Goal: Task Accomplishment & Management: Use online tool/utility

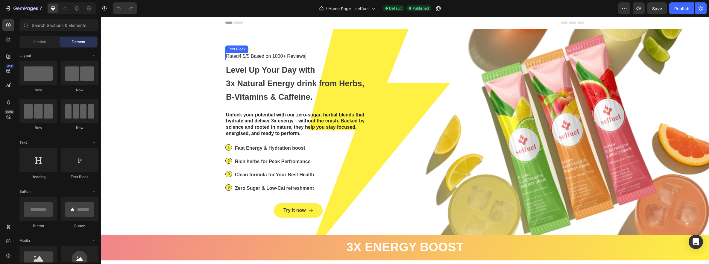
click at [244, 58] on p "Rated 4.5/5 Based on 1000+ Reviews" at bounding box center [265, 56] width 79 height 6
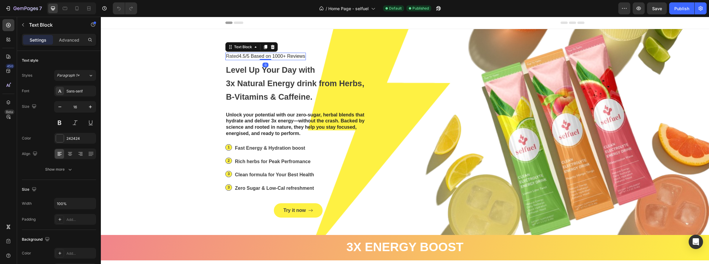
click at [244, 58] on p "Rated 4.5/5 Based on 1000+ Reviews" at bounding box center [265, 56] width 79 height 6
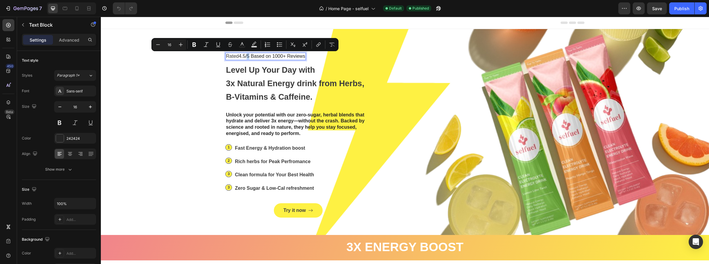
click at [244, 57] on p "Rated 4.5/5 Based on 1000+ Reviews" at bounding box center [265, 56] width 79 height 6
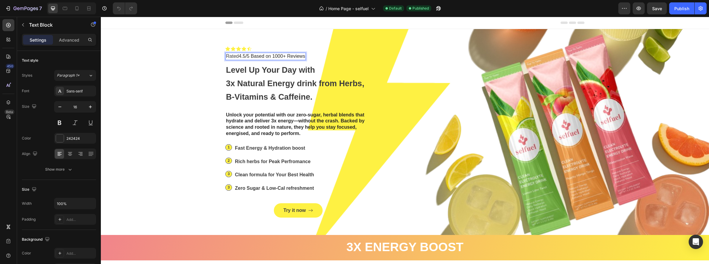
click at [243, 57] on p "Rated 4.5/5 Based on 1000+ Reviews" at bounding box center [265, 56] width 79 height 6
click at [422, 56] on div "Try it now Button Image" at bounding box center [483, 131] width 204 height 171
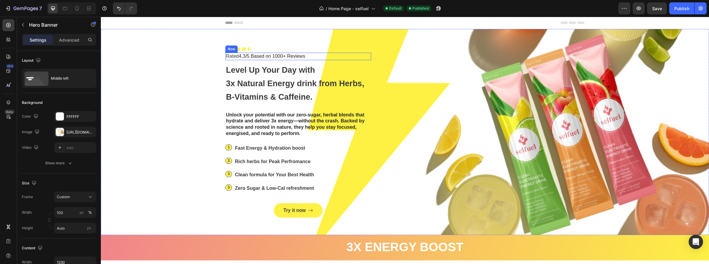
click at [305, 59] on div "Icon Icon Icon Icon Icon Icon List Rated 4.3/5 Based on 1000+ Reviews Text Bloc…" at bounding box center [298, 56] width 146 height 7
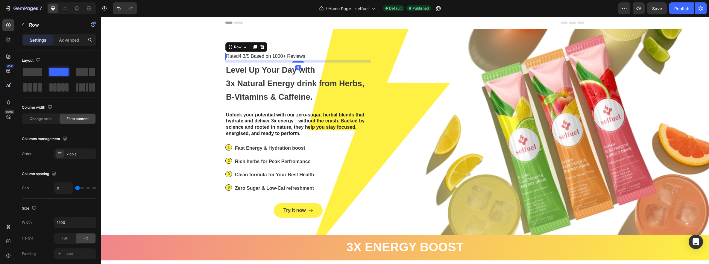
click at [309, 57] on div "Icon Icon Icon Icon Icon Icon List Rated 4.3/5 Based on 1000+ Reviews Text Bloc…" at bounding box center [298, 56] width 146 height 7
click at [307, 57] on div "Icon Icon Icon Icon Icon Icon List Rated 4.3/5 Based on 1000+ Reviews Text Bloc…" at bounding box center [298, 56] width 146 height 7
click at [304, 57] on p "Rated 4.3/5 Based on 1000+ Reviews" at bounding box center [265, 56] width 79 height 6
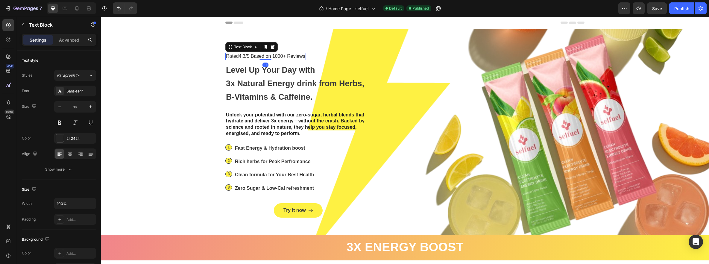
click at [304, 57] on p "Rated 4.3/5 Based on 1000+ Reviews" at bounding box center [265, 56] width 79 height 6
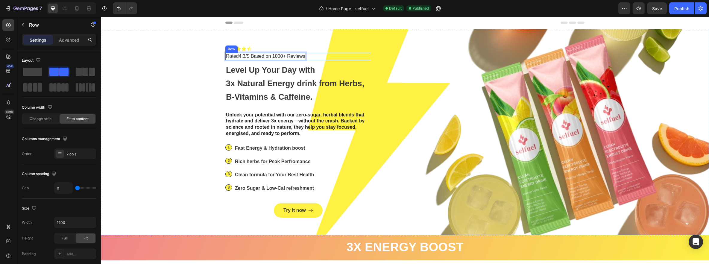
click at [307, 57] on div "Icon Icon Icon Icon Icon Icon List Rated 4.3/5 Based on 1000+ Reviews Text Bloc…" at bounding box center [298, 56] width 146 height 7
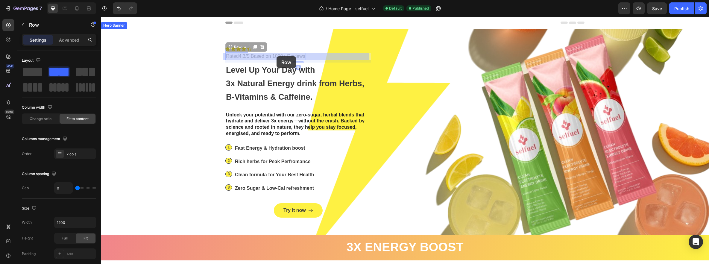
drag, startPoint x: 307, startPoint y: 56, endPoint x: 275, endPoint y: 56, distance: 31.7
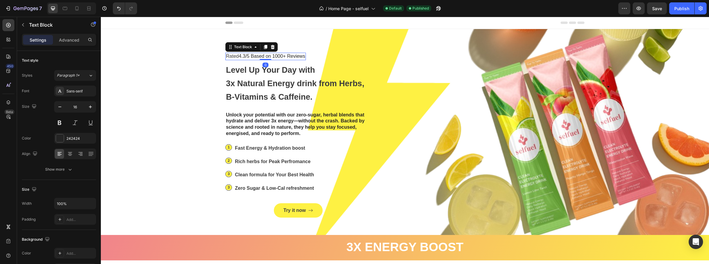
click at [286, 56] on p "Rated 4.3/5 Based on 1000+ Reviews" at bounding box center [265, 56] width 79 height 6
click at [246, 55] on p "Rated 4.3/5 Based on 1000+ Reviews" at bounding box center [265, 56] width 79 height 6
click at [300, 57] on p "Rated 4.3/5 Based on 1000+ Reviews" at bounding box center [265, 56] width 79 height 6
click at [303, 57] on p "Rated 4.3/5 Based on 1000+ Reviews" at bounding box center [265, 56] width 79 height 6
drag, startPoint x: 303, startPoint y: 57, endPoint x: 251, endPoint y: 55, distance: 52.1
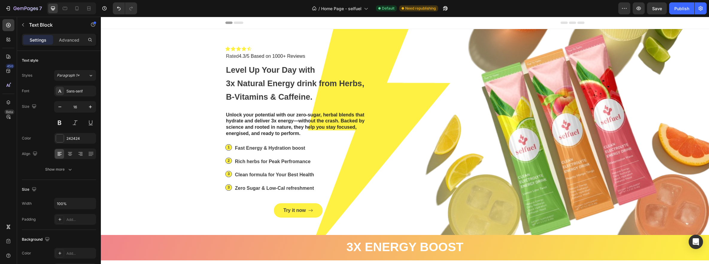
click at [251, 55] on p "Rated 4.3/5 Based on 1000+ Reviews" at bounding box center [265, 56] width 79 height 6
click at [456, 85] on div "Try it now Button Image" at bounding box center [483, 131] width 204 height 171
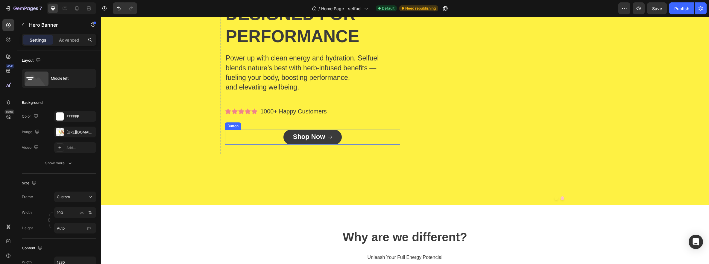
scroll to position [601, 0]
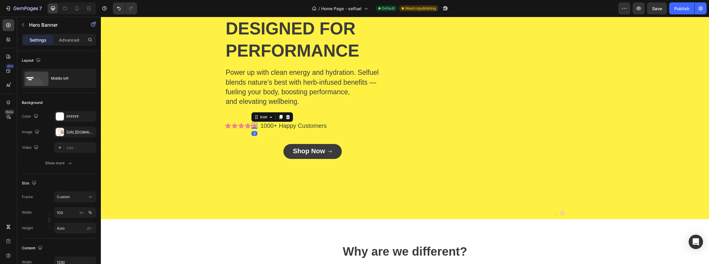
click at [253, 125] on icon at bounding box center [255, 126] width 6 height 6
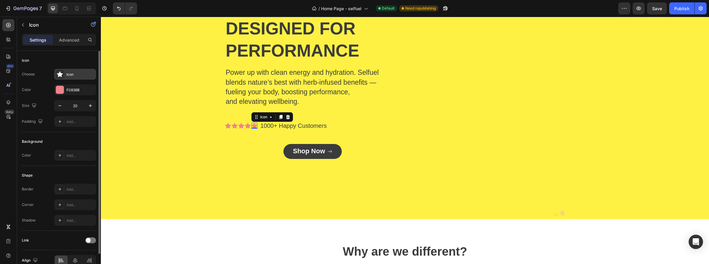
click at [62, 77] on div at bounding box center [60, 74] width 8 height 8
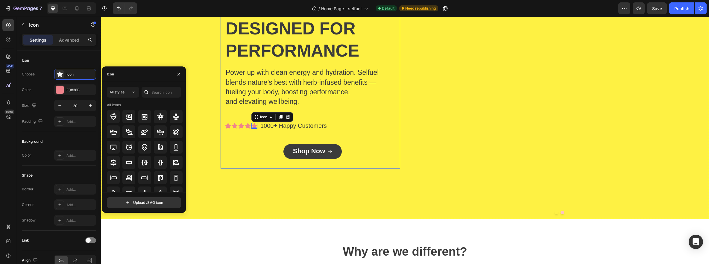
click at [355, 107] on div "Celan Electrolyte Energy Drink Text Block ENERGY designed for performance Headi…" at bounding box center [312, 70] width 175 height 177
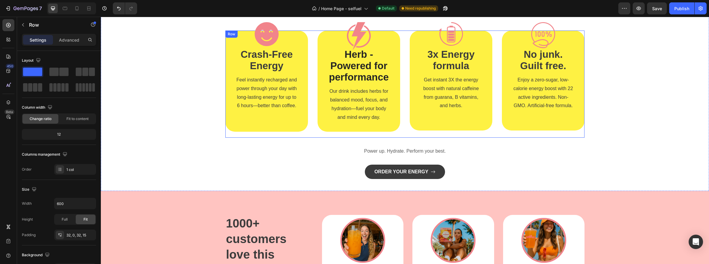
scroll to position [968, 0]
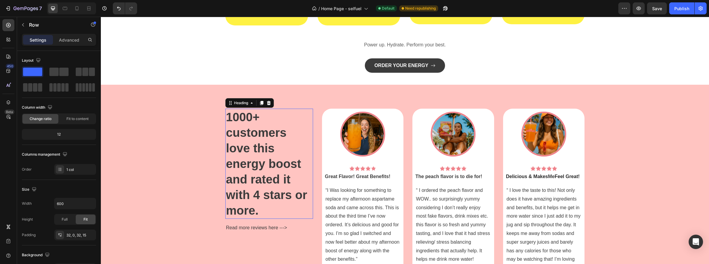
click at [285, 163] on span "1000+ customers love this energy boost and rated it with 4 stars or more." at bounding box center [266, 163] width 81 height 107
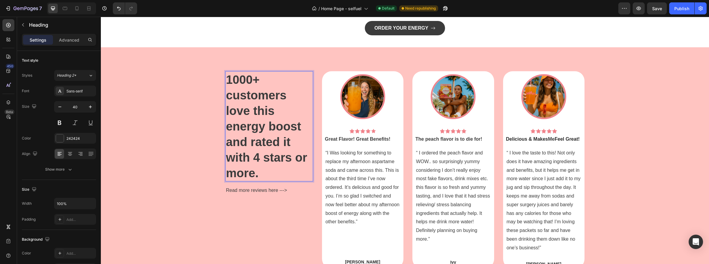
scroll to position [1045, 0]
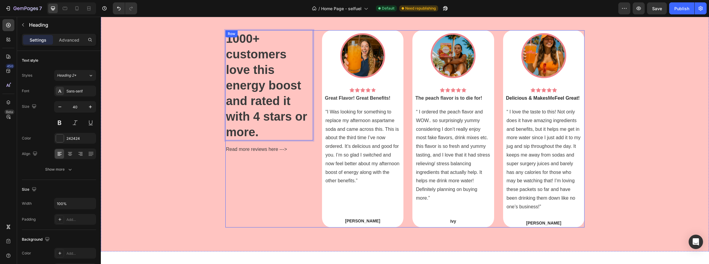
click at [262, 155] on div "1000+ customers love this energy boost and rated it with 4 stars or more. Headi…" at bounding box center [269, 128] width 88 height 197
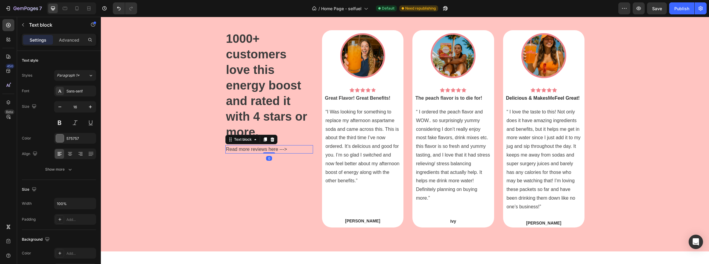
click at [266, 149] on span "Read more reviews here --->" at bounding box center [256, 149] width 61 height 5
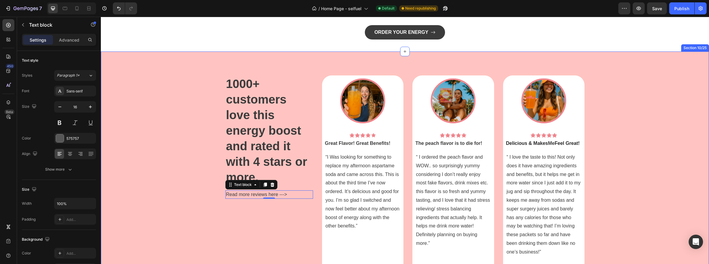
scroll to position [997, 0]
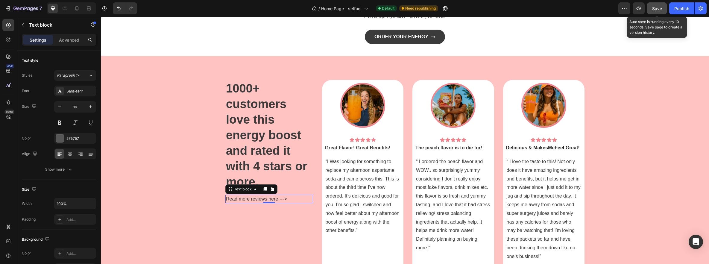
click at [656, 13] on button "Save" at bounding box center [657, 8] width 20 height 12
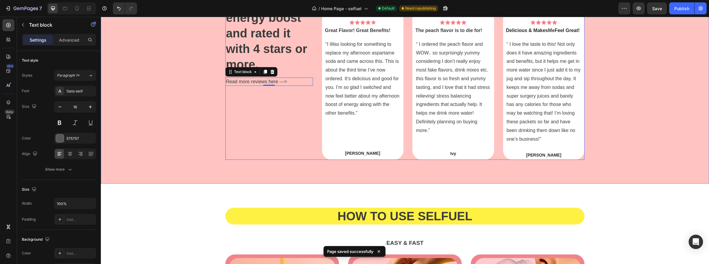
scroll to position [1003, 0]
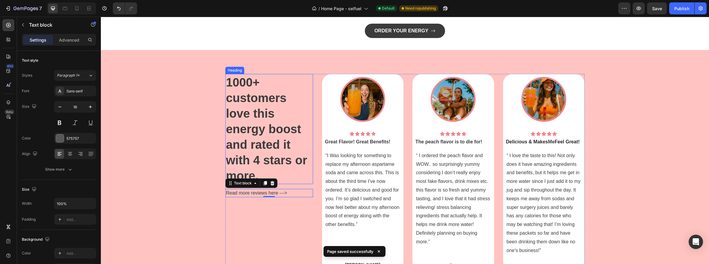
click at [267, 89] on p "⁠⁠⁠⁠⁠⁠⁠ 1000+ customers love this energy boost and rated it with 4 stars or mor…" at bounding box center [269, 129] width 87 height 109
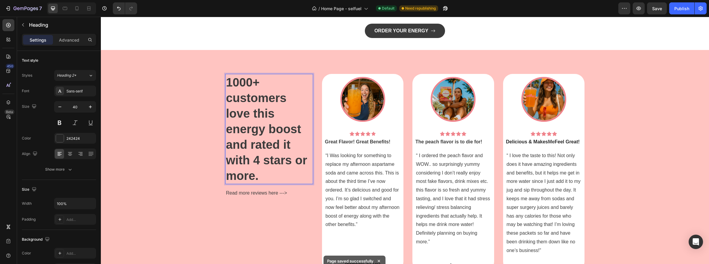
click at [252, 85] on span "1000+ customers love this energy boost and rated it with 4 stars or more." at bounding box center [266, 129] width 81 height 107
click at [261, 85] on p "1000+ customers love this energy boost and rated it with 4 stars or more." at bounding box center [269, 129] width 87 height 109
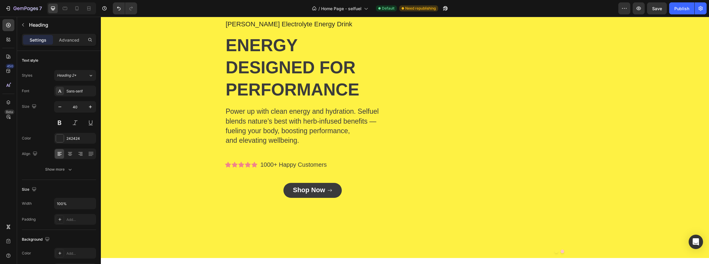
scroll to position [553, 0]
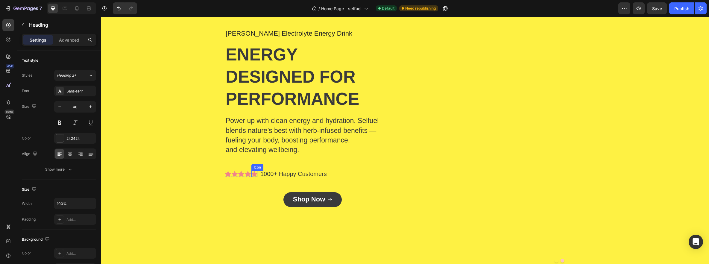
click at [252, 175] on div "Icon" at bounding box center [255, 174] width 6 height 6
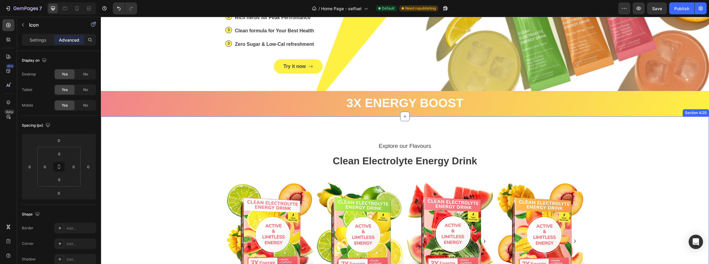
scroll to position [0, 0]
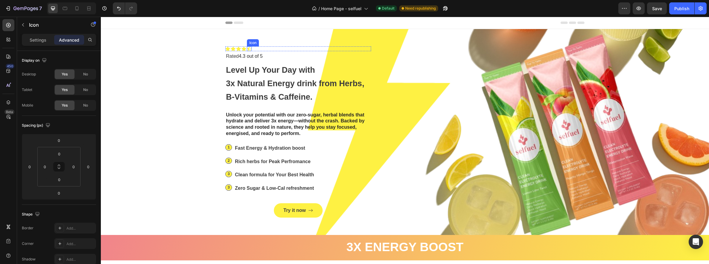
click at [247, 47] on icon at bounding box center [249, 48] width 5 height 5
click at [250, 59] on icon at bounding box center [252, 57] width 5 height 5
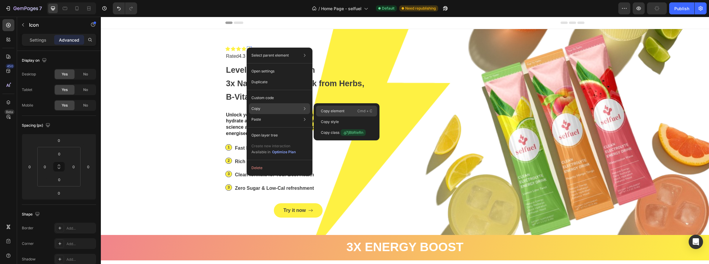
click at [334, 111] on p "Copy element" at bounding box center [333, 110] width 24 height 5
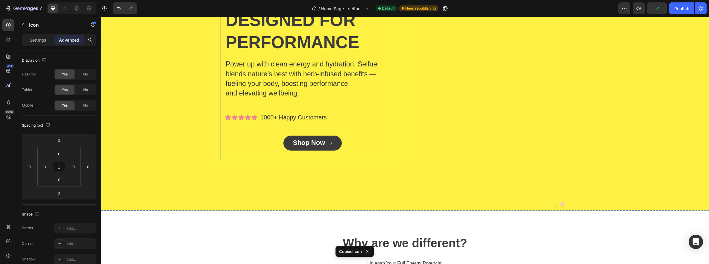
scroll to position [621, 0]
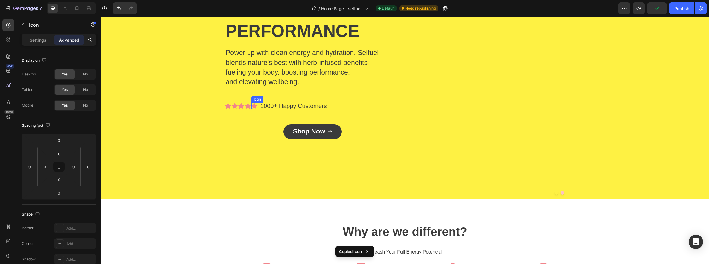
click at [252, 107] on icon at bounding box center [255, 106] width 6 height 6
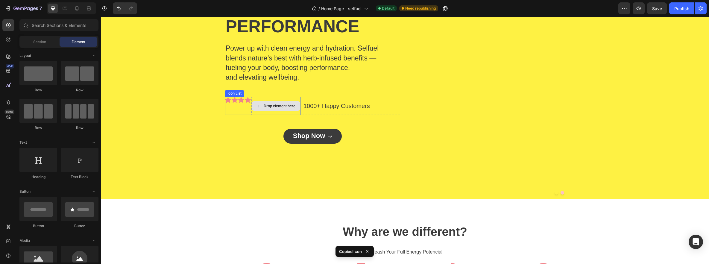
scroll to position [616, 0]
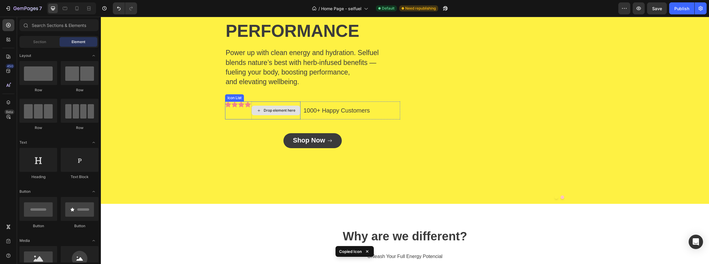
click at [257, 108] on icon at bounding box center [259, 110] width 5 height 5
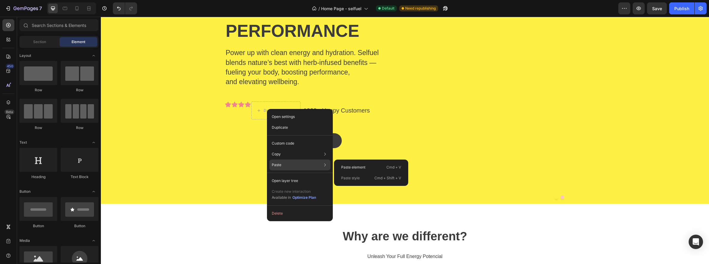
click at [290, 175] on div "Paste Paste element Cmd + V Paste style Cmd + Shift + V" at bounding box center [300, 180] width 61 height 11
click at [357, 167] on p "Paste element" at bounding box center [353, 167] width 24 height 5
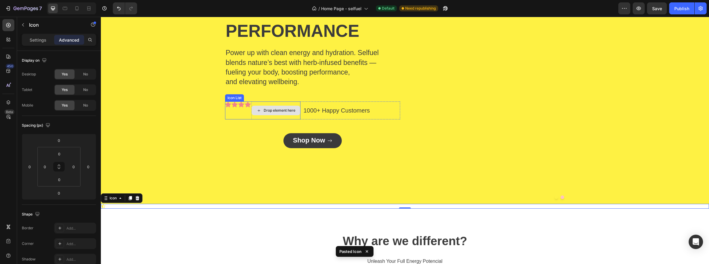
click at [271, 111] on div "Drop element here" at bounding box center [280, 110] width 32 height 5
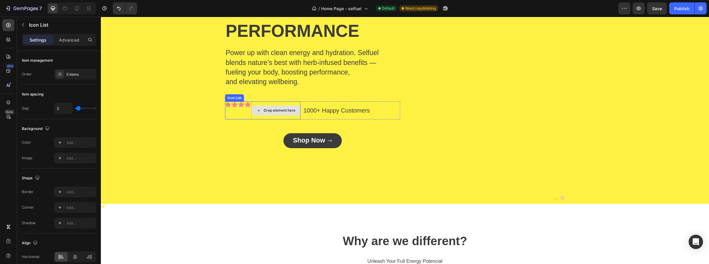
click at [255, 103] on div "Drop element here" at bounding box center [276, 111] width 49 height 18
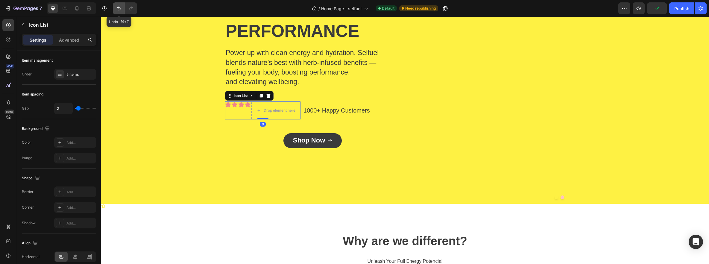
click at [115, 10] on button "Undo/Redo" at bounding box center [119, 8] width 12 height 12
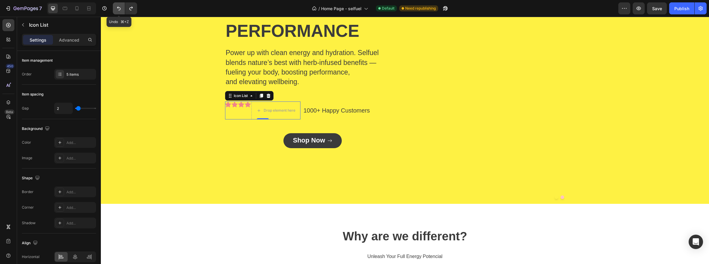
click at [115, 10] on button "Undo/Redo" at bounding box center [119, 8] width 12 height 12
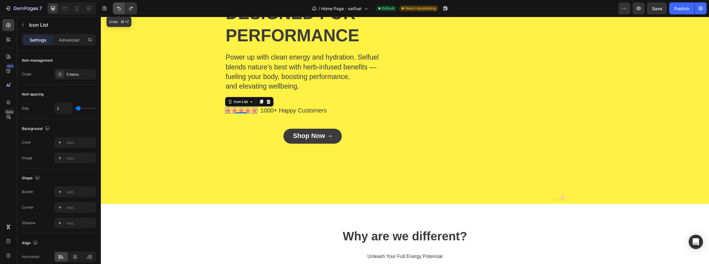
scroll to position [621, 0]
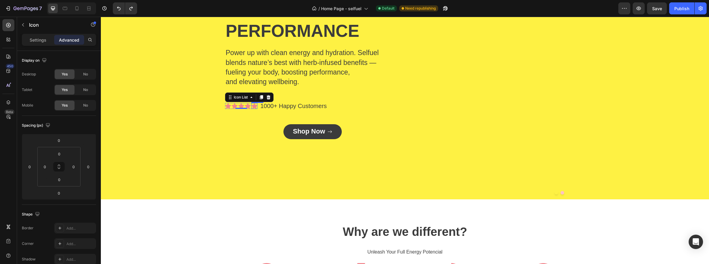
click at [254, 105] on icon at bounding box center [255, 106] width 6 height 6
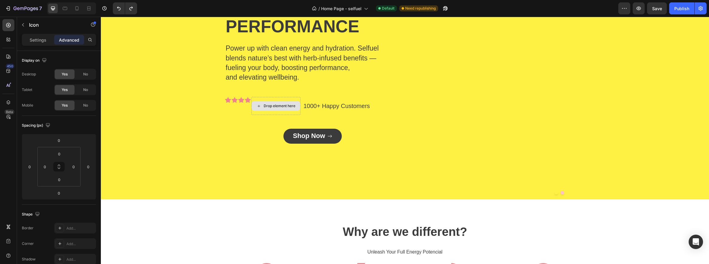
scroll to position [616, 0]
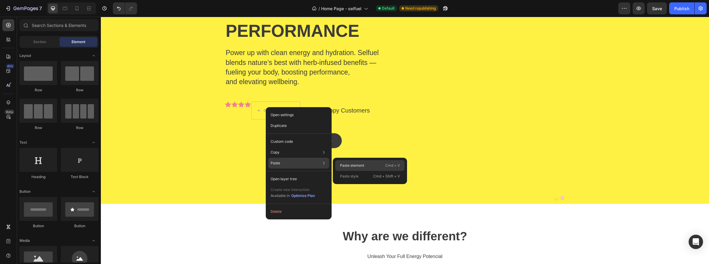
click at [360, 165] on p "Paste element" at bounding box center [352, 165] width 24 height 5
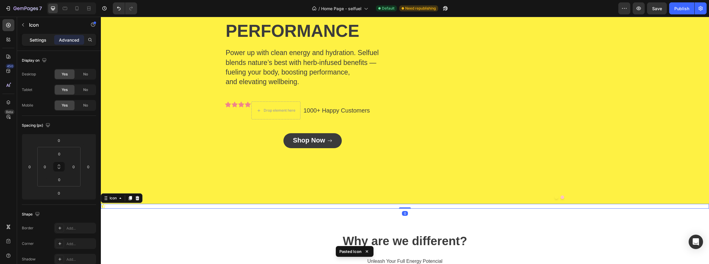
click at [35, 40] on p "Settings" at bounding box center [38, 40] width 17 height 6
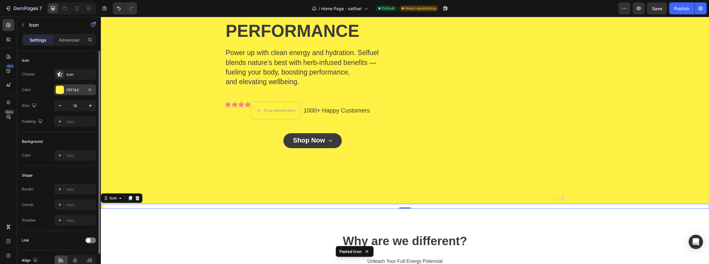
click at [60, 90] on div at bounding box center [60, 90] width 8 height 8
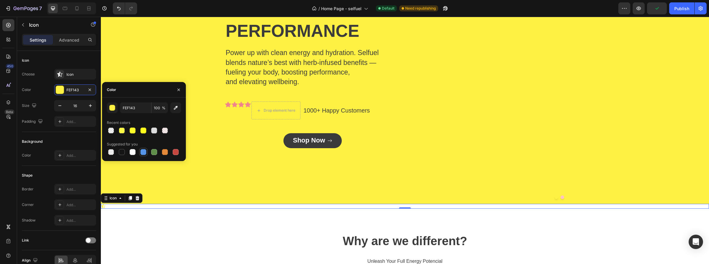
click at [143, 154] on div at bounding box center [143, 152] width 6 height 6
type input "5594E7"
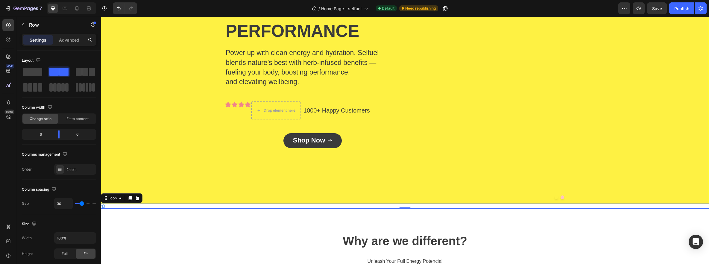
click at [197, 173] on div "Celan Electrolyte Energy Drink Text Block ENERGY designed for performance Headi…" at bounding box center [251, 56] width 300 height 298
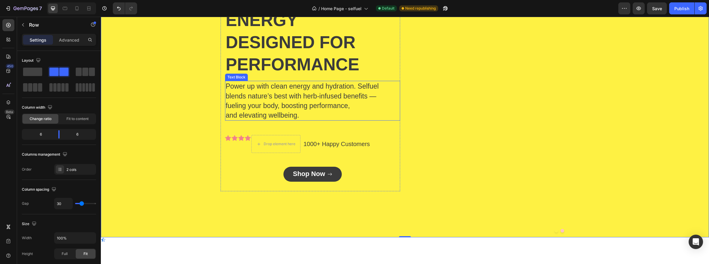
scroll to position [580, 0]
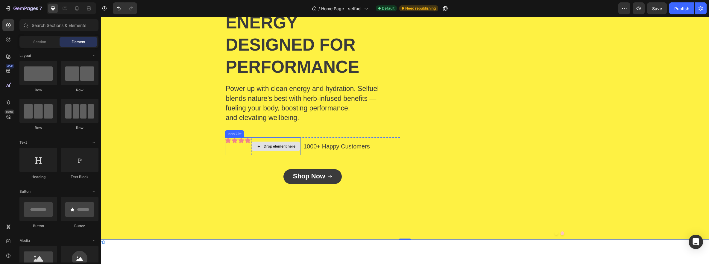
click at [273, 144] on div "Drop element here" at bounding box center [280, 146] width 32 height 5
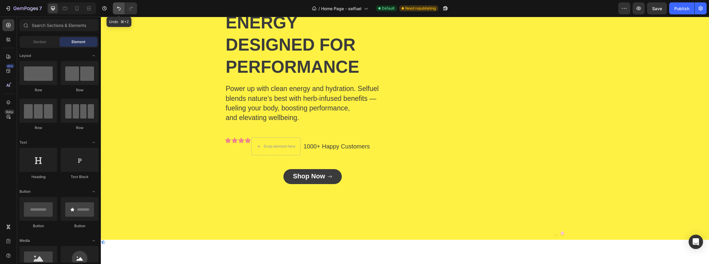
click at [118, 11] on icon "Undo/Redo" at bounding box center [119, 8] width 6 height 6
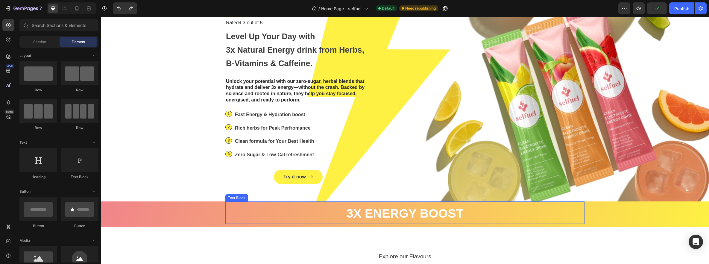
scroll to position [0, 0]
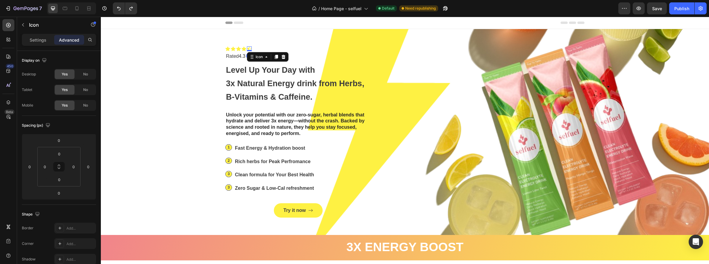
click at [249, 49] on icon at bounding box center [249, 48] width 5 height 5
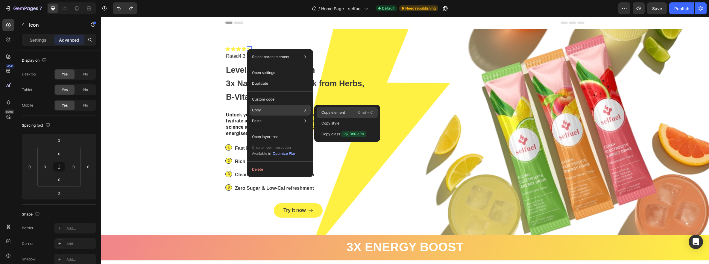
click at [337, 113] on p "Copy element" at bounding box center [334, 112] width 24 height 5
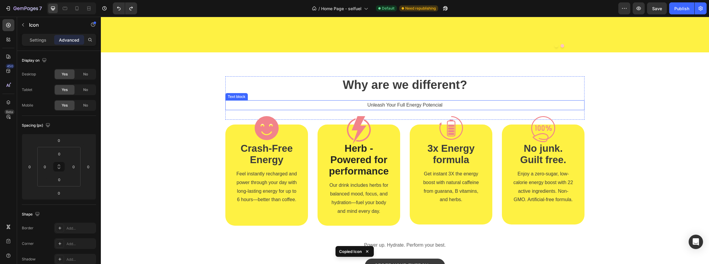
scroll to position [636, 0]
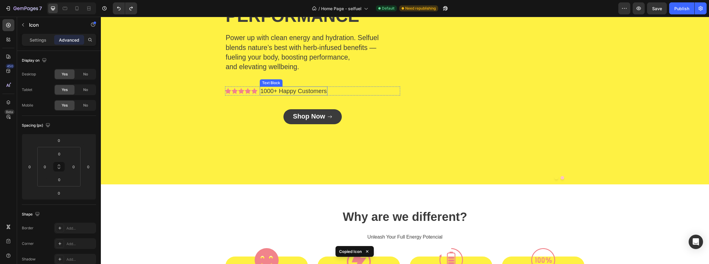
click at [319, 94] on div "1000+ Happy Customers" at bounding box center [294, 91] width 68 height 9
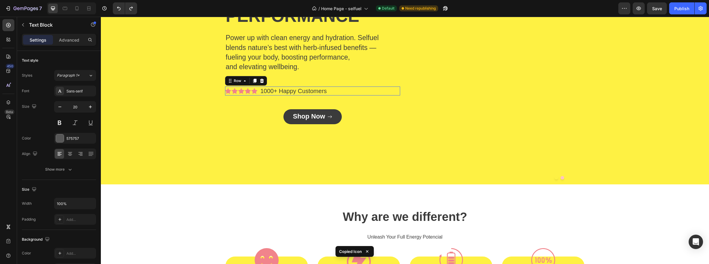
click at [327, 90] on div "Icon Icon Icon Icon Icon Icon List 1000+ Happy Customers Text Block Row 0" at bounding box center [312, 91] width 175 height 9
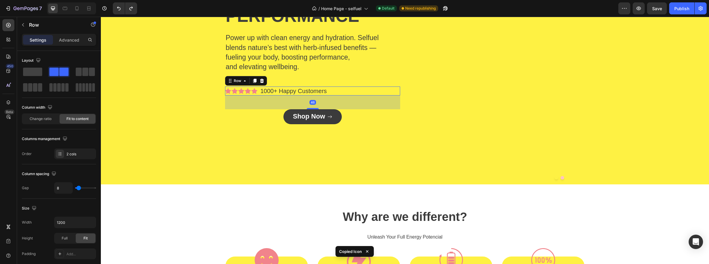
click at [328, 90] on div "Icon Icon Icon Icon Icon Icon List 1000+ Happy Customers Text Block Row 46" at bounding box center [312, 91] width 175 height 9
click at [327, 91] on div "Icon Icon Icon Icon Icon Icon List 1000+ Happy Customers Text Block Row 46" at bounding box center [312, 91] width 175 height 9
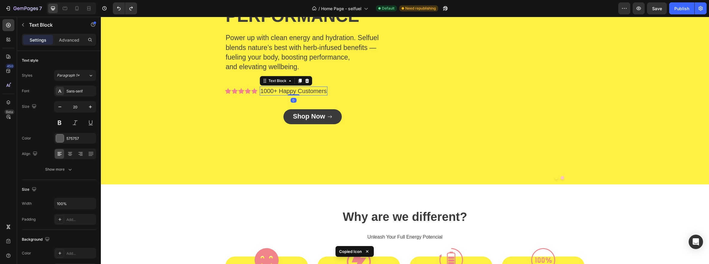
click at [325, 91] on span "1000+ Happy Customers" at bounding box center [294, 91] width 66 height 7
click at [252, 90] on icon at bounding box center [255, 91] width 6 height 6
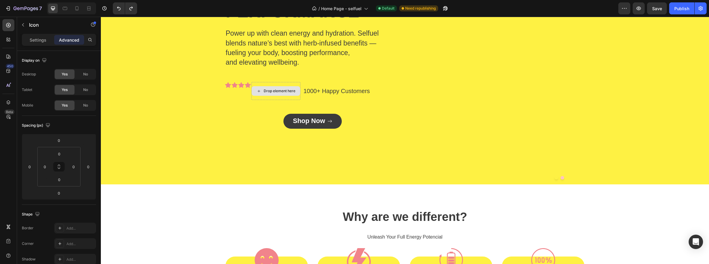
scroll to position [631, 0]
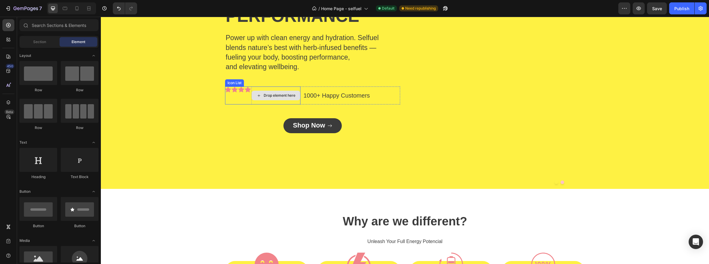
click at [267, 95] on div "Drop element here" at bounding box center [280, 95] width 32 height 5
drag, startPoint x: 146, startPoint y: 99, endPoint x: 267, endPoint y: 96, distance: 120.1
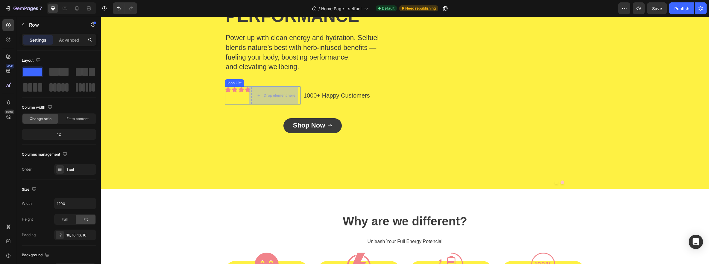
scroll to position [623, 0]
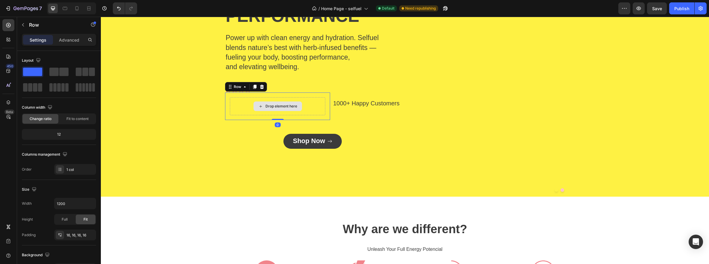
click at [269, 105] on div "Drop element here" at bounding box center [282, 106] width 32 height 5
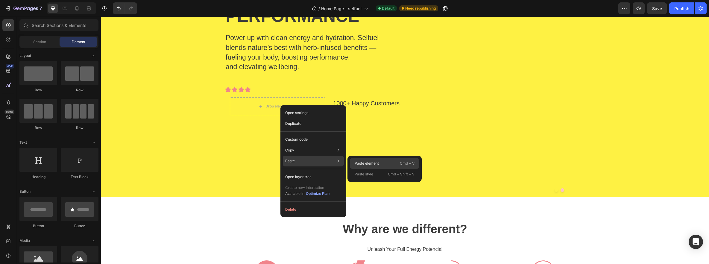
click at [366, 169] on div "Paste element Cmd + V" at bounding box center [384, 174] width 69 height 11
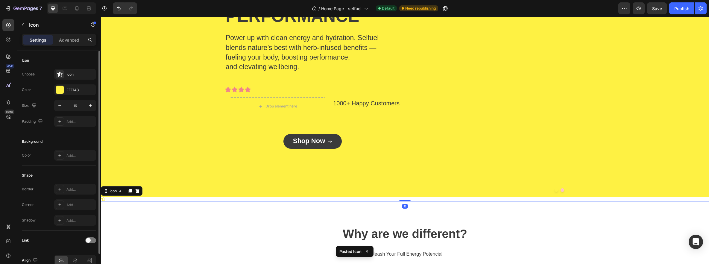
click at [52, 87] on div "Color FEF143" at bounding box center [59, 89] width 74 height 11
click at [59, 87] on div at bounding box center [60, 90] width 8 height 8
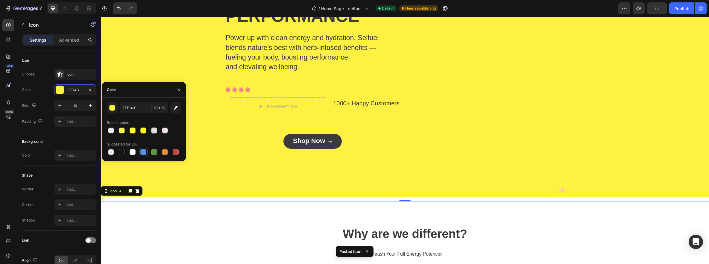
click at [146, 154] on div at bounding box center [143, 152] width 6 height 6
type input "5594E7"
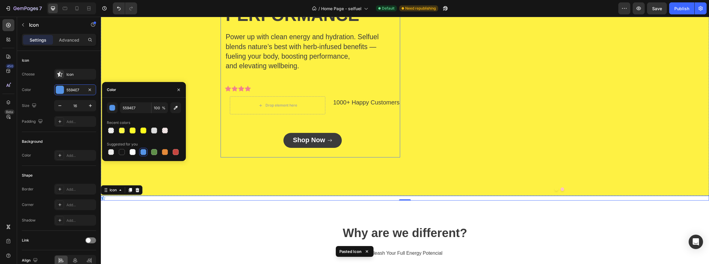
scroll to position [625, 0]
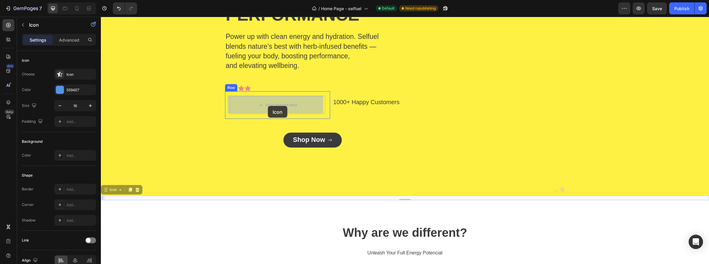
drag, startPoint x: 105, startPoint y: 191, endPoint x: 268, endPoint y: 106, distance: 183.9
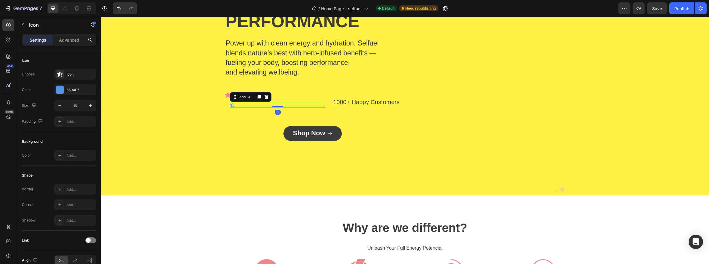
scroll to position [631, 0]
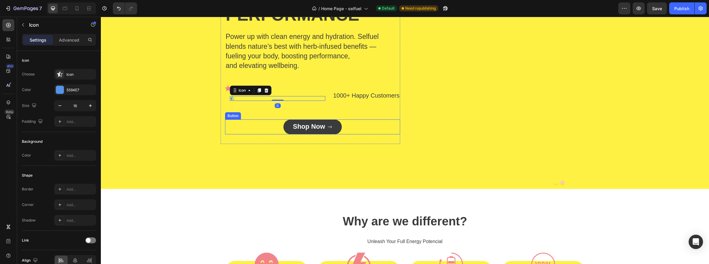
click at [234, 133] on div "Shop Now Button" at bounding box center [312, 126] width 175 height 15
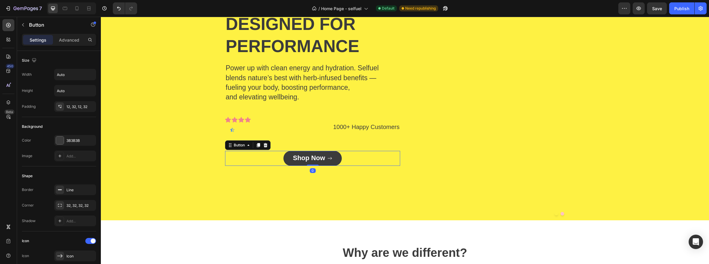
scroll to position [597, 0]
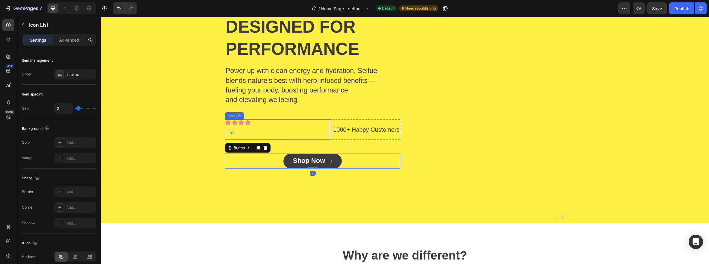
click at [251, 122] on div "Icon Icon Icon Icon Icon Row" at bounding box center [277, 129] width 105 height 20
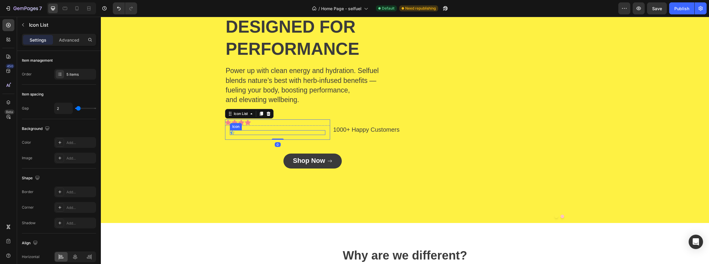
click at [230, 131] on icon at bounding box center [232, 132] width 5 height 5
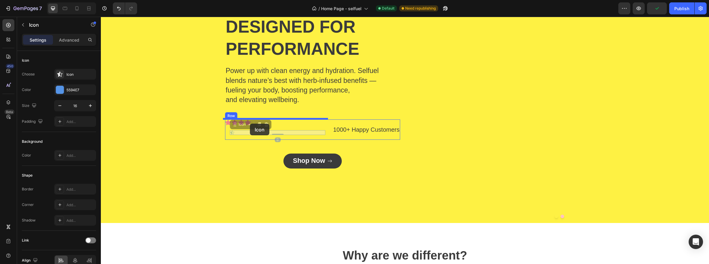
drag, startPoint x: 231, startPoint y: 125, endPoint x: 250, endPoint y: 124, distance: 19.2
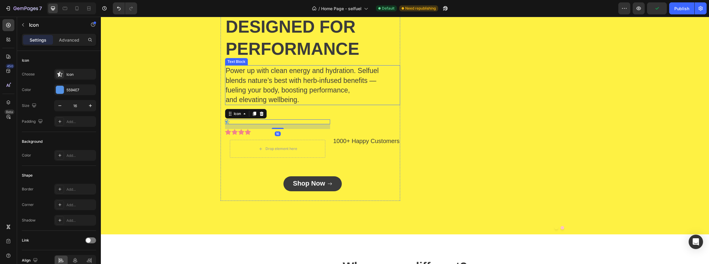
click at [322, 101] on p "and elevating wellbeing." at bounding box center [313, 100] width 174 height 10
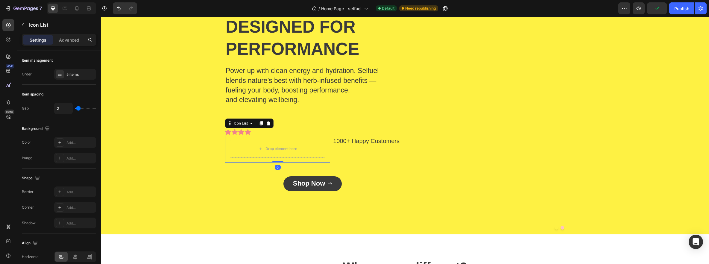
click at [250, 132] on div "Icon Icon Icon Icon Drop element here Row" at bounding box center [277, 146] width 105 height 34
click at [116, 10] on icon "Undo/Redo" at bounding box center [119, 8] width 6 height 6
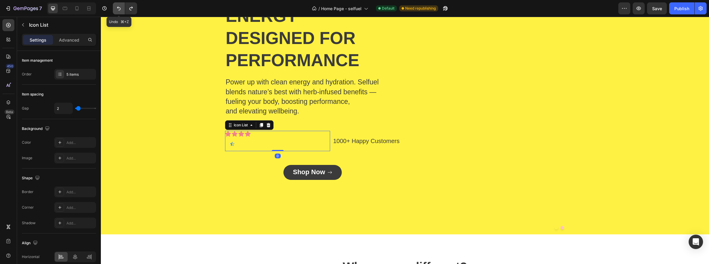
scroll to position [597, 0]
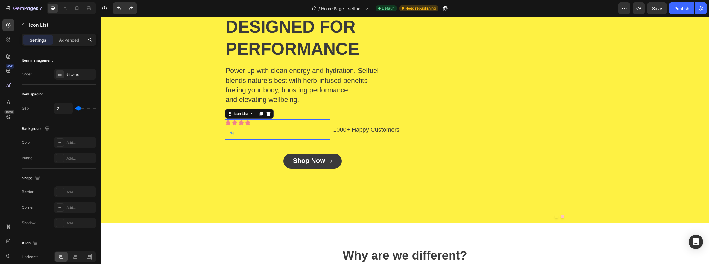
click at [249, 122] on div "Icon Icon Icon Icon Icon Row" at bounding box center [277, 129] width 105 height 20
click at [251, 122] on div "Icon Icon Icon Icon Icon Row" at bounding box center [277, 129] width 105 height 20
click at [231, 133] on icon at bounding box center [232, 132] width 5 height 5
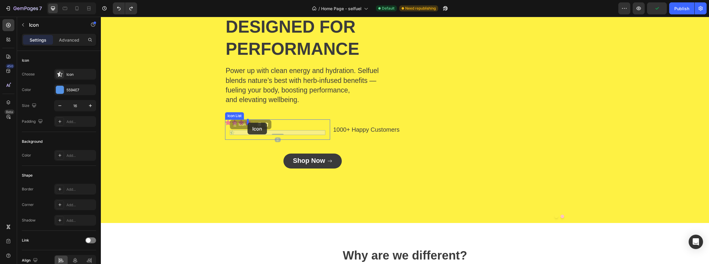
drag, startPoint x: 231, startPoint y: 126, endPoint x: 248, endPoint y: 123, distance: 17.4
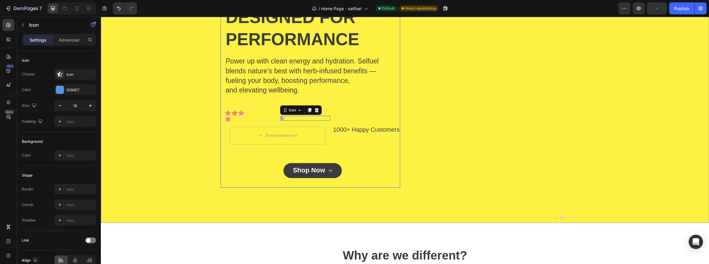
scroll to position [588, 0]
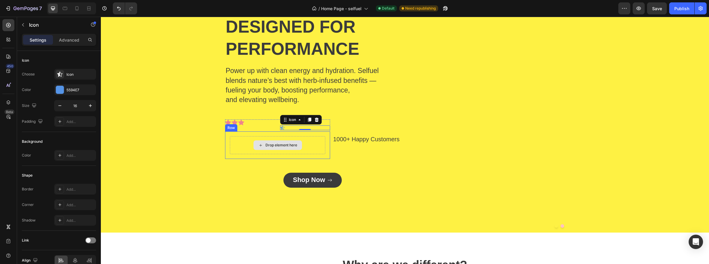
click at [300, 143] on div "Drop element here" at bounding box center [278, 145] width 96 height 18
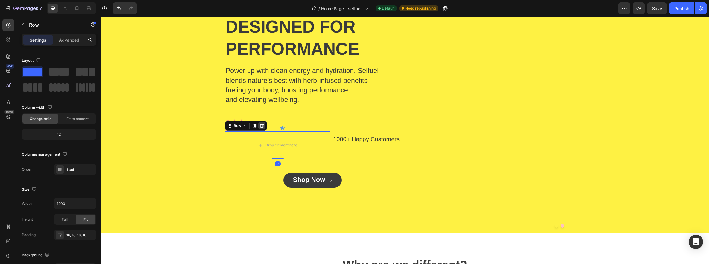
click at [260, 125] on icon at bounding box center [262, 125] width 5 height 5
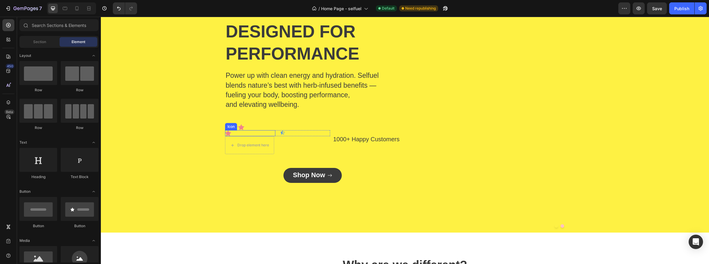
scroll to position [592, 0]
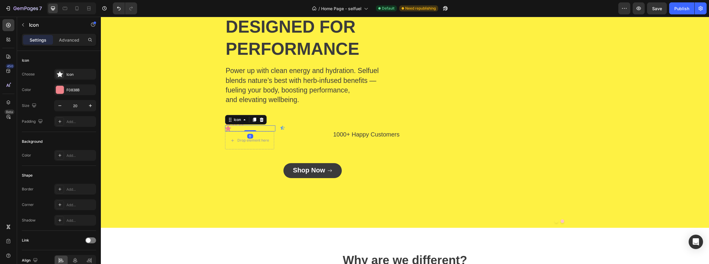
click at [228, 129] on icon at bounding box center [228, 128] width 6 height 6
drag, startPoint x: 227, startPoint y: 121, endPoint x: 243, endPoint y: 122, distance: 16.5
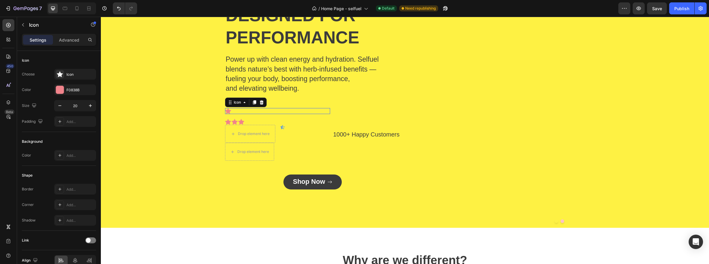
scroll to position [581, 0]
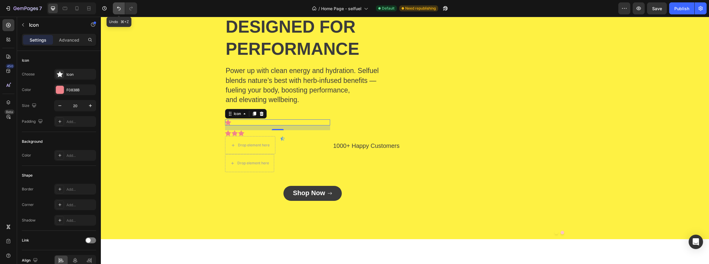
click at [119, 7] on icon "Undo/Redo" at bounding box center [119, 9] width 4 height 4
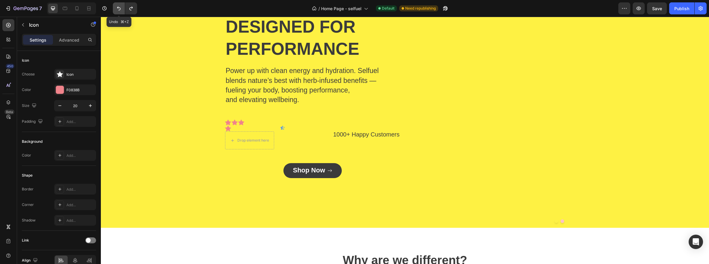
click at [119, 7] on icon "Undo/Redo" at bounding box center [119, 9] width 4 height 4
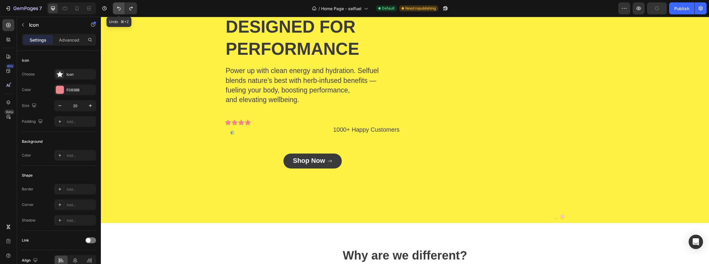
click at [119, 7] on icon "Undo/Redo" at bounding box center [119, 9] width 4 height 4
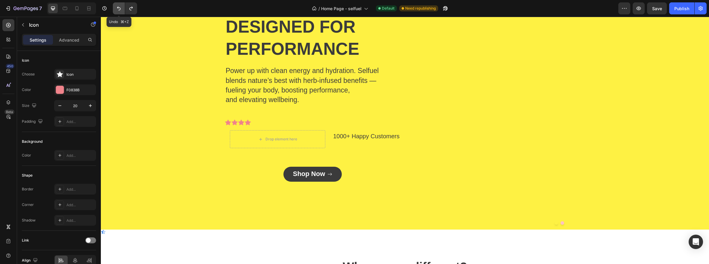
click at [119, 7] on icon "Undo/Redo" at bounding box center [119, 9] width 4 height 4
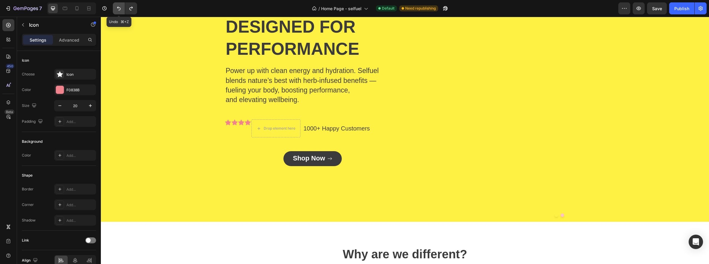
click at [119, 7] on icon "Undo/Redo" at bounding box center [119, 9] width 4 height 4
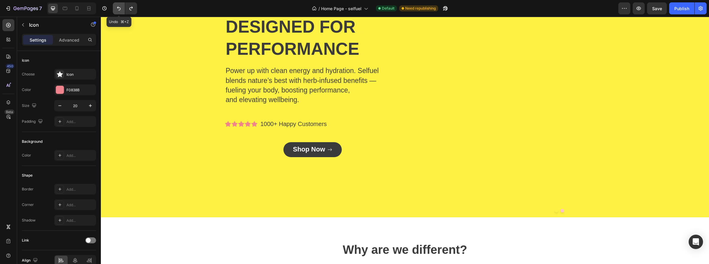
click at [119, 7] on icon "Undo/Redo" at bounding box center [119, 9] width 4 height 4
click at [255, 125] on icon at bounding box center [255, 124] width 6 height 6
click at [246, 124] on icon at bounding box center [248, 124] width 6 height 6
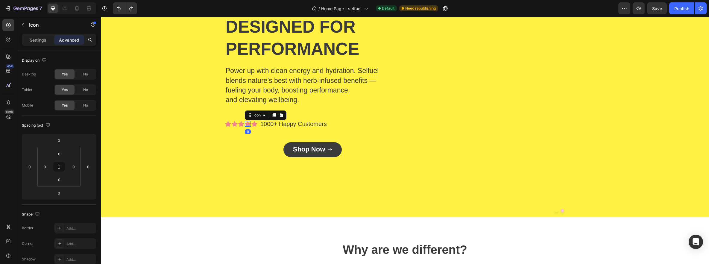
click at [235, 124] on icon at bounding box center [235, 124] width 6 height 6
click at [252, 123] on icon at bounding box center [255, 124] width 6 height 6
click at [31, 40] on p "Settings" at bounding box center [38, 40] width 17 height 6
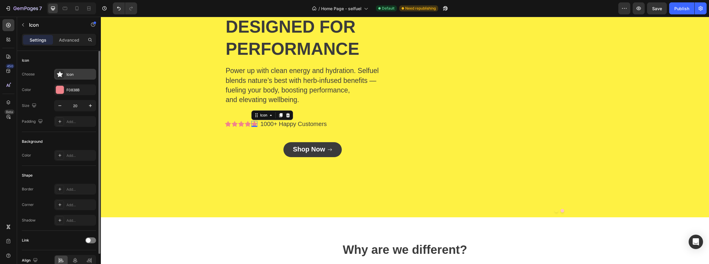
click at [61, 72] on icon at bounding box center [60, 74] width 6 height 6
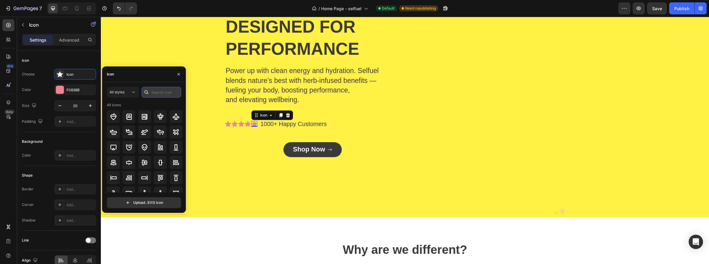
click at [161, 93] on input "text" at bounding box center [162, 92] width 40 height 11
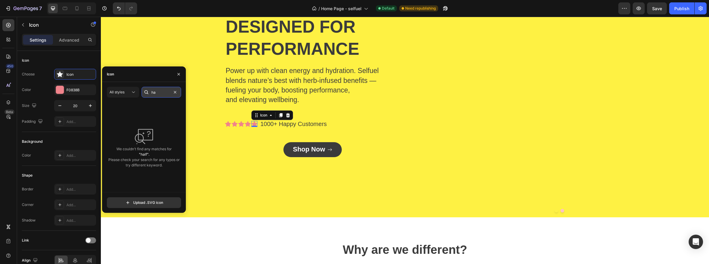
type input "h"
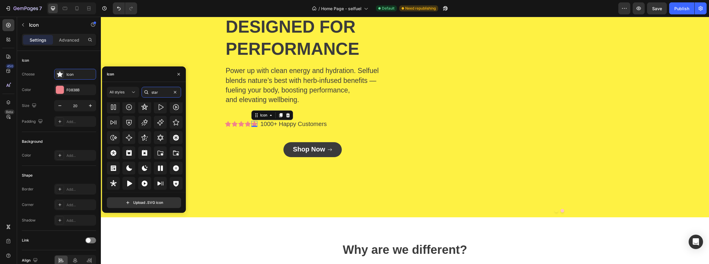
scroll to position [182, 0]
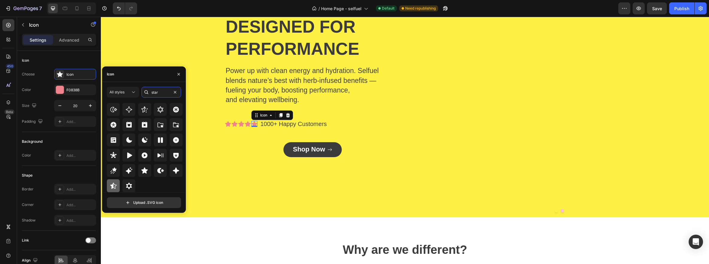
type input "star"
click at [116, 186] on icon at bounding box center [113, 185] width 7 height 7
click at [246, 171] on div "Celan Electrolyte Energy Drink Text Block ENERGY designed for performance Headi…" at bounding box center [251, 69] width 300 height 298
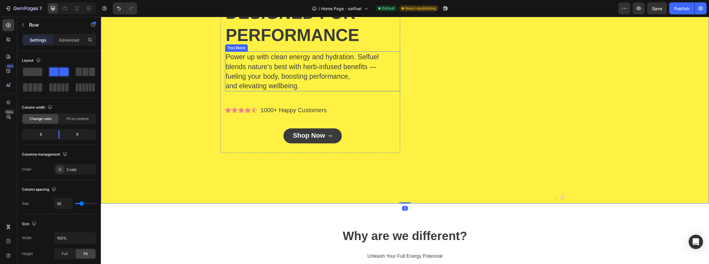
scroll to position [617, 0]
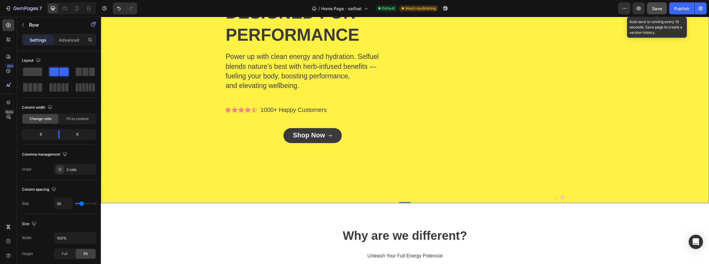
click at [657, 12] on button "Save" at bounding box center [657, 8] width 20 height 12
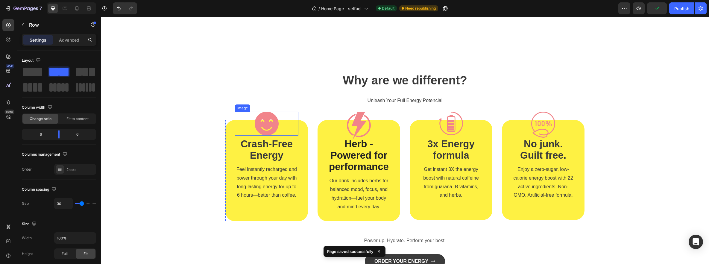
scroll to position [1037, 0]
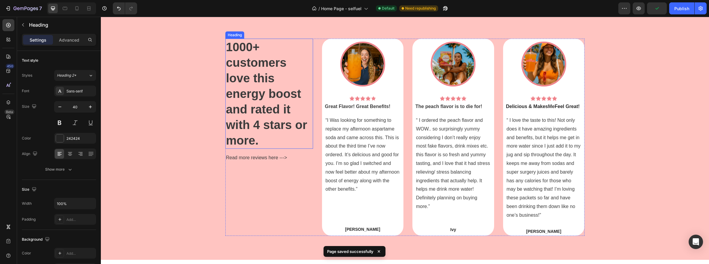
click at [267, 71] on span "1000+ customers love this energy boost and rated it with 4 stars or more." at bounding box center [266, 93] width 81 height 107
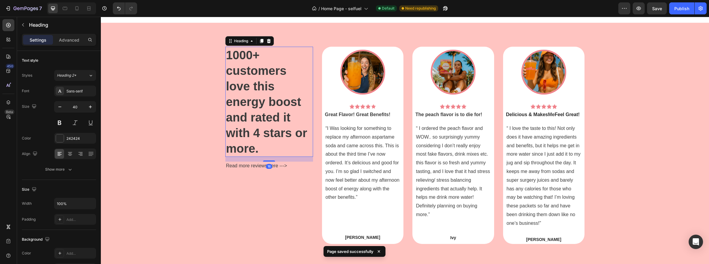
scroll to position [1028, 0]
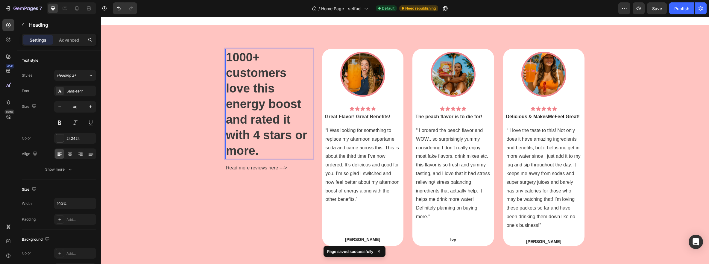
click at [275, 82] on p "1000+ customers love this energy boost and rated it with 4 stars or more." at bounding box center [269, 103] width 87 height 109
click at [266, 65] on span "1000+ customers love this energy boost and rated it with 4 stars or more." at bounding box center [266, 104] width 81 height 107
click at [256, 55] on span "1000+ customers love this energy boost and rated it with 4 stars or more." at bounding box center [266, 104] width 81 height 107
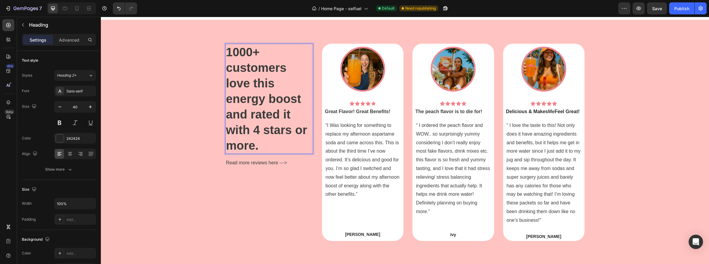
scroll to position [1036, 0]
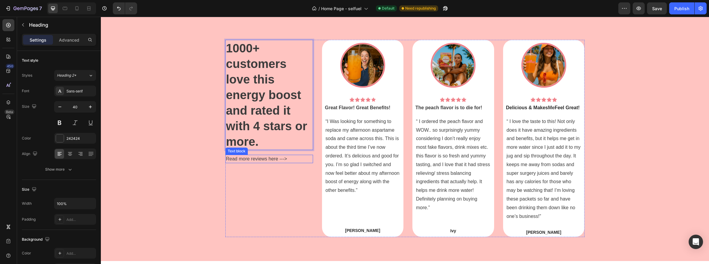
click at [245, 157] on span "Read more reviews here --->" at bounding box center [256, 158] width 61 height 5
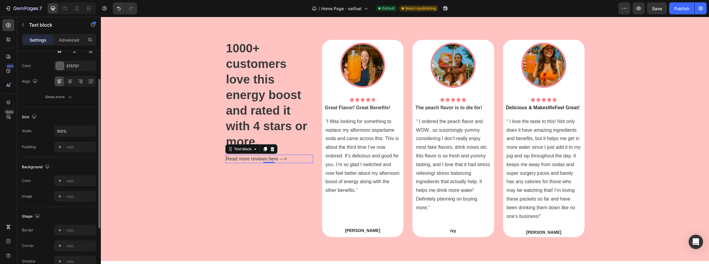
scroll to position [0, 0]
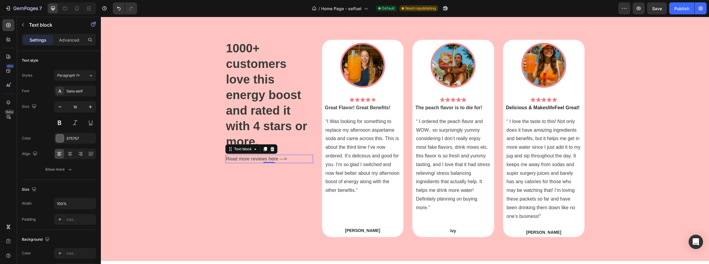
click at [249, 162] on p "Read more reviews here --->" at bounding box center [269, 158] width 87 height 7
click at [254, 160] on span "Read more reviews here --->" at bounding box center [256, 158] width 61 height 5
drag, startPoint x: 295, startPoint y: 162, endPoint x: 211, endPoint y: 160, distance: 83.6
click at [211, 160] on div "⁠⁠⁠⁠⁠⁠⁠ 1000+ customers love this energy boost and rated it with 4 stars or mor…" at bounding box center [405, 138] width 600 height 197
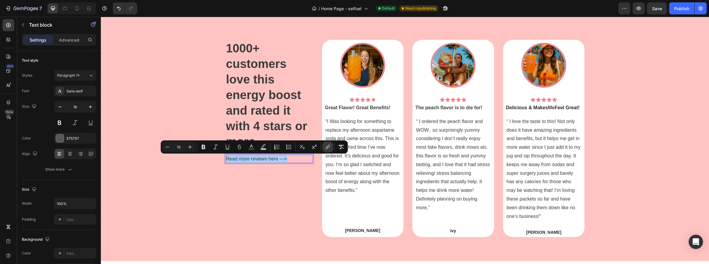
click at [326, 146] on icon "Editor contextual toolbar" at bounding box center [328, 147] width 6 height 6
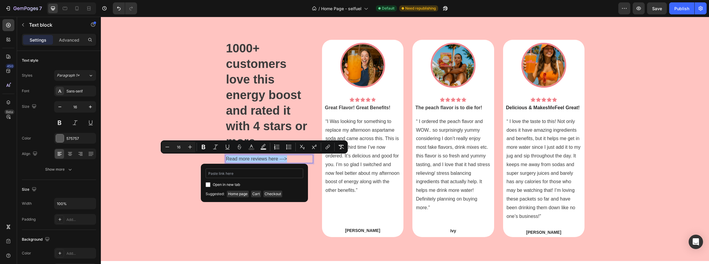
click at [224, 171] on input "Editor contextual toolbar" at bounding box center [255, 174] width 98 height 10
type input "https://www.selfuel.us/pages/reviews"
click at [208, 186] on input "Editor contextual toolbar" at bounding box center [208, 184] width 5 height 5
checkbox input "true"
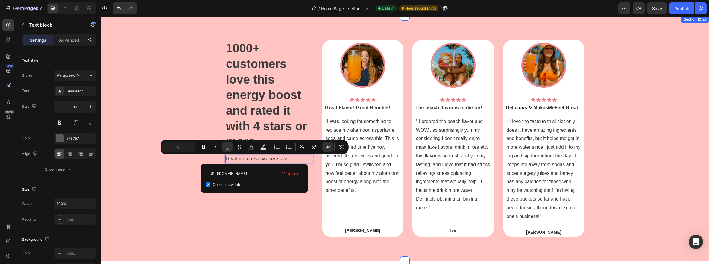
click at [205, 208] on div "⁠⁠⁠⁠⁠⁠⁠ 1000+ customers love this energy boost and rated it with 4 stars or mor…" at bounding box center [405, 138] width 600 height 197
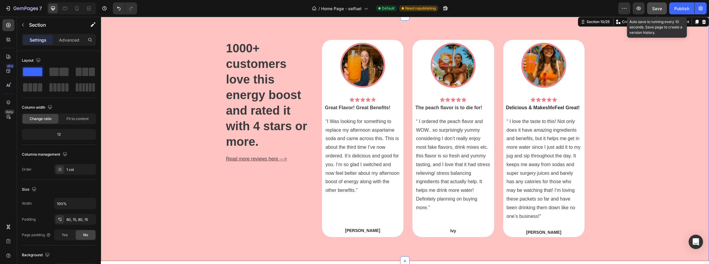
click at [655, 9] on span "Save" at bounding box center [658, 8] width 10 height 5
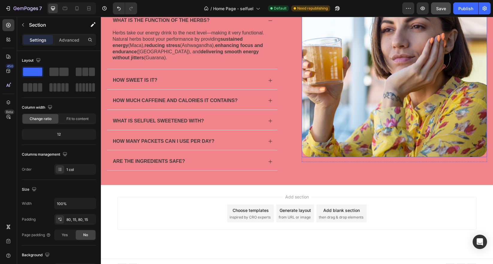
scroll to position [2171, 0]
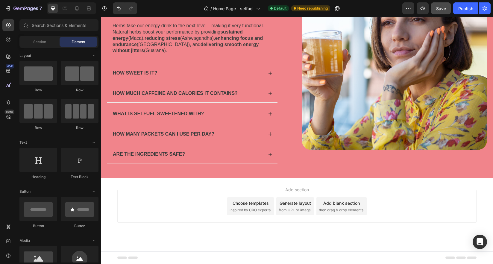
click at [303, 190] on span "Add section" at bounding box center [297, 190] width 28 height 6
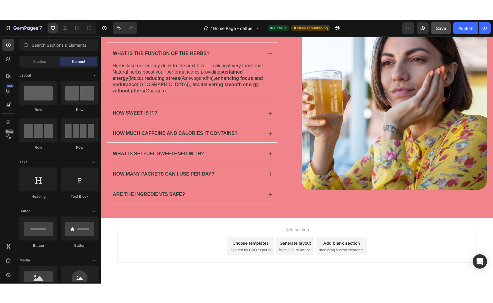
scroll to position [2081, 0]
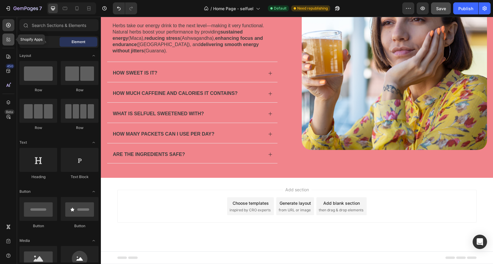
click at [7, 43] on div at bounding box center [8, 40] width 12 height 12
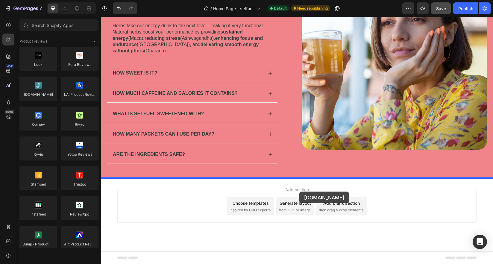
drag, startPoint x: 143, startPoint y: 111, endPoint x: 299, endPoint y: 192, distance: 175.4
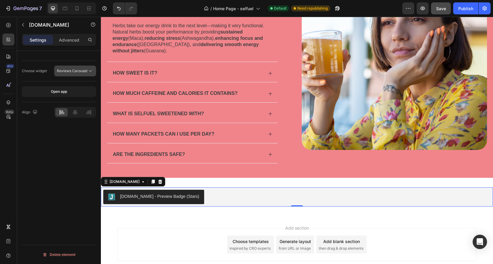
click at [78, 72] on span "Reviews Carousel" at bounding box center [72, 71] width 31 height 4
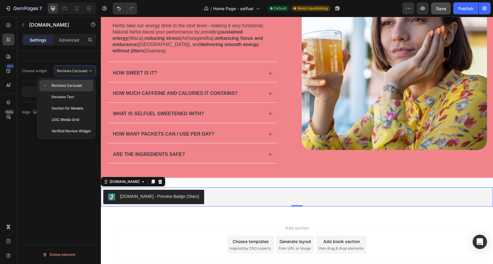
click at [75, 85] on span "Reviews Carousel" at bounding box center [67, 85] width 31 height 5
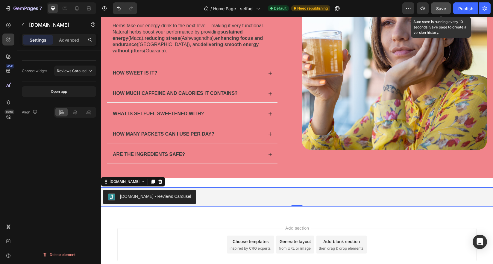
click at [439, 9] on span "Save" at bounding box center [441, 8] width 10 height 5
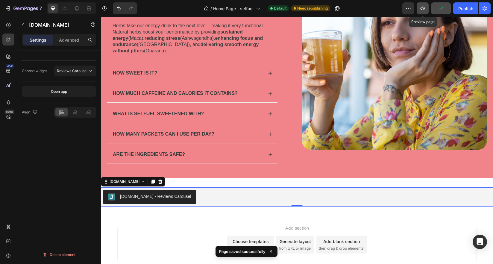
click at [426, 11] on button "button" at bounding box center [423, 8] width 12 height 12
click at [420, 9] on icon "button" at bounding box center [423, 8] width 6 height 6
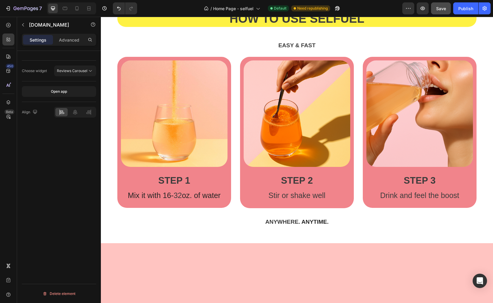
scroll to position [1101, 0]
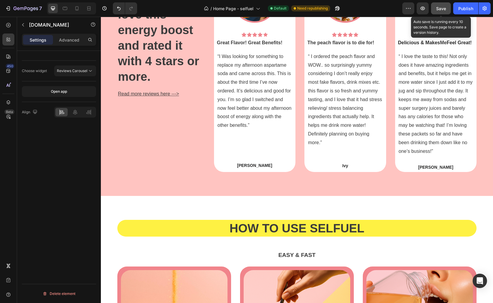
click at [449, 7] on button "Save" at bounding box center [441, 8] width 20 height 12
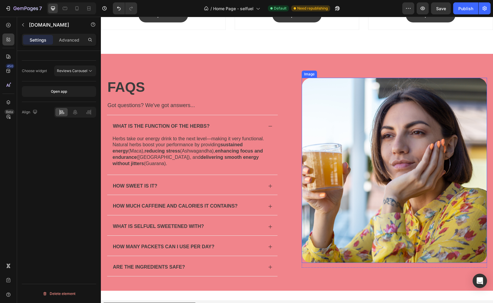
scroll to position [2080, 0]
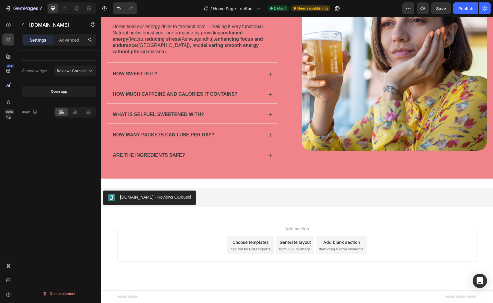
click at [251, 197] on div "Judge.me - Reviews Carousel" at bounding box center [296, 198] width 387 height 14
click at [396, 199] on div "Judge.me - Reviews Carousel" at bounding box center [296, 198] width 387 height 14
drag, startPoint x: 239, startPoint y: 204, endPoint x: 206, endPoint y: 219, distance: 36.1
click at [239, 204] on div "Judge.me - Reviews Carousel" at bounding box center [296, 198] width 387 height 14
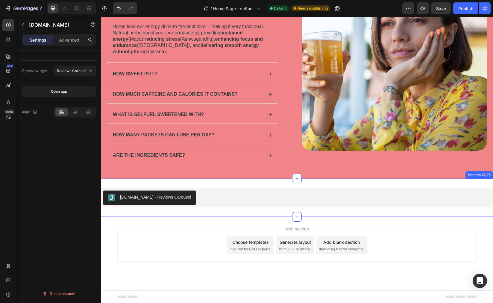
click at [210, 195] on div "Judge.me - Reviews Carousel" at bounding box center [296, 198] width 387 height 14
click at [433, 181] on div "Judge.me - Reviews Carousel Judge.me Section 21/25" at bounding box center [297, 198] width 392 height 38
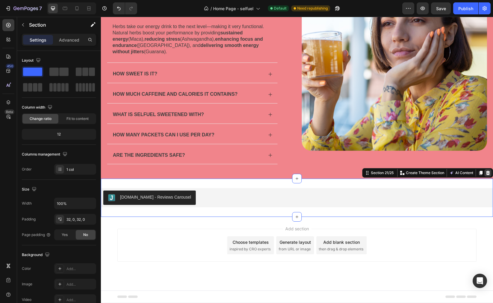
click at [486, 172] on icon at bounding box center [488, 173] width 4 height 4
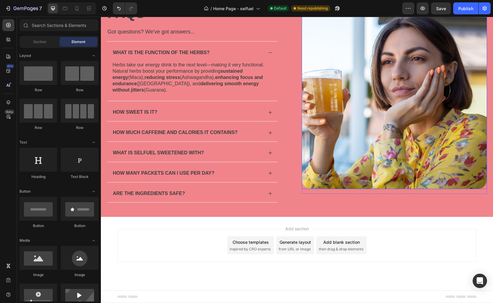
scroll to position [2042, 0]
click at [445, 8] on span "Save" at bounding box center [441, 8] width 10 height 5
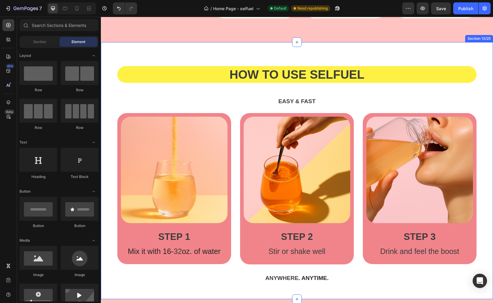
scroll to position [1324, 0]
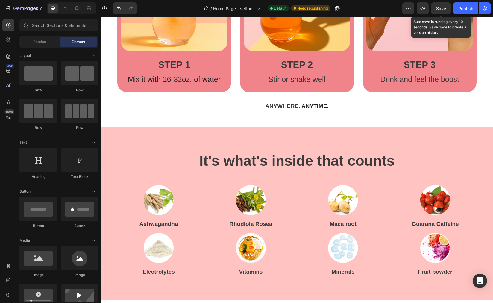
click at [440, 8] on span "Save" at bounding box center [441, 8] width 10 height 5
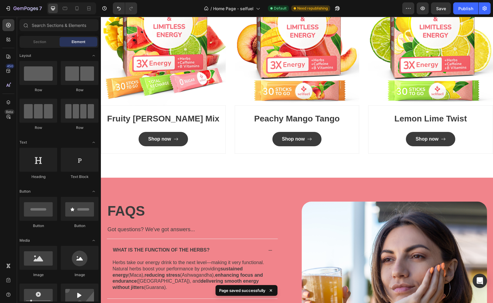
scroll to position [1869, 0]
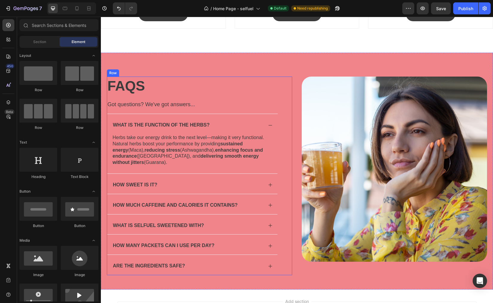
click at [189, 104] on span "Got questions? We've got answers..." at bounding box center [151, 105] width 87 height 6
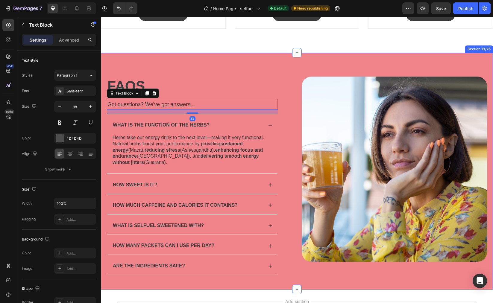
click at [293, 66] on div "Image Row FAQS Heading Got questions? We've got answers... Text Block 13 What i…" at bounding box center [297, 171] width 392 height 237
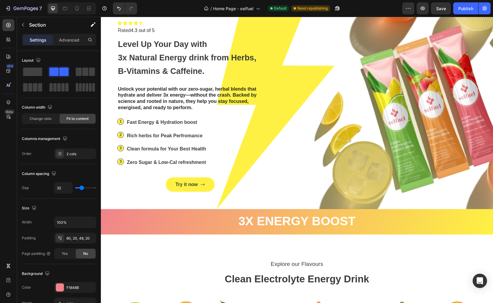
scroll to position [0, 0]
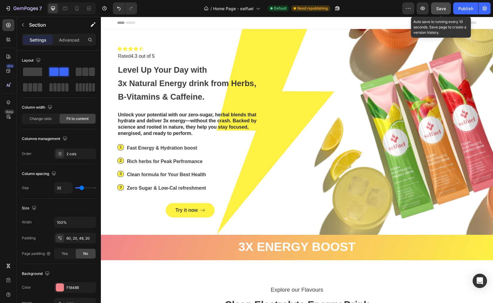
click at [442, 12] on button "Save" at bounding box center [441, 8] width 20 height 12
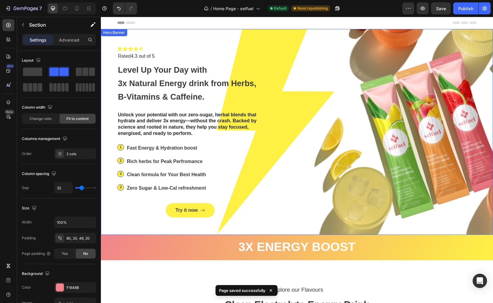
scroll to position [1, 0]
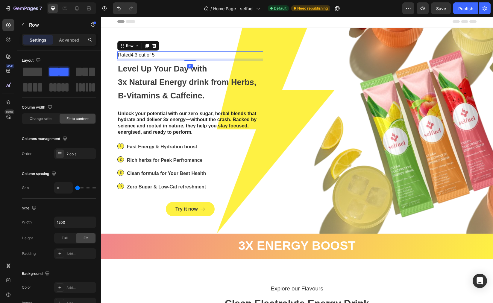
click at [166, 55] on div "Icon Icon Icon Icon Icon Icon List Rated 4.3 out of 5 Text Block Row 8" at bounding box center [190, 55] width 146 height 7
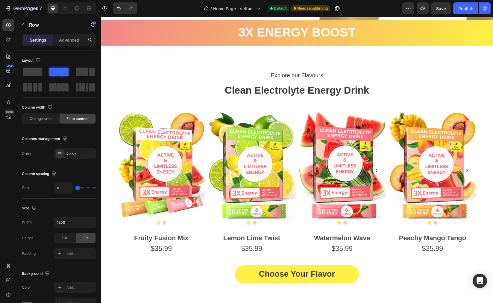
scroll to position [0, 0]
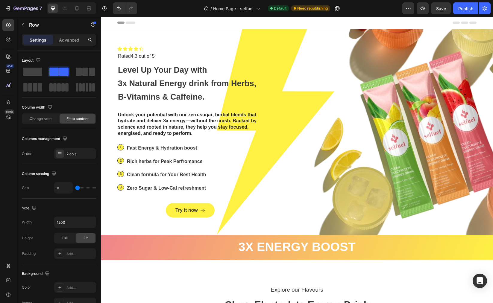
click at [439, 8] on span "Save" at bounding box center [441, 8] width 10 height 5
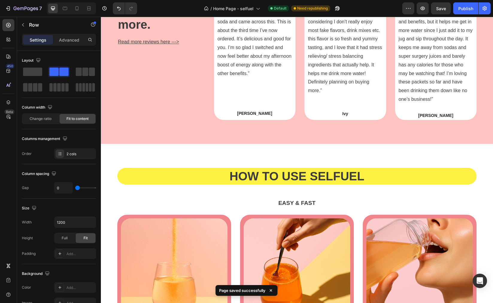
scroll to position [849, 0]
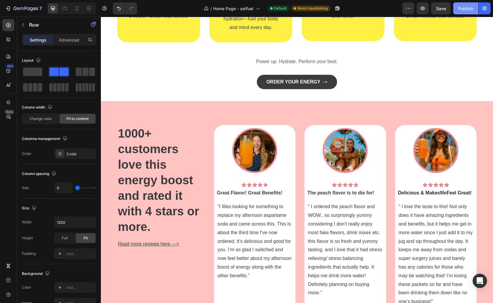
click at [466, 10] on div "Publish" at bounding box center [465, 8] width 15 height 6
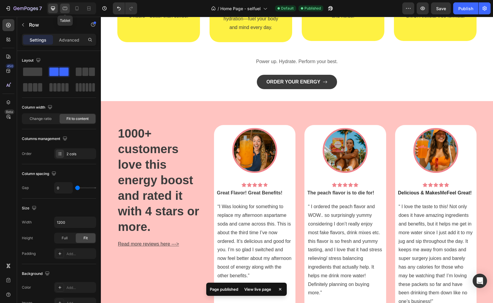
click at [61, 6] on div at bounding box center [65, 9] width 10 height 10
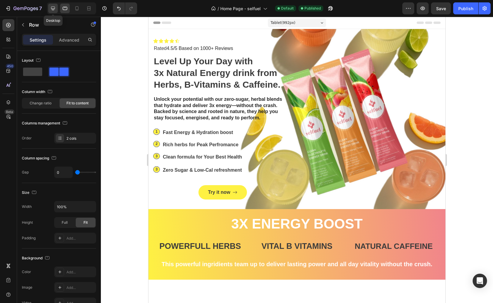
click at [57, 11] on div at bounding box center [53, 9] width 10 height 10
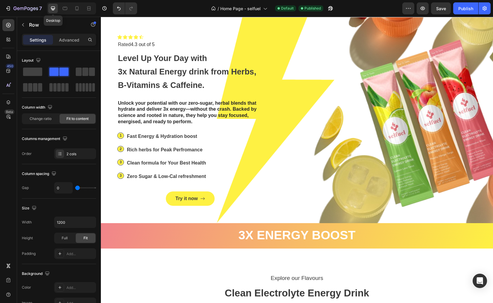
scroll to position [15, 0]
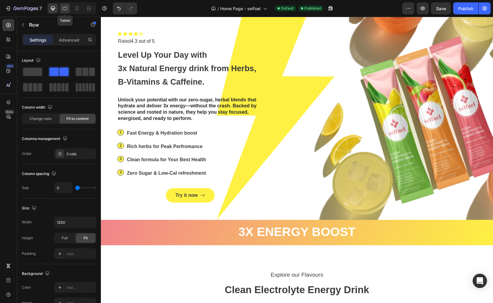
click at [64, 10] on icon at bounding box center [65, 8] width 4 height 3
type input "100%"
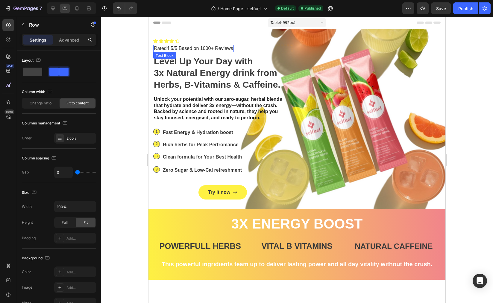
click at [178, 45] on div "Rated 4.5/5 Based on 1000+ Reviews" at bounding box center [193, 48] width 81 height 7
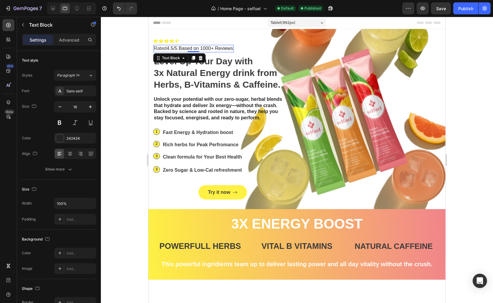
click at [202, 49] on p "Rated 4.5/5 Based on 1000+ Reviews" at bounding box center [193, 49] width 79 height 6
click at [224, 50] on p "Rated 4.5/5 Based on 1000+ Reviews" at bounding box center [193, 49] width 79 height 6
drag, startPoint x: 215, startPoint y: 49, endPoint x: 186, endPoint y: 49, distance: 29.3
click at [186, 49] on p "Rated 4.5/5 Based on 1000+ Reviews" at bounding box center [193, 49] width 79 height 6
click at [173, 49] on p "Rated 4.5/5 B Reviews" at bounding box center [177, 49] width 47 height 6
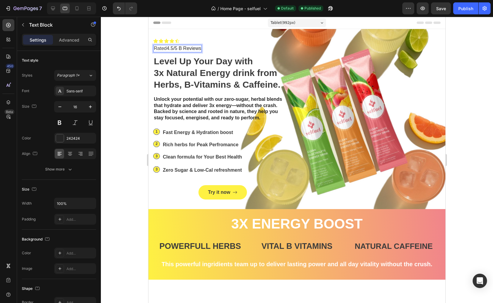
click at [174, 49] on p "Rated 4.5/5 B Reviews" at bounding box center [177, 49] width 47 height 6
click at [196, 49] on p "Rated 4.3/5 B Reviews" at bounding box center [177, 49] width 47 height 6
drag, startPoint x: 201, startPoint y: 50, endPoint x: 181, endPoint y: 48, distance: 20.7
click at [181, 48] on p "Rated 4.3/5 B Reviews" at bounding box center [177, 49] width 47 height 6
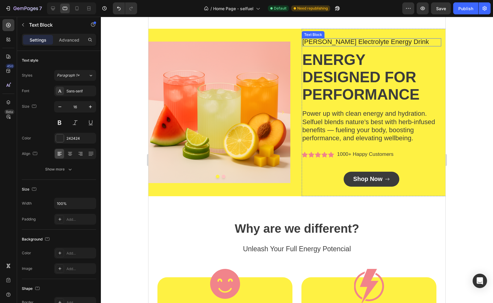
scroll to position [489, 0]
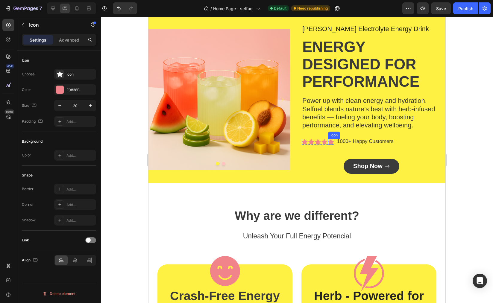
click at [331, 144] on icon at bounding box center [331, 142] width 6 height 6
click at [63, 75] on div at bounding box center [60, 74] width 8 height 8
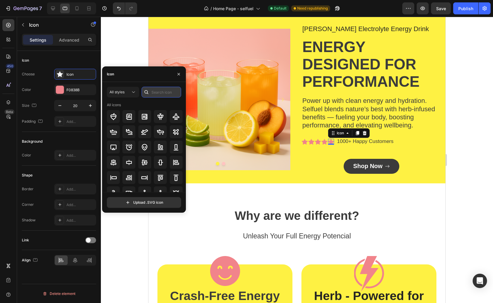
click at [160, 97] on input "text" at bounding box center [162, 92] width 40 height 11
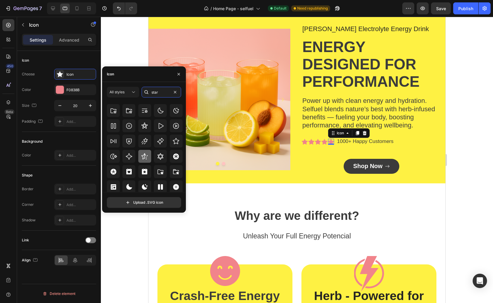
scroll to position [182, 0]
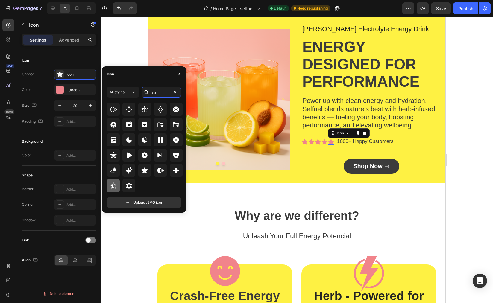
type input "star"
click at [116, 188] on icon at bounding box center [113, 185] width 7 height 7
click at [178, 72] on icon "button" at bounding box center [178, 74] width 5 height 5
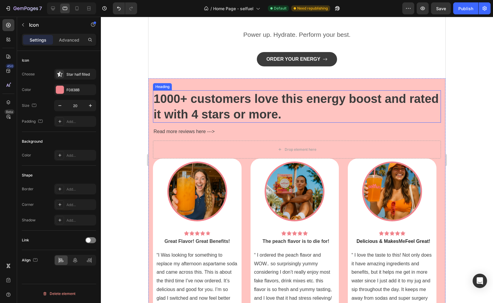
scroll to position [974, 0]
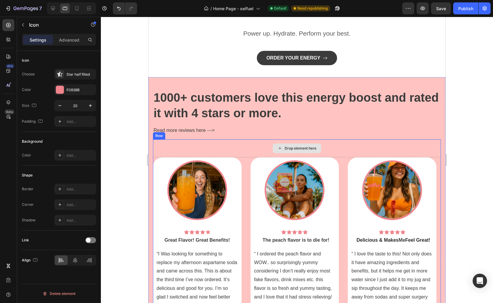
click at [228, 151] on div "Drop element here" at bounding box center [297, 149] width 288 height 18
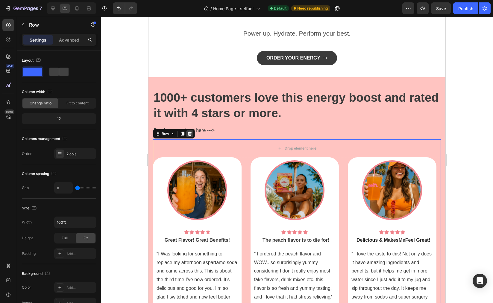
click at [190, 132] on icon at bounding box center [190, 134] width 4 height 4
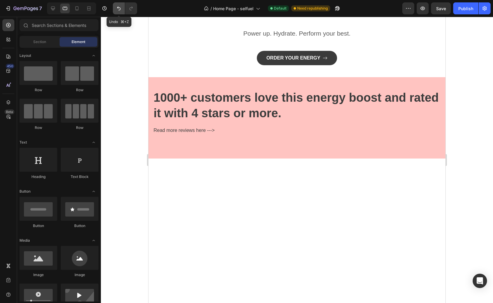
click at [116, 8] on icon "Undo/Redo" at bounding box center [119, 8] width 6 height 6
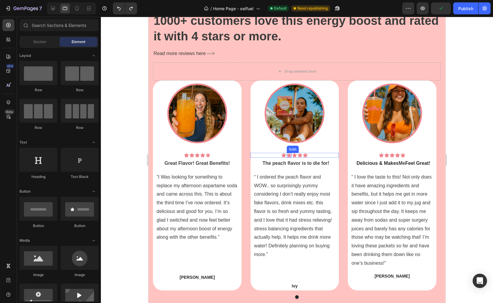
scroll to position [951, 0]
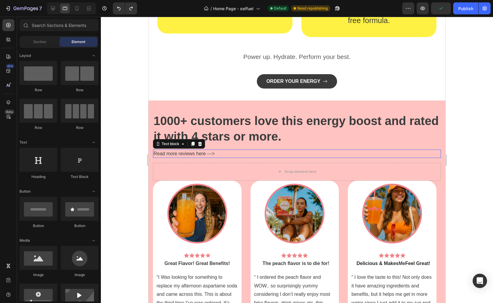
click at [199, 152] on span "Read more reviews here --->" at bounding box center [184, 153] width 61 height 5
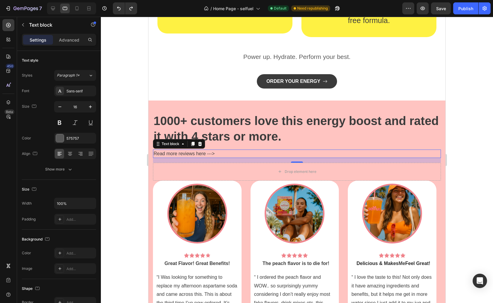
click at [214, 152] on span "Read more reviews here --->" at bounding box center [184, 153] width 61 height 5
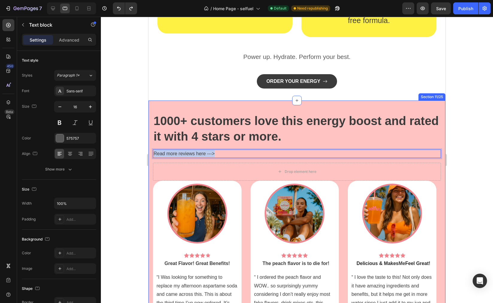
drag, startPoint x: 221, startPoint y: 152, endPoint x: 152, endPoint y: 153, distance: 69.5
click at [152, 153] on div "1000+ customers love this energy boost and rated it with 4 stars or more. Headi…" at bounding box center [297, 262] width 297 height 323
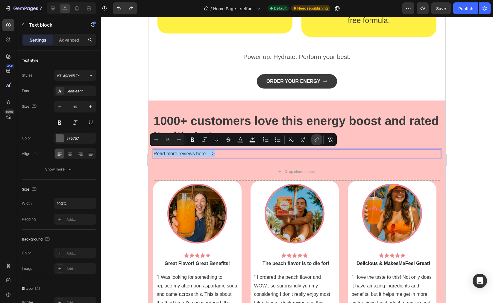
click at [315, 143] on icon "Editor contextual toolbar" at bounding box center [317, 140] width 6 height 6
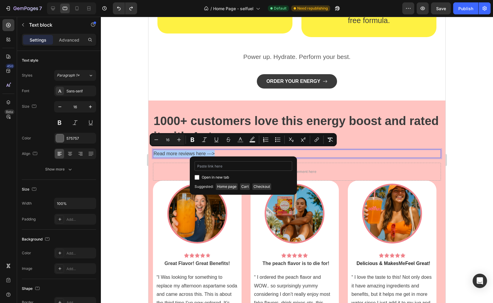
click at [226, 170] on input "Editor contextual toolbar" at bounding box center [244, 166] width 98 height 10
type input "https://www.selfuel.us › pages › reviews"
click at [196, 178] on input "Editor contextual toolbar" at bounding box center [197, 177] width 5 height 5
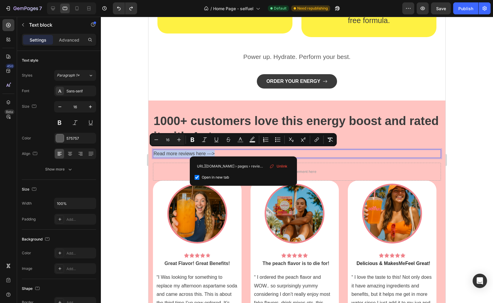
checkbox input "true"
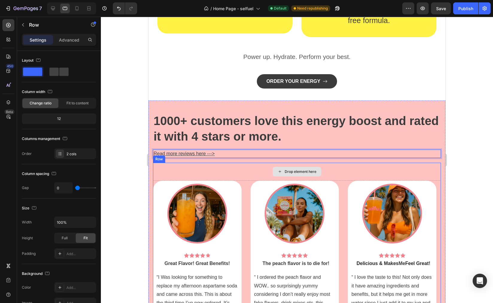
click at [316, 164] on div "Drop element here" at bounding box center [297, 172] width 288 height 18
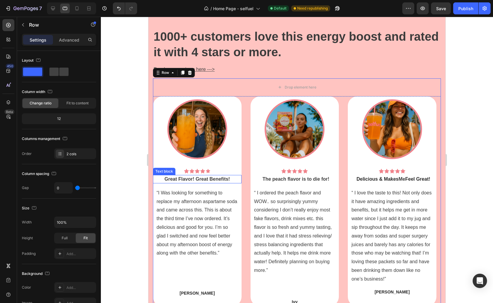
scroll to position [1019, 0]
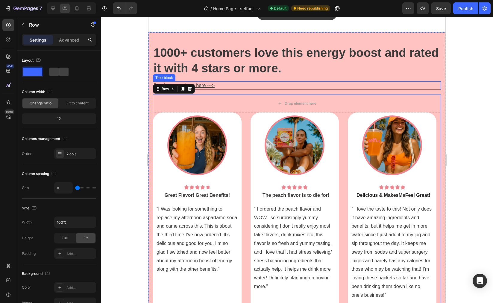
click at [209, 83] on u "Read more reviews here --->" at bounding box center [184, 85] width 61 height 5
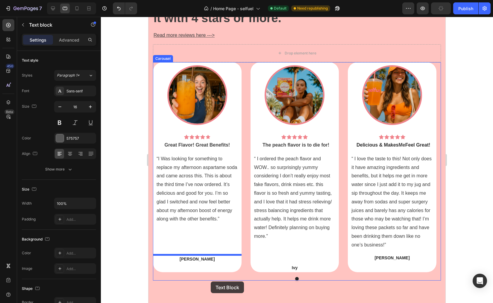
scroll to position [1079, 0]
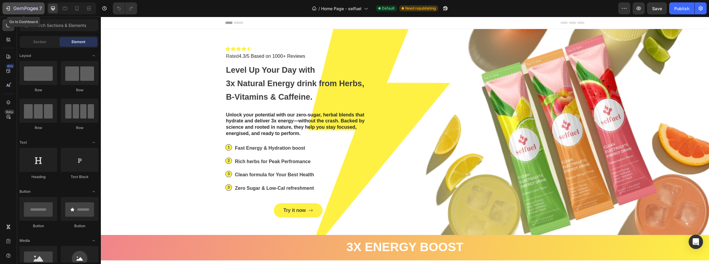
click at [17, 8] on icon "button" at bounding box center [25, 8] width 25 height 5
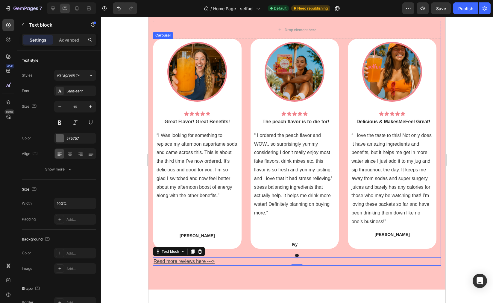
scroll to position [979, 0]
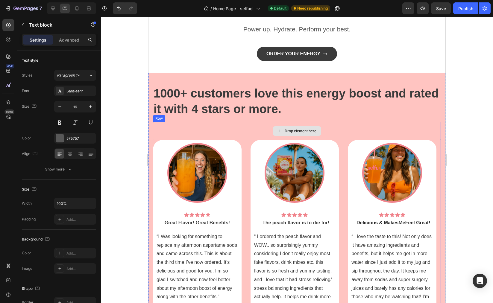
click at [188, 124] on div "Drop element here" at bounding box center [297, 131] width 288 height 18
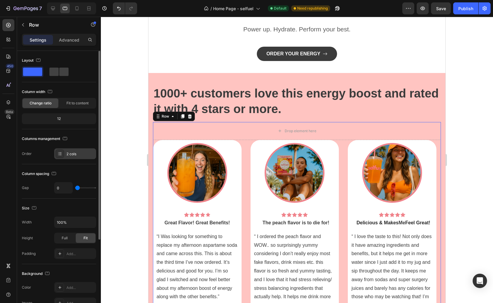
click at [68, 150] on div "2 cols" at bounding box center [75, 154] width 42 height 11
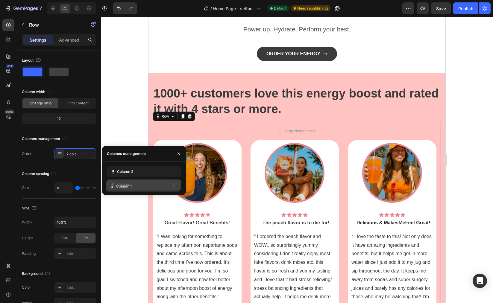
drag, startPoint x: 127, startPoint y: 173, endPoint x: 126, endPoint y: 187, distance: 14.4
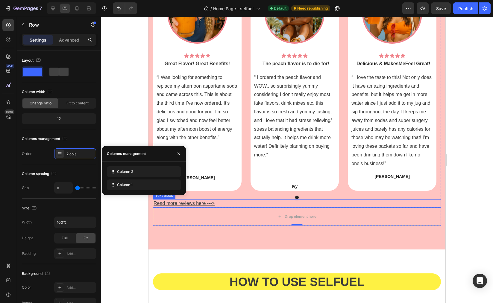
scroll to position [1132, 0]
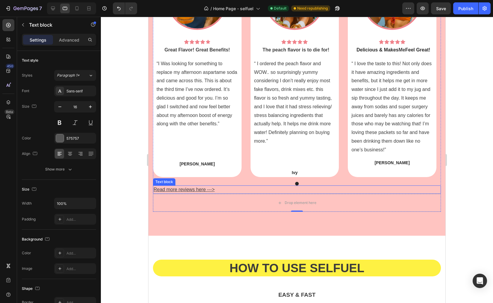
click at [206, 189] on u "Read more reviews here --->" at bounding box center [184, 189] width 61 height 5
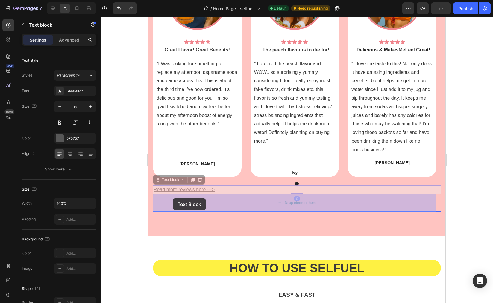
drag, startPoint x: 159, startPoint y: 180, endPoint x: 173, endPoint y: 199, distance: 23.1
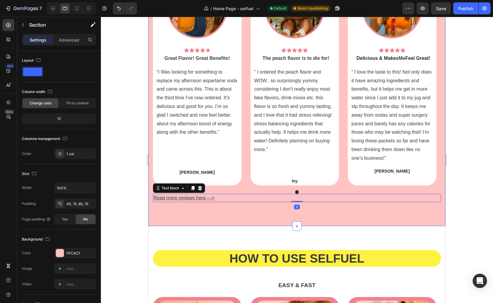
click at [326, 214] on div "1000+ customers love this energy boost and rated it with 4 stars or more. Headi…" at bounding box center [297, 76] width 297 height 300
click at [295, 193] on div "Image Row Icon Icon Icon Icon Icon Icon List Row Great Flavor! Great Benefits! …" at bounding box center [297, 84] width 288 height 219
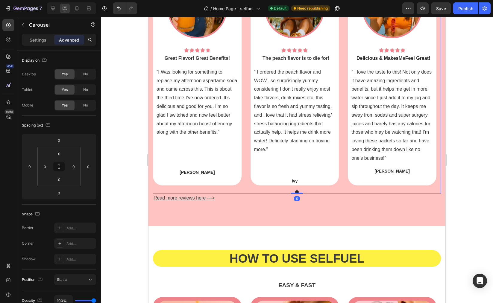
click at [296, 190] on div "Image Row Icon Icon Icon Icon Icon Icon List Row Great Flavor! Great Benefits! …" at bounding box center [297, 84] width 288 height 219
click at [309, 209] on div "1000+ customers love this energy boost and rated it with 4 stars or more. Headi…" at bounding box center [297, 76] width 297 height 300
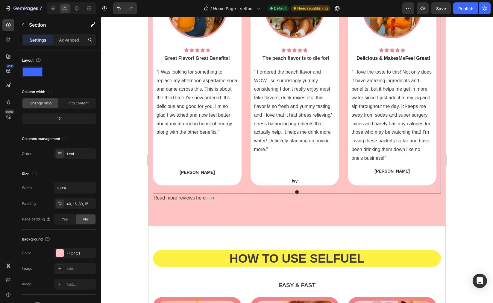
click at [295, 191] on button "Dot" at bounding box center [297, 192] width 4 height 4
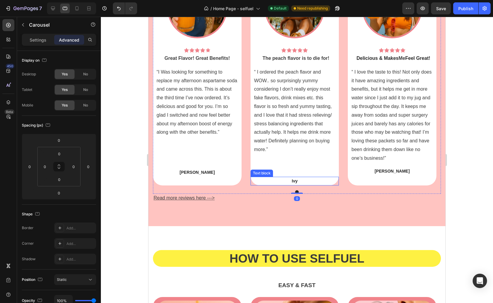
click at [316, 185] on div "Ivy" at bounding box center [295, 181] width 89 height 9
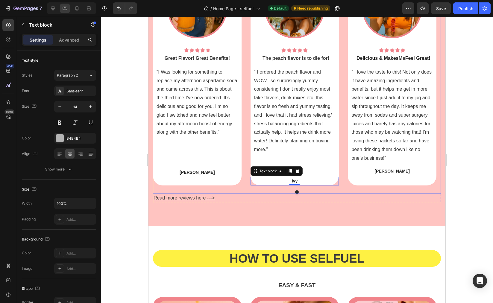
click at [412, 187] on div "Image Row Icon Icon Icon Icon Icon Icon List Row Great Flavor! Great Benefits! …" at bounding box center [297, 84] width 288 height 219
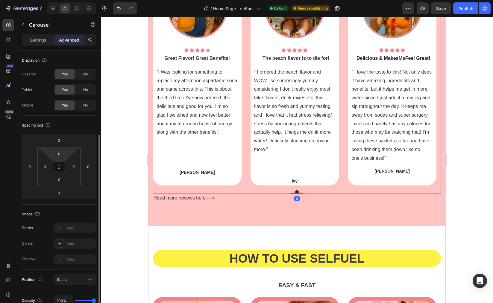
scroll to position [108, 0]
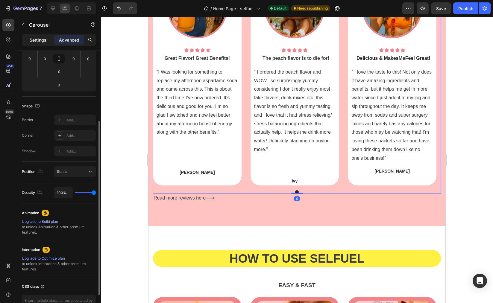
click at [40, 44] on div "Settings" at bounding box center [38, 40] width 30 height 10
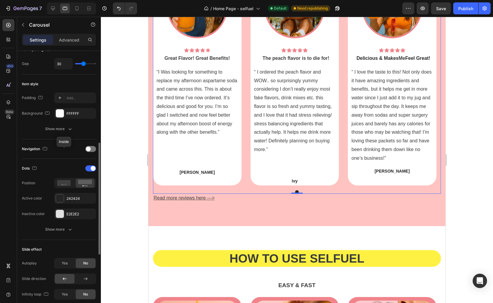
scroll to position [150, 0]
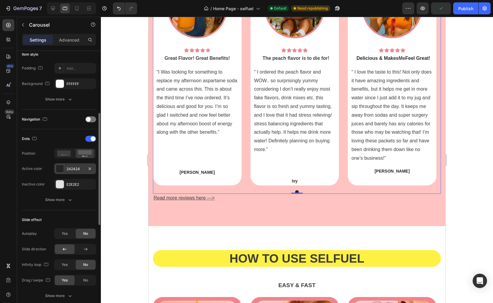
click at [61, 172] on div at bounding box center [60, 169] width 8 height 8
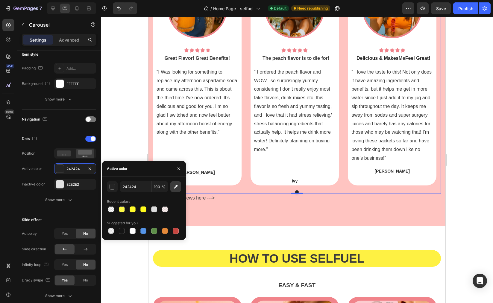
click at [178, 188] on icon "button" at bounding box center [176, 187] width 6 height 6
type input "FDC4C1"
click at [328, 213] on div "1000+ customers love this energy boost and rated it with 4 stars or more. Headi…" at bounding box center [297, 76] width 297 height 300
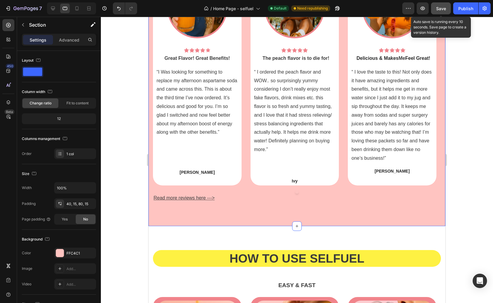
click at [442, 5] on div "Save" at bounding box center [441, 8] width 10 height 6
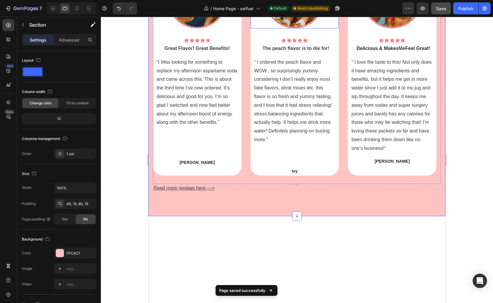
scroll to position [939, 0]
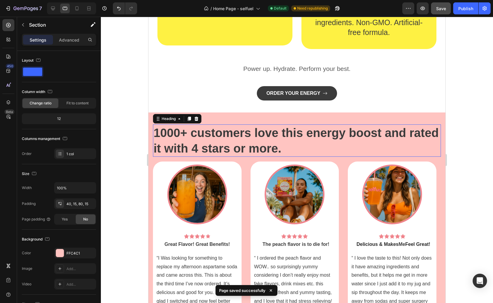
click at [246, 143] on span "1000+ customers love this energy boost and rated it with 4 stars or more." at bounding box center [296, 140] width 285 height 29
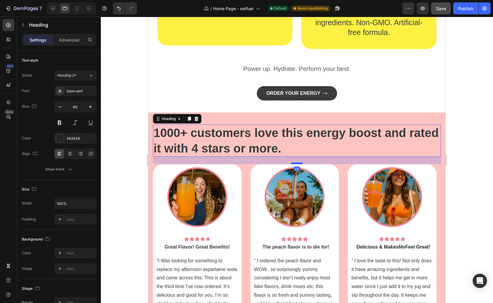
click at [294, 163] on div at bounding box center [297, 164] width 12 height 2
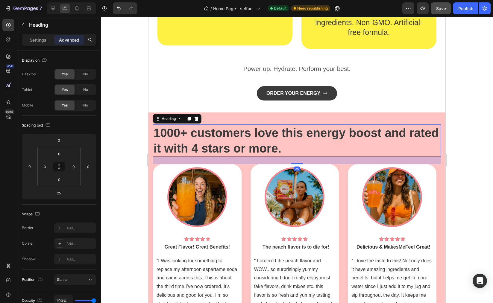
click at [374, 141] on h2 "1000+ customers love this energy boost and rated it with 4 stars or more." at bounding box center [297, 141] width 288 height 32
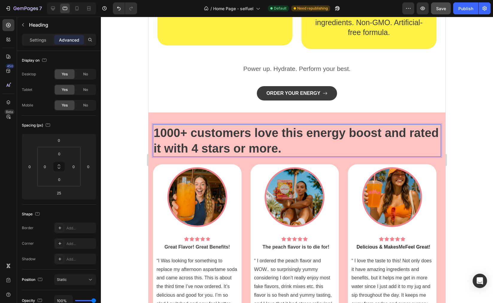
click at [443, 10] on span "Save" at bounding box center [441, 8] width 10 height 5
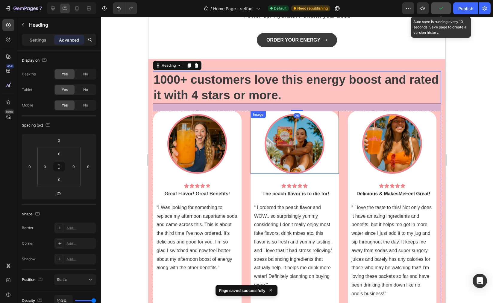
scroll to position [1110, 0]
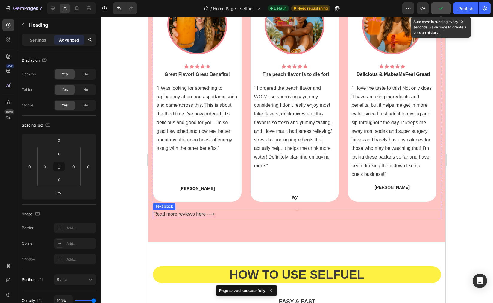
click at [193, 211] on p "Read more reviews here --->" at bounding box center [297, 214] width 287 height 7
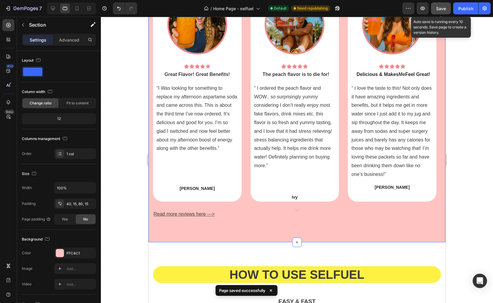
click at [195, 237] on div "⁠⁠⁠⁠⁠⁠⁠ 1000+ customers love this energy boost and rated it with 4 stars or mor…" at bounding box center [297, 91] width 297 height 303
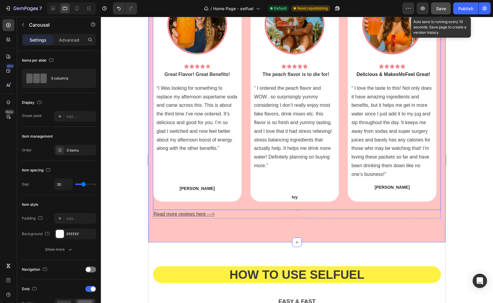
click at [207, 208] on div at bounding box center [297, 209] width 288 height 4
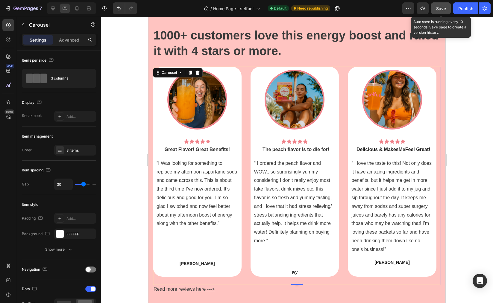
scroll to position [1146, 0]
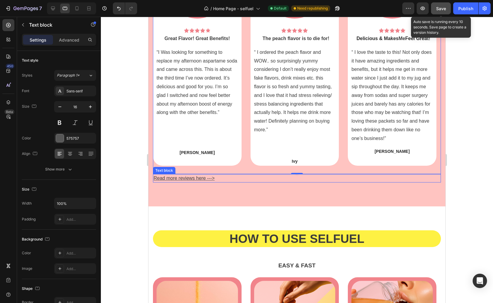
click at [226, 179] on p "Read more reviews here --->" at bounding box center [297, 178] width 287 height 7
click at [235, 174] on div at bounding box center [297, 173] width 288 height 4
click at [235, 176] on p "Read more reviews here --->" at bounding box center [297, 178] width 287 height 7
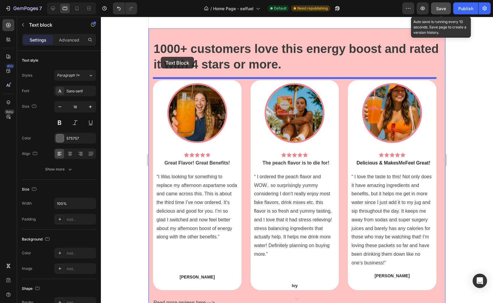
scroll to position [996, 0]
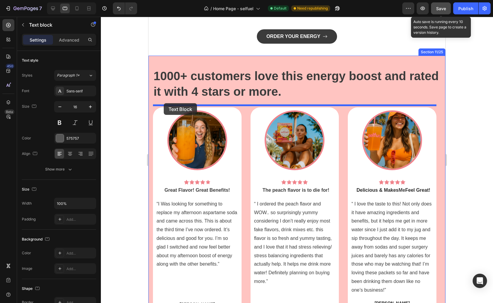
drag, startPoint x: 157, startPoint y: 219, endPoint x: 164, endPoint y: 103, distance: 115.8
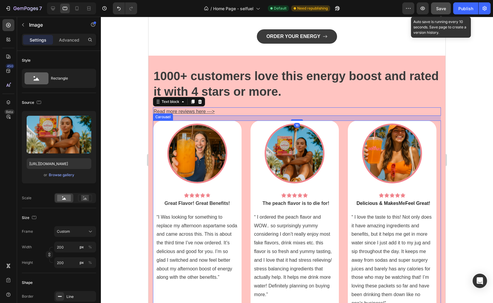
click at [273, 172] on img at bounding box center [295, 154] width 60 height 60
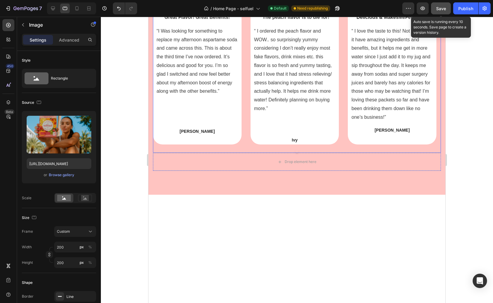
scroll to position [1185, 0]
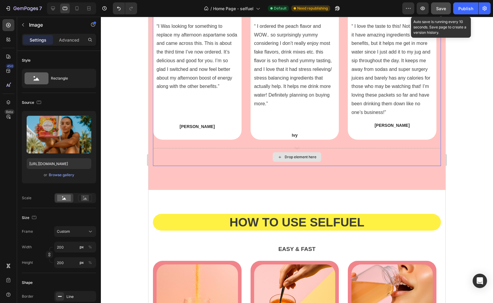
click at [182, 156] on div "Drop element here" at bounding box center [297, 157] width 288 height 18
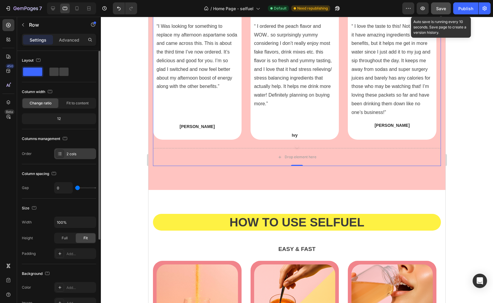
click at [69, 156] on div "2 cols" at bounding box center [80, 154] width 28 height 5
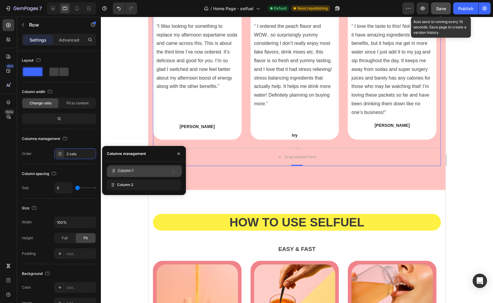
drag, startPoint x: 113, startPoint y: 185, endPoint x: 116, endPoint y: 169, distance: 16.1
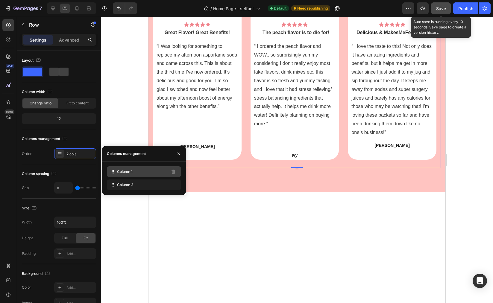
scroll to position [966, 0]
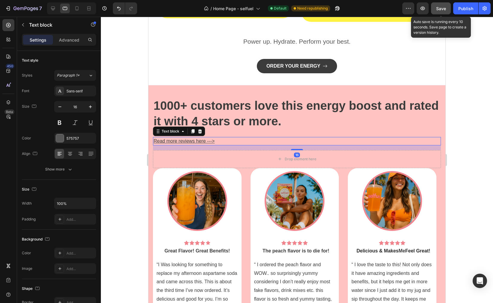
click at [176, 137] on div "Read more reviews here --->" at bounding box center [297, 141] width 288 height 8
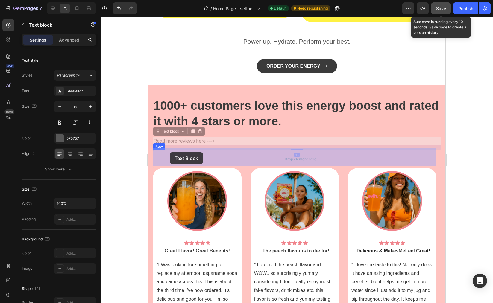
drag, startPoint x: 159, startPoint y: 130, endPoint x: 170, endPoint y: 152, distance: 24.5
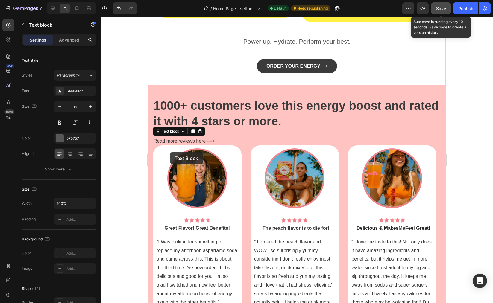
scroll to position [953, 0]
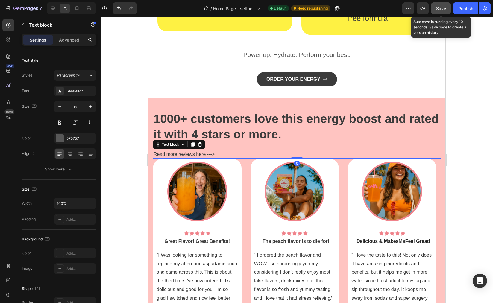
click at [300, 151] on p "Read more reviews here --->" at bounding box center [297, 154] width 287 height 7
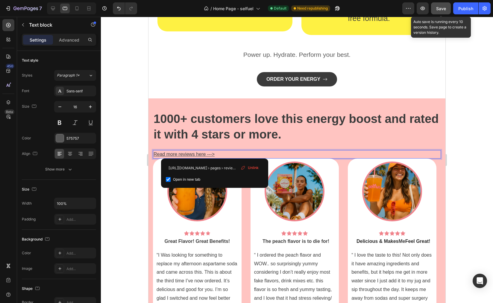
click at [196, 152] on u "Read more reviews here --->" at bounding box center [184, 154] width 61 height 5
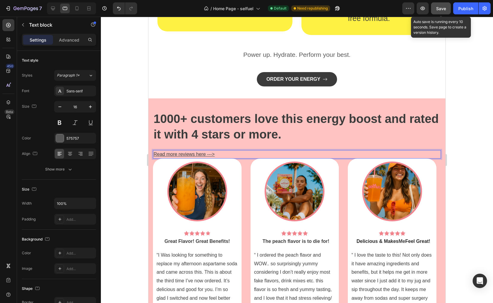
click at [236, 156] on div "Read more reviews here --->" at bounding box center [297, 154] width 288 height 8
click at [232, 151] on p "Read more reviews here ---> ⁠⁠⁠⁠⁠⁠⁠" at bounding box center [297, 154] width 287 height 7
click at [75, 41] on p "Advanced" at bounding box center [69, 40] width 20 height 6
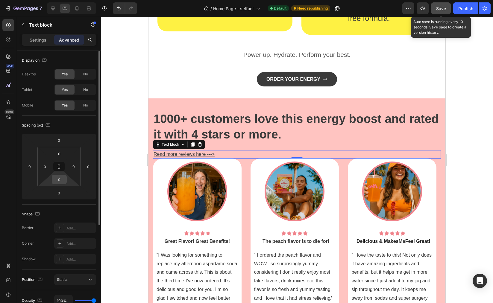
click at [58, 175] on input "0" at bounding box center [59, 179] width 12 height 9
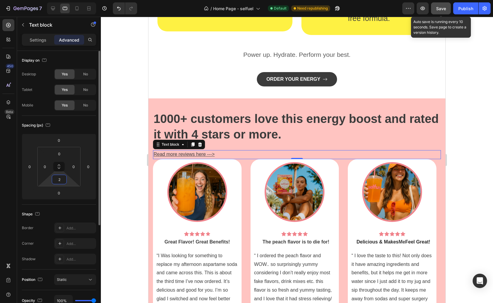
type input "20"
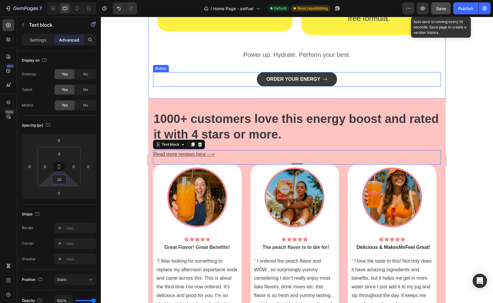
click at [402, 79] on div "ORDER YOUR ENERGY Button" at bounding box center [297, 79] width 288 height 14
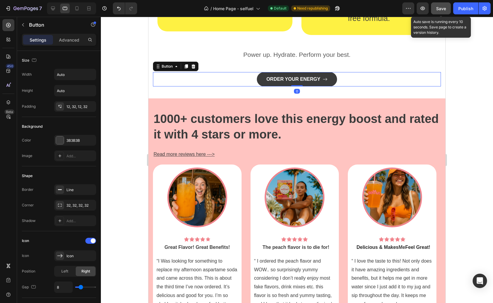
click at [439, 8] on span "Save" at bounding box center [441, 8] width 10 height 5
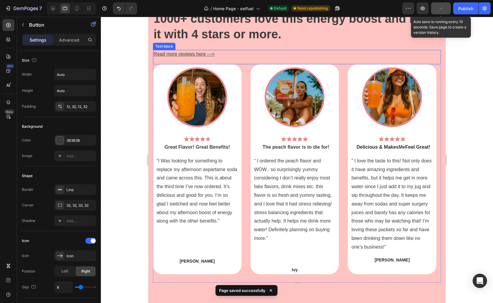
scroll to position [1167, 0]
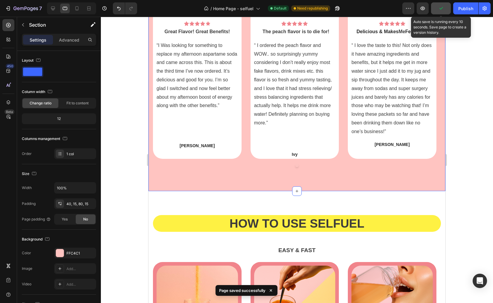
click at [228, 180] on div "1000+ customers love this energy boost and rated it with 4 stars or more. Headi…" at bounding box center [297, 37] width 297 height 309
click at [67, 34] on div "Settings Advanced" at bounding box center [59, 40] width 74 height 12
click at [67, 39] on p "Advanced" at bounding box center [69, 40] width 20 height 6
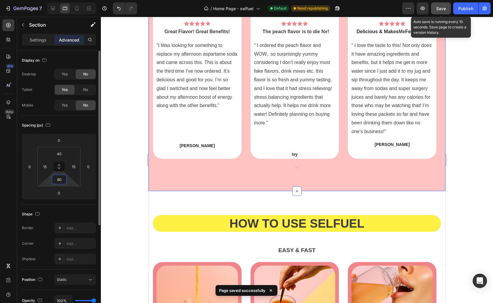
click at [62, 179] on input "80" at bounding box center [59, 179] width 12 height 9
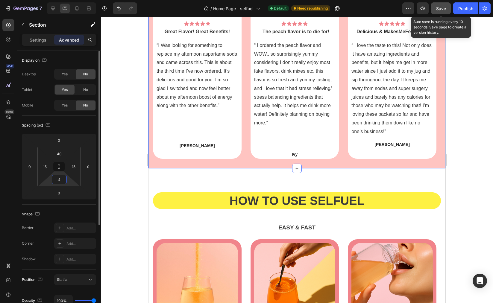
type input "40"
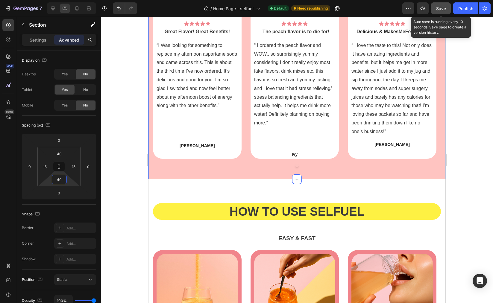
click at [476, 84] on div at bounding box center [297, 160] width 392 height 287
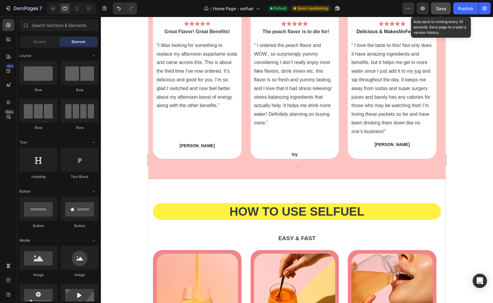
click at [438, 10] on span "Save" at bounding box center [441, 8] width 10 height 5
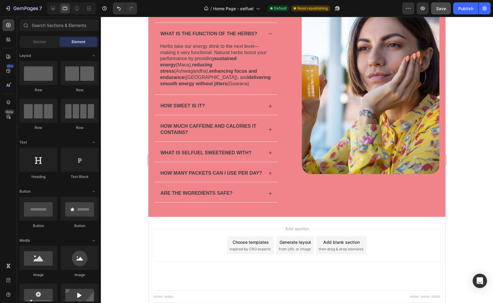
scroll to position [1837, 0]
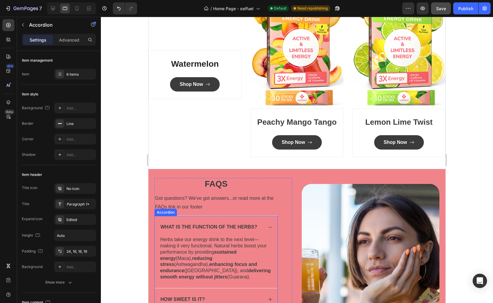
click at [271, 236] on div "What is the function of the herbs?" at bounding box center [216, 226] width 123 height 20
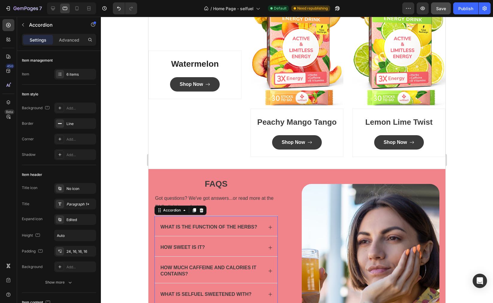
scroll to position [2013, 0]
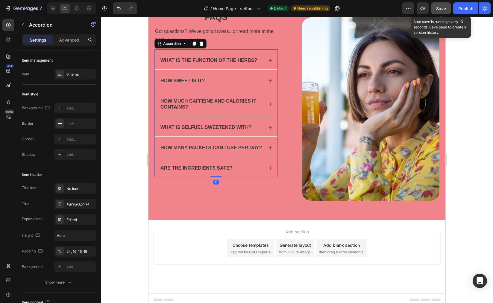
click at [439, 8] on span "Save" at bounding box center [441, 8] width 10 height 5
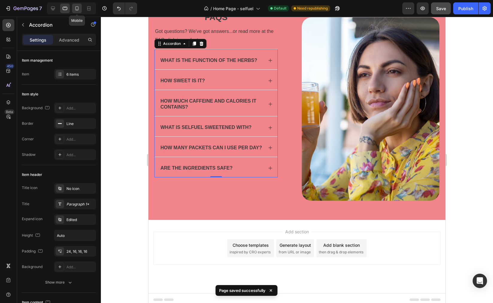
click at [78, 8] on icon at bounding box center [76, 8] width 3 height 4
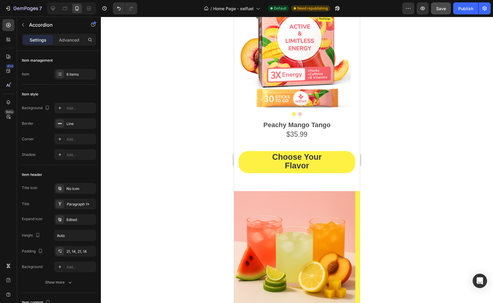
scroll to position [885, 0]
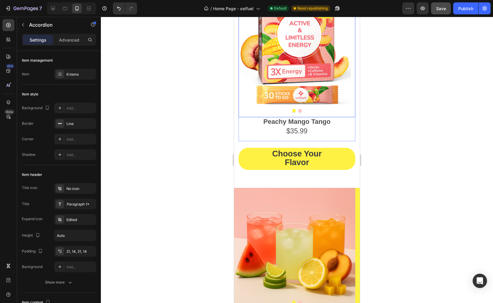
click at [290, 111] on div at bounding box center [297, 111] width 117 height 4
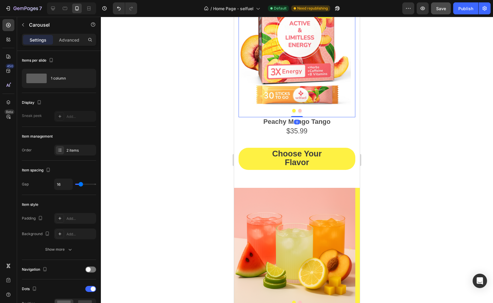
click at [293, 110] on button "Dot" at bounding box center [294, 111] width 4 height 4
click at [298, 111] on button "Dot" at bounding box center [300, 111] width 4 height 4
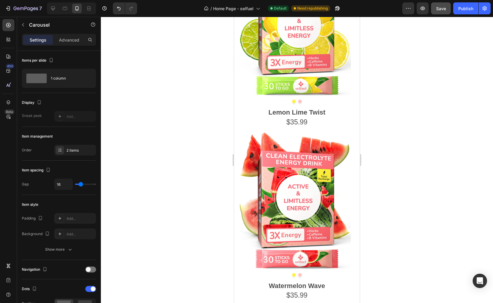
scroll to position [497, 0]
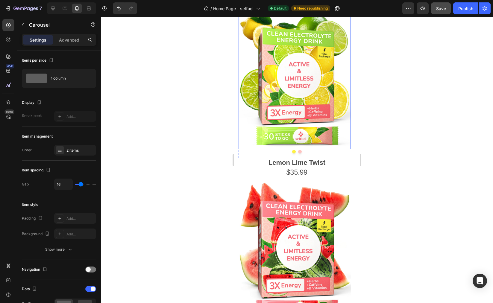
click at [293, 107] on img at bounding box center [295, 79] width 112 height 140
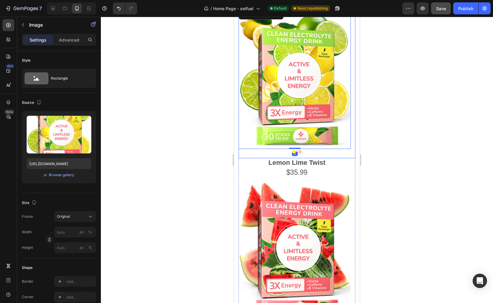
click at [292, 152] on button "Dot" at bounding box center [294, 152] width 4 height 4
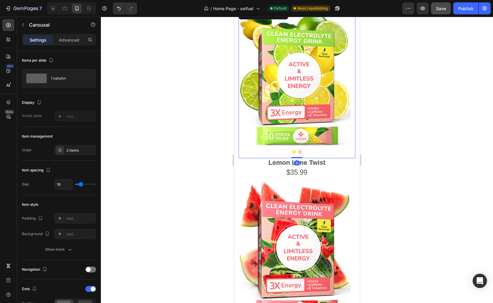
click at [298, 152] on button "Dot" at bounding box center [300, 152] width 4 height 4
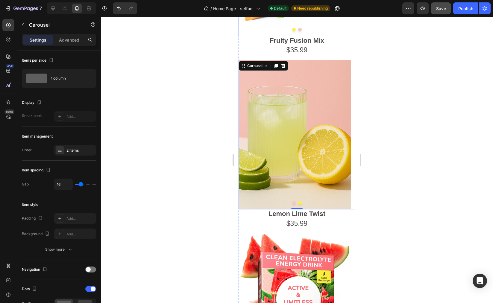
scroll to position [489, 0]
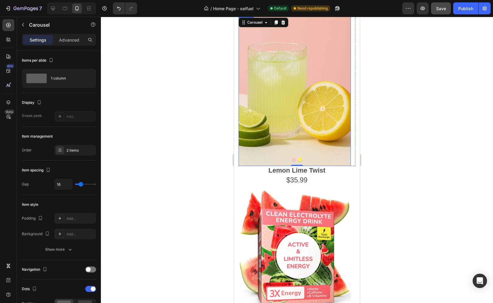
click at [298, 162] on img at bounding box center [295, 91] width 112 height 150
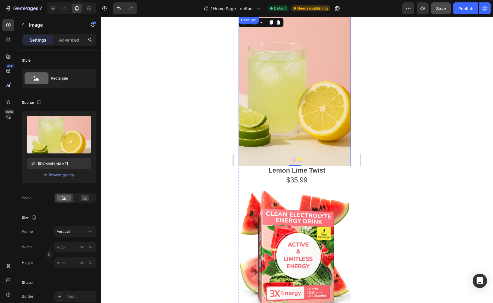
click at [292, 160] on button "Dot" at bounding box center [294, 160] width 4 height 4
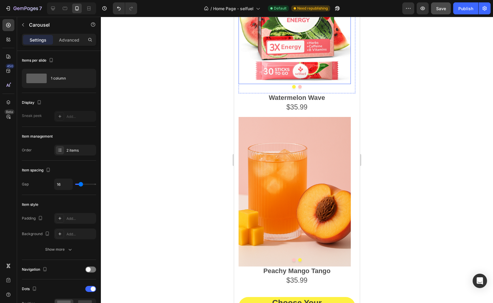
scroll to position [764, 0]
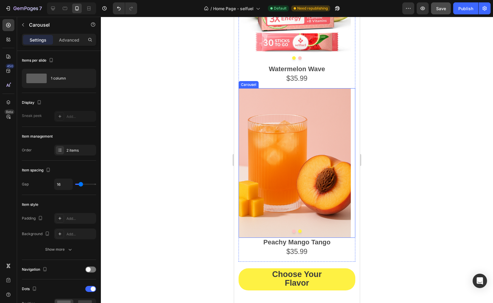
click at [298, 232] on button "Dot" at bounding box center [300, 232] width 4 height 4
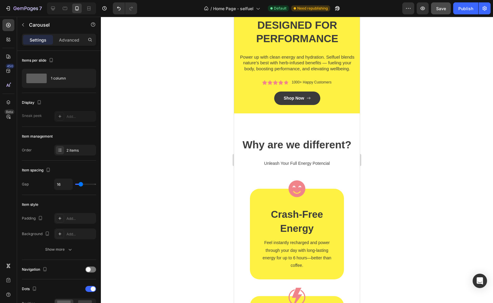
scroll to position [1199, 0]
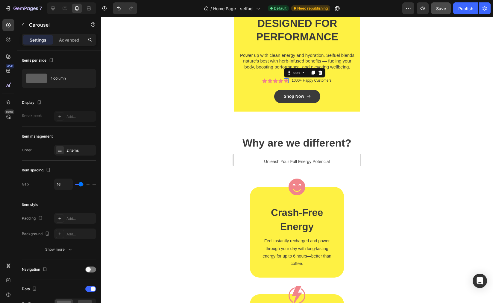
click at [284, 83] on div "Icon 0" at bounding box center [286, 80] width 5 height 5
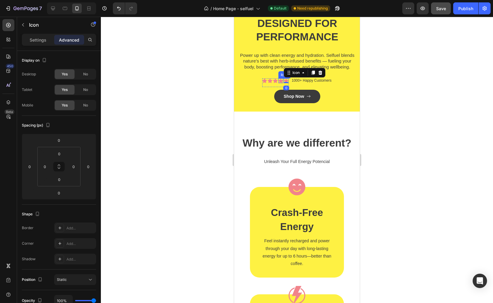
click at [279, 83] on icon at bounding box center [280, 80] width 5 height 4
click at [34, 39] on p "Settings" at bounding box center [38, 40] width 17 height 6
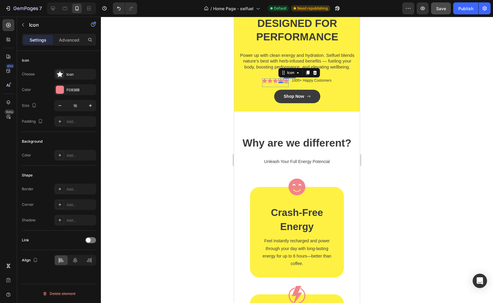
click at [284, 83] on div "Icon" at bounding box center [286, 80] width 5 height 5
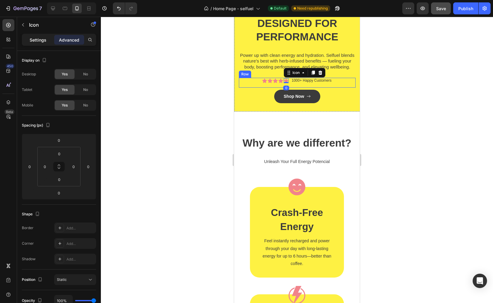
click at [35, 43] on p "Settings" at bounding box center [38, 40] width 17 height 6
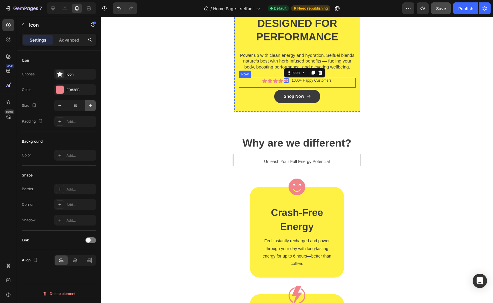
click at [90, 107] on icon "button" at bounding box center [90, 105] width 3 height 3
click at [59, 107] on icon "button" at bounding box center [60, 106] width 6 height 6
type input "18"
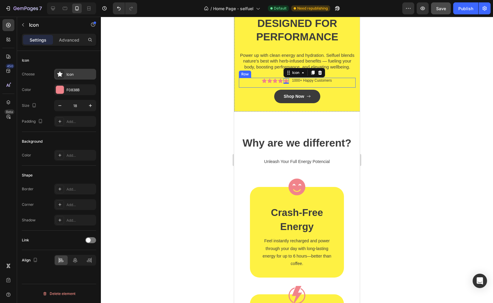
click at [71, 72] on div "Icon" at bounding box center [80, 74] width 28 height 5
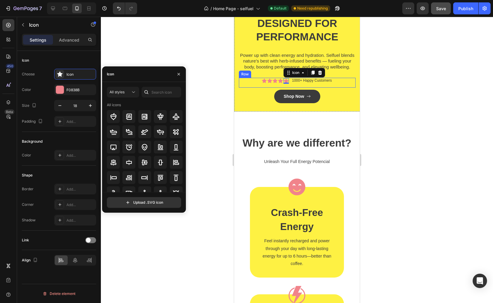
click at [150, 89] on div at bounding box center [147, 92] width 10 height 11
click at [180, 74] on icon "button" at bounding box center [178, 74] width 5 height 5
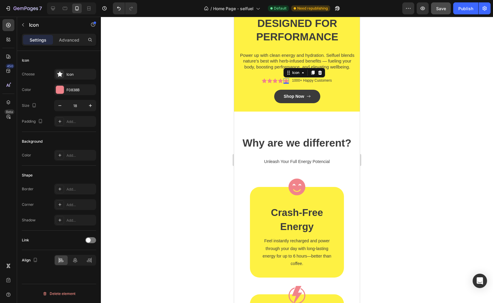
click at [434, 92] on div at bounding box center [297, 160] width 392 height 287
click at [284, 83] on icon at bounding box center [286, 81] width 5 height 4
click at [57, 104] on icon "button" at bounding box center [60, 106] width 6 height 6
type input "16"
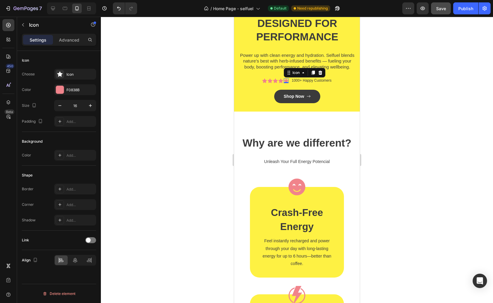
click at [404, 94] on div at bounding box center [297, 160] width 392 height 287
click at [274, 83] on icon at bounding box center [275, 80] width 5 height 4
click at [284, 83] on div "Icon" at bounding box center [286, 80] width 5 height 5
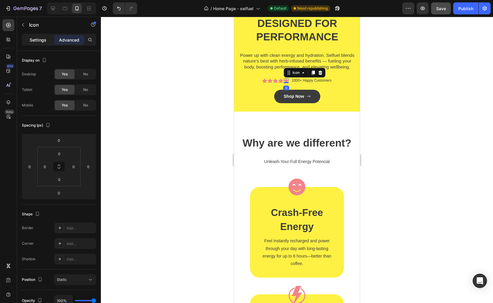
click at [27, 38] on div "Settings" at bounding box center [38, 40] width 30 height 10
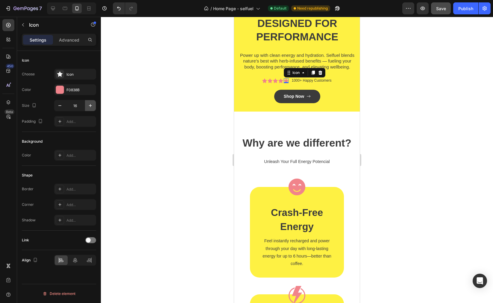
click at [92, 108] on icon "button" at bounding box center [90, 106] width 6 height 6
type input "17"
click at [423, 69] on div at bounding box center [297, 160] width 392 height 287
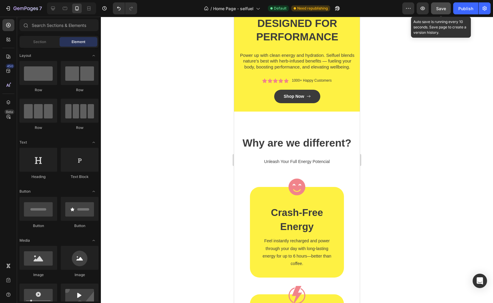
click at [440, 9] on span "Save" at bounding box center [441, 8] width 10 height 5
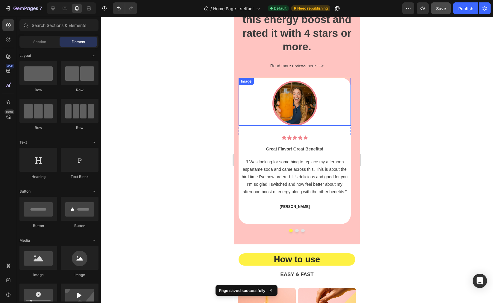
scroll to position [1886, 0]
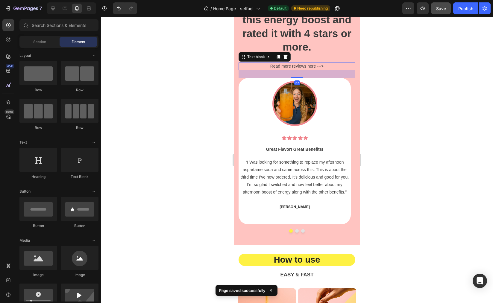
click at [298, 67] on span "Read more reviews here --->" at bounding box center [297, 66] width 54 height 5
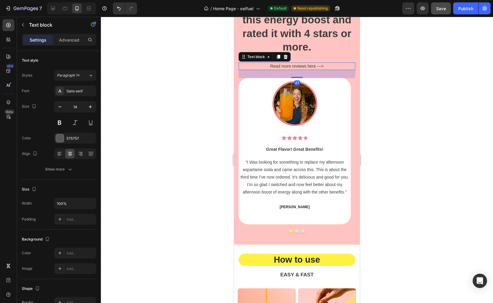
click at [298, 67] on span "Read more reviews here --->" at bounding box center [297, 66] width 54 height 5
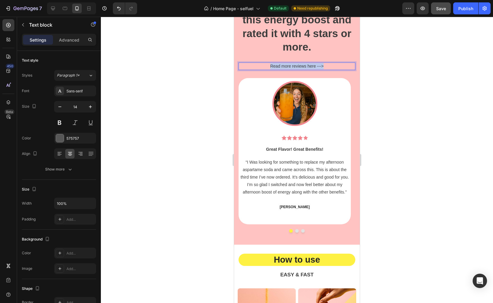
drag, startPoint x: 330, startPoint y: 65, endPoint x: 257, endPoint y: 63, distance: 73.1
click at [257, 63] on p "Read more reviews here --->" at bounding box center [297, 66] width 116 height 6
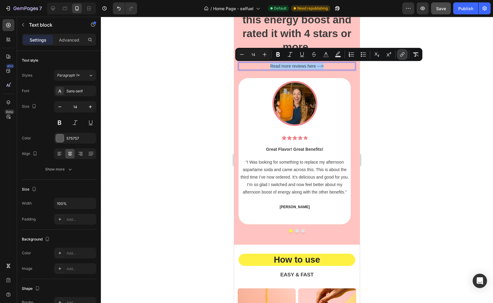
click at [402, 55] on icon "Editor contextual toolbar" at bounding box center [403, 53] width 3 height 3
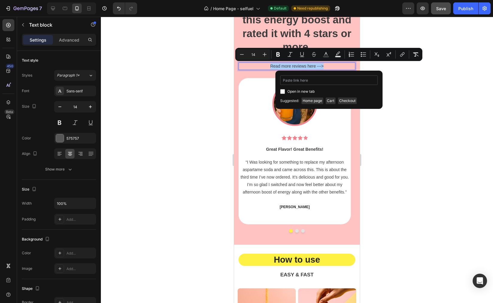
click at [304, 80] on input "Editor contextual toolbar" at bounding box center [329, 80] width 98 height 10
type input "https://www.selfuel.us › pages › reviews"
drag, startPoint x: 281, startPoint y: 90, endPoint x: 291, endPoint y: 91, distance: 9.7
click at [281, 90] on input "Editor contextual toolbar" at bounding box center [282, 91] width 5 height 5
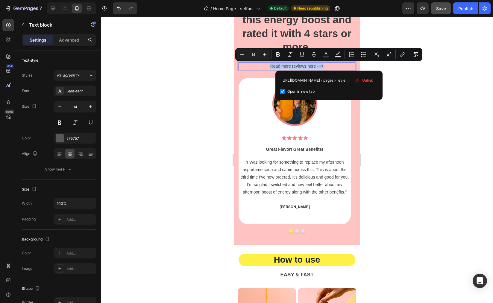
checkbox input "true"
click at [425, 108] on div at bounding box center [297, 160] width 392 height 287
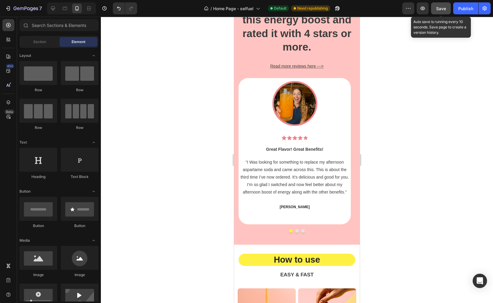
click at [443, 9] on span "Save" at bounding box center [441, 8] width 10 height 5
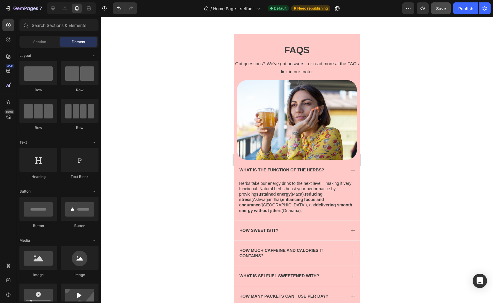
scroll to position [3387, 0]
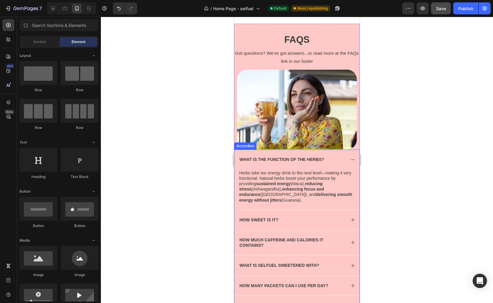
click at [351, 158] on icon at bounding box center [353, 160] width 5 height 5
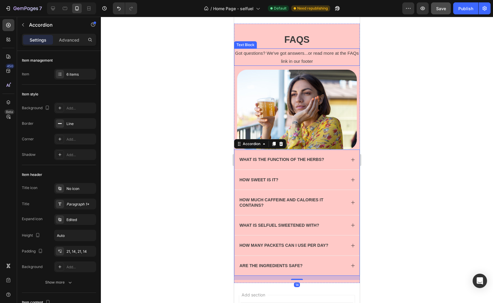
click at [321, 51] on span "Got questions? We've got answers...or read more at the FAQs link in our footer" at bounding box center [297, 57] width 124 height 13
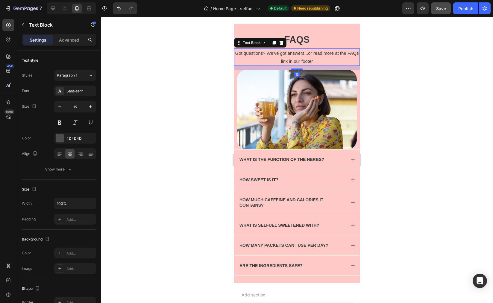
click at [332, 52] on p "Got questions? We've got answers...or read more at the FAQs link in our footer" at bounding box center [297, 57] width 125 height 16
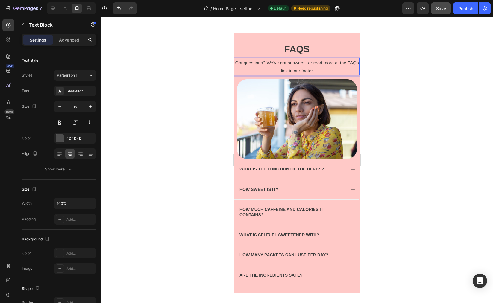
click at [287, 60] on span "Got questions? We've got answers...or read more at the FAQs link in our footer" at bounding box center [297, 66] width 124 height 13
click at [315, 66] on span "Got questions? We've got answers...or read more at the FAQs link in our footer" at bounding box center [297, 66] width 124 height 13
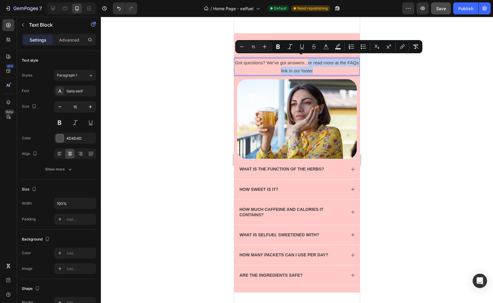
drag, startPoint x: 320, startPoint y: 68, endPoint x: 312, endPoint y: 59, distance: 11.6
click at [312, 59] on p "Got questions? We've got answers...or read more at the FAQs link in our footer" at bounding box center [297, 67] width 125 height 16
copy span "or read more at the FAQs link in our footer"
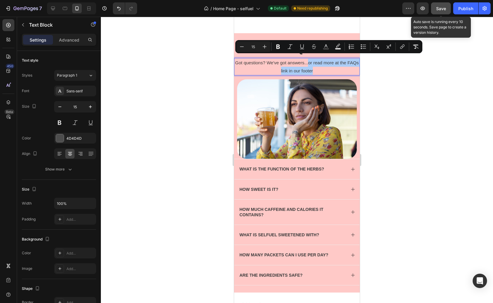
click at [442, 6] on span "Save" at bounding box center [441, 8] width 10 height 5
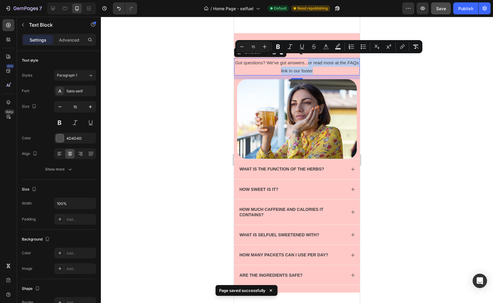
click at [321, 65] on p "Got questions? We've got answers...or read more at the FAQs link in our footer" at bounding box center [297, 67] width 125 height 16
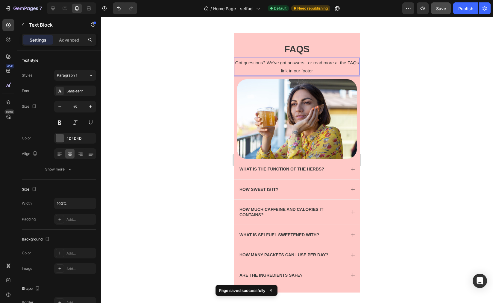
click at [331, 65] on p "Got questions? We've got answers...or read more at the FAQs link in our footer" at bounding box center [297, 67] width 125 height 16
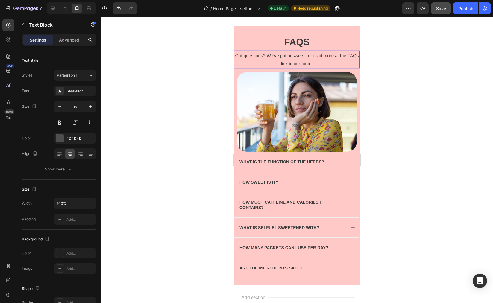
click at [321, 63] on div "Got questions? We've got answers...or read more at the FAQs link in our footer" at bounding box center [297, 59] width 126 height 17
click at [319, 59] on p "Got questions? We've got answers...or read more at the FAQs link in our footer" at bounding box center [297, 60] width 125 height 16
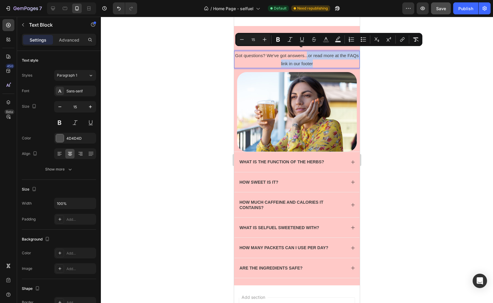
drag, startPoint x: 324, startPoint y: 59, endPoint x: 311, endPoint y: 52, distance: 14.9
click at [311, 52] on p "Got questions? We've got answers...or read more at the FAQs link in our footer" at bounding box center [297, 60] width 125 height 16
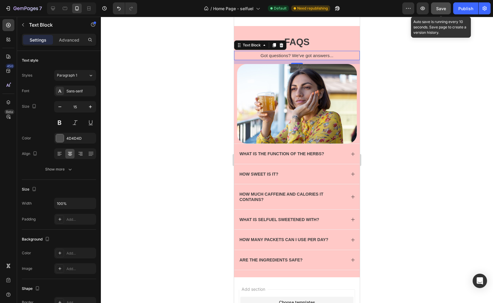
click at [441, 8] on span "Save" at bounding box center [441, 8] width 10 height 5
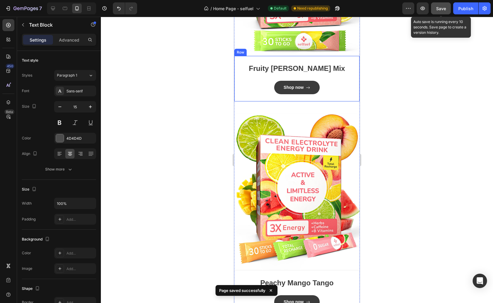
scroll to position [2822, 0]
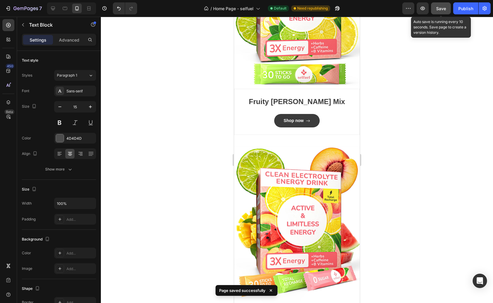
click at [442, 5] on div "Save" at bounding box center [441, 8] width 10 height 6
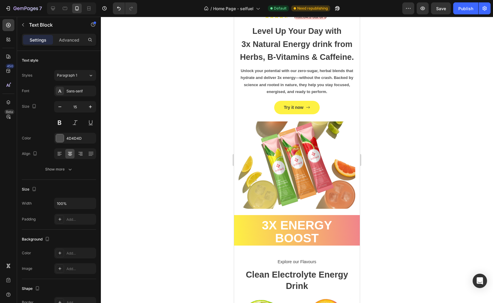
scroll to position [0, 0]
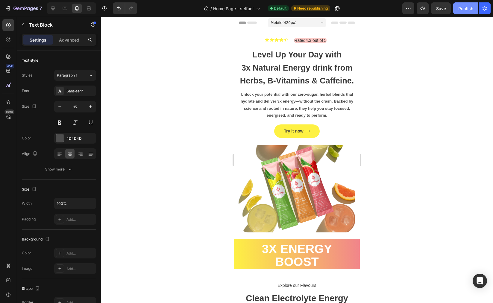
click at [462, 12] on button "Publish" at bounding box center [465, 8] width 25 height 12
click at [314, 22] on div "Mobile ( 420 px)" at bounding box center [297, 22] width 58 height 9
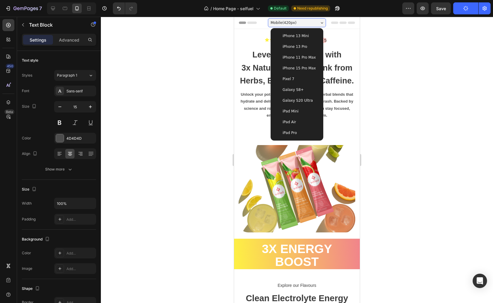
click at [298, 50] on div "iPhone 13 Pro" at bounding box center [297, 46] width 48 height 11
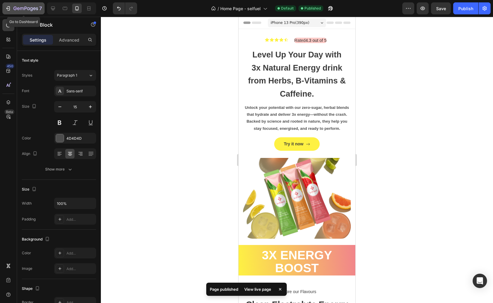
click at [32, 7] on icon "button" at bounding box center [25, 8] width 25 height 5
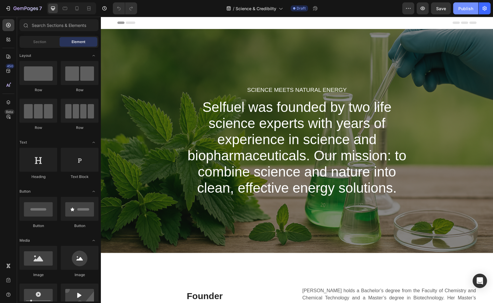
click at [467, 10] on div "Publish" at bounding box center [465, 8] width 15 height 6
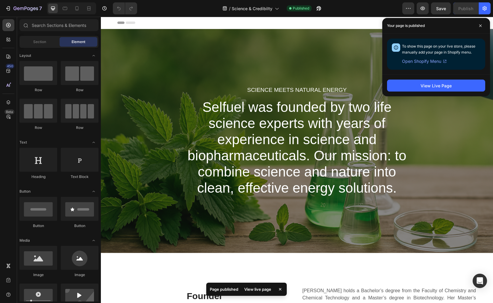
click at [445, 78] on div "View Live Page" at bounding box center [436, 86] width 108 height 22
click at [440, 84] on div "View Live Page" at bounding box center [436, 86] width 31 height 6
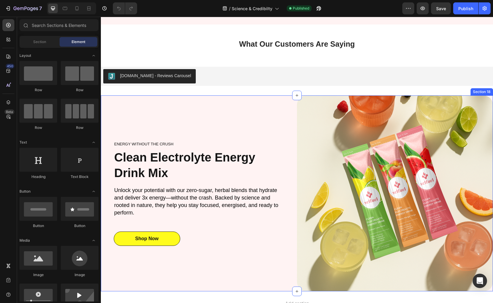
scroll to position [1163, 0]
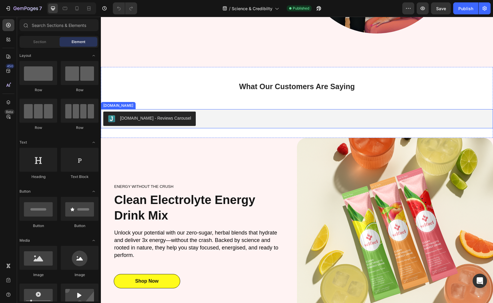
click at [159, 118] on div "Judge.me - Reviews Carousel" at bounding box center [155, 118] width 71 height 6
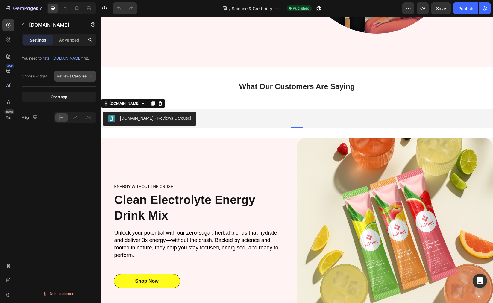
click at [82, 77] on span "Reviews Carousel" at bounding box center [72, 76] width 31 height 4
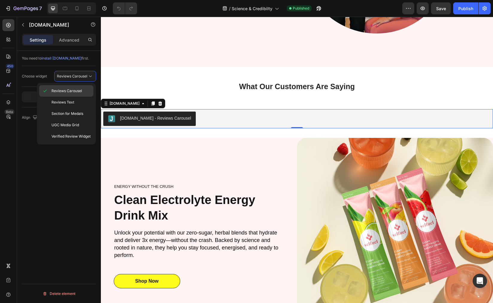
click at [62, 91] on span "Reviews Carousel" at bounding box center [67, 90] width 31 height 5
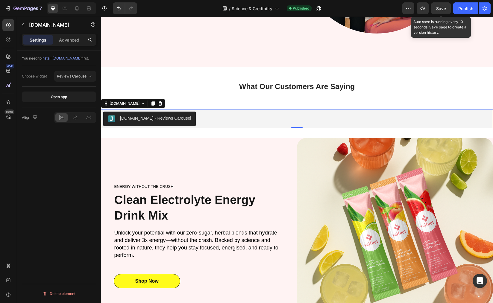
drag, startPoint x: 440, startPoint y: 8, endPoint x: 423, endPoint y: 15, distance: 18.2
click at [440, 8] on span "Save" at bounding box center [441, 8] width 10 height 5
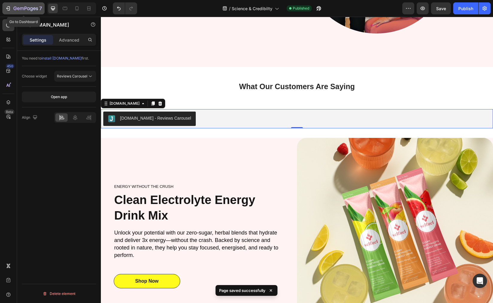
click at [11, 7] on icon "button" at bounding box center [8, 8] width 6 height 6
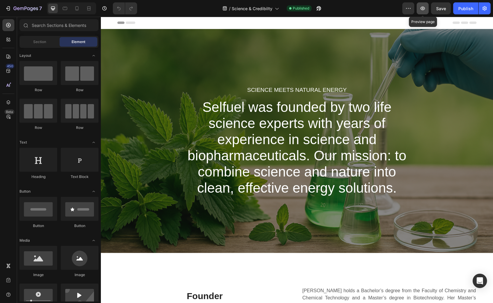
click at [423, 9] on icon "button" at bounding box center [423, 8] width 6 height 6
click at [15, 7] on icon "button" at bounding box center [25, 8] width 25 height 5
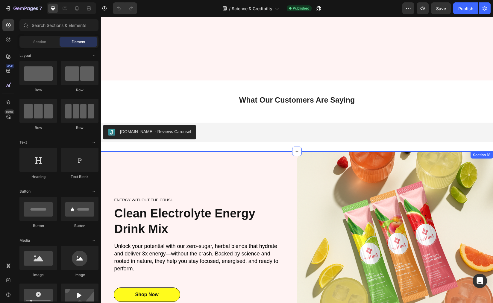
scroll to position [1067, 0]
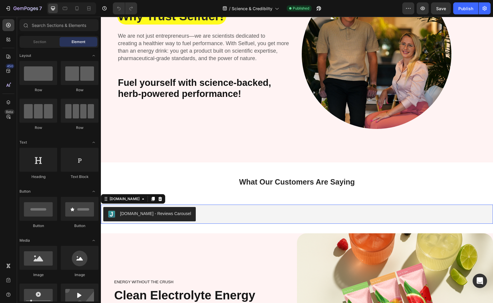
click at [166, 217] on div "[DOMAIN_NAME] - Reviews Carousel" at bounding box center [155, 214] width 71 height 6
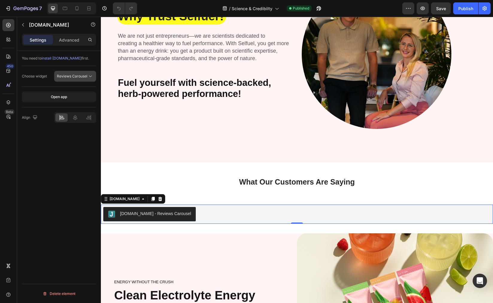
click at [78, 78] on span "Reviews Carousel" at bounding box center [72, 76] width 31 height 4
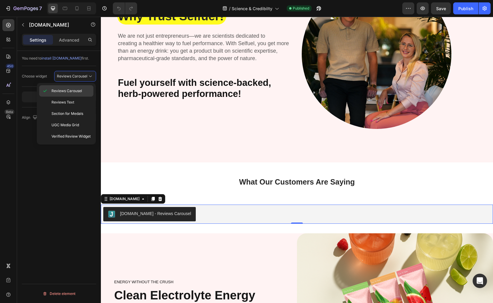
click at [66, 92] on span "Reviews Carousel" at bounding box center [67, 90] width 31 height 5
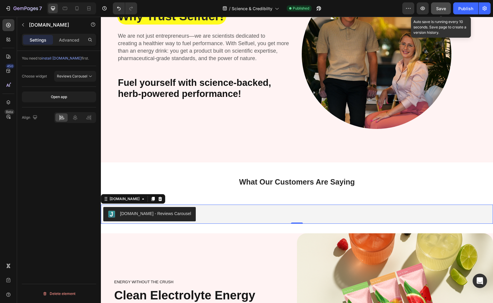
click at [439, 7] on span "Save" at bounding box center [441, 8] width 10 height 5
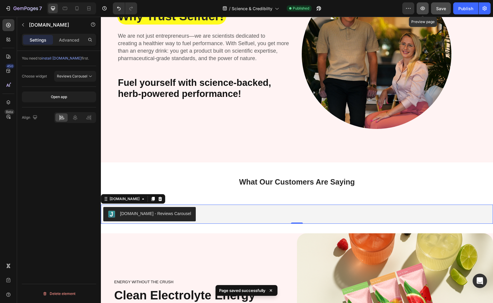
click at [424, 10] on icon "button" at bounding box center [423, 8] width 6 height 6
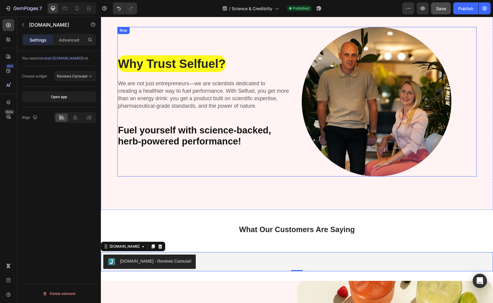
scroll to position [1021, 0]
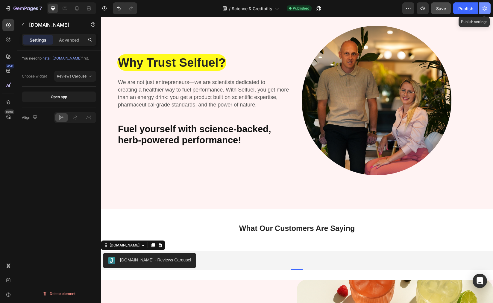
click at [484, 7] on icon "button" at bounding box center [485, 8] width 4 height 4
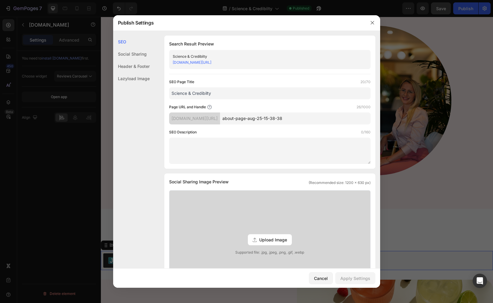
click at [288, 64] on div "40h00g-kv.myshopify.com/pages/about-page-aug-25-15-38-38" at bounding box center [265, 63] width 184 height 6
drag, startPoint x: 275, startPoint y: 62, endPoint x: 226, endPoint y: 60, distance: 48.3
click at [228, 60] on div "40h00g-kv.myshopify.com/pages/about-page-aug-25-15-38-38" at bounding box center [265, 63] width 184 height 6
click at [211, 61] on link "40h00g-kv.myshopify.com/pages/about-page-aug-25-15-38-38" at bounding box center [192, 62] width 39 height 4
click at [286, 123] on input "about-page-aug-25-15-38-38" at bounding box center [295, 119] width 151 height 12
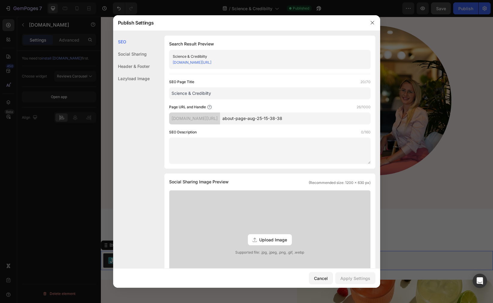
drag, startPoint x: 314, startPoint y: 119, endPoint x: 267, endPoint y: 121, distance: 46.2
click at [240, 117] on div "40h00g-kv.myshopify.com/pages/ about-page-aug-25-15-38-38" at bounding box center [270, 119] width 202 height 12
click at [304, 111] on div "Page URL and Handle 26/1000 40h00g-kv.myshopify.com/pages/ about-page-aug-25-15…" at bounding box center [270, 114] width 202 height 20
drag, startPoint x: 314, startPoint y: 120, endPoint x: 250, endPoint y: 116, distance: 63.6
click at [250, 116] on input "about-page-aug-25-15-38-38" at bounding box center [295, 119] width 151 height 12
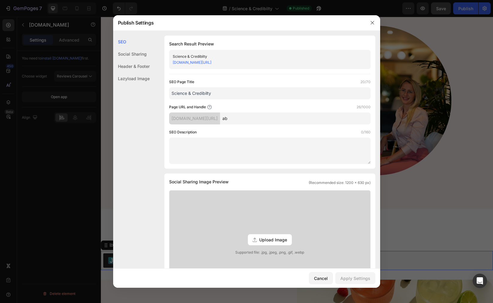
type input "a"
click at [258, 118] on input "a" at bounding box center [295, 119] width 151 height 12
click at [243, 117] on input "a" at bounding box center [295, 119] width 151 height 12
click at [250, 121] on input "a" at bounding box center [295, 119] width 151 height 12
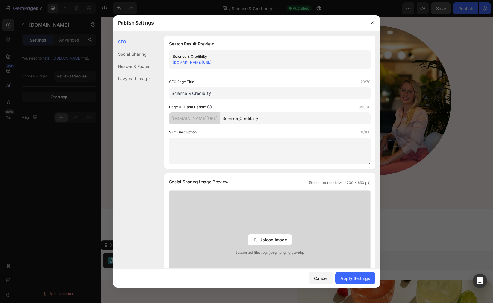
click at [178, 151] on textarea at bounding box center [270, 151] width 202 height 26
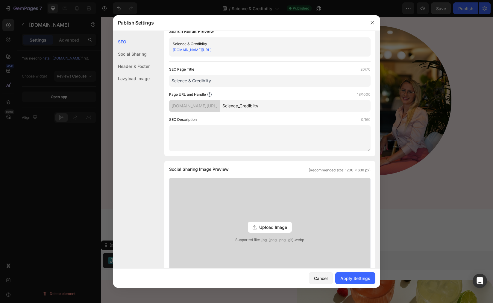
scroll to position [0, 0]
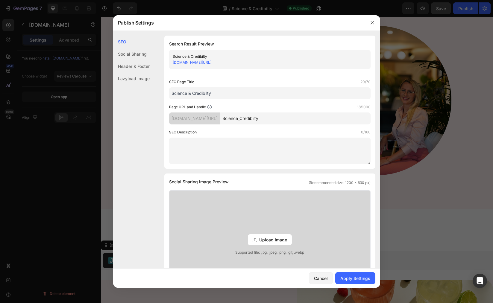
click at [246, 119] on input "Science_Credibilty" at bounding box center [295, 119] width 151 height 12
click at [246, 117] on input "Science_Credibilty" at bounding box center [295, 119] width 151 height 12
click at [298, 123] on input "selfuel_Science_Credibilty" at bounding box center [295, 119] width 151 height 12
drag, startPoint x: 303, startPoint y: 122, endPoint x: 239, endPoint y: 122, distance: 64.1
click at [239, 122] on div "40h00g-kv.myshopify.com/pages/ selfuel_Science_Credibilty" at bounding box center [270, 119] width 202 height 12
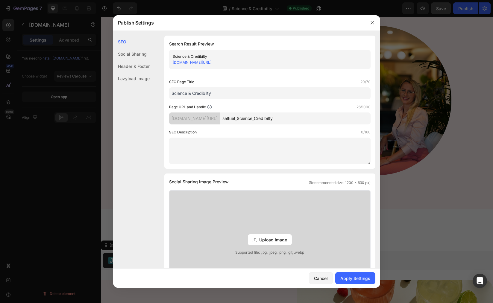
click at [290, 118] on input "selfuel_Science_Credibilty" at bounding box center [295, 119] width 151 height 12
drag, startPoint x: 305, startPoint y: 119, endPoint x: 242, endPoint y: 119, distance: 63.2
click at [242, 119] on div "40h00g-kv.myshopify.com/pages/ selfuel_Science_Credibilty" at bounding box center [270, 119] width 202 height 12
click at [263, 117] on input "selfuel_Science_Credibilty" at bounding box center [295, 119] width 151 height 12
click at [261, 118] on input "selfuel_Science_Credibilty" at bounding box center [295, 119] width 151 height 12
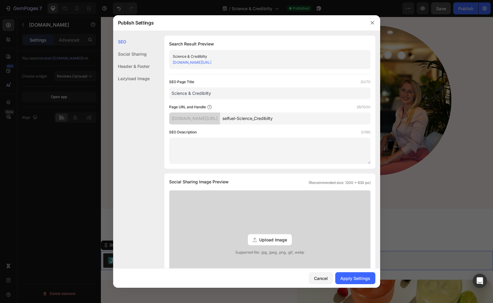
click at [278, 119] on input "selfuel-Science_Credibilty" at bounding box center [295, 119] width 151 height 12
click at [314, 115] on input "selfuel-Science-Credibilty" at bounding box center [295, 119] width 151 height 12
click at [259, 119] on input "selfuel-Science-Credibilty" at bounding box center [295, 119] width 151 height 12
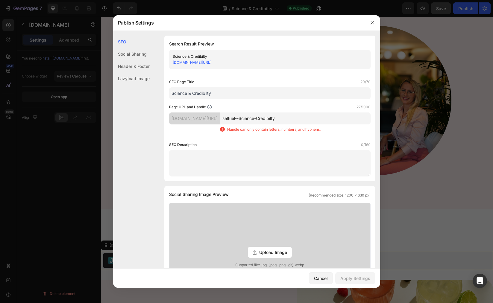
click at [261, 121] on input "selfuel--Science-Credibilty" at bounding box center [295, 119] width 151 height 12
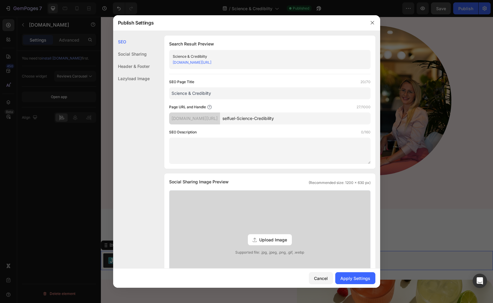
click at [247, 119] on input "selfuel-Science-Credibility" at bounding box center [295, 119] width 151 height 12
drag, startPoint x: 296, startPoint y: 118, endPoint x: 231, endPoint y: 117, distance: 65.0
click at [231, 117] on div "40h00g-kv.myshopify.com/pages/ selfuel-Science-Credibility" at bounding box center [270, 119] width 202 height 12
type input "selfuel-Science-Credibility"
drag, startPoint x: 363, startPoint y: 279, endPoint x: 359, endPoint y: 268, distance: 11.4
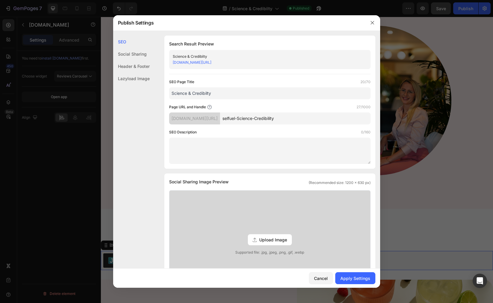
click at [363, 279] on div "Apply Settings" at bounding box center [355, 278] width 30 height 6
click at [211, 62] on link "40h00g-kv.myshopify.com/pages/selfuel-Science-Credibility" at bounding box center [192, 62] width 39 height 4
click at [232, 58] on div "Science & Credibilty" at bounding box center [265, 57] width 184 height 6
click at [211, 60] on link "40h00g-kv.myshopify.com/pages/selfuel-Science-Credibility" at bounding box center [192, 62] width 39 height 4
click at [323, 280] on div "Cancel" at bounding box center [321, 278] width 14 height 6
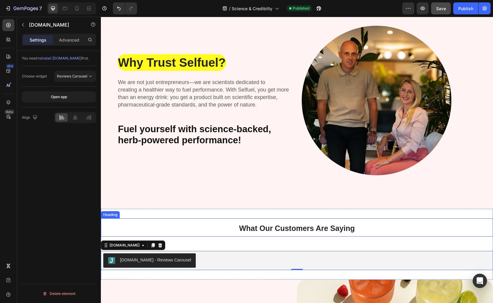
click at [455, 230] on h2 "What Our Customers Are Saying" at bounding box center [297, 228] width 392 height 18
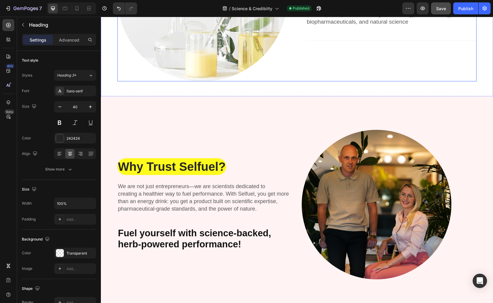
scroll to position [621, 0]
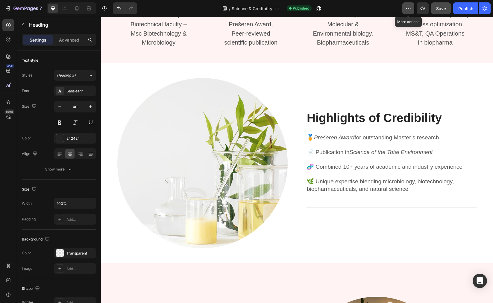
click at [405, 6] on button "button" at bounding box center [408, 8] width 12 height 12
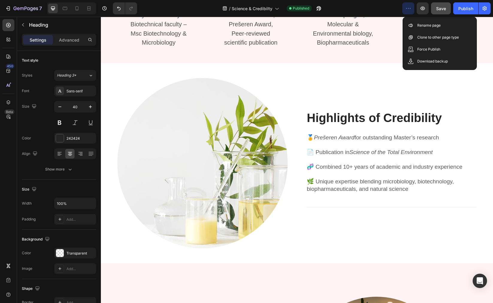
click at [357, 6] on div "/ Science & Credibilty Published" at bounding box center [272, 8] width 261 height 12
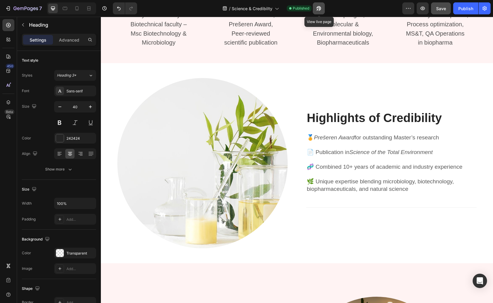
click at [316, 8] on button "button" at bounding box center [319, 8] width 12 height 12
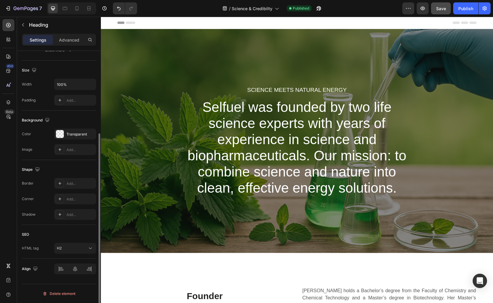
scroll to position [0, 0]
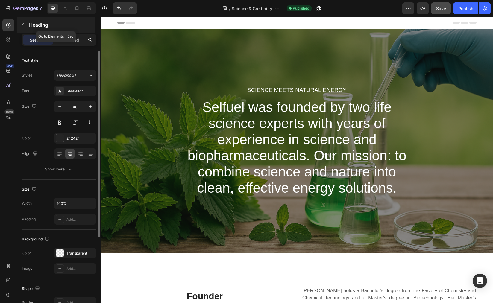
click at [22, 23] on icon "button" at bounding box center [23, 24] width 5 height 5
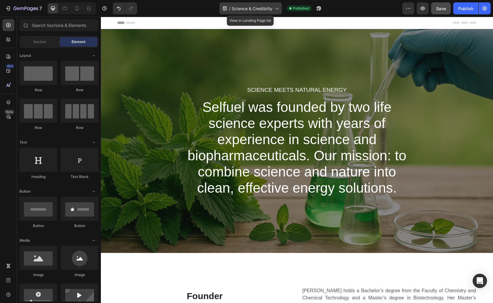
click at [251, 10] on span "Science & Credibilty" at bounding box center [252, 8] width 41 height 6
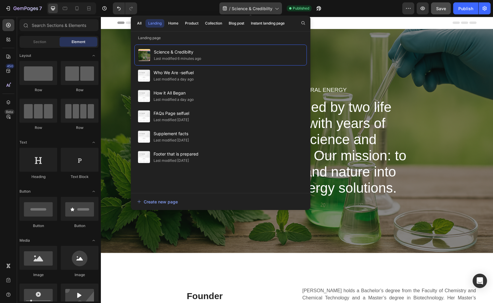
click at [276, 10] on icon at bounding box center [277, 8] width 6 height 6
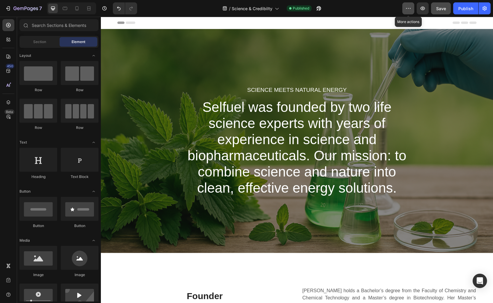
click at [411, 10] on icon "button" at bounding box center [408, 8] width 6 height 6
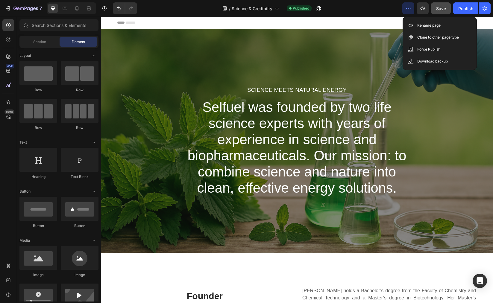
click at [411, 10] on icon "button" at bounding box center [408, 8] width 6 height 6
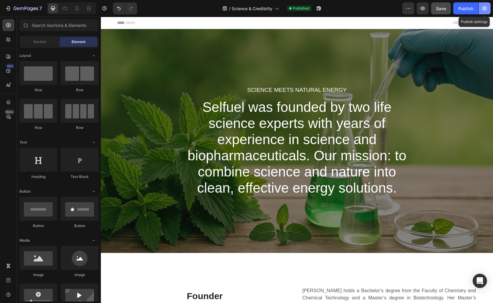
click at [484, 8] on icon "button" at bounding box center [485, 8] width 6 height 6
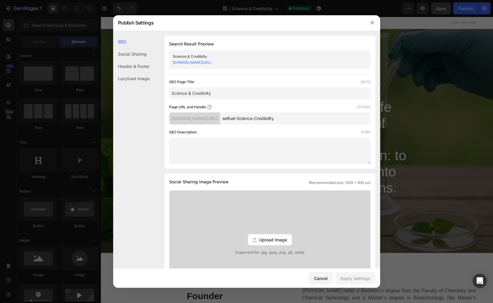
click at [219, 94] on input "Science & Credibilty" at bounding box center [270, 93] width 202 height 12
click at [172, 93] on input "Science & Credibilty" at bounding box center [270, 93] width 202 height 12
click at [216, 91] on input "Selfuel Science & Credibilty" at bounding box center [270, 93] width 202 height 12
click at [186, 92] on input "Selfuel Science & Credibility" at bounding box center [270, 93] width 202 height 12
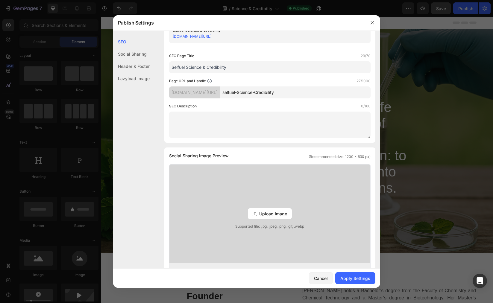
scroll to position [42, 0]
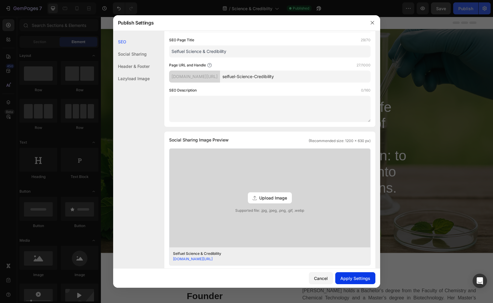
type input "Selfuel Science & Credibility"
click at [362, 277] on div "Apply Settings" at bounding box center [355, 278] width 30 height 6
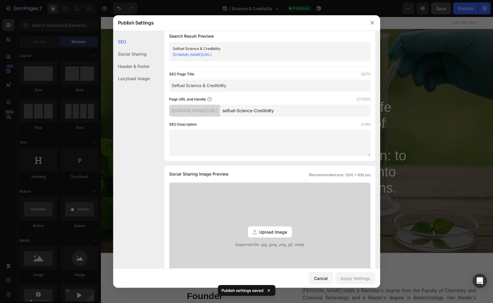
scroll to position [0, 0]
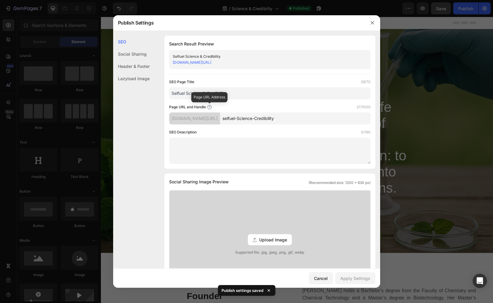
click at [209, 106] on icon at bounding box center [209, 107] width 5 height 5
click at [210, 108] on icon at bounding box center [209, 107] width 5 height 5
click at [176, 121] on div "[DOMAIN_NAME][URL]" at bounding box center [194, 119] width 51 height 12
click at [214, 120] on div "[DOMAIN_NAME][URL]" at bounding box center [194, 119] width 51 height 12
click at [309, 118] on input "selfuel-Science-Credibility" at bounding box center [295, 119] width 151 height 12
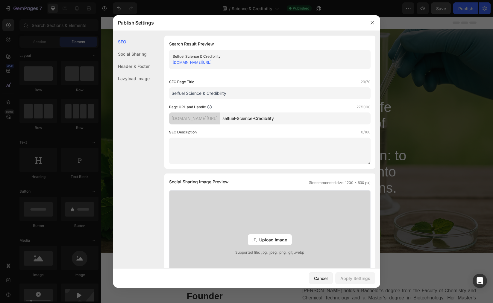
click at [220, 116] on div "[DOMAIN_NAME][URL]" at bounding box center [194, 119] width 51 height 12
click at [208, 106] on icon at bounding box center [210, 107] width 4 height 4
click at [205, 118] on div "[DOMAIN_NAME][URL]" at bounding box center [194, 119] width 51 height 12
click at [374, 20] on icon "button" at bounding box center [372, 22] width 5 height 5
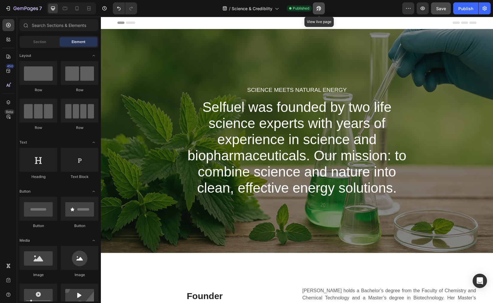
click at [318, 9] on icon "button" at bounding box center [319, 8] width 6 height 6
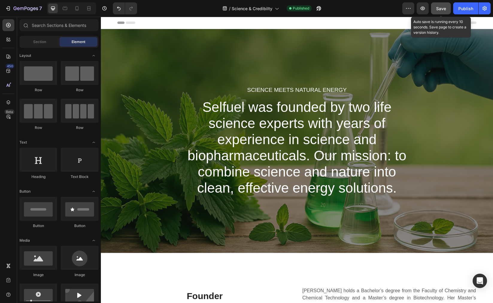
click at [440, 6] on span "Save" at bounding box center [441, 8] width 10 height 5
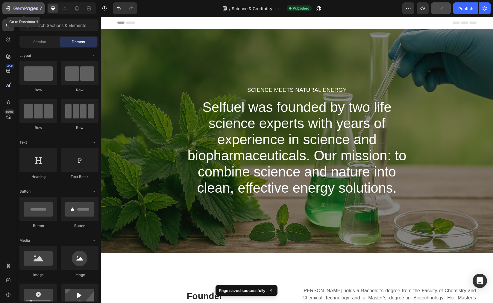
click at [22, 11] on div "7" at bounding box center [27, 8] width 28 height 7
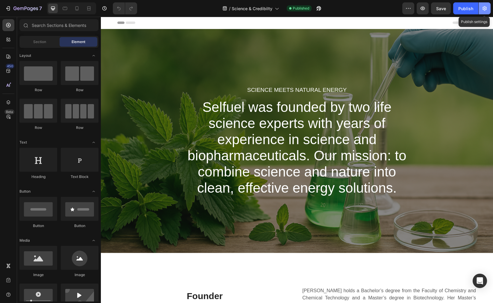
click at [485, 9] on icon "button" at bounding box center [485, 8] width 4 height 4
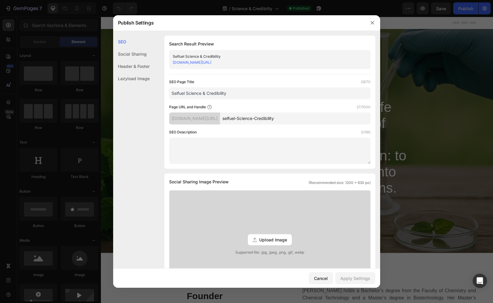
click at [211, 63] on link "[DOMAIN_NAME][URL]" at bounding box center [192, 62] width 39 height 4
click at [372, 25] on button "button" at bounding box center [373, 23] width 10 height 10
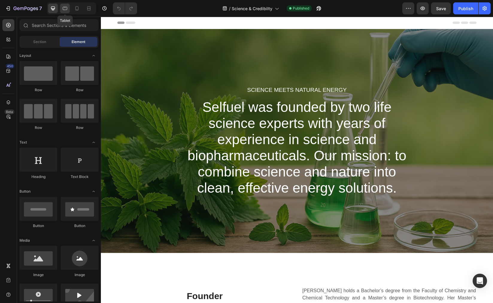
click at [69, 10] on div at bounding box center [65, 9] width 10 height 10
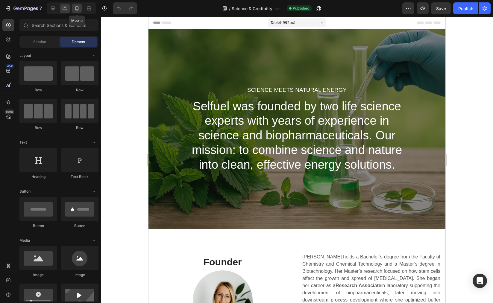
click at [75, 9] on icon at bounding box center [77, 8] width 6 height 6
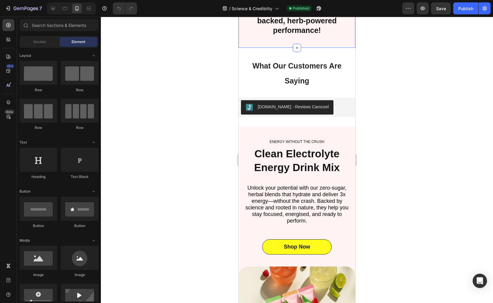
scroll to position [1376, 0]
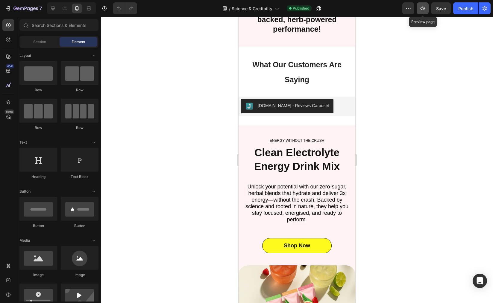
click at [420, 8] on button "button" at bounding box center [423, 8] width 12 height 12
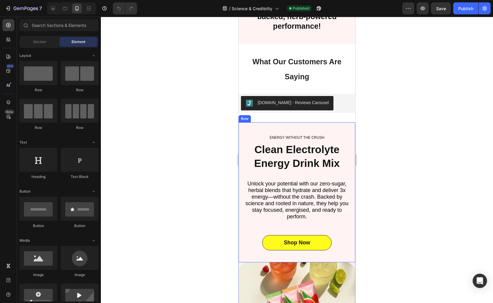
scroll to position [1567, 0]
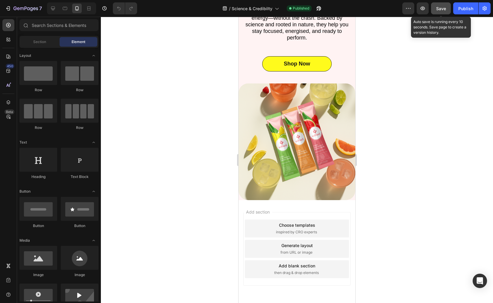
click at [438, 10] on span "Save" at bounding box center [441, 8] width 10 height 5
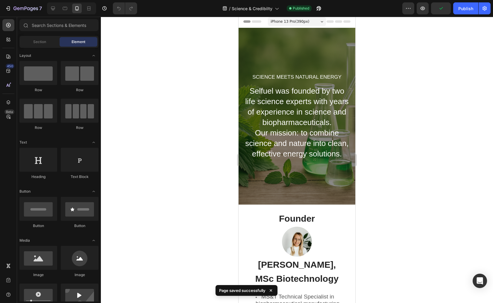
scroll to position [0, 0]
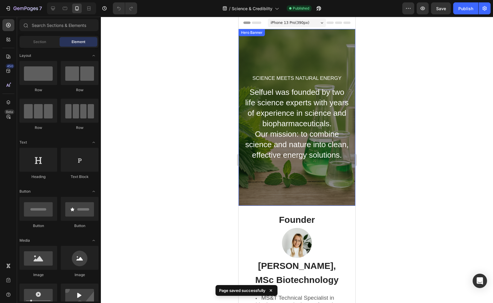
click at [333, 69] on div "Science Meets Natural Energy Heading Selfuel was founded by two life science ex…" at bounding box center [297, 117] width 117 height 177
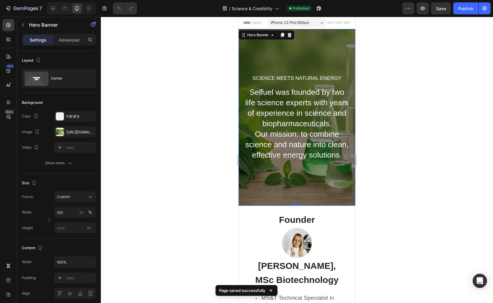
click at [297, 60] on div "Science Meets Natural Energy Heading Selfuel was founded by two life science ex…" at bounding box center [297, 117] width 117 height 177
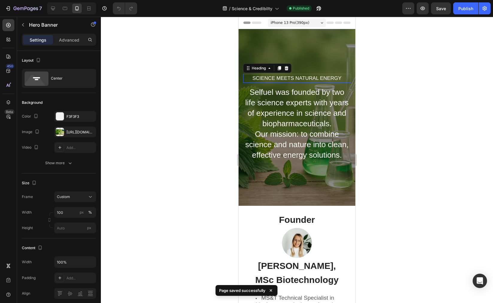
click at [280, 80] on h2 "Science Meets Natural Energy" at bounding box center [297, 78] width 108 height 9
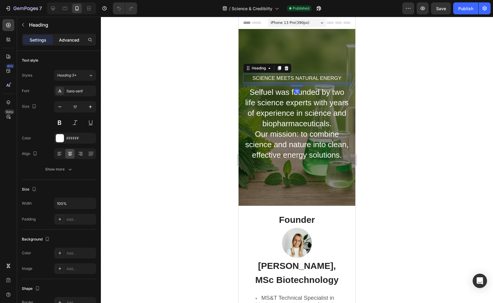
click at [66, 43] on div "Advanced" at bounding box center [69, 40] width 30 height 10
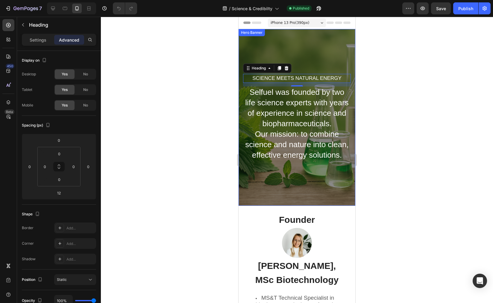
click at [318, 50] on div "Science Meets Natural Energy Heading 12 Selfuel was founded by two life science…" at bounding box center [297, 117] width 117 height 177
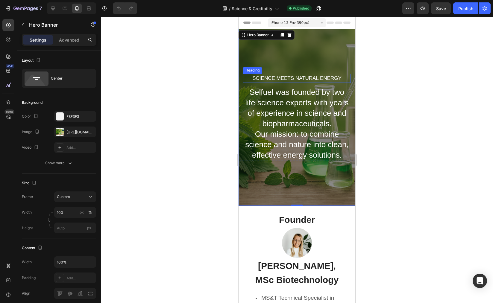
click at [275, 80] on h2 "Science Meets Natural Energy" at bounding box center [297, 78] width 108 height 9
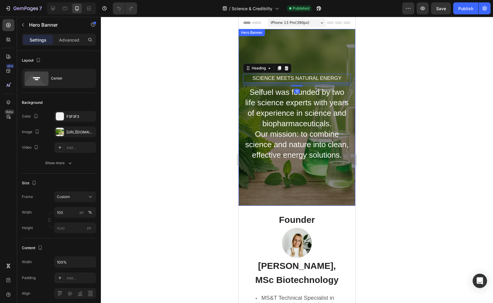
click at [292, 53] on div "Science Meets Natural Energy Heading 12 Selfuel was founded by two life science…" at bounding box center [297, 117] width 117 height 177
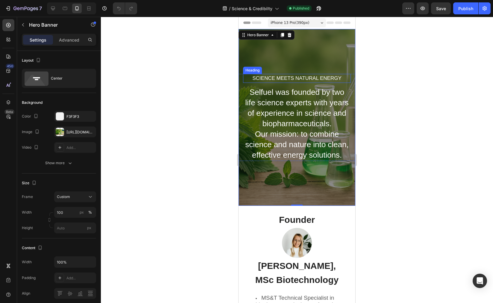
click at [290, 76] on h2 "Science Meets Natural Energy" at bounding box center [297, 78] width 108 height 9
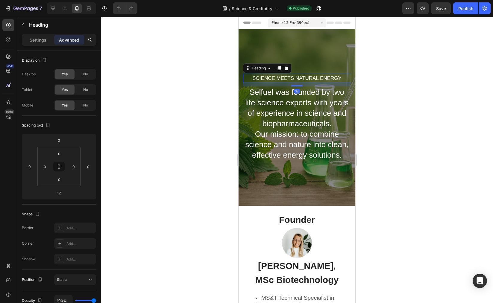
click at [424, 80] on div at bounding box center [297, 160] width 392 height 287
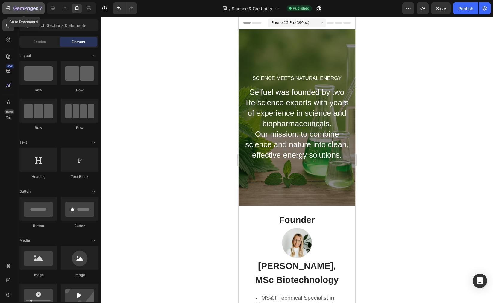
click at [13, 9] on div "7" at bounding box center [23, 8] width 37 height 7
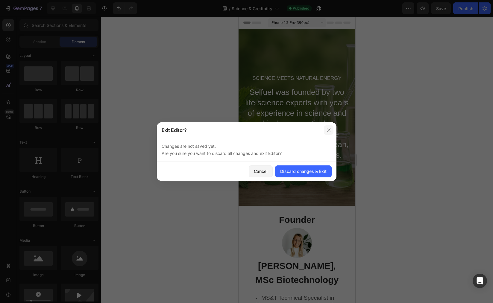
click at [329, 129] on icon "button" at bounding box center [328, 130] width 5 height 5
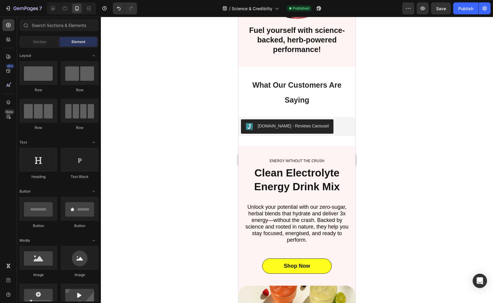
scroll to position [1439, 0]
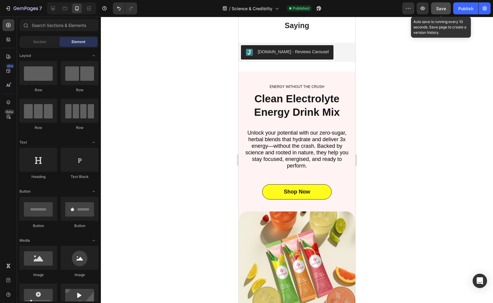
click at [444, 10] on span "Save" at bounding box center [441, 8] width 10 height 5
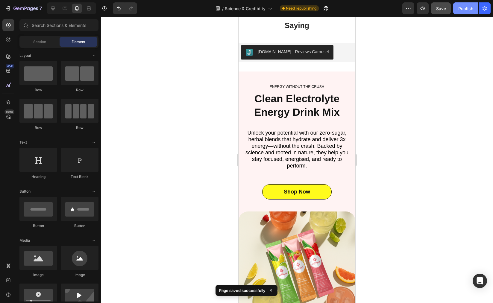
click at [467, 9] on div "Publish" at bounding box center [465, 8] width 15 height 6
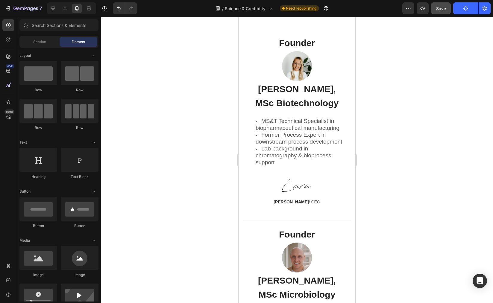
scroll to position [299, 0]
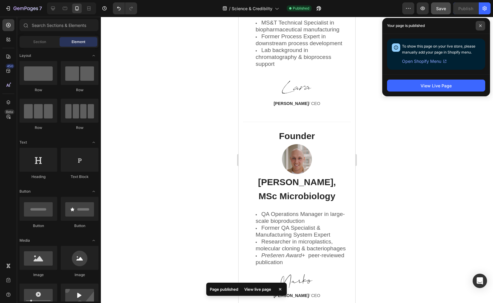
click at [483, 23] on span at bounding box center [481, 26] width 10 height 10
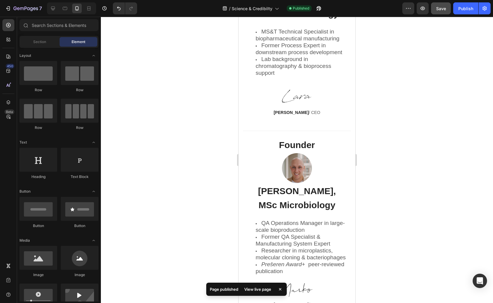
scroll to position [289, 0]
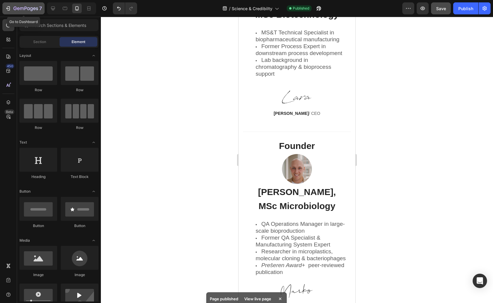
click at [19, 8] on icon "button" at bounding box center [18, 8] width 3 height 3
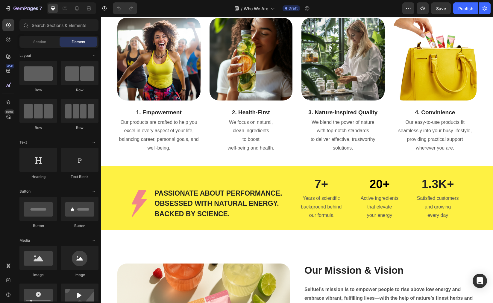
scroll to position [749, 0]
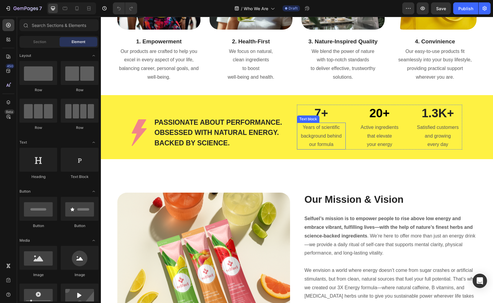
click at [303, 131] on p "Years of scientific background behind our formula" at bounding box center [322, 136] width 48 height 26
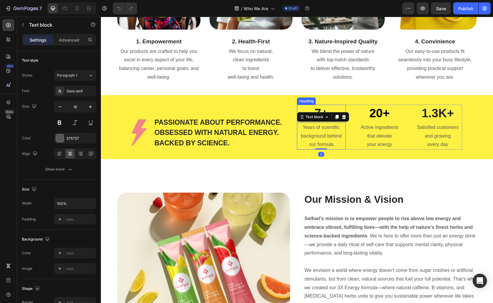
click at [317, 108] on h2 "7+" at bounding box center [321, 113] width 49 height 17
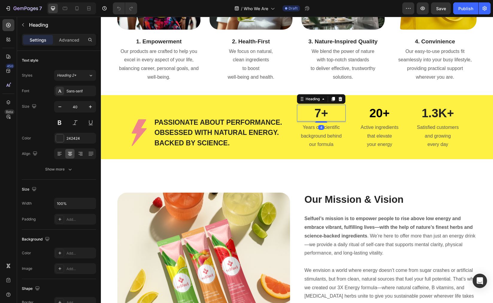
click at [317, 111] on h2 "7+" at bounding box center [321, 113] width 49 height 17
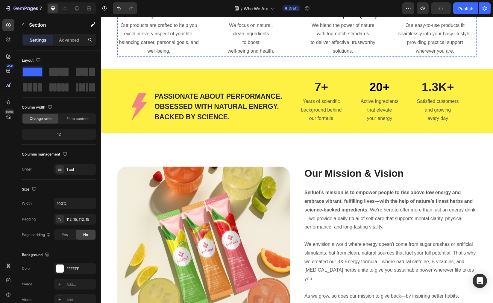
scroll to position [781, 0]
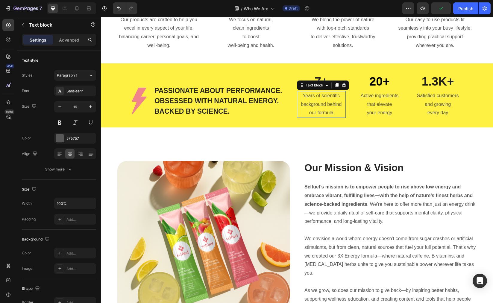
click at [318, 92] on p "Years of scientific background behind our formula" at bounding box center [322, 105] width 48 height 26
click at [273, 84] on div "PASSIONATE ABOUT PERFORMANCE. OBSESSED WITH NATURAL ENERGY. BACKED BY SCIENCE. …" at bounding box center [218, 95] width 129 height 44
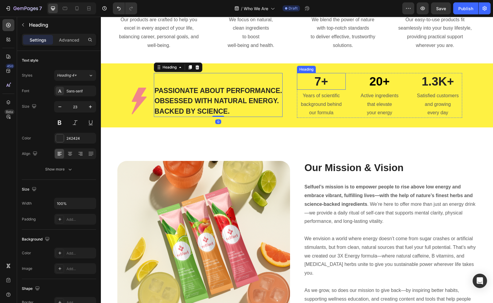
click at [316, 81] on h2 "7+" at bounding box center [321, 81] width 49 height 17
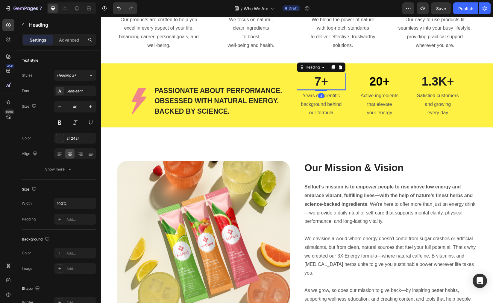
click at [317, 81] on h2 "7+" at bounding box center [321, 81] width 49 height 17
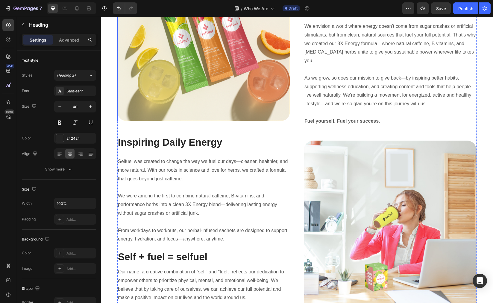
scroll to position [937, 0]
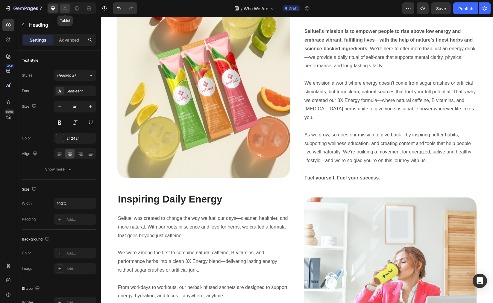
click at [66, 9] on icon at bounding box center [65, 8] width 6 height 6
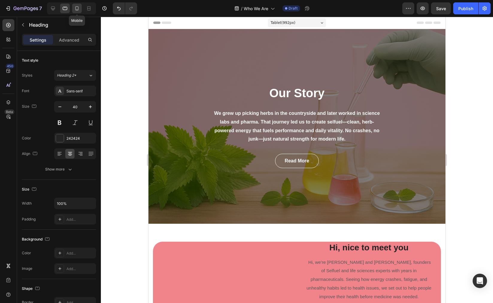
click at [75, 7] on icon at bounding box center [77, 8] width 6 height 6
type input "35"
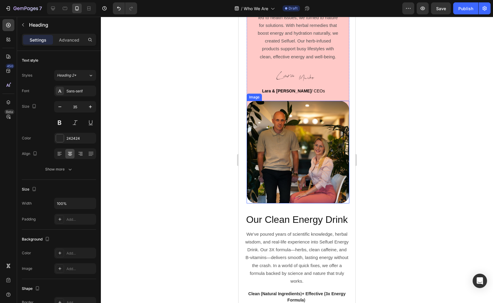
scroll to position [335, 0]
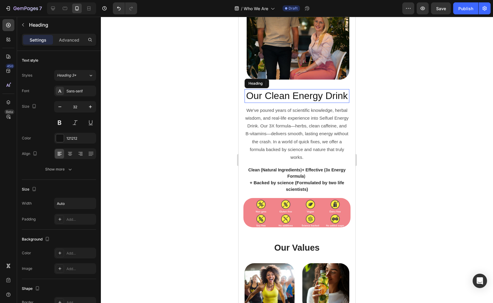
click at [290, 97] on h2 "Our Clean Energy Drink" at bounding box center [297, 96] width 103 height 14
click at [264, 103] on h2 "Our Clean Energy Drink" at bounding box center [297, 96] width 103 height 14
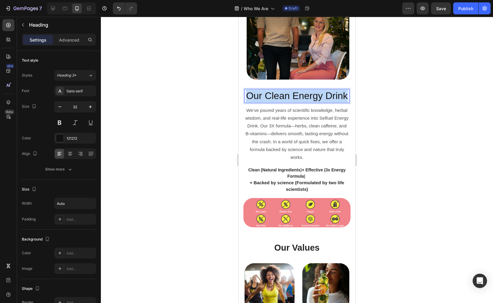
drag, startPoint x: 278, startPoint y: 104, endPoint x: 245, endPoint y: 89, distance: 36.7
click at [246, 90] on p "Our Clean Energy Drink" at bounding box center [297, 96] width 102 height 13
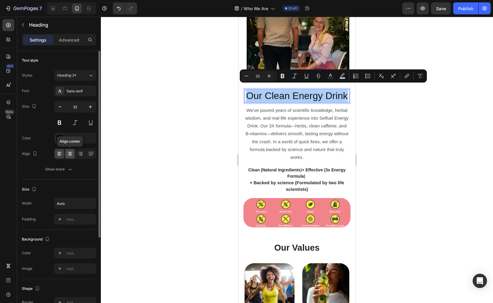
drag, startPoint x: 71, startPoint y: 156, endPoint x: 15, endPoint y: 123, distance: 64.6
click at [71, 156] on icon at bounding box center [70, 154] width 6 height 6
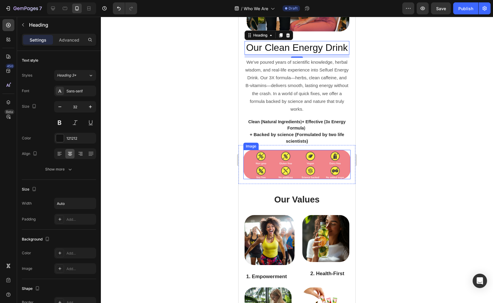
scroll to position [388, 0]
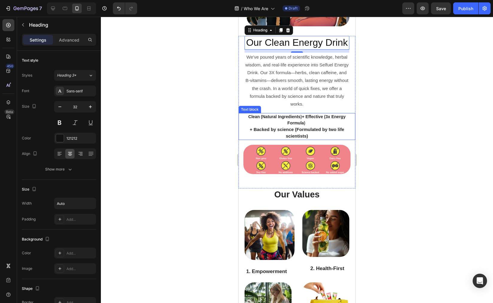
click at [304, 126] on p "Clean (Natural Ingredients ) + Effective (3x Energy Formula )" at bounding box center [297, 120] width 116 height 13
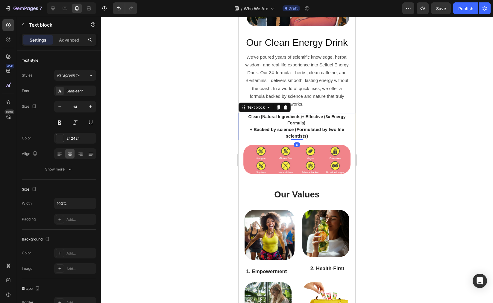
click at [308, 126] on p "Clean (Natural Ingredients ) + Effective (3x Energy Formula )" at bounding box center [297, 120] width 116 height 13
click at [303, 125] on p "Clean (Natural Ingredients ) + Effective (3x Energy Formula )" at bounding box center [297, 120] width 116 height 13
click at [252, 137] on span "+ Backed by science (Formulated by two life scientists)" at bounding box center [297, 133] width 95 height 12
click at [247, 136] on p "+ Backed by science (Formulated by two life scientists)" at bounding box center [297, 132] width 116 height 13
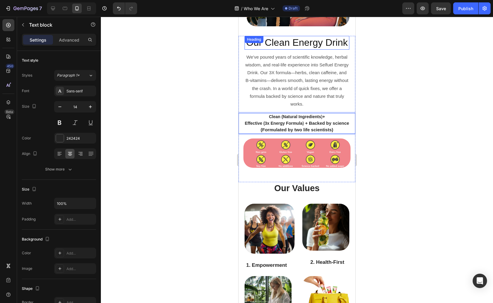
scroll to position [261, 0]
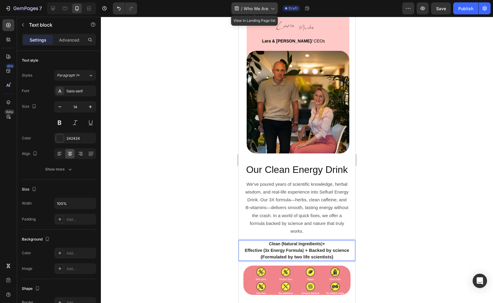
click at [277, 6] on div "/ Who We Are" at bounding box center [254, 8] width 46 height 12
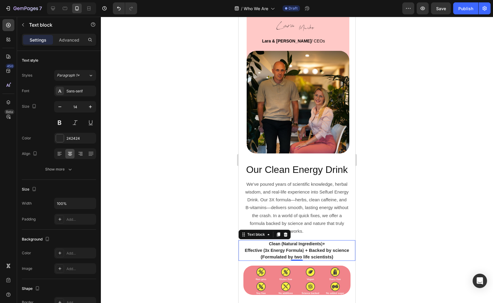
drag, startPoint x: 323, startPoint y: 12, endPoint x: 75, endPoint y: 9, distance: 248.3
click at [323, 12] on div "/ Who We Are Draft" at bounding box center [272, 8] width 261 height 12
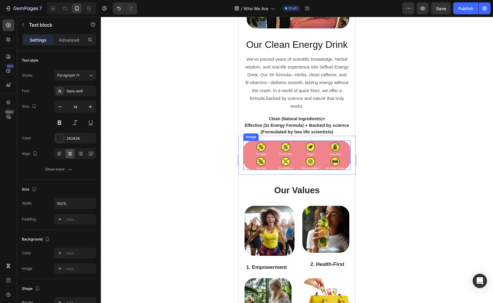
scroll to position [387, 0]
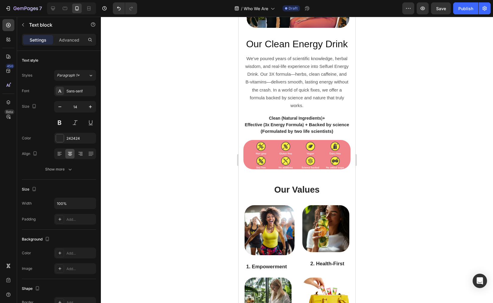
click at [321, 121] on span ")" at bounding box center [321, 118] width 1 height 5
click at [308, 132] on span "+ Backed by science (Formulated by two life scientists)" at bounding box center [305, 128] width 89 height 12
click at [308, 135] on p "Backed by science (Formulated by two life scientists)" at bounding box center [297, 131] width 116 height 7
click at [331, 134] on span "Backed by science (Formulated by two life scientists)" at bounding box center [297, 131] width 114 height 5
drag, startPoint x: 317, startPoint y: 140, endPoint x: 307, endPoint y: 139, distance: 10.2
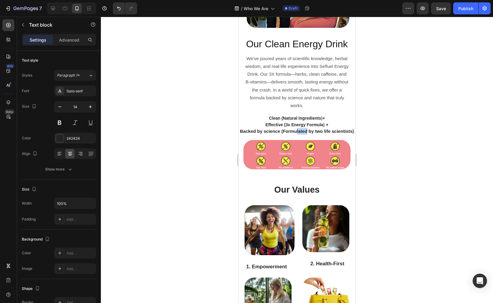
click at [307, 134] on span "Backed by science (Formulated by two life scientists)" at bounding box center [297, 131] width 114 height 5
click at [314, 134] on span "Backed by science (Formu by two life scientists)" at bounding box center [297, 131] width 104 height 5
click at [299, 134] on span "Backed by science (Formu by 2 life scientists)" at bounding box center [297, 131] width 98 height 5
click at [302, 134] on span "Backed by science (Formu by 2 life scientists)" at bounding box center [297, 131] width 98 height 5
click at [423, 119] on div at bounding box center [297, 160] width 392 height 287
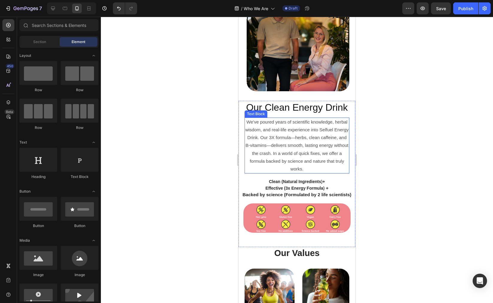
scroll to position [325, 0]
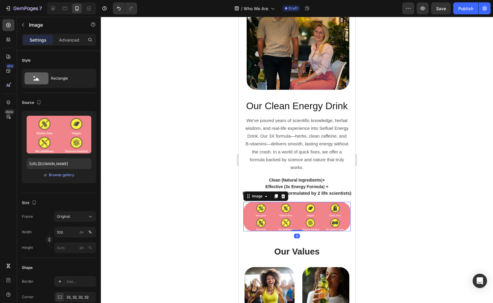
click at [308, 229] on img at bounding box center [296, 216] width 107 height 29
click at [73, 232] on input "100" at bounding box center [75, 232] width 42 height 11
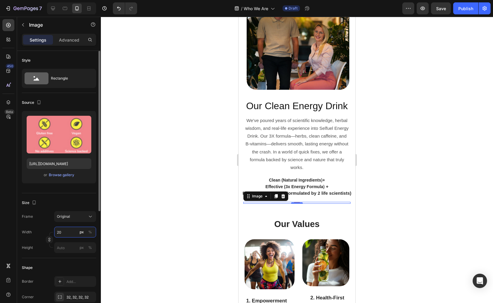
type input "2"
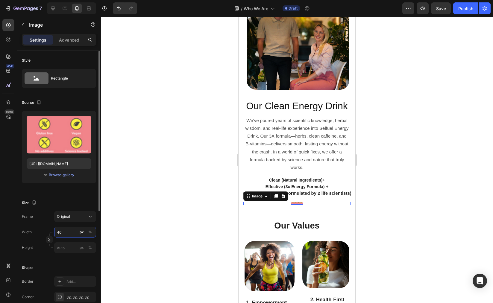
type input "4"
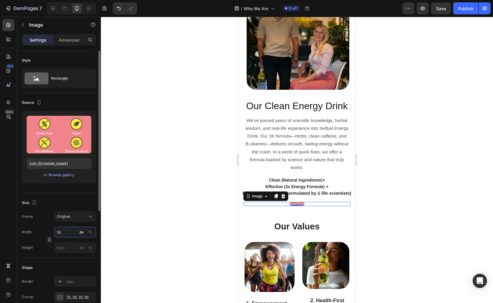
type input "5"
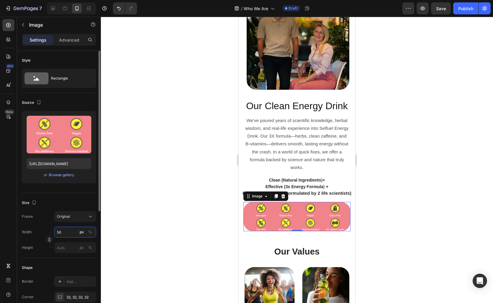
type input "5"
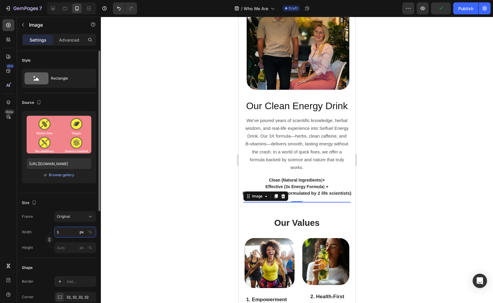
click at [68, 232] on input "5" at bounding box center [75, 232] width 42 height 11
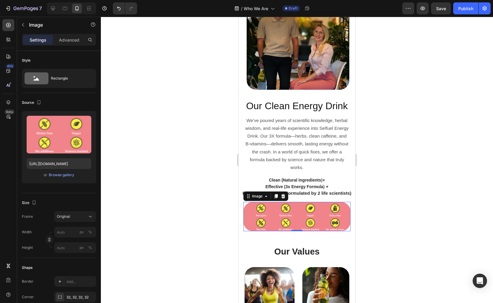
click at [410, 200] on div at bounding box center [297, 160] width 392 height 287
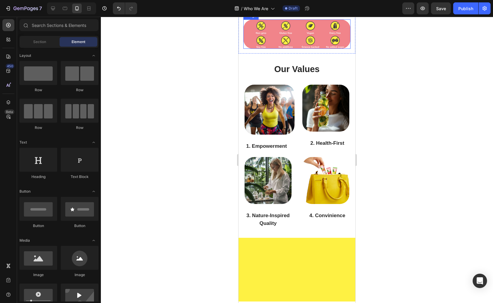
scroll to position [609, 0]
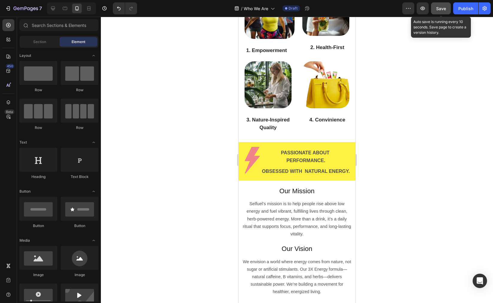
click at [447, 11] on button "Save" at bounding box center [441, 8] width 20 height 12
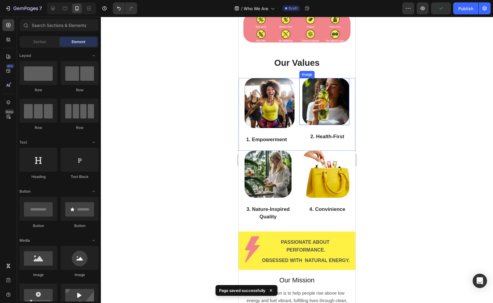
scroll to position [502, 0]
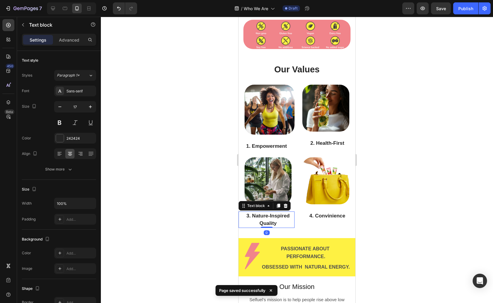
click at [268, 226] on p "3. Nature-Inspired Quality" at bounding box center [268, 219] width 52 height 15
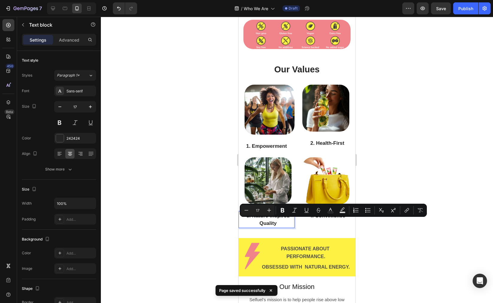
click at [281, 227] on p "3. Nature-Inspired Quality" at bounding box center [268, 219] width 52 height 15
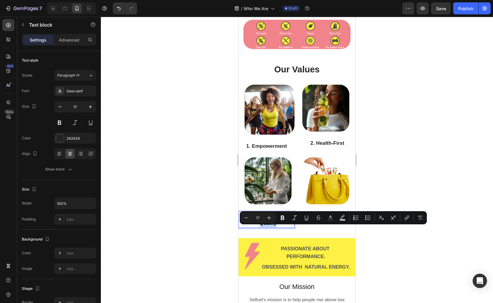
drag, startPoint x: 279, startPoint y: 231, endPoint x: 251, endPoint y: 229, distance: 28.2
click at [251, 228] on p "3. Nature-Inspired Quality" at bounding box center [268, 219] width 52 height 15
click at [275, 228] on p "3. Nature-Inspired Quality" at bounding box center [268, 219] width 52 height 15
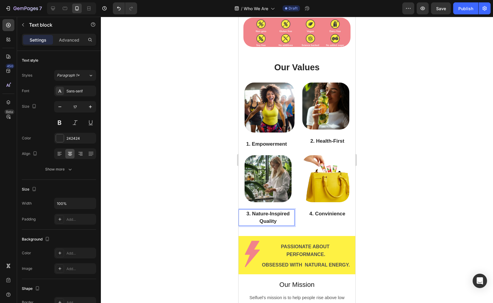
scroll to position [505, 0]
click at [269, 143] on div "1. Empowerment Text block" at bounding box center [267, 140] width 56 height 16
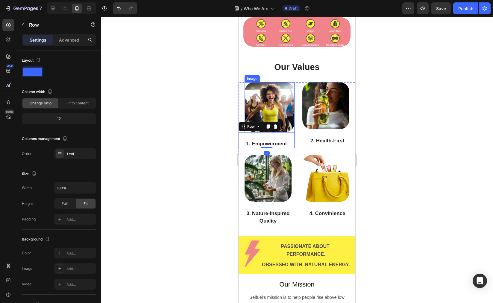
click at [279, 132] on img at bounding box center [270, 107] width 50 height 50
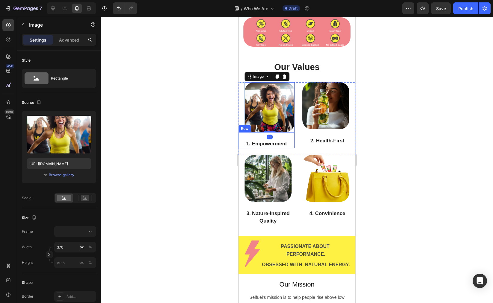
click at [279, 148] on div "1. Empowerment Text block" at bounding box center [267, 140] width 56 height 16
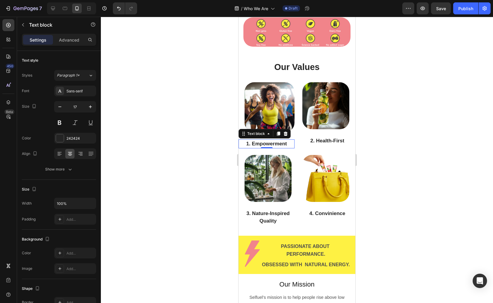
click at [268, 148] on div "1. Empowerment" at bounding box center [267, 144] width 56 height 9
click at [254, 148] on p "1. Empowerment" at bounding box center [266, 144] width 55 height 8
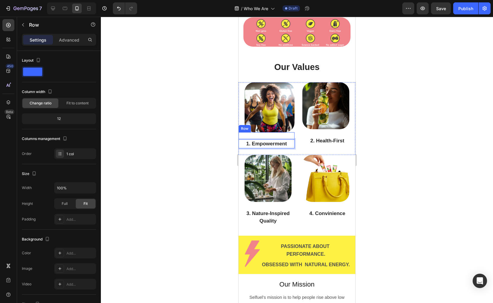
click at [278, 143] on div "1. Empowerment Text block 0" at bounding box center [267, 140] width 56 height 16
click at [307, 145] on p "2. Health-First" at bounding box center [327, 141] width 55 height 8
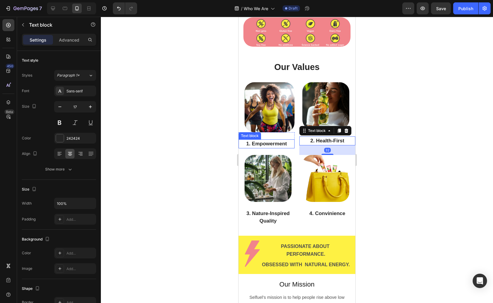
click at [270, 148] on p "1. Empowerment" at bounding box center [266, 144] width 55 height 8
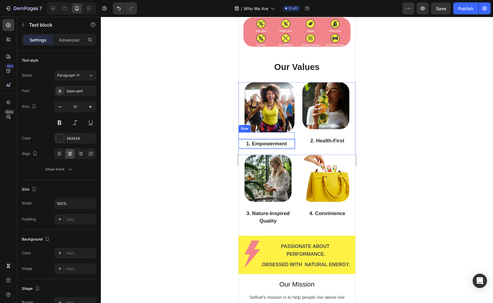
click at [276, 145] on div "1. Empowerment Text block 0" at bounding box center [267, 140] width 56 height 16
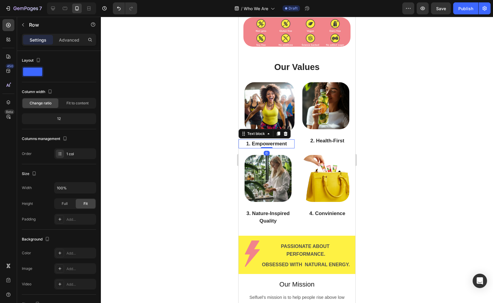
click at [265, 149] on div "1. Empowerment" at bounding box center [267, 144] width 56 height 9
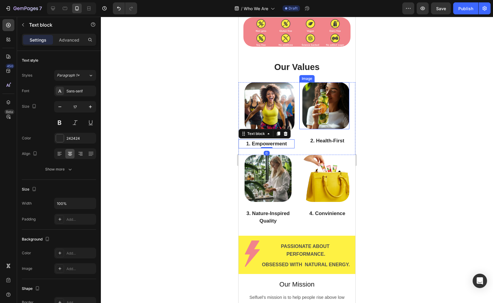
click at [326, 129] on img at bounding box center [325, 105] width 47 height 47
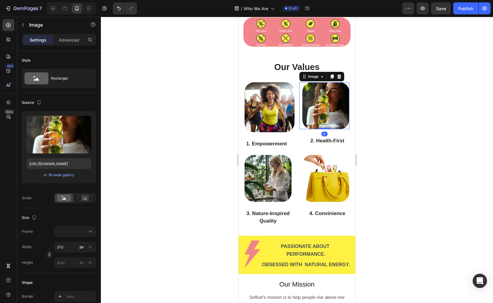
click at [322, 137] on div "0" at bounding box center [325, 134] width 6 height 5
click at [342, 143] on div "Image 0 2. Health-First Text block" at bounding box center [327, 118] width 56 height 73
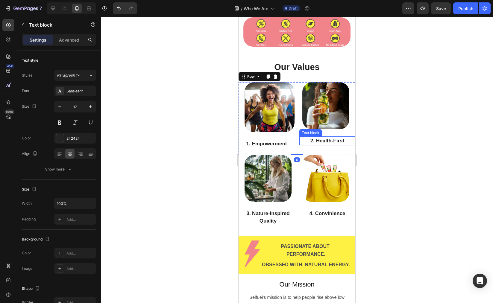
click at [319, 145] on p "2. Health-First" at bounding box center [327, 141] width 55 height 8
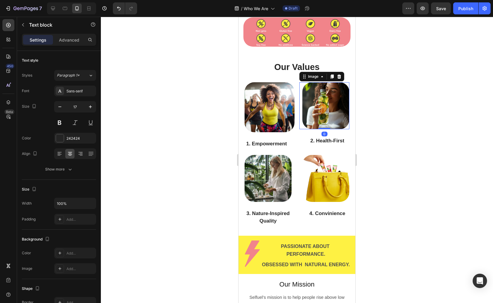
click at [312, 126] on img at bounding box center [325, 105] width 47 height 47
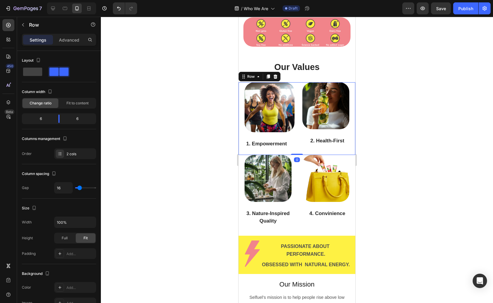
click at [307, 141] on div "Image 2. Health-First Text block" at bounding box center [327, 118] width 56 height 73
click at [273, 148] on p "1. Empowerment" at bounding box center [266, 144] width 55 height 8
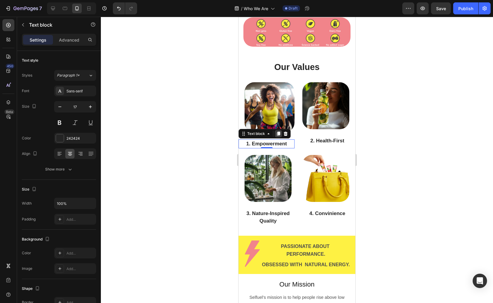
click at [279, 136] on icon at bounding box center [278, 134] width 3 height 4
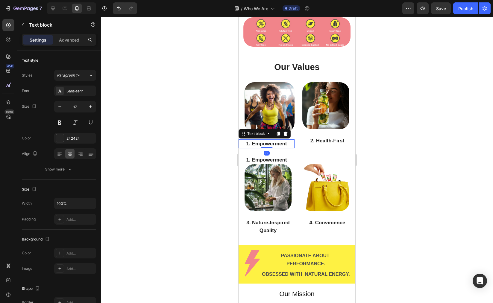
click at [274, 148] on p "1. Empowerment" at bounding box center [266, 144] width 55 height 8
click at [284, 136] on icon at bounding box center [286, 134] width 4 height 4
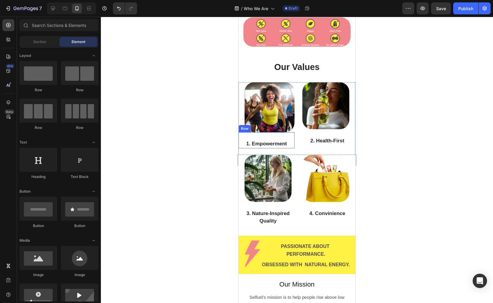
click at [271, 146] on div "1. Empowerment Text block" at bounding box center [267, 140] width 56 height 16
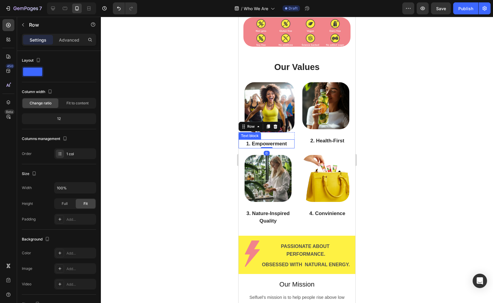
click at [256, 148] on p "1. Empowerment" at bounding box center [266, 144] width 55 height 8
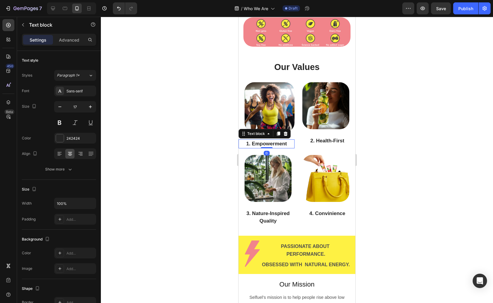
click at [251, 148] on p "1. Empowerment" at bounding box center [266, 144] width 55 height 8
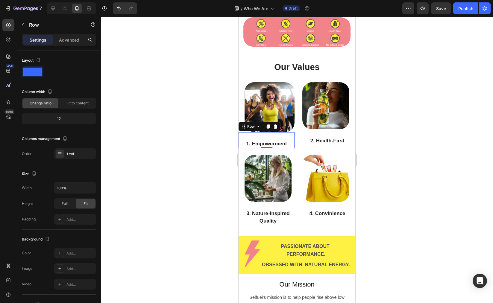
click at [282, 145] on div "1. Empowerment Text block" at bounding box center [267, 140] width 56 height 16
click at [71, 152] on div "1 col" at bounding box center [80, 154] width 28 height 5
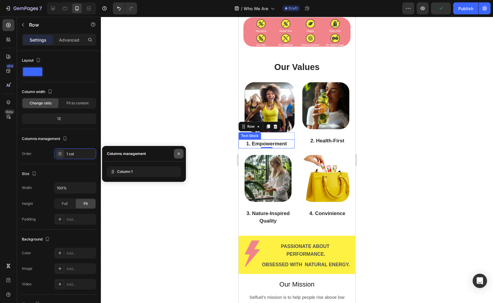
click at [178, 155] on icon "button" at bounding box center [179, 153] width 2 height 2
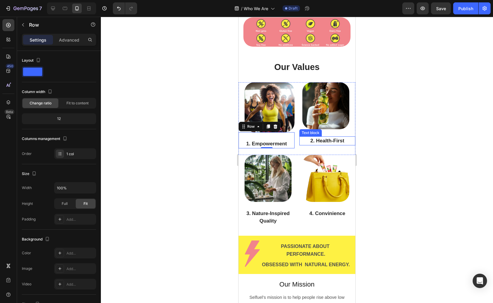
click at [329, 145] on p "2. Health-First" at bounding box center [327, 141] width 55 height 8
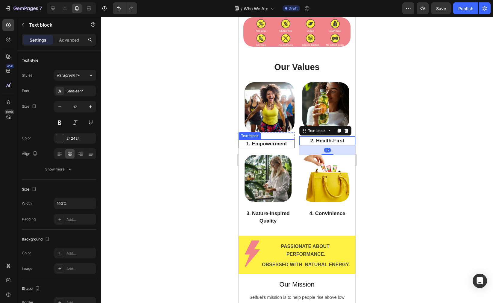
click at [265, 148] on div "1. Empowerment" at bounding box center [267, 144] width 56 height 9
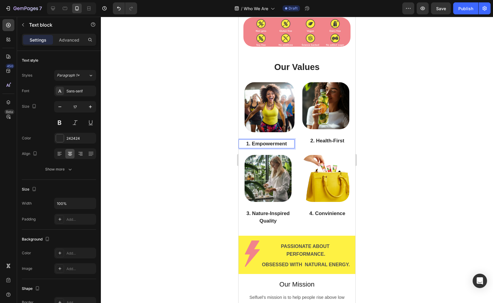
click at [287, 148] on p "1. Empowerment" at bounding box center [266, 144] width 55 height 8
drag, startPoint x: 288, startPoint y: 154, endPoint x: 238, endPoint y: 154, distance: 50.0
click at [239, 154] on html "iPhone 13 Pro ( 390 px) iPhone 13 Mini iPhone 13 Pro iPhone 11 Pro Max iPhone 1…" at bounding box center [297, 183] width 117 height 1343
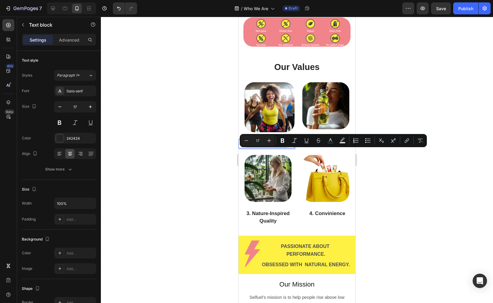
copy p "1. Empowerment"
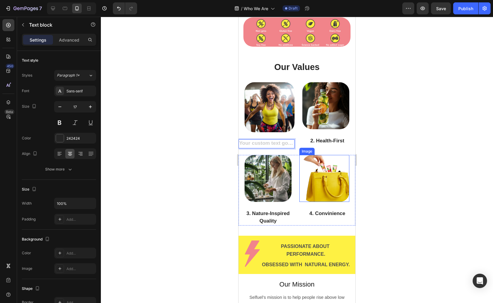
click at [319, 186] on img at bounding box center [325, 178] width 47 height 47
click at [268, 149] on div "Rich Text Editor. Editing area: main" at bounding box center [267, 144] width 56 height 9
click at [287, 136] on icon at bounding box center [286, 134] width 4 height 4
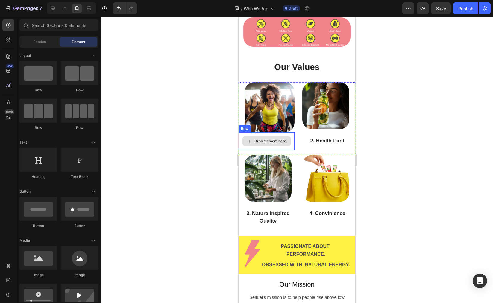
click at [274, 146] on div "Drop element here" at bounding box center [267, 142] width 49 height 10
click at [285, 146] on div "Drop element here" at bounding box center [267, 142] width 49 height 10
click at [325, 143] on div "Image 2. Health-First Text block" at bounding box center [327, 118] width 56 height 73
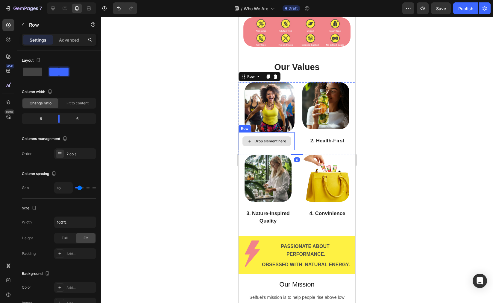
click at [279, 146] on div "Drop element here" at bounding box center [267, 142] width 49 height 10
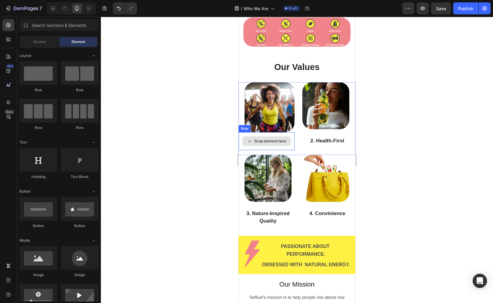
click at [320, 155] on div "Image 2. Health-First Text block" at bounding box center [327, 118] width 56 height 73
click at [278, 146] on div "Drop element here" at bounding box center [267, 142] width 49 height 10
click at [269, 146] on div "Drop element here" at bounding box center [267, 142] width 49 height 10
click at [267, 144] on div "Drop element here" at bounding box center [271, 141] width 32 height 5
click at [275, 144] on div "Drop element here" at bounding box center [271, 141] width 32 height 5
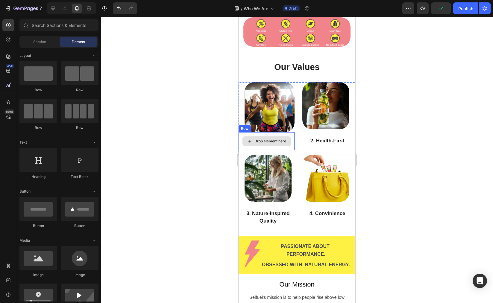
click at [269, 144] on div "Drop element here" at bounding box center [271, 141] width 32 height 5
click at [316, 145] on p "2. Health-First" at bounding box center [327, 141] width 55 height 8
click at [315, 145] on p "2. Health-First" at bounding box center [327, 141] width 55 height 8
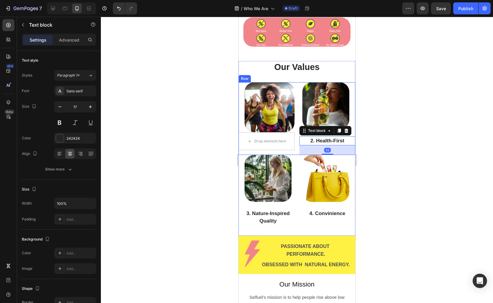
click at [295, 132] on div "Image Drop element here Row Image 2. Health-First Text block 32 Row" at bounding box center [297, 118] width 117 height 73
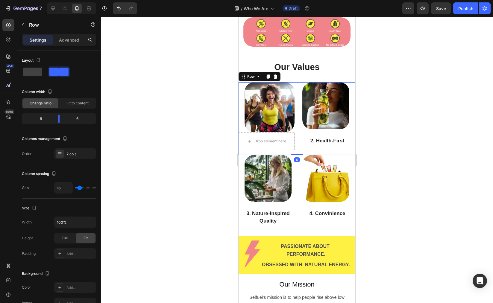
click at [305, 142] on div "Image 2. Health-First Text block" at bounding box center [327, 118] width 56 height 73
click at [287, 146] on div "Drop element here" at bounding box center [267, 142] width 49 height 10
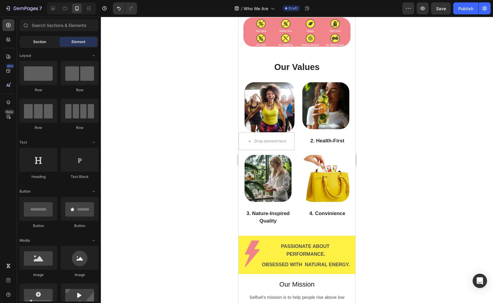
click at [44, 44] on span "Section" at bounding box center [39, 41] width 13 height 5
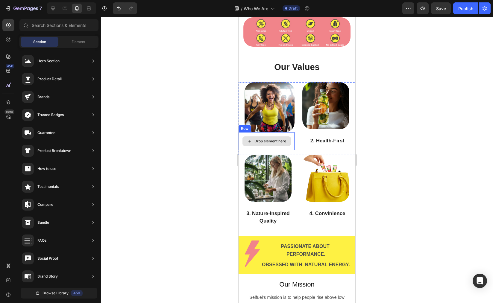
click at [260, 144] on div "Drop element here" at bounding box center [271, 141] width 32 height 5
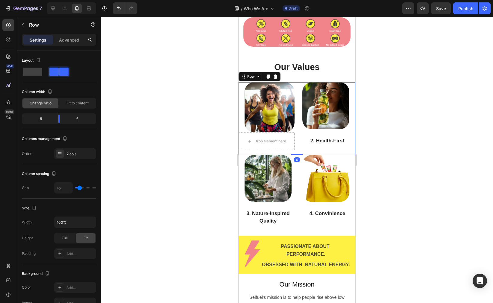
click at [343, 155] on div "Image 2. Health-First Text block" at bounding box center [327, 118] width 56 height 73
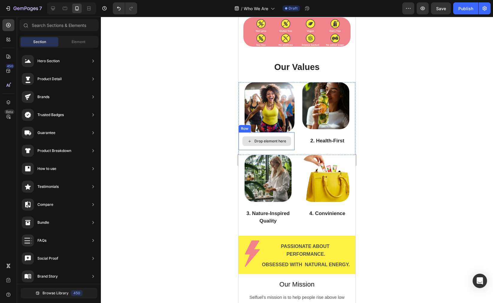
click at [290, 146] on div "Drop element here" at bounding box center [267, 142] width 49 height 10
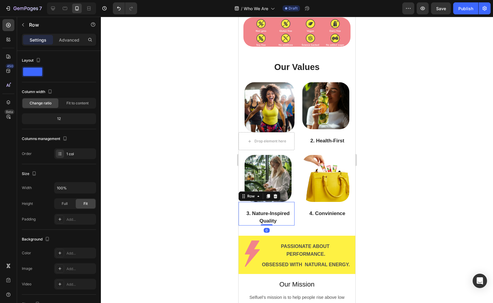
click at [274, 214] on div "3. Nature-Inspired Quality Text block" at bounding box center [267, 214] width 56 height 24
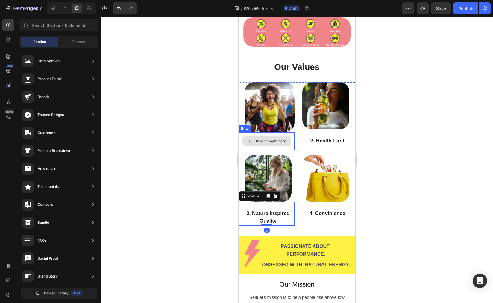
click at [261, 144] on div "Drop element here" at bounding box center [271, 141] width 32 height 5
click at [270, 146] on div "Drop element here" at bounding box center [267, 142] width 49 height 10
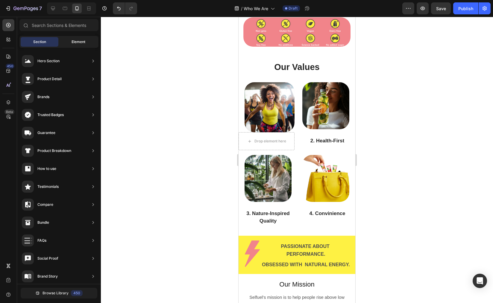
click at [78, 42] on span "Element" at bounding box center [79, 41] width 14 height 5
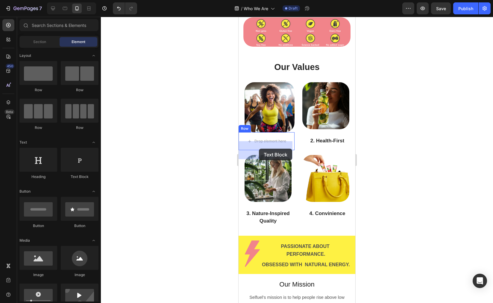
drag, startPoint x: 313, startPoint y: 182, endPoint x: 257, endPoint y: 149, distance: 65.7
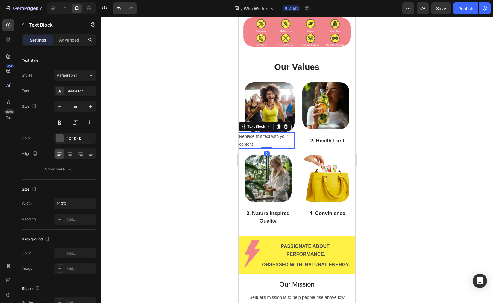
click at [278, 149] on div "Replace this text with your content" at bounding box center [267, 140] width 56 height 16
drag, startPoint x: 257, startPoint y: 152, endPoint x: 240, endPoint y: 146, distance: 17.6
click at [240, 146] on p "Replace this text with your content" at bounding box center [266, 140] width 55 height 15
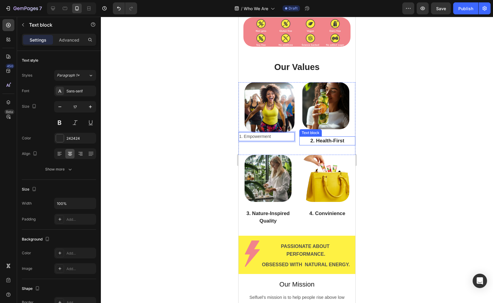
click at [335, 145] on p "2. Health-First" at bounding box center [327, 141] width 55 height 8
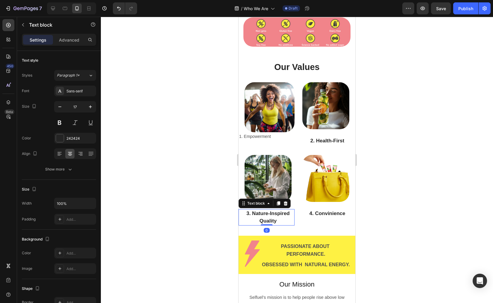
click at [277, 216] on div "3. Nature-Inspired Quality" at bounding box center [268, 217] width 53 height 16
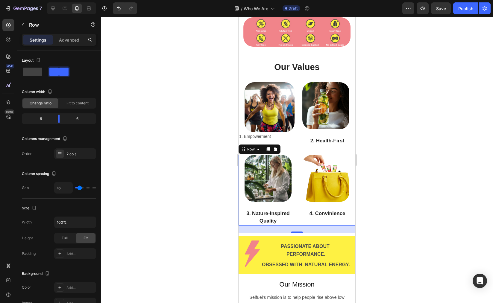
click at [314, 214] on div "Image 4. Convinience Text block" at bounding box center [327, 190] width 56 height 71
click at [329, 212] on div "Image 4. Convinience Text block" at bounding box center [327, 190] width 56 height 71
click at [336, 202] on img at bounding box center [325, 178] width 47 height 47
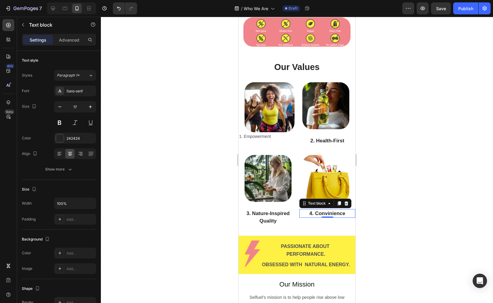
click at [328, 216] on p "4. Convinience" at bounding box center [327, 214] width 55 height 8
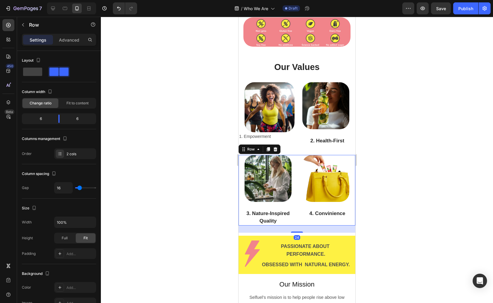
click at [293, 223] on div "Image 3. Nature-Inspired Quality Text block Row Image 4. Convinience Text block…" at bounding box center [297, 190] width 117 height 71
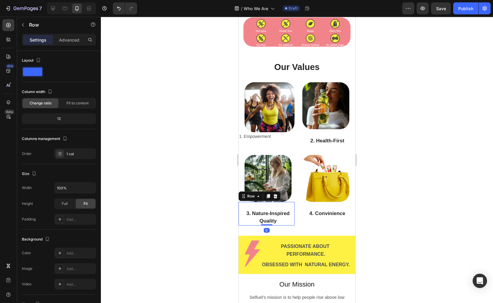
click at [291, 215] on div "3. Nature-Inspired Quality Text block" at bounding box center [267, 214] width 56 height 24
click at [340, 214] on div "Image 4. Convinience Text block" at bounding box center [327, 190] width 56 height 71
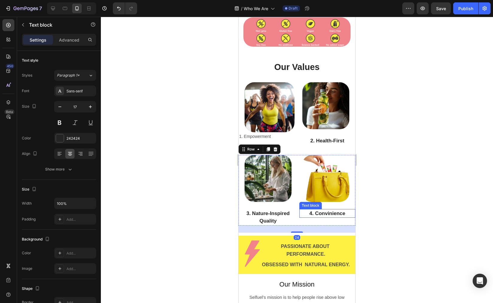
click at [337, 218] on p "4. Convinience" at bounding box center [327, 214] width 55 height 8
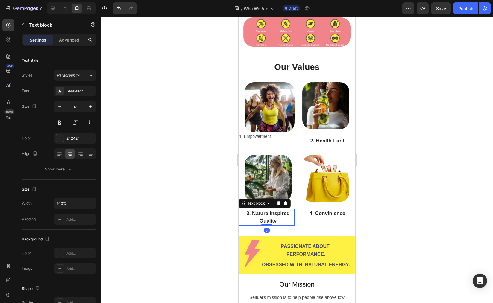
click at [282, 224] on p "3. Nature-Inspired Quality" at bounding box center [268, 217] width 52 height 15
click at [279, 197] on img at bounding box center [268, 178] width 47 height 47
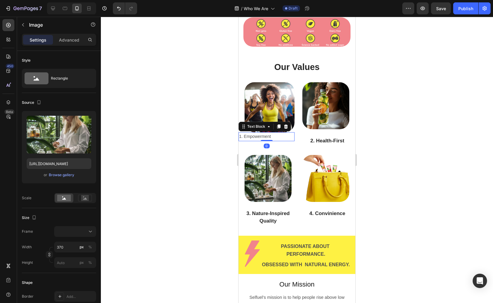
click at [264, 140] on p "1. Empowerment" at bounding box center [266, 136] width 55 height 7
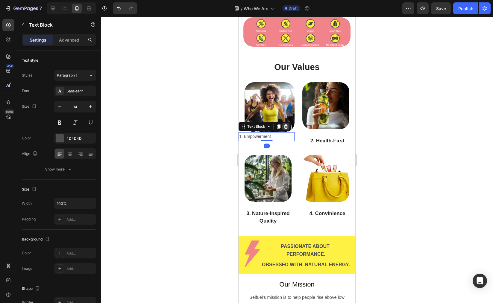
click at [284, 129] on icon at bounding box center [286, 127] width 4 height 4
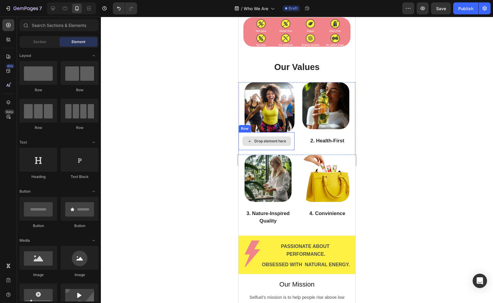
click at [279, 144] on div "Drop element here" at bounding box center [271, 141] width 32 height 5
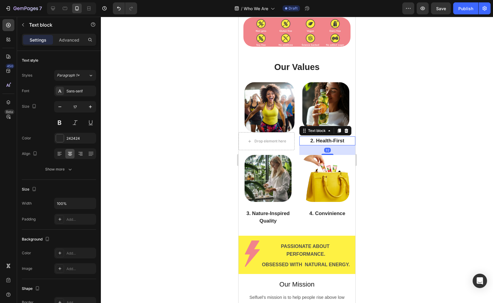
click at [300, 145] on p "2. Health-First" at bounding box center [327, 141] width 55 height 8
click at [296, 136] on div "Image Drop element here Row Image 2. Health-First Text block 32 Row" at bounding box center [297, 118] width 117 height 73
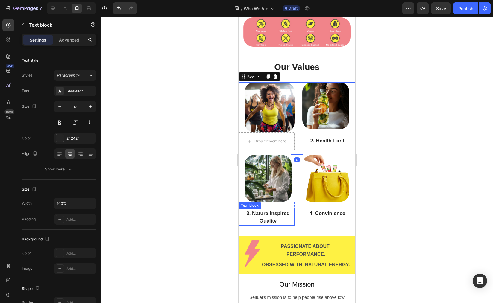
click at [271, 221] on p "3. Nature-Inspired Quality" at bounding box center [268, 217] width 52 height 15
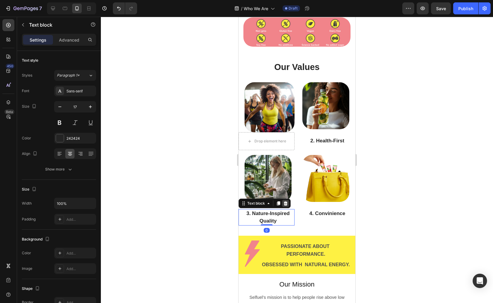
click at [286, 206] on icon at bounding box center [285, 203] width 5 height 5
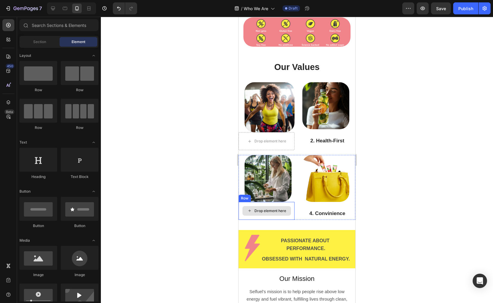
click at [284, 216] on div "Drop element here" at bounding box center [267, 211] width 49 height 10
click at [291, 193] on div "Image" at bounding box center [270, 178] width 50 height 47
click at [277, 216] on div "Drop element here" at bounding box center [267, 211] width 49 height 10
click at [267, 214] on div "Drop element here" at bounding box center [271, 211] width 32 height 5
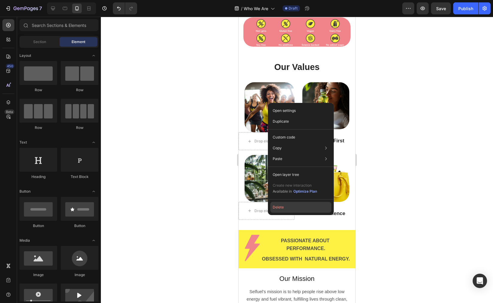
click at [281, 206] on button "Delete" at bounding box center [300, 207] width 61 height 11
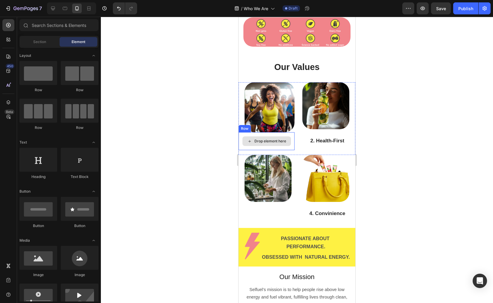
click at [264, 146] on div "Drop element here" at bounding box center [267, 142] width 49 height 10
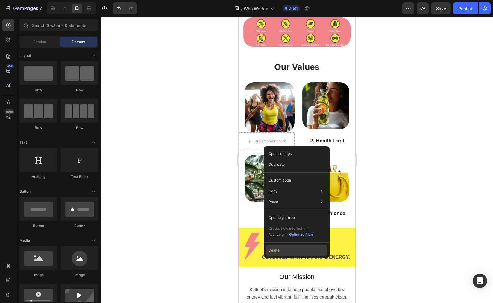
click at [279, 248] on button "Delete" at bounding box center [296, 250] width 61 height 11
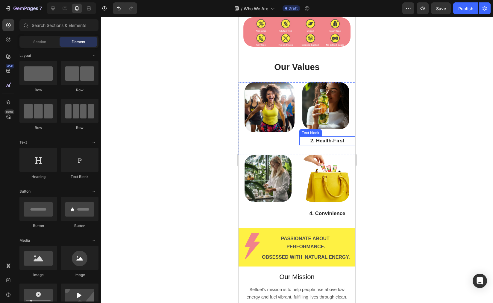
click at [323, 145] on p "2. Health-First" at bounding box center [327, 141] width 55 height 8
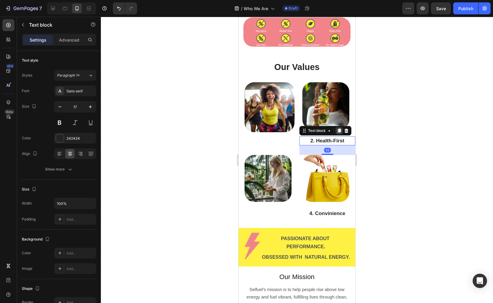
click at [338, 133] on icon at bounding box center [339, 131] width 3 height 4
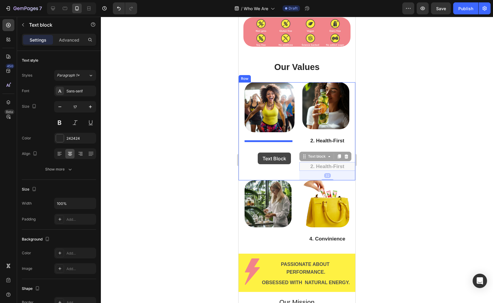
drag, startPoint x: 301, startPoint y: 168, endPoint x: 258, endPoint y: 153, distance: 45.7
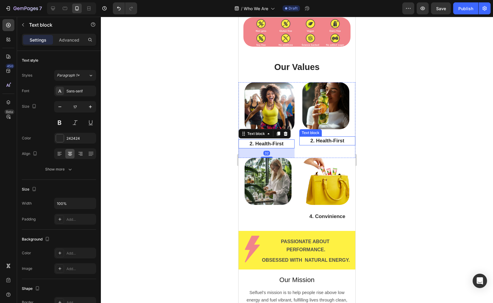
click at [338, 145] on p "2. Health-First" at bounding box center [327, 141] width 55 height 8
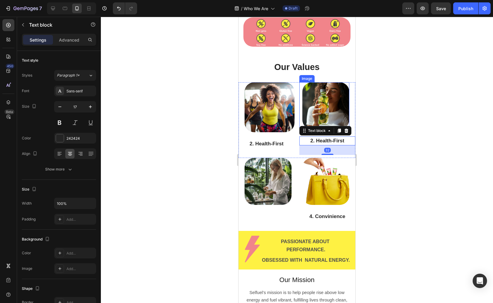
click at [331, 128] on img at bounding box center [325, 105] width 47 height 47
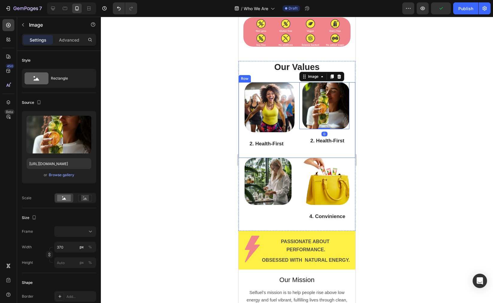
click at [279, 142] on div "Image 2. Health-First Text block" at bounding box center [267, 120] width 56 height 76
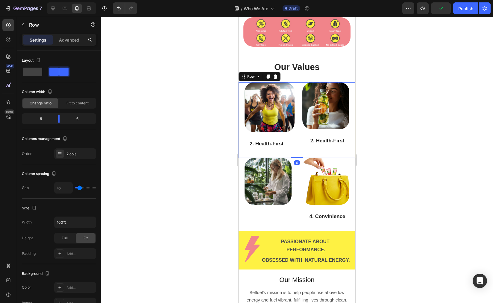
drag, startPoint x: 265, startPoint y: 143, endPoint x: 260, endPoint y: 149, distance: 8.1
click at [263, 146] on div "Image 2. Health-First Text block" at bounding box center [267, 120] width 56 height 76
click at [258, 148] on p "2. Health-First" at bounding box center [266, 144] width 55 height 8
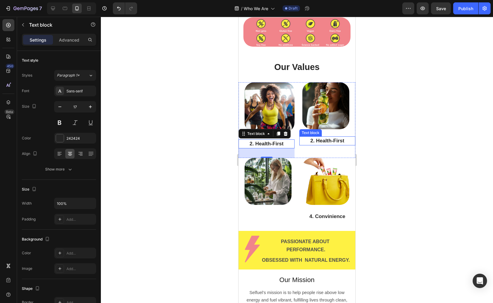
click at [340, 145] on p "2. Health-First" at bounding box center [327, 141] width 55 height 8
click at [271, 148] on p "2. Health-First" at bounding box center [266, 144] width 55 height 8
click at [312, 124] on img at bounding box center [325, 105] width 47 height 47
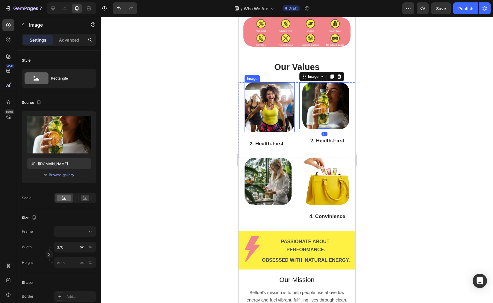
click at [277, 132] on img at bounding box center [270, 107] width 50 height 50
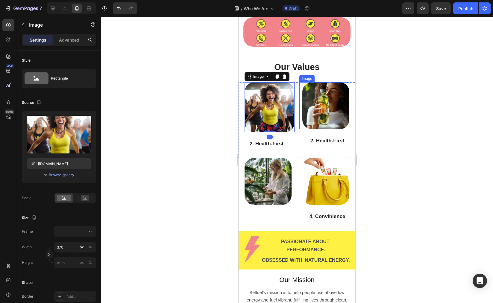
click at [312, 128] on img at bounding box center [325, 105] width 47 height 47
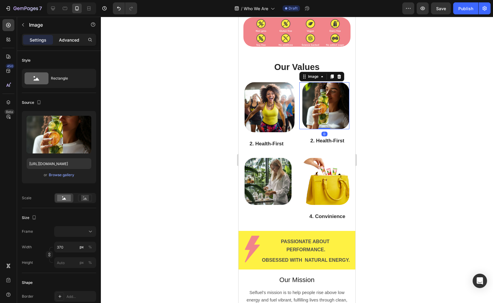
click at [80, 41] on div "Advanced" at bounding box center [69, 40] width 30 height 10
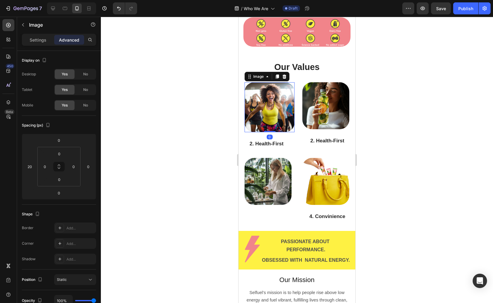
click at [268, 132] on img at bounding box center [270, 107] width 50 height 50
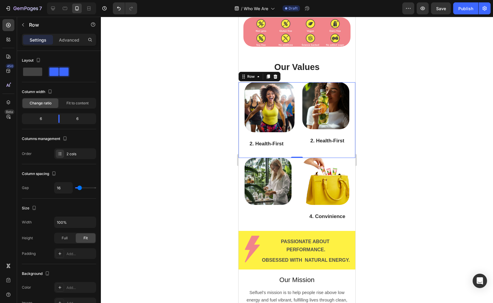
click at [279, 146] on div "Image 2. Health-First Text block" at bounding box center [267, 120] width 56 height 76
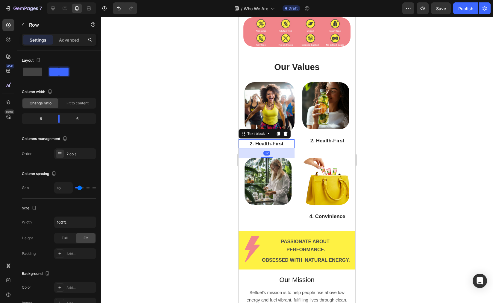
click at [278, 148] on p "2. Health-First" at bounding box center [266, 144] width 55 height 8
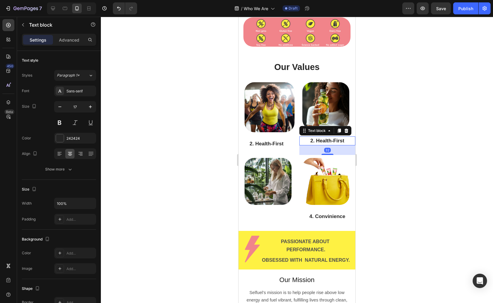
click at [325, 145] on p "2. Health-First" at bounding box center [327, 141] width 55 height 8
click at [274, 148] on p "2. Health-First" at bounding box center [266, 144] width 55 height 8
click at [315, 145] on p "2. Health-First" at bounding box center [327, 141] width 55 height 8
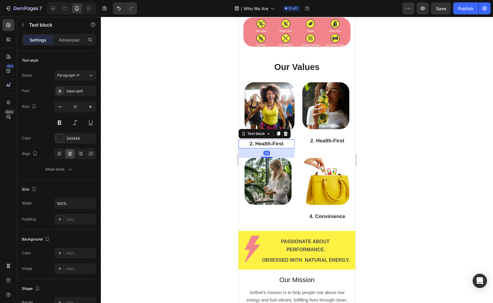
click at [279, 148] on p "2. Health-First" at bounding box center [266, 144] width 55 height 8
click at [329, 145] on p "2. Health-First" at bounding box center [327, 141] width 55 height 8
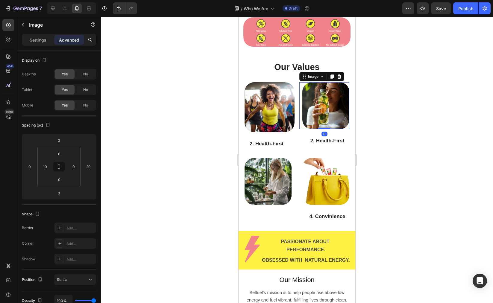
click at [337, 117] on img at bounding box center [325, 105] width 47 height 47
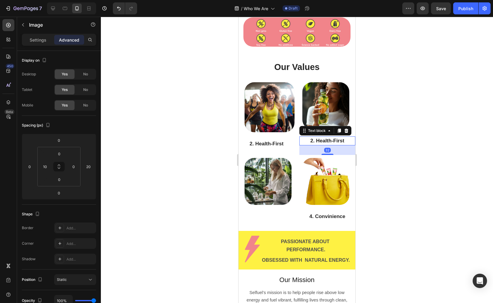
click at [308, 145] on p "2. Health-First" at bounding box center [327, 141] width 55 height 8
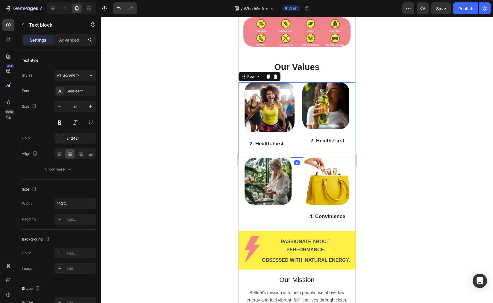
click at [277, 145] on div "Image 2. Health-First Text block" at bounding box center [267, 120] width 56 height 76
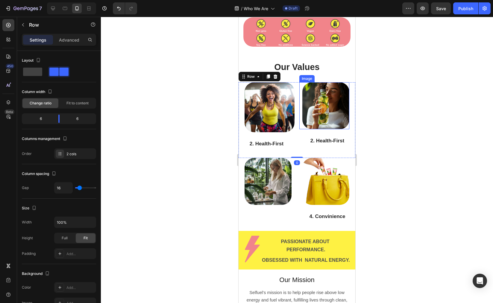
click at [326, 129] on img at bounding box center [325, 105] width 47 height 47
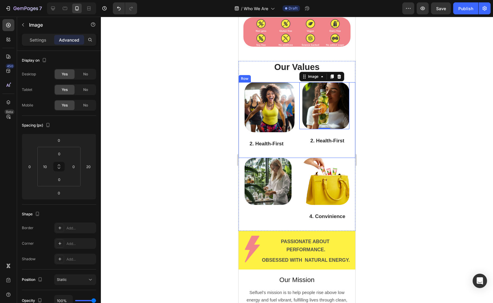
click at [282, 148] on div "Image 2. Health-First Text block" at bounding box center [267, 120] width 56 height 76
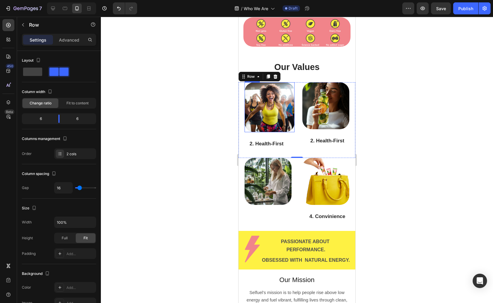
click at [256, 120] on img at bounding box center [270, 107] width 50 height 50
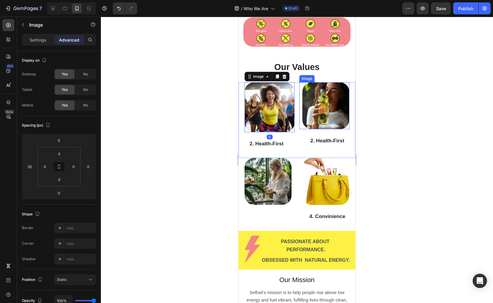
click at [313, 124] on img at bounding box center [325, 105] width 47 height 47
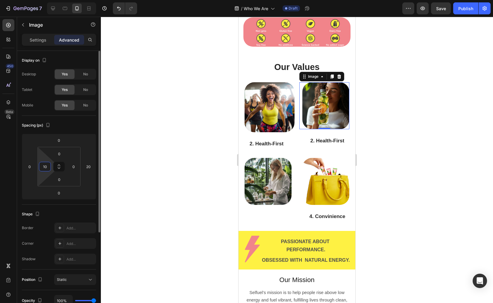
click at [45, 166] on input "10" at bounding box center [44, 166] width 9 height 9
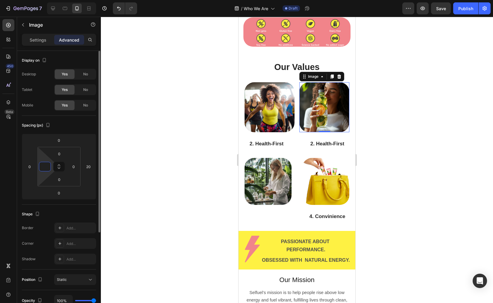
type input "0"
click at [391, 156] on div at bounding box center [297, 160] width 392 height 287
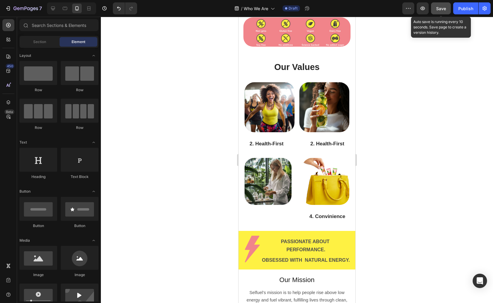
click at [439, 8] on span "Save" at bounding box center [441, 8] width 10 height 5
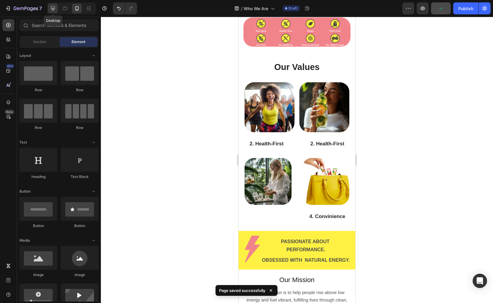
drag, startPoint x: 53, startPoint y: 7, endPoint x: 63, endPoint y: 85, distance: 77.9
click at [53, 7] on icon at bounding box center [53, 8] width 6 height 6
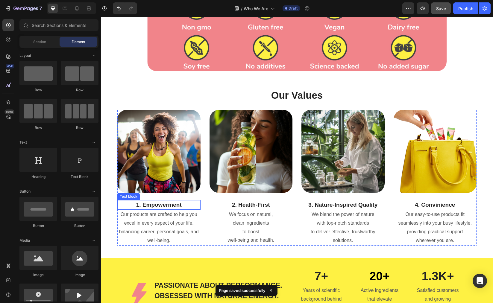
scroll to position [518, 0]
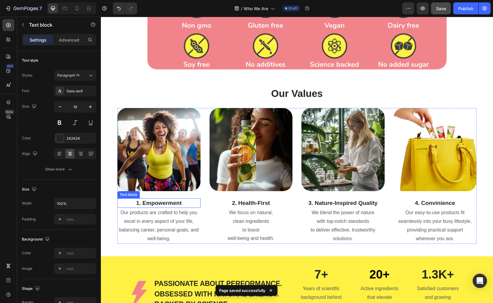
click at [178, 203] on p "1. Empowerment" at bounding box center [159, 203] width 82 height 9
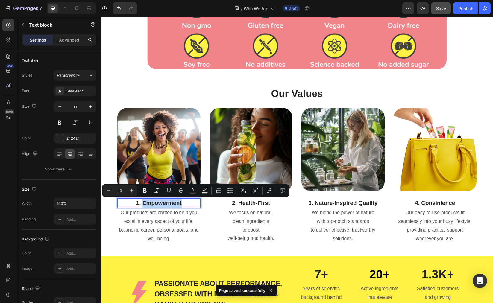
click at [187, 204] on p "1. Empowerment" at bounding box center [159, 203] width 82 height 9
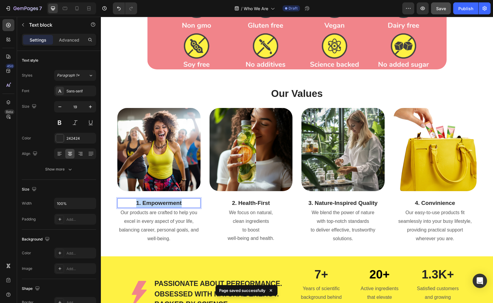
drag, startPoint x: 189, startPoint y: 205, endPoint x: 124, endPoint y: 201, distance: 64.5
click at [124, 201] on p "1. Empowerment" at bounding box center [159, 203] width 82 height 9
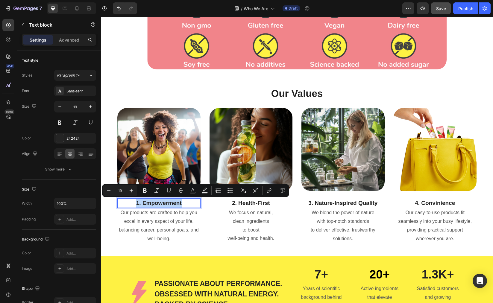
copy p "1. Empowerment"
click at [63, 5] on icon at bounding box center [65, 8] width 6 height 6
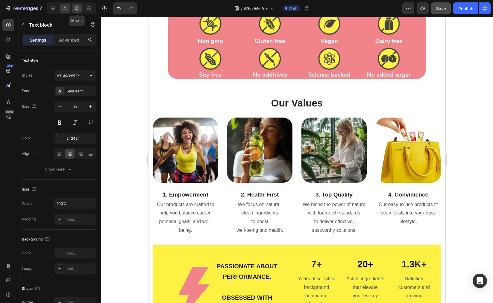
click at [78, 9] on icon at bounding box center [77, 8] width 6 height 6
type input "17"
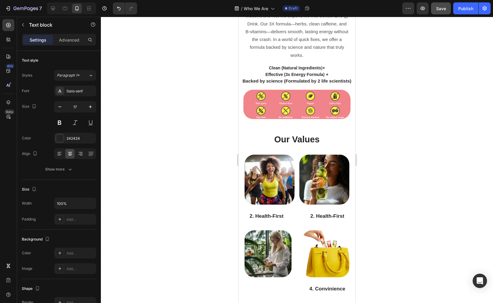
scroll to position [549, 0]
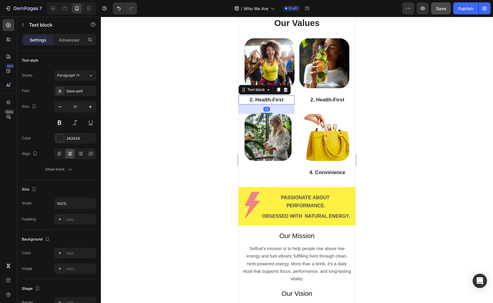
click at [274, 104] on p "2. Health-First" at bounding box center [266, 100] width 55 height 8
click at [281, 104] on p "2. Health-First" at bounding box center [266, 100] width 55 height 8
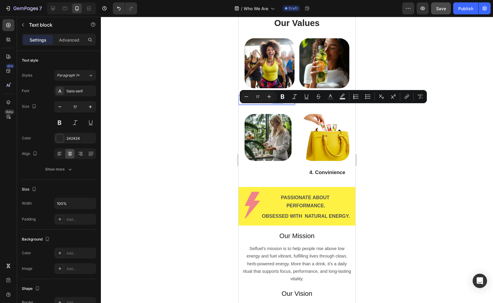
click at [281, 104] on p "2. Health-First" at bounding box center [266, 100] width 55 height 8
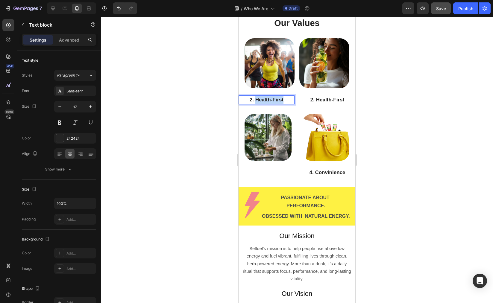
drag, startPoint x: 285, startPoint y: 108, endPoint x: 255, endPoint y: 107, distance: 30.3
click at [255, 104] on p "2. Health-First" at bounding box center [266, 100] width 55 height 8
click at [248, 104] on p "2. 1. Empowerment" at bounding box center [266, 100] width 55 height 8
click at [440, 12] on button "Save" at bounding box center [441, 8] width 20 height 12
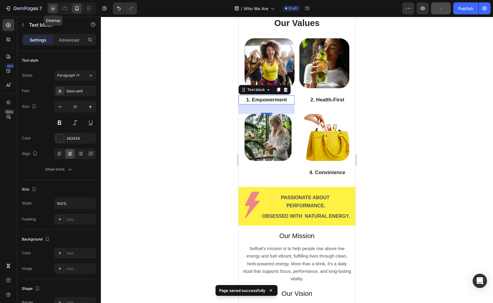
click at [52, 6] on icon at bounding box center [53, 8] width 6 height 6
type input "19"
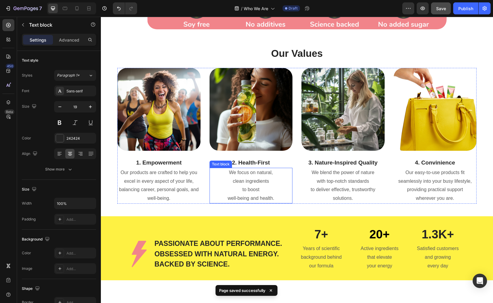
scroll to position [558, 0]
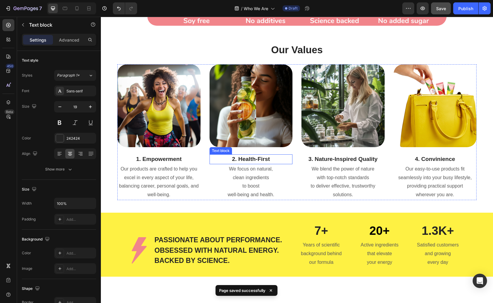
click at [259, 160] on p "2. Health-First" at bounding box center [251, 159] width 82 height 9
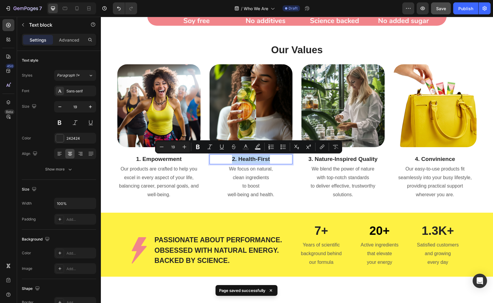
click at [271, 161] on p "2. Health-First" at bounding box center [251, 159] width 82 height 9
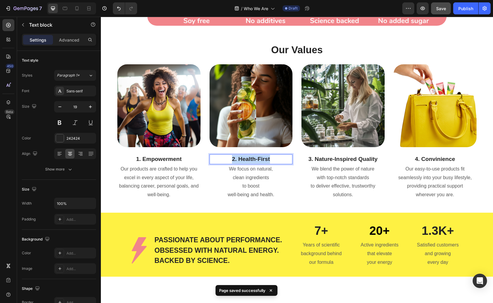
drag, startPoint x: 273, startPoint y: 161, endPoint x: 220, endPoint y: 158, distance: 53.4
click at [220, 158] on p "2. Health-First" at bounding box center [251, 159] width 82 height 9
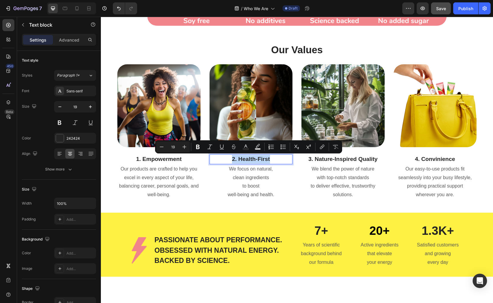
copy p "2. Health-First"
click at [66, 8] on icon at bounding box center [65, 8] width 6 height 6
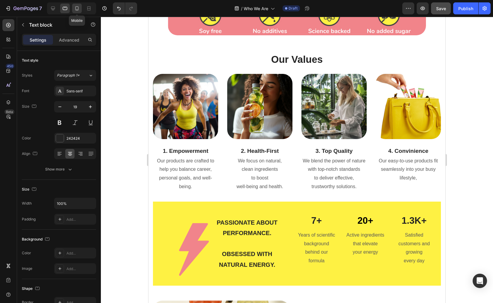
click at [81, 12] on div at bounding box center [77, 9] width 10 height 10
type input "17"
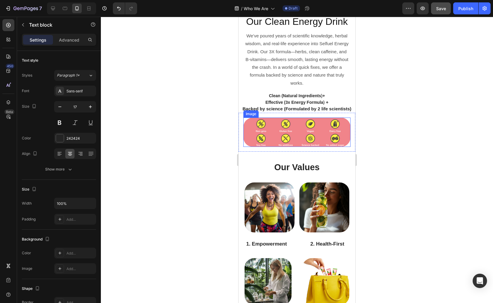
scroll to position [599, 0]
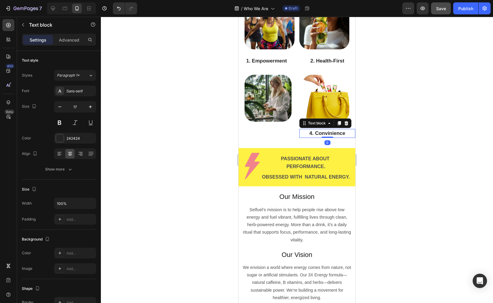
click at [329, 131] on p "4. Convinience" at bounding box center [327, 134] width 55 height 8
click at [338, 121] on icon at bounding box center [339, 123] width 3 height 4
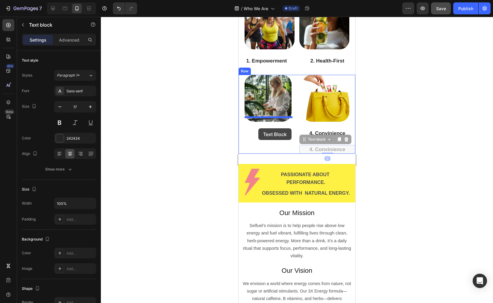
drag, startPoint x: 302, startPoint y: 137, endPoint x: 258, endPoint y: 128, distance: 44.5
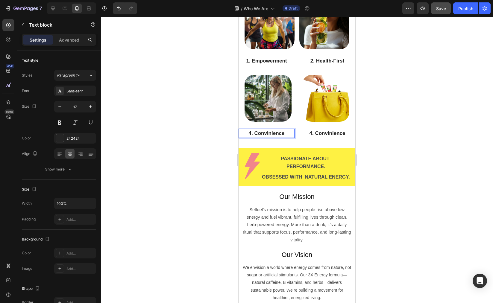
click at [285, 130] on p "4. Convinience" at bounding box center [266, 134] width 55 height 8
drag, startPoint x: 287, startPoint y: 130, endPoint x: 252, endPoint y: 128, distance: 34.5
click at [252, 130] on p "4. Convinience" at bounding box center [266, 134] width 55 height 8
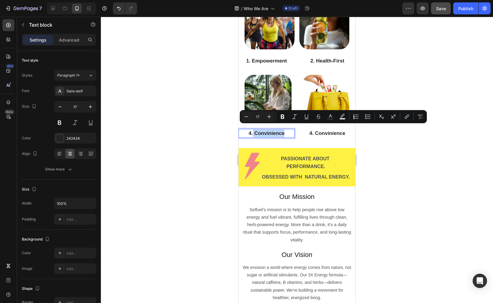
click at [279, 132] on p "4. Convinience" at bounding box center [266, 134] width 55 height 8
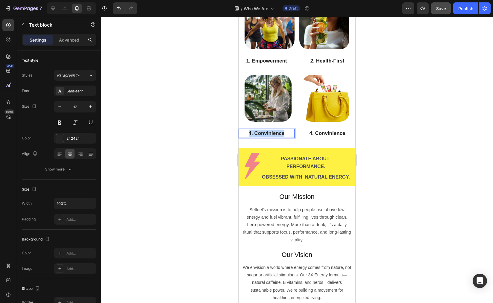
drag, startPoint x: 290, startPoint y: 130, endPoint x: 240, endPoint y: 126, distance: 49.6
click at [240, 130] on p "4. Convinience" at bounding box center [266, 134] width 55 height 8
click at [56, 10] on icon at bounding box center [53, 8] width 6 height 6
type input "19"
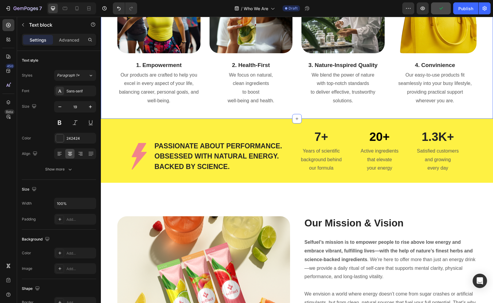
scroll to position [602, 0]
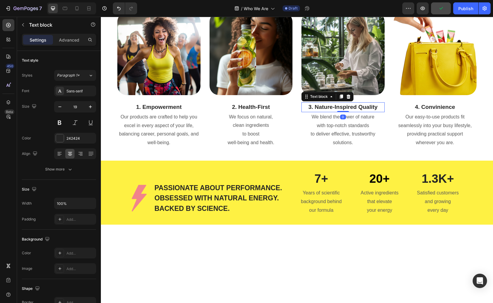
click at [353, 112] on p "3. Nature-Inspired Quality" at bounding box center [343, 107] width 82 height 9
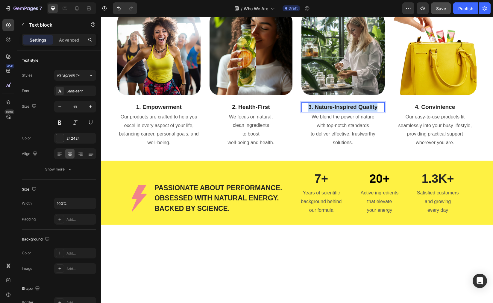
click at [353, 112] on p "3. Nature-Inspired Quality" at bounding box center [343, 107] width 82 height 9
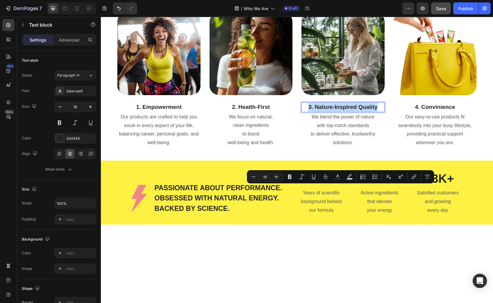
click at [365, 112] on p "3. Nature-Inspired Quality" at bounding box center [343, 107] width 82 height 9
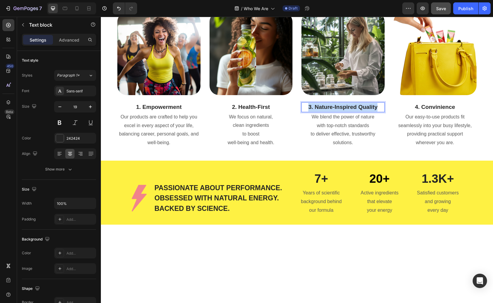
drag, startPoint x: 375, startPoint y: 189, endPoint x: 302, endPoint y: 188, distance: 73.4
click at [302, 112] on p "3. Nature-Inspired Quality" at bounding box center [343, 107] width 82 height 9
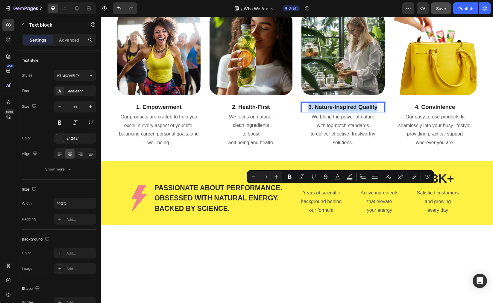
copy p "3. Nature-Inspired Quality"
click at [68, 11] on icon at bounding box center [65, 8] width 6 height 6
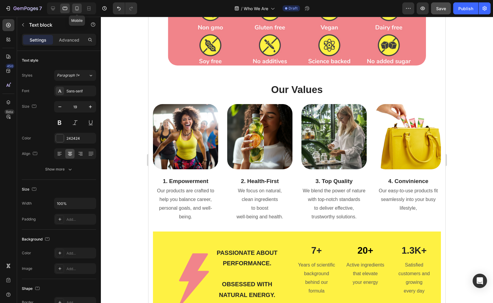
click at [76, 7] on icon at bounding box center [77, 8] width 6 height 6
type input "17"
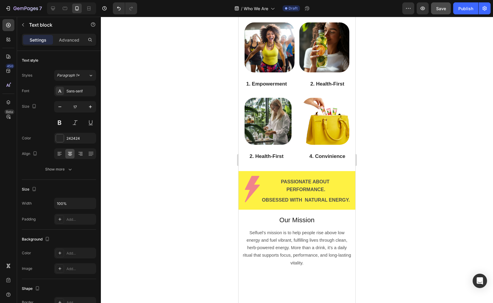
scroll to position [664, 0]
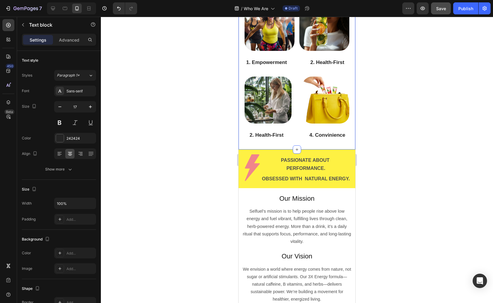
click at [281, 131] on p "2. Health-First" at bounding box center [266, 135] width 55 height 8
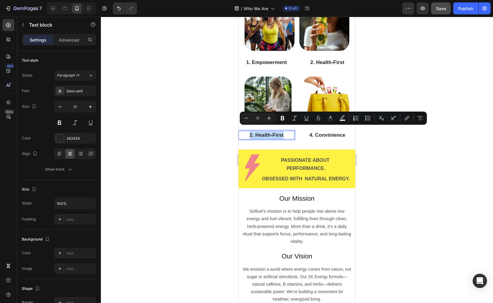
click at [286, 131] on p "2. Health-First" at bounding box center [266, 135] width 55 height 8
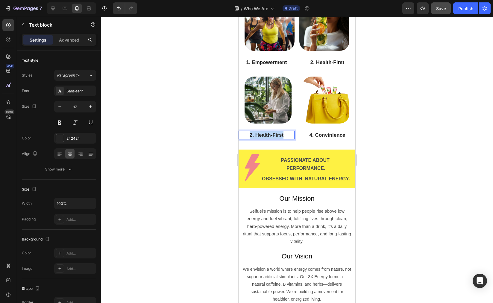
drag, startPoint x: 286, startPoint y: 130, endPoint x: 241, endPoint y: 126, distance: 44.8
click at [241, 131] on div "2. Health-First" at bounding box center [267, 135] width 56 height 9
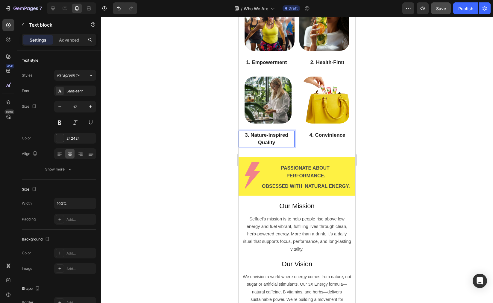
click at [282, 137] on p "3. Nature-Inspired Quality" at bounding box center [266, 138] width 55 height 15
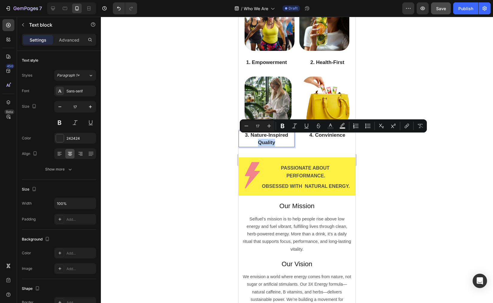
drag, startPoint x: 279, startPoint y: 137, endPoint x: 258, endPoint y: 139, distance: 21.0
click at [258, 139] on p "3. Nature-Inspired Quality" at bounding box center [266, 138] width 55 height 15
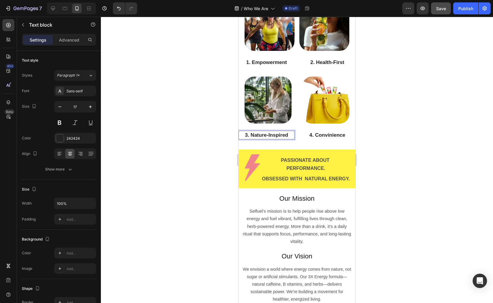
drag, startPoint x: 396, startPoint y: 99, endPoint x: 407, endPoint y: 71, distance: 30.1
click at [396, 99] on div at bounding box center [297, 160] width 392 height 287
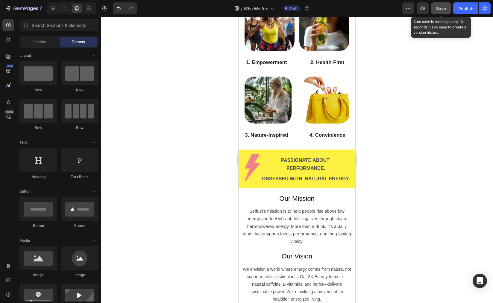
click at [440, 12] on button "Save" at bounding box center [441, 8] width 20 height 12
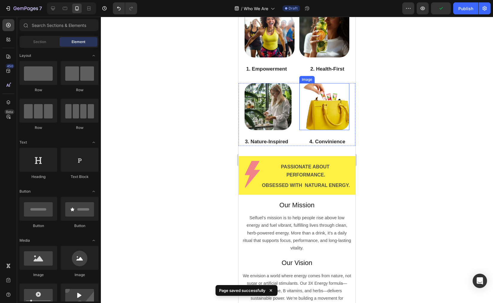
scroll to position [657, 0]
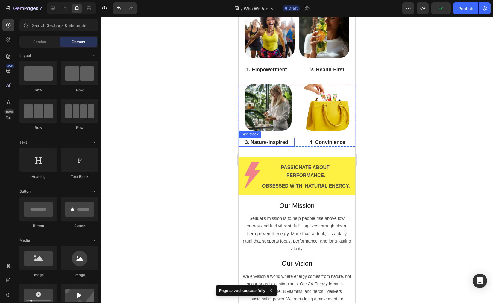
click at [283, 139] on p "3. Nature-Inspired" at bounding box center [266, 143] width 55 height 8
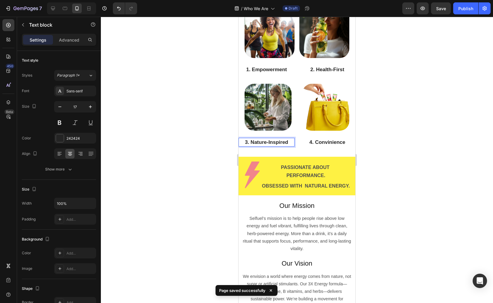
click at [289, 139] on p "3. Nature-Inspired" at bounding box center [266, 143] width 55 height 8
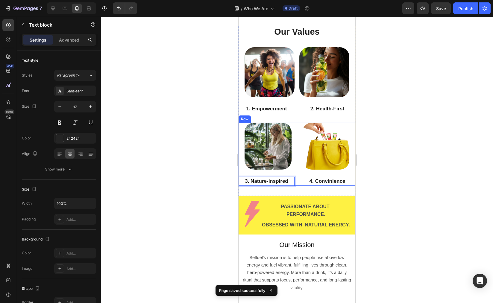
scroll to position [606, 0]
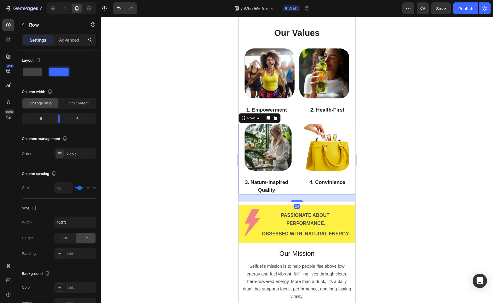
click at [326, 195] on div "Image 4. Convinience Text block" at bounding box center [327, 159] width 56 height 71
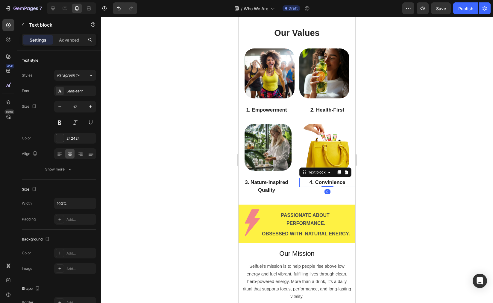
click at [322, 187] on p "4. Convinience" at bounding box center [327, 183] width 55 height 8
click at [440, 12] on button "Save" at bounding box center [441, 8] width 20 height 12
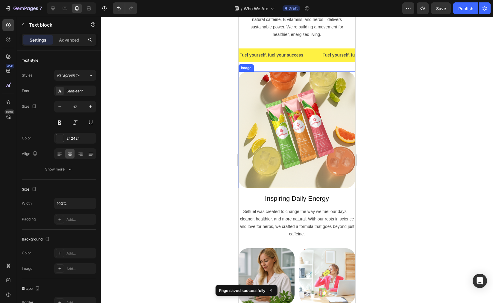
scroll to position [1036, 0]
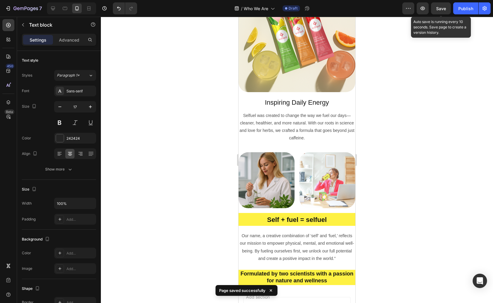
click at [442, 9] on span "Save" at bounding box center [441, 8] width 10 height 5
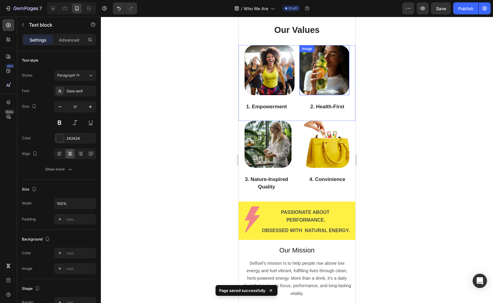
scroll to position [619, 0]
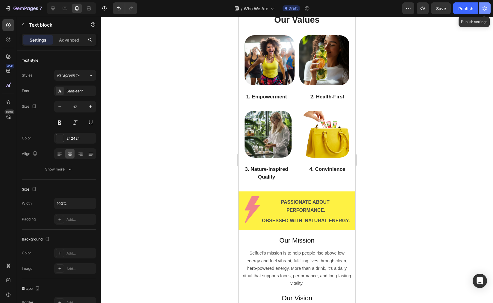
click at [485, 5] on icon "button" at bounding box center [485, 8] width 6 height 6
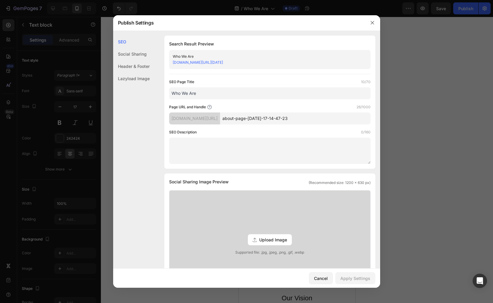
click at [305, 119] on input "about-page-jul-17-14-47-23" at bounding box center [295, 119] width 151 height 12
drag, startPoint x: 316, startPoint y: 117, endPoint x: 242, endPoint y: 115, distance: 74.0
click at [242, 115] on div "40h00g-kv.myshopify.com/pages/ about-page-jul-17-14-47-23" at bounding box center [270, 119] width 202 height 12
click at [271, 119] on input "selfuel_Who-We-Are" at bounding box center [295, 119] width 151 height 12
click at [277, 119] on input "selfuel_WhoWe-Are" at bounding box center [295, 119] width 151 height 12
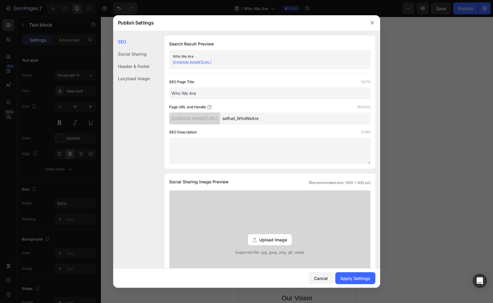
click at [305, 122] on input "selfuel_WhoWeAre" at bounding box center [295, 119] width 151 height 12
click at [269, 119] on input "selfuel_WhoWeAre" at bounding box center [295, 119] width 151 height 12
click at [278, 119] on input "selfuel_Who-WeAre" at bounding box center [295, 119] width 151 height 12
click at [272, 119] on input "selfuel_Who-WeAre" at bounding box center [295, 119] width 151 height 12
click at [310, 122] on input "selfuel_WhoWeAre" at bounding box center [295, 119] width 151 height 12
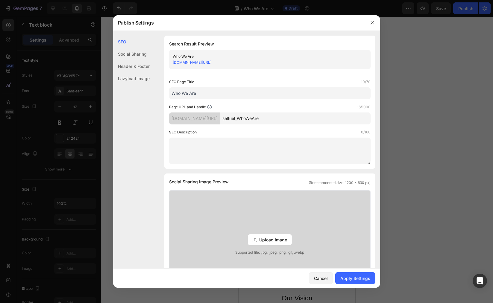
type input "selfuel_WhoWeAre"
drag, startPoint x: 284, startPoint y: 67, endPoint x: 169, endPoint y: 66, distance: 114.7
click at [169, 66] on div "Who We Are 40h00g-kv.myshopify.com/pages/selfuel_WhoWeAre" at bounding box center [270, 59] width 202 height 19
click at [361, 277] on div "Apply Settings" at bounding box center [355, 278] width 30 height 6
click at [269, 60] on div "40h00g-kv.myshopify.com/pages/selfuel_WhoWeAre" at bounding box center [265, 63] width 184 height 6
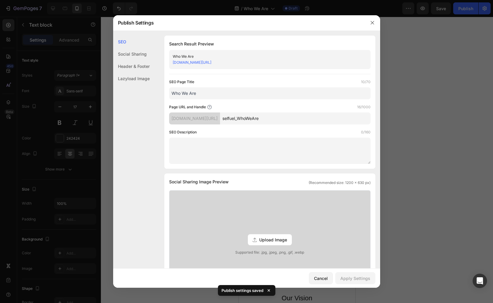
drag, startPoint x: 273, startPoint y: 60, endPoint x: 160, endPoint y: 61, distance: 112.6
click at [160, 61] on div "SEO Search Result Preview Who We Are 40h00g-kv.myshopify.com/pages/selfuel_WhoW…" at bounding box center [246, 269] width 267 height 466
copy link "40h00g-kv.myshopify.com/pages/selfuel_WhoWeAre"
click at [432, 56] on div at bounding box center [246, 151] width 493 height 303
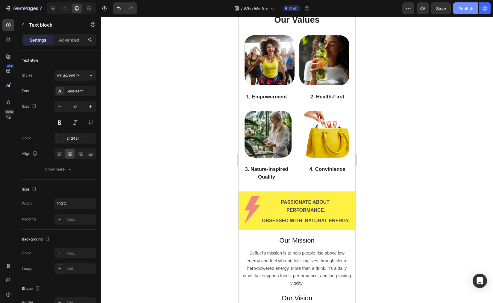
click at [470, 10] on div "Publish" at bounding box center [465, 8] width 15 height 6
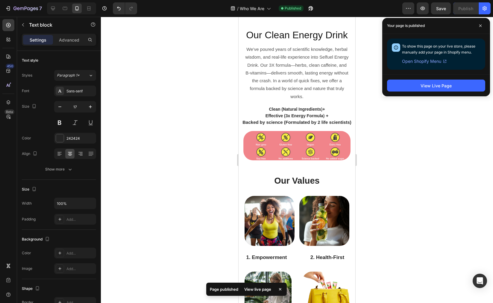
scroll to position [385, 0]
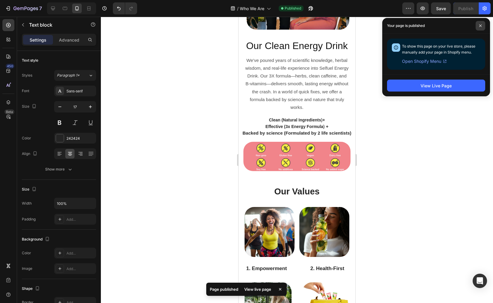
click at [482, 27] on span at bounding box center [481, 26] width 10 height 10
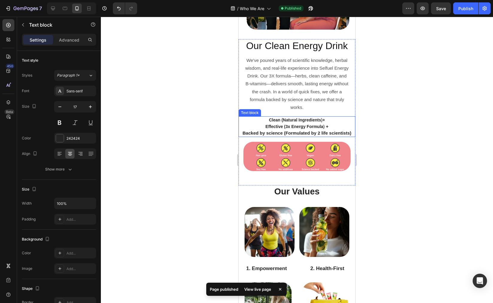
click at [310, 130] on p "Effective (3x Energy Formula ) +" at bounding box center [297, 126] width 116 height 7
click at [330, 123] on p "Clean (Natural Ingredients ) +" at bounding box center [297, 120] width 116 height 6
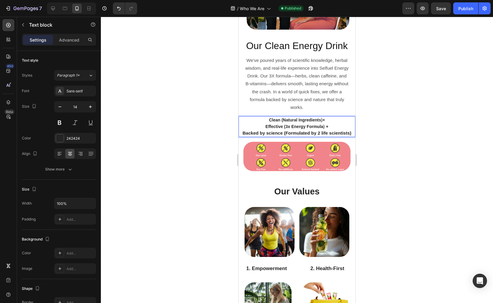
click at [282, 136] on span "Backed by science (Formulated by 2 life scientists)" at bounding box center [297, 133] width 109 height 5
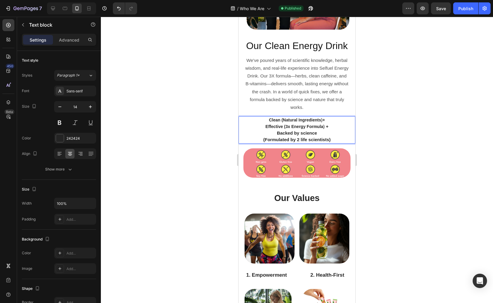
click at [399, 131] on div at bounding box center [297, 160] width 392 height 287
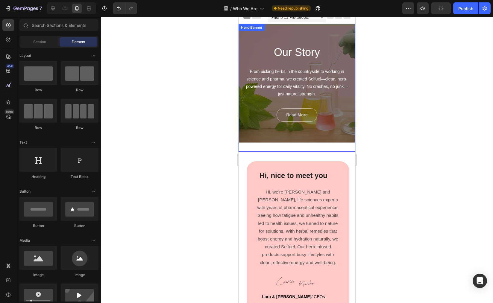
scroll to position [0, 0]
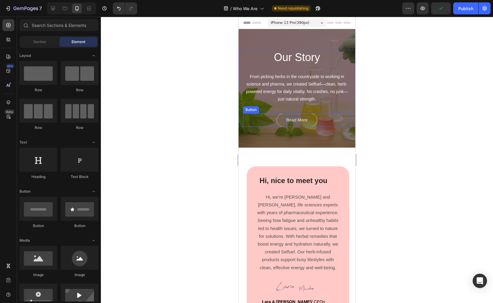
click at [298, 119] on div "Read More" at bounding box center [297, 120] width 22 height 6
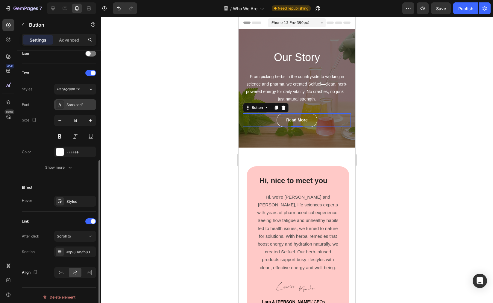
scroll to position [191, 0]
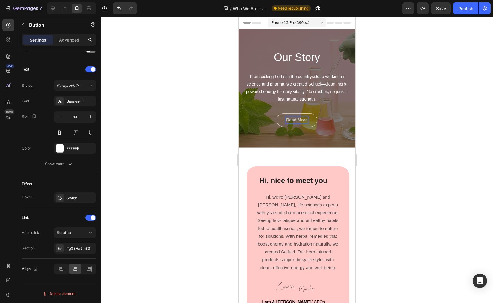
click at [295, 119] on div "Read More" at bounding box center [297, 120] width 22 height 6
drag, startPoint x: 288, startPoint y: 119, endPoint x: 301, endPoint y: 121, distance: 12.4
click at [301, 121] on p "Read More" at bounding box center [297, 120] width 22 height 6
click at [308, 122] on p "Read more in" at bounding box center [297, 120] width 26 height 6
drag, startPoint x: 294, startPoint y: 120, endPoint x: 330, endPoint y: 122, distance: 36.0
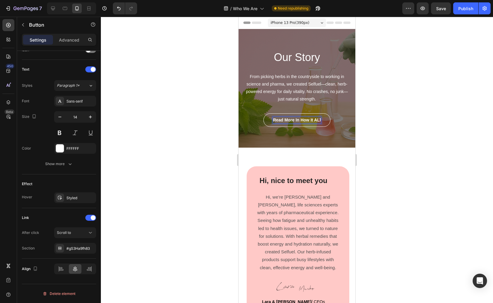
click at [330, 122] on div "Read more in How It ALl Button 0" at bounding box center [297, 119] width 108 height 13
click at [381, 125] on div at bounding box center [297, 160] width 392 height 287
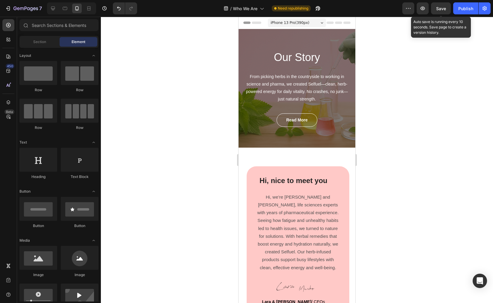
click at [443, 8] on span "Save" at bounding box center [441, 8] width 10 height 5
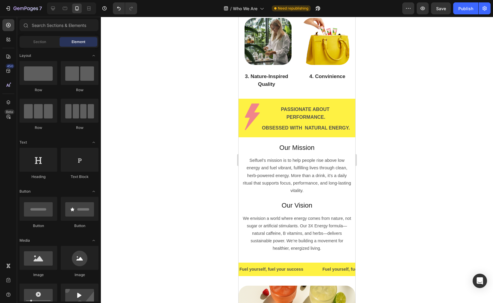
scroll to position [460, 0]
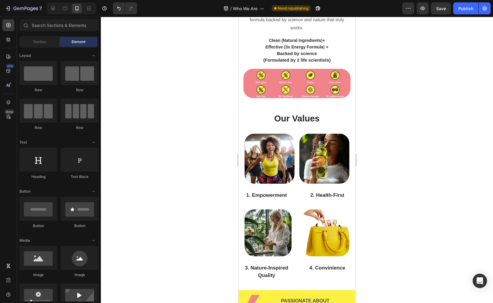
click at [443, 8] on span "Save" at bounding box center [441, 8] width 10 height 5
click at [67, 8] on icon at bounding box center [65, 8] width 6 height 6
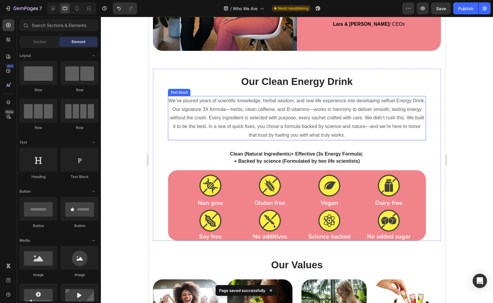
scroll to position [108, 0]
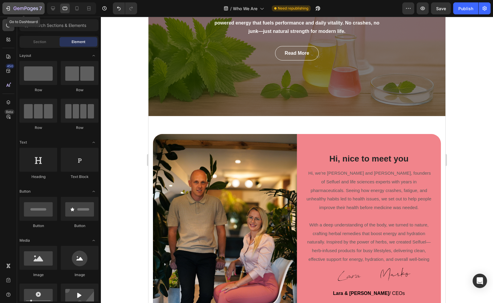
click at [23, 8] on icon "button" at bounding box center [25, 8] width 25 height 5
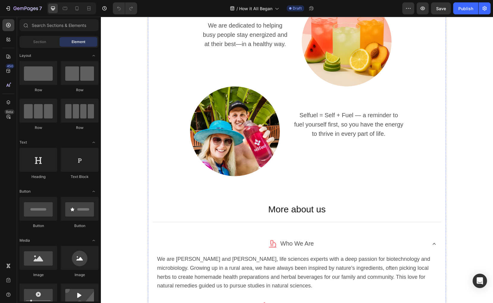
scroll to position [697, 0]
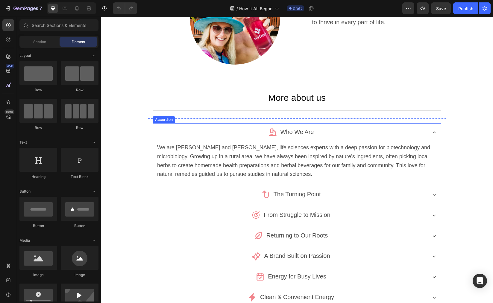
click at [435, 132] on div "Who We Are" at bounding box center [297, 132] width 288 height 18
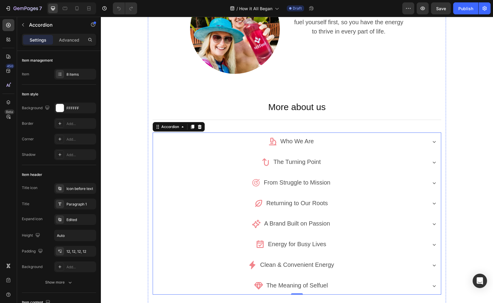
scroll to position [689, 0]
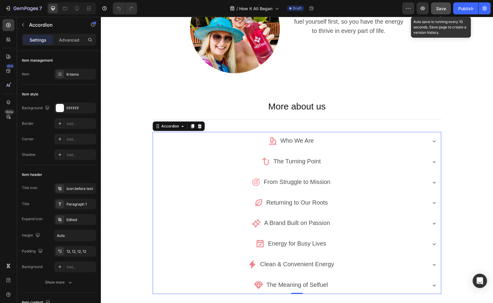
click at [442, 10] on span "Save" at bounding box center [441, 8] width 10 height 5
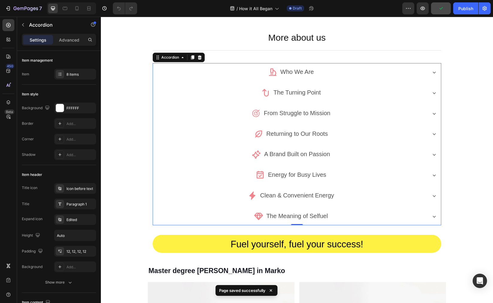
scroll to position [749, 0]
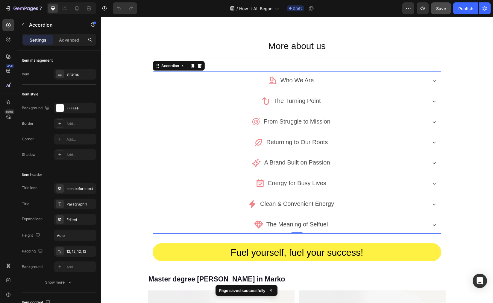
click at [433, 78] on icon at bounding box center [434, 81] width 6 height 6
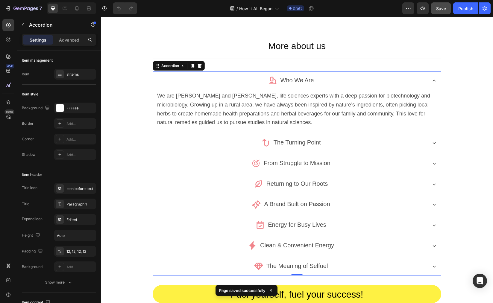
click at [433, 78] on icon at bounding box center [434, 81] width 6 height 6
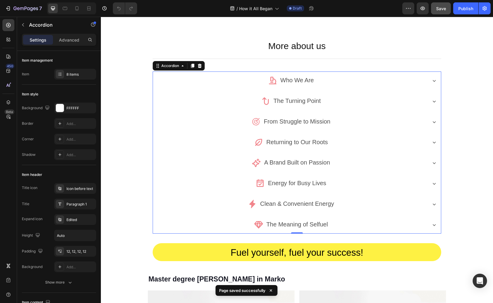
click at [433, 102] on icon at bounding box center [434, 101] width 6 height 6
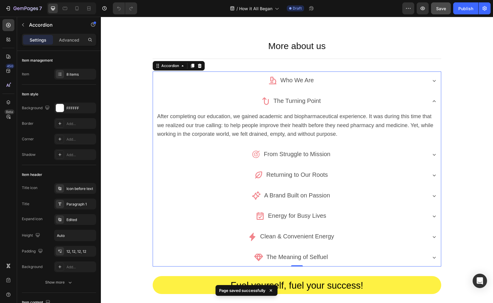
click at [433, 102] on icon at bounding box center [434, 101] width 6 height 6
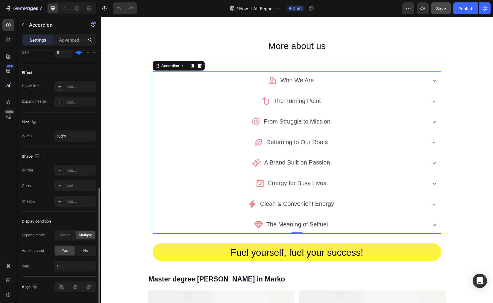
scroll to position [316, 0]
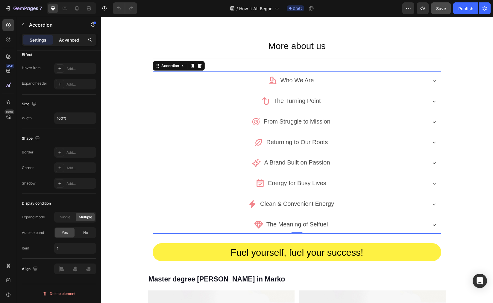
click at [66, 44] on div "Advanced" at bounding box center [69, 40] width 30 height 10
type input "100%"
type input "100"
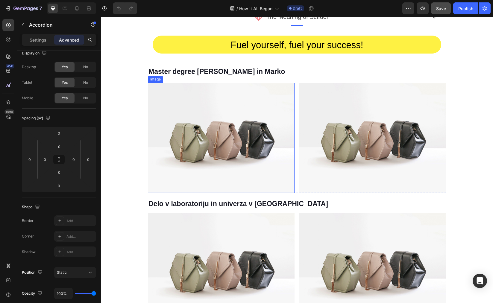
scroll to position [903, 0]
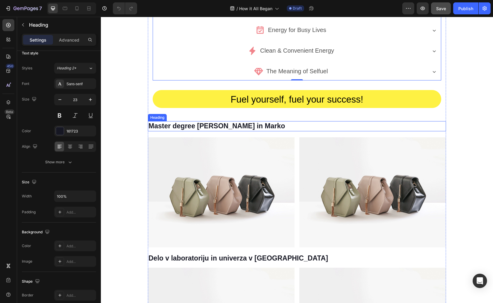
click at [161, 124] on h3 "Master degree [PERSON_NAME] in Marko" at bounding box center [297, 126] width 298 height 10
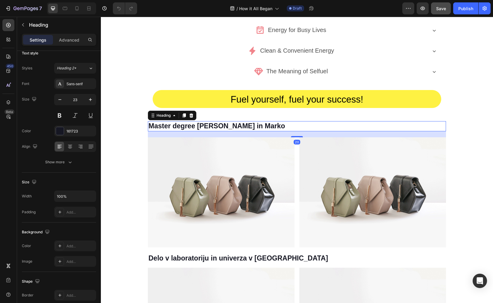
scroll to position [0, 0]
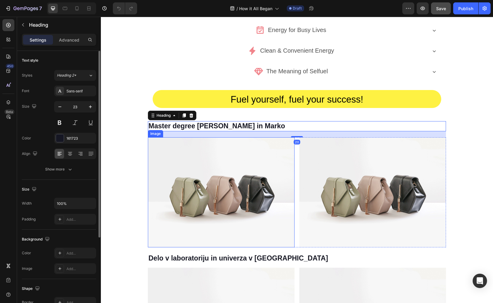
click at [148, 139] on img at bounding box center [221, 192] width 147 height 110
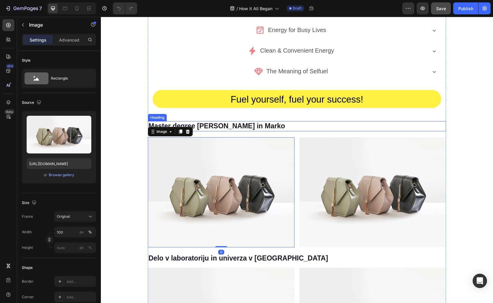
click at [183, 122] on h3 "Master degree [PERSON_NAME] in Marko" at bounding box center [297, 126] width 298 height 10
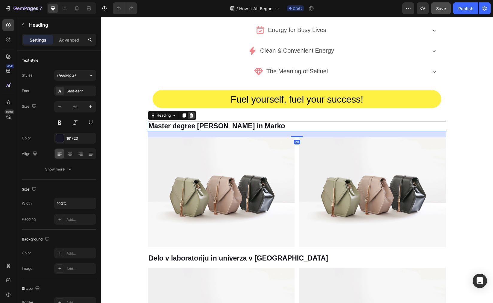
click at [189, 115] on icon at bounding box center [191, 115] width 5 height 5
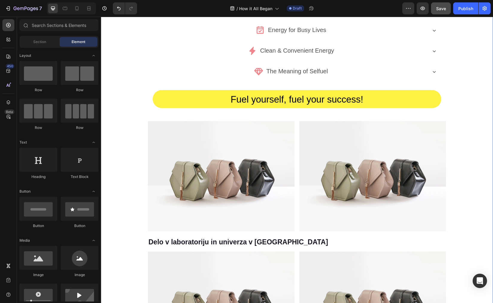
click at [171, 136] on img at bounding box center [221, 176] width 147 height 110
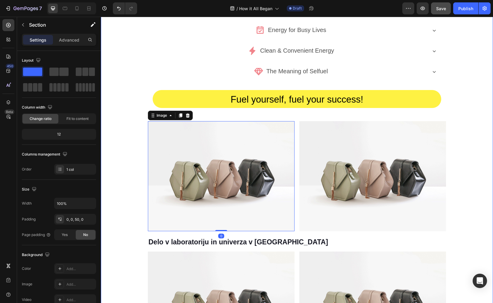
click at [255, 135] on img at bounding box center [221, 176] width 147 height 110
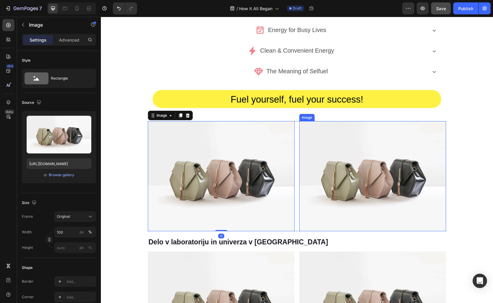
click at [364, 138] on img at bounding box center [372, 176] width 147 height 110
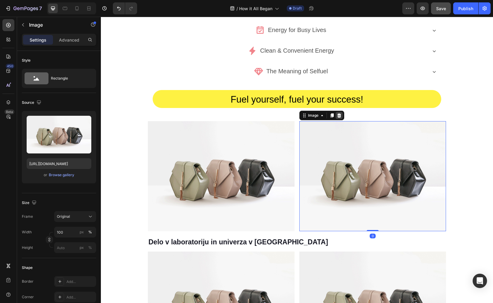
click at [337, 113] on icon at bounding box center [339, 115] width 5 height 5
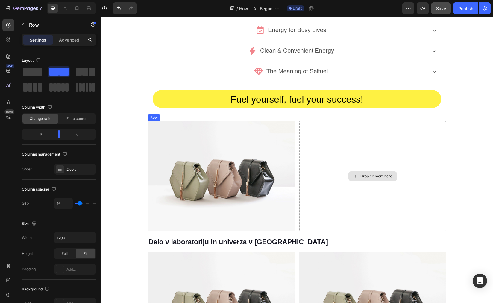
click at [437, 173] on div "Drop element here" at bounding box center [372, 176] width 147 height 110
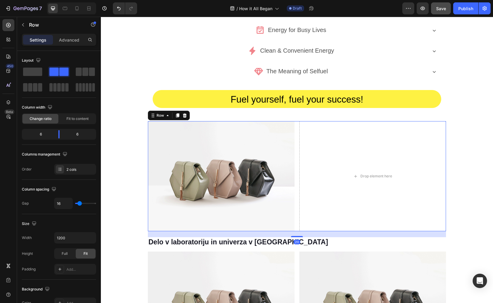
click at [182, 111] on div "Row" at bounding box center [169, 116] width 42 height 10
click at [183, 113] on icon at bounding box center [184, 115] width 5 height 5
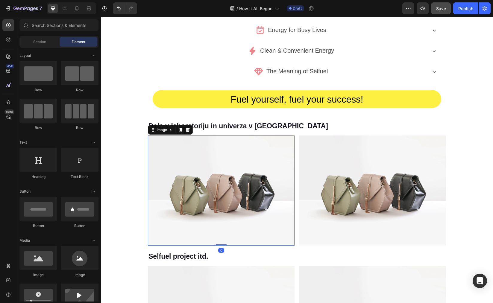
click at [186, 148] on img at bounding box center [221, 191] width 147 height 110
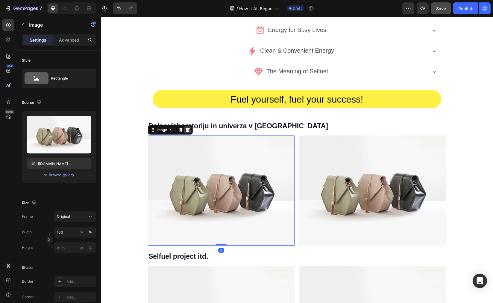
click at [186, 128] on icon at bounding box center [188, 130] width 4 height 4
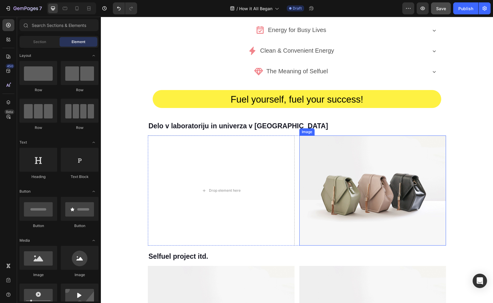
click at [319, 162] on img at bounding box center [372, 191] width 147 height 110
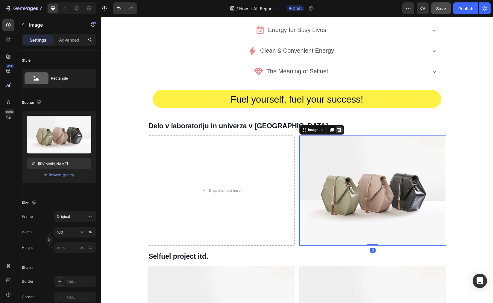
click at [337, 128] on icon at bounding box center [339, 130] width 5 height 5
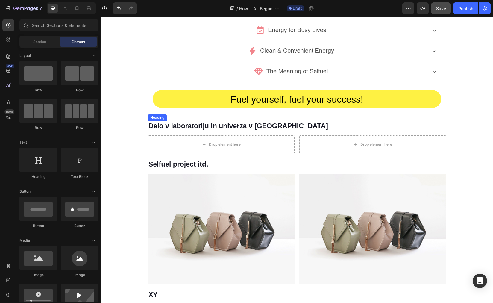
click at [282, 126] on h3 "Delo v laboratoriju in univerza v [GEOGRAPHIC_DATA]" at bounding box center [297, 126] width 298 height 10
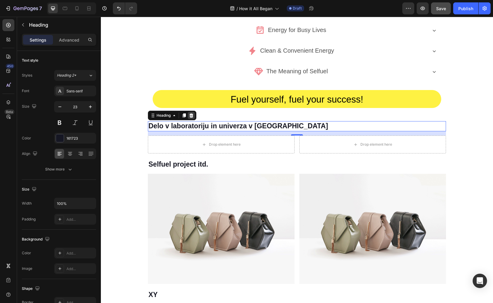
click at [190, 112] on div at bounding box center [191, 115] width 7 height 7
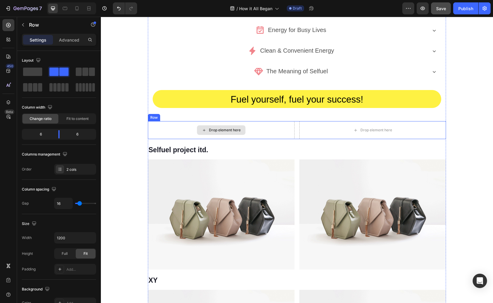
click at [185, 123] on div "Drop element here" at bounding box center [221, 130] width 147 height 18
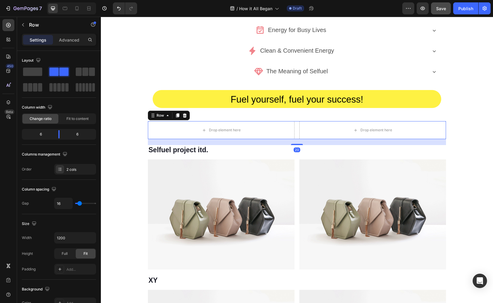
click at [185, 116] on div "Row" at bounding box center [169, 116] width 42 height 10
click at [185, 115] on div at bounding box center [184, 115] width 7 height 7
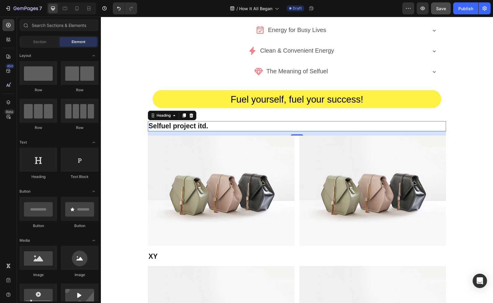
click at [183, 127] on h3 "Selfuel project itd." at bounding box center [297, 126] width 298 height 10
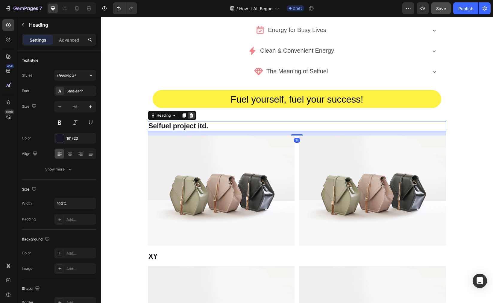
click at [191, 115] on icon at bounding box center [191, 115] width 5 height 5
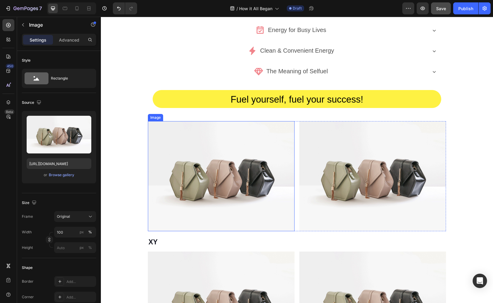
click at [199, 135] on img at bounding box center [221, 176] width 147 height 110
click at [186, 113] on icon at bounding box center [188, 115] width 4 height 4
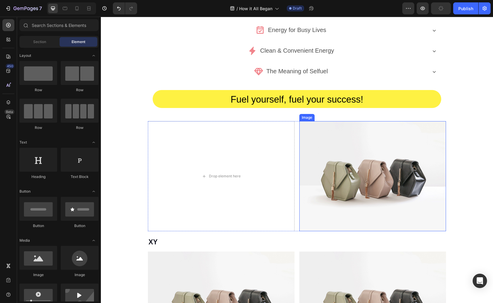
click at [316, 141] on img at bounding box center [372, 176] width 147 height 110
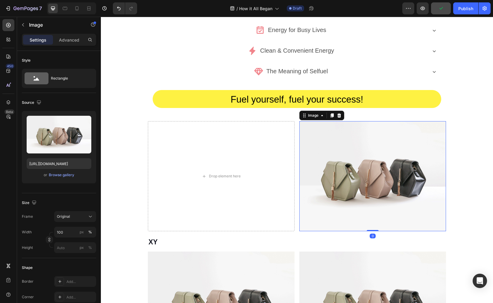
click at [341, 111] on div "Image" at bounding box center [321, 116] width 45 height 10
click at [338, 113] on icon at bounding box center [339, 115] width 4 height 4
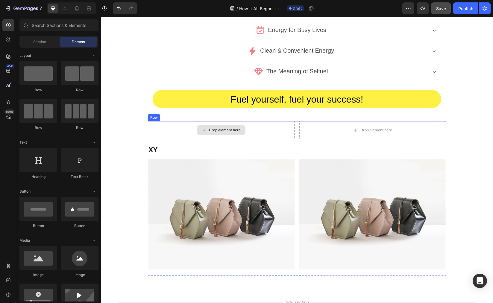
click at [243, 129] on div "Drop element here" at bounding box center [221, 130] width 49 height 10
click at [297, 124] on div "Drop element here Drop element here Row" at bounding box center [297, 130] width 298 height 18
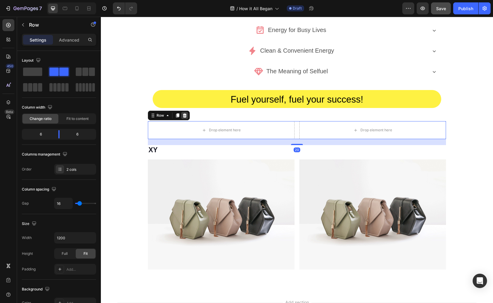
click at [182, 113] on icon at bounding box center [184, 115] width 5 height 5
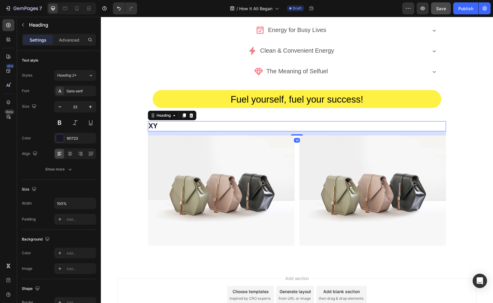
click at [172, 125] on h3 "XY" at bounding box center [297, 126] width 298 height 10
click at [190, 113] on icon at bounding box center [192, 115] width 4 height 4
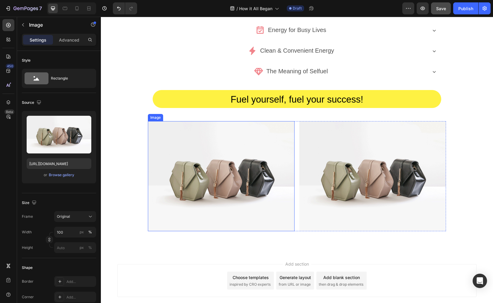
click at [206, 158] on img at bounding box center [221, 176] width 147 height 110
click at [185, 113] on icon at bounding box center [187, 115] width 5 height 5
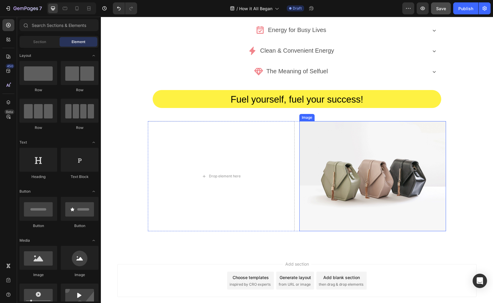
click at [313, 153] on img at bounding box center [372, 176] width 147 height 110
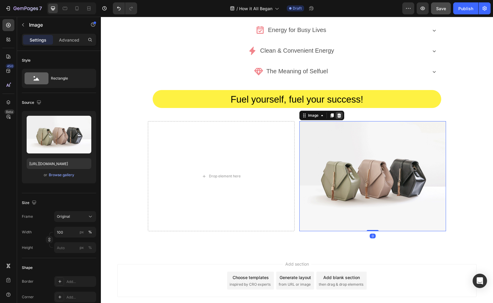
click at [337, 113] on icon at bounding box center [339, 115] width 4 height 4
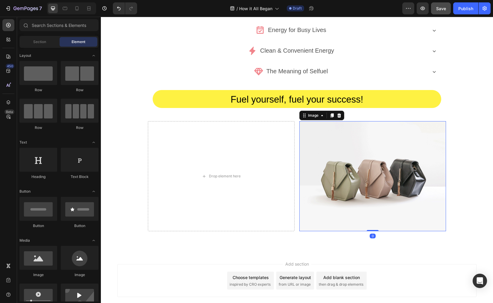
scroll to position [843, 0]
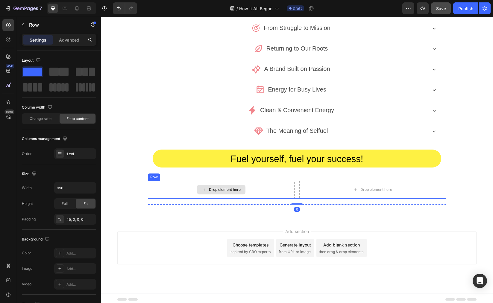
click at [282, 192] on div "Drop element here" at bounding box center [221, 190] width 147 height 18
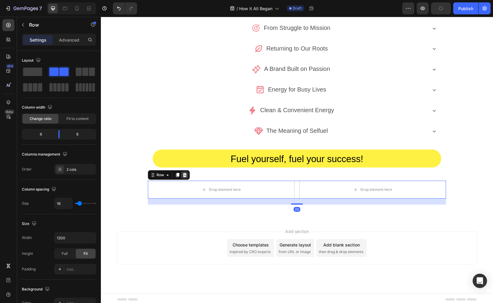
click at [185, 173] on div at bounding box center [184, 175] width 7 height 7
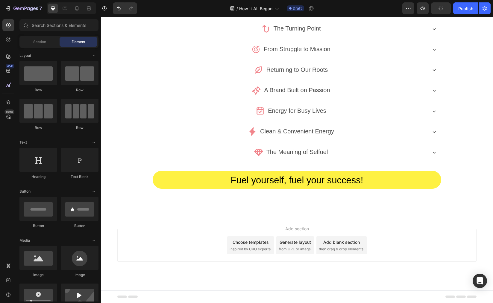
scroll to position [819, 0]
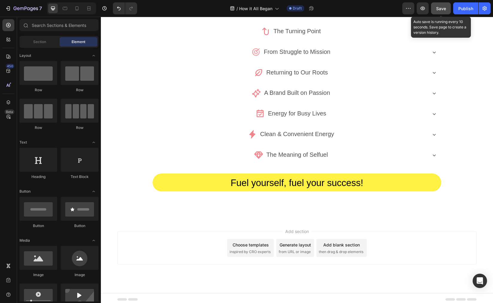
drag, startPoint x: 439, startPoint y: 10, endPoint x: 329, endPoint y: 1, distance: 111.2
click at [439, 10] on span "Save" at bounding box center [441, 8] width 10 height 5
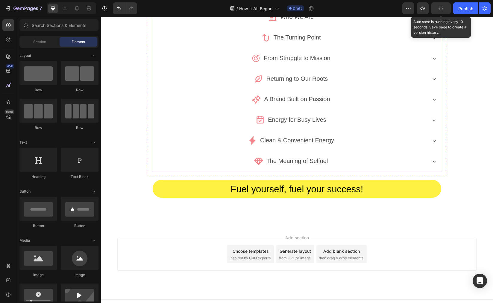
scroll to position [708, 0]
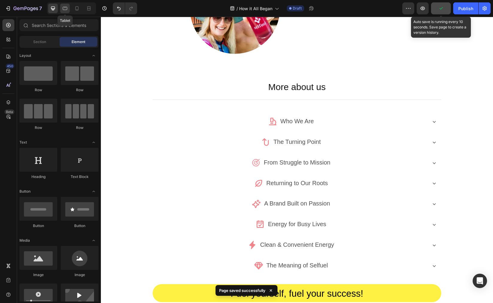
click at [67, 6] on icon at bounding box center [65, 8] width 6 height 6
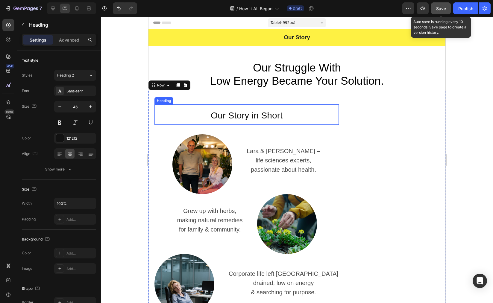
click at [173, 107] on h2 "Our Story in Short" at bounding box center [247, 115] width 184 height 21
click at [80, 13] on div at bounding box center [77, 9] width 10 height 10
type input "41"
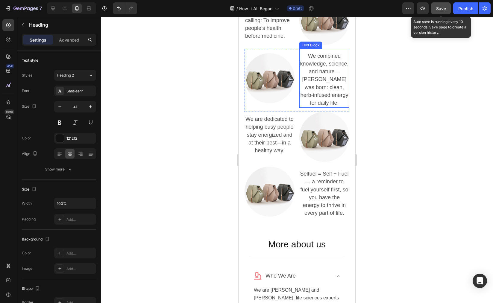
scroll to position [405, 0]
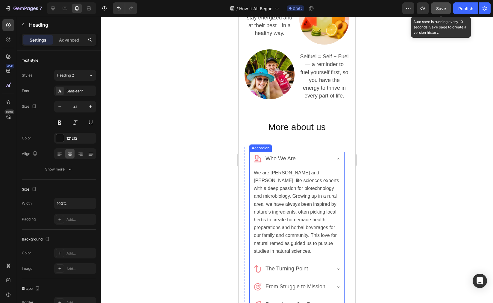
click at [338, 161] on div "Who We Are" at bounding box center [297, 160] width 95 height 16
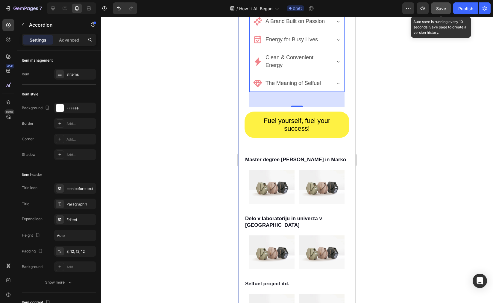
scroll to position [618, 0]
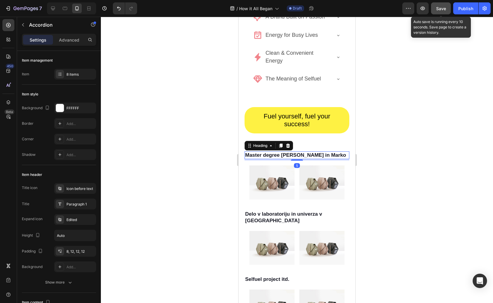
click at [275, 159] on h3 "Master degree Lara in Marko" at bounding box center [297, 156] width 105 height 8
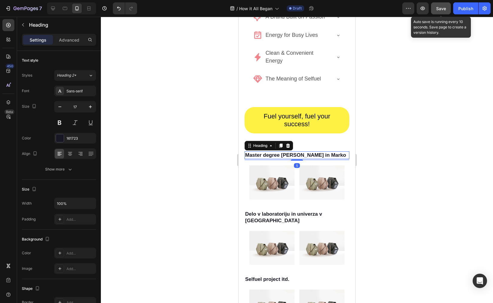
click at [288, 148] on icon at bounding box center [288, 145] width 5 height 5
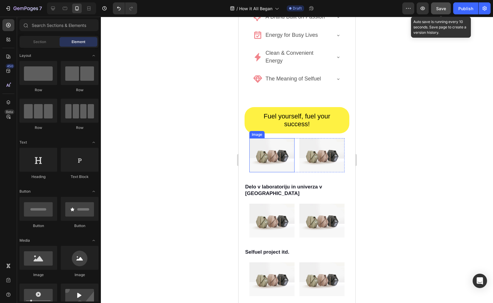
click at [259, 164] on img at bounding box center [271, 155] width 45 height 34
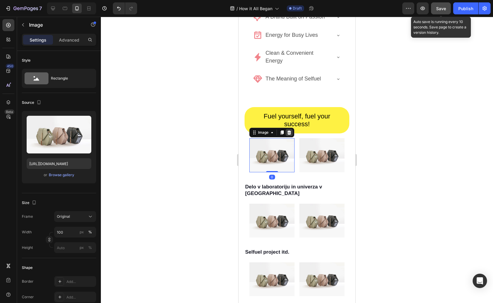
click at [291, 135] on icon at bounding box center [289, 133] width 4 height 4
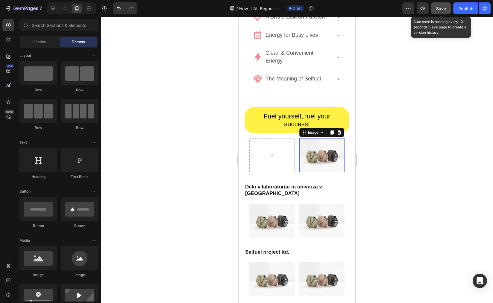
click at [310, 157] on img at bounding box center [321, 155] width 45 height 34
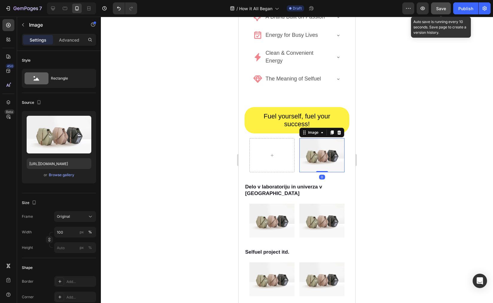
click at [337, 135] on icon at bounding box center [339, 133] width 4 height 4
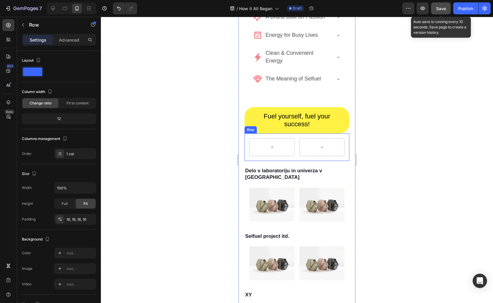
click at [342, 161] on div "Row Row" at bounding box center [297, 148] width 105 height 28
click at [284, 131] on div at bounding box center [281, 127] width 7 height 7
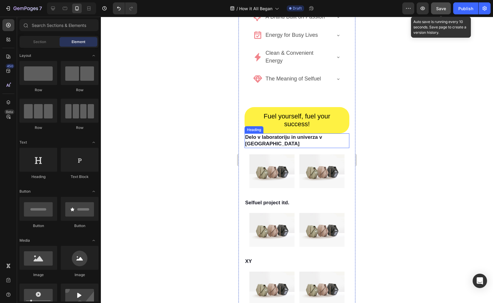
click at [337, 145] on h3 "Delo v laboratoriju in univerza v ljubljani" at bounding box center [297, 141] width 105 height 14
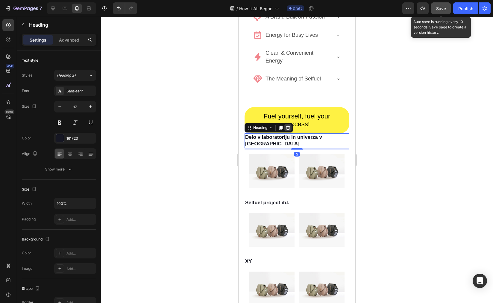
click at [288, 130] on icon at bounding box center [288, 127] width 5 height 5
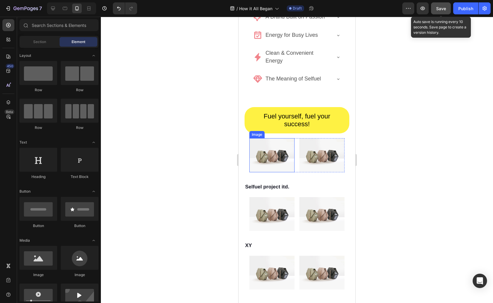
drag, startPoint x: 288, startPoint y: 156, endPoint x: 291, endPoint y: 155, distance: 3.7
click at [288, 156] on img at bounding box center [271, 155] width 45 height 34
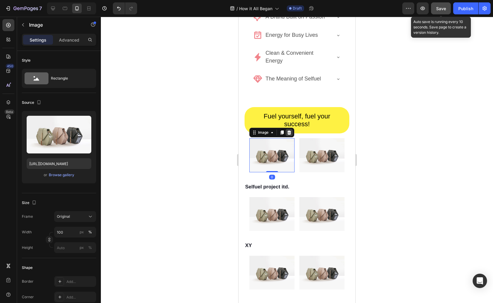
click at [286, 136] on div at bounding box center [289, 132] width 7 height 7
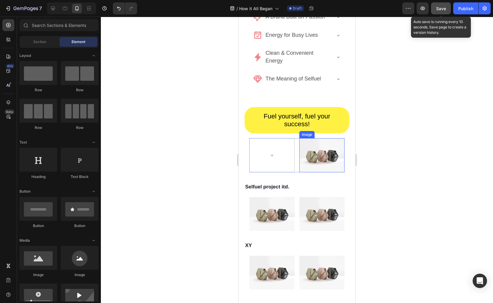
click at [302, 155] on img at bounding box center [321, 155] width 45 height 34
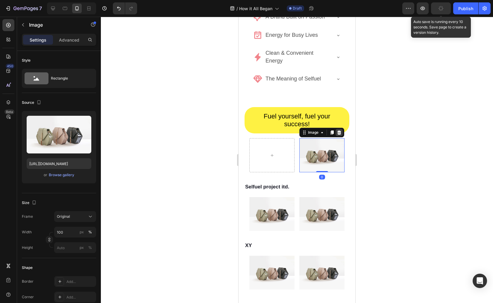
click at [337, 135] on icon at bounding box center [339, 133] width 4 height 4
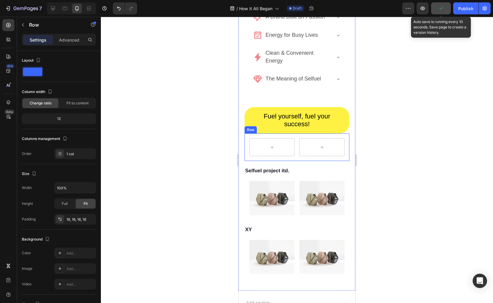
click at [341, 155] on div "Row Row" at bounding box center [297, 148] width 105 height 28
click at [281, 130] on icon at bounding box center [282, 128] width 4 height 4
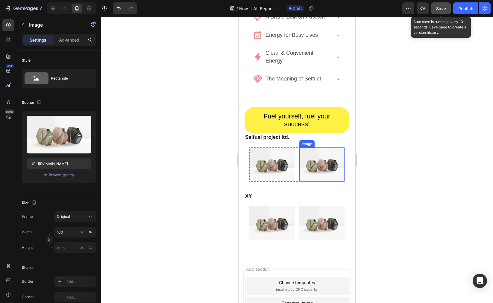
click at [324, 158] on img at bounding box center [321, 165] width 45 height 34
click at [337, 144] on icon at bounding box center [339, 142] width 4 height 4
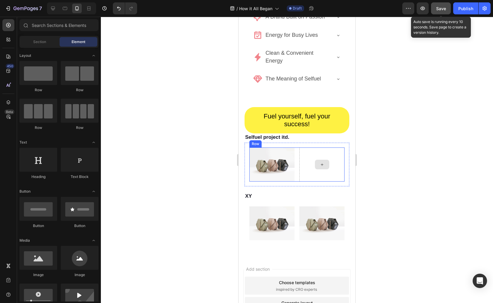
click at [284, 165] on img at bounding box center [271, 165] width 45 height 34
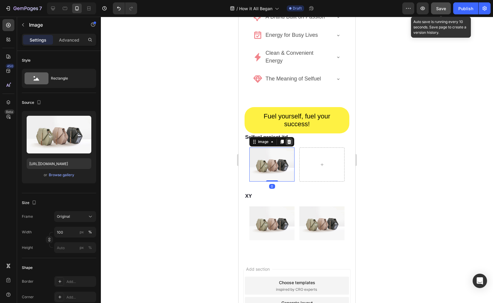
click at [289, 144] on icon at bounding box center [289, 142] width 5 height 5
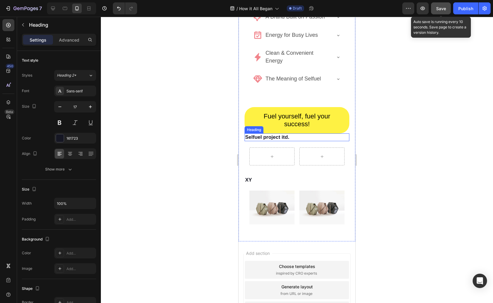
click at [288, 141] on h3 "Selfuel project itd." at bounding box center [297, 138] width 105 height 8
click at [289, 130] on icon at bounding box center [288, 128] width 4 height 4
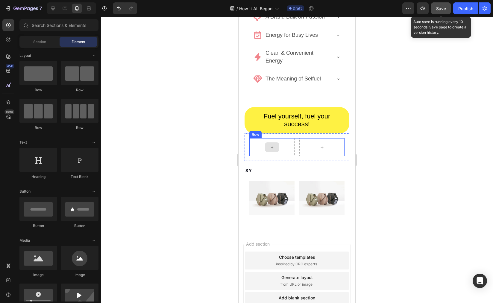
click at [273, 150] on div at bounding box center [272, 148] width 14 height 10
click at [299, 149] on div at bounding box center [321, 147] width 45 height 18
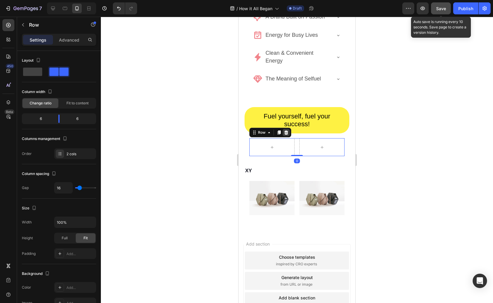
click at [287, 135] on icon at bounding box center [286, 133] width 4 height 4
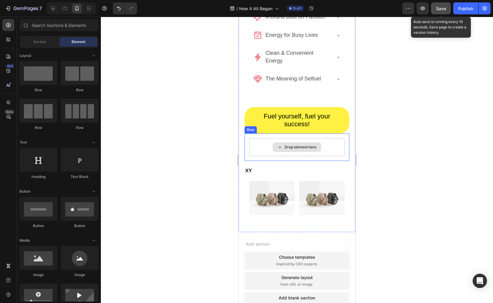
click at [288, 149] on div "Drop element here" at bounding box center [297, 148] width 49 height 10
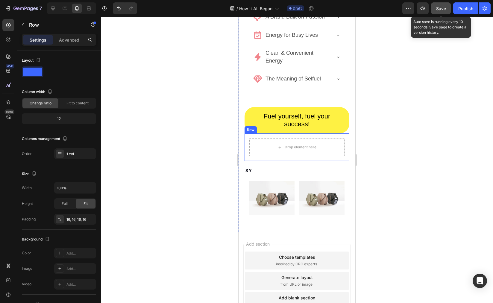
click at [264, 147] on div "Drop element here" at bounding box center [296, 147] width 95 height 18
click at [284, 131] on div at bounding box center [281, 127] width 7 height 7
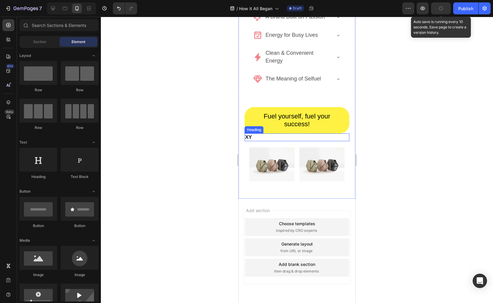
click at [259, 141] on h3 "XY" at bounding box center [297, 138] width 105 height 8
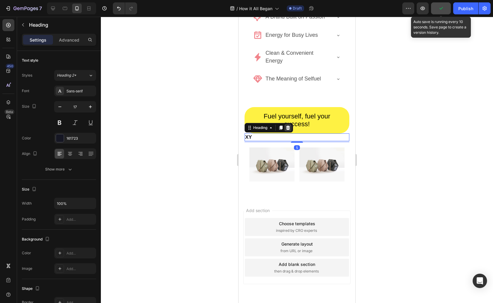
click at [289, 130] on icon at bounding box center [288, 127] width 5 height 5
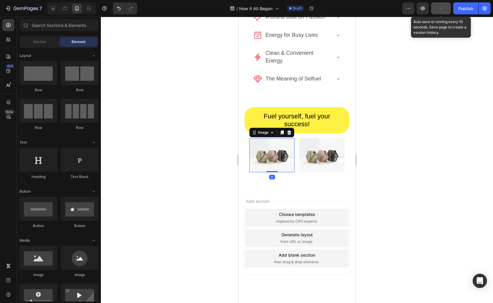
click at [274, 150] on img at bounding box center [271, 155] width 45 height 34
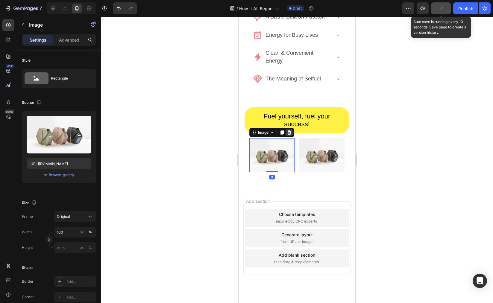
click at [289, 135] on icon at bounding box center [289, 133] width 4 height 4
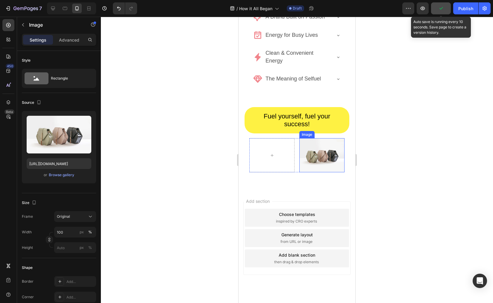
click at [305, 154] on img at bounding box center [321, 155] width 45 height 34
click at [338, 135] on icon at bounding box center [339, 133] width 4 height 4
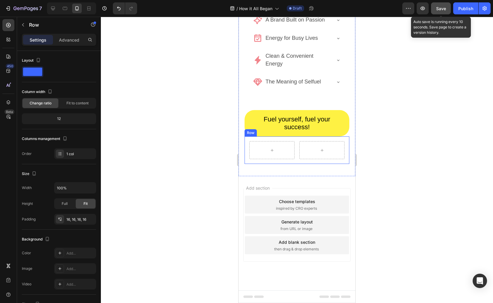
click at [333, 164] on div "Row Row" at bounding box center [297, 151] width 105 height 28
click at [279, 133] on icon at bounding box center [281, 130] width 5 height 5
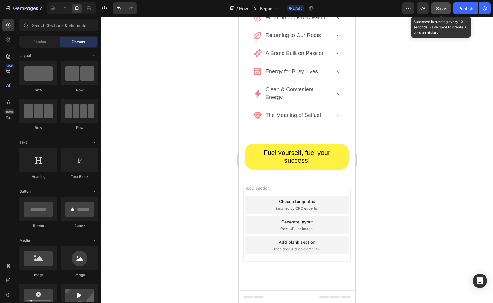
scroll to position [588, 0]
click at [443, 7] on span "Save" at bounding box center [441, 8] width 10 height 5
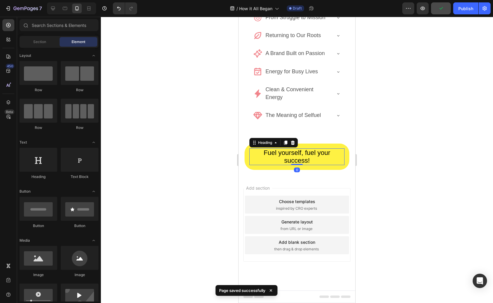
click at [318, 150] on span "Fuel yourself, fuel your success!" at bounding box center [297, 156] width 67 height 15
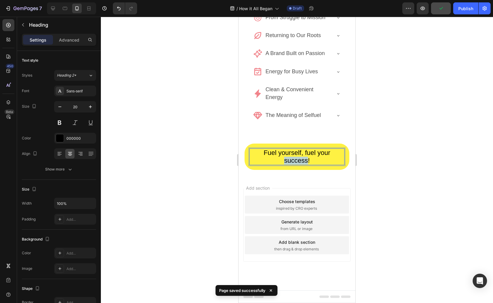
click at [291, 158] on span "Fuel yourself, fuel your success!" at bounding box center [297, 156] width 67 height 15
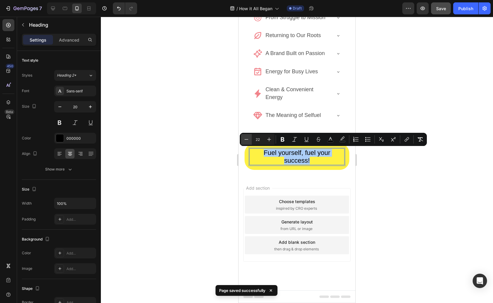
click at [249, 142] on icon "Editor contextual toolbar" at bounding box center [246, 140] width 6 height 6
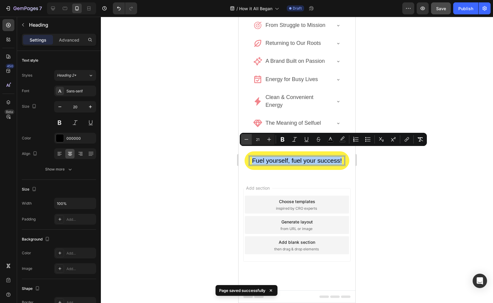
click at [249, 142] on icon "Editor contextual toolbar" at bounding box center [246, 140] width 6 height 6
type input "20"
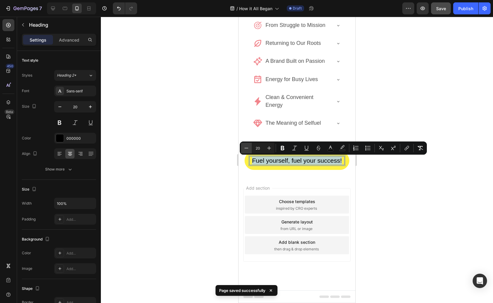
click at [249, 142] on div "Minus 20 Plus Bold Italic Underline Strikethrough color color Numbered List Bul…" at bounding box center [333, 148] width 187 height 13
click at [361, 130] on div at bounding box center [297, 160] width 392 height 287
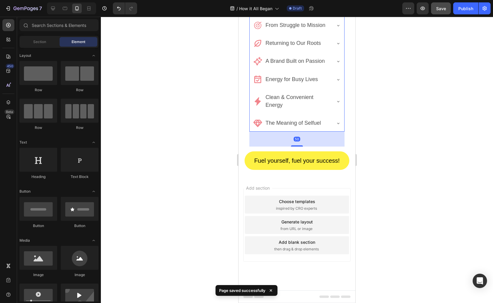
click at [287, 121] on span "The Meaning of Selfuel" at bounding box center [293, 123] width 55 height 6
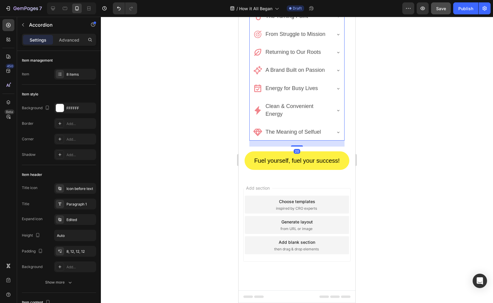
scroll to position [570, 0]
drag, startPoint x: 294, startPoint y: 146, endPoint x: 297, endPoint y: 136, distance: 10.0
click at [297, 136] on div "Who We Are The Turning Point From Struggle to Mission Returning to Our Roots A …" at bounding box center [296, 67] width 95 height 150
type input "100%"
type input "100"
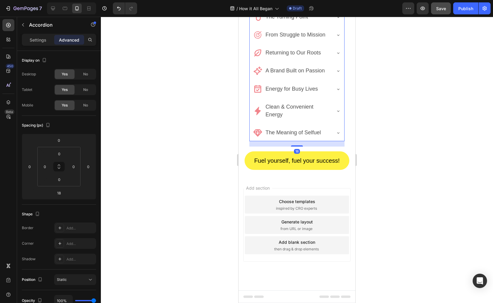
click at [396, 147] on div at bounding box center [297, 160] width 392 height 287
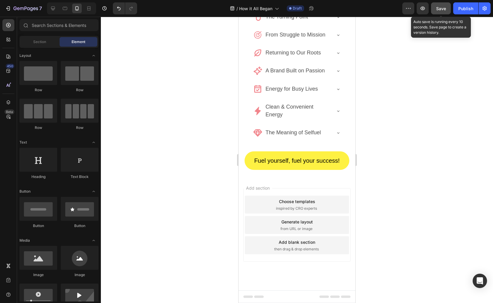
click at [436, 7] on span "Save" at bounding box center [441, 8] width 10 height 5
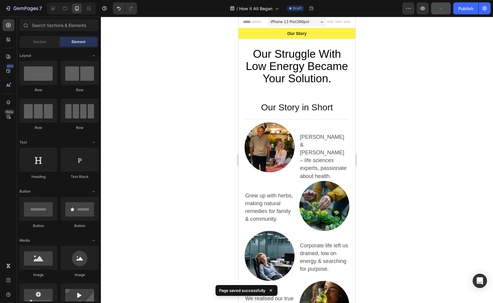
scroll to position [0, 0]
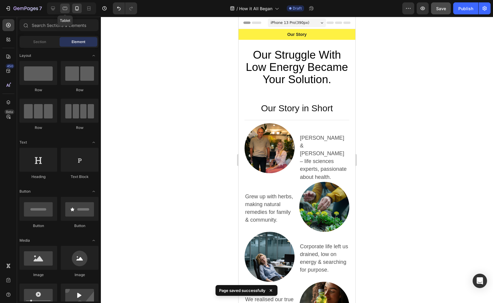
click at [66, 9] on icon at bounding box center [65, 8] width 6 height 6
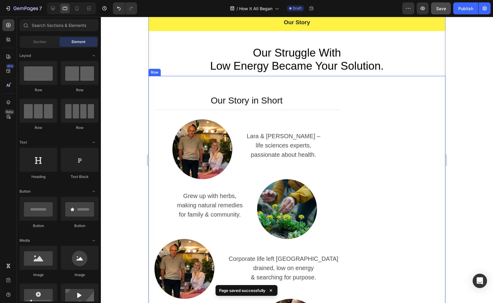
scroll to position [23, 0]
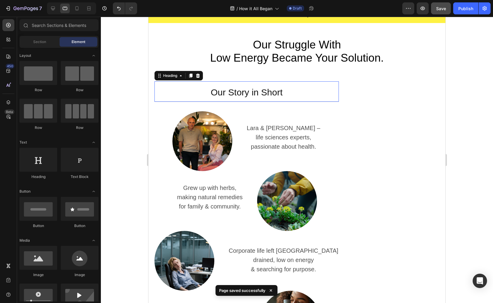
click at [335, 96] on h2 "Our Story in Short" at bounding box center [247, 91] width 184 height 21
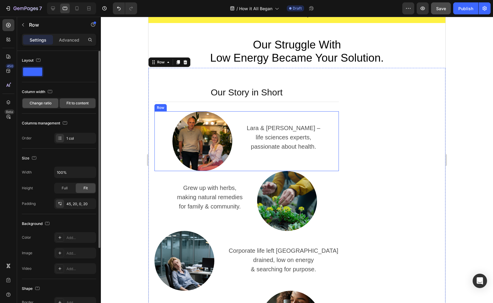
click at [47, 106] on span "Change ratio" at bounding box center [41, 103] width 22 height 5
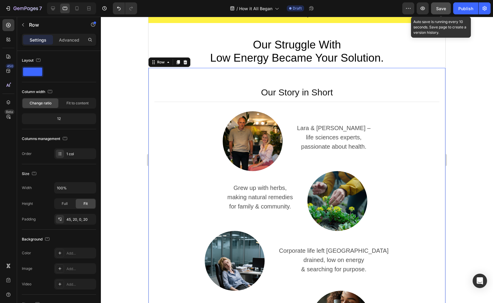
click at [435, 7] on button "Save" at bounding box center [441, 8] width 20 height 12
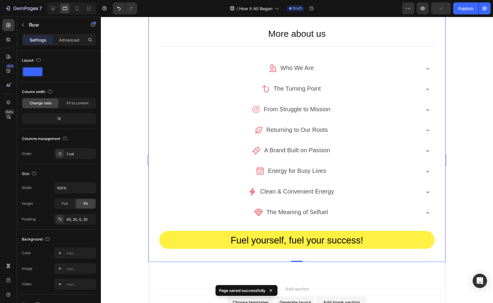
scroll to position [553, 0]
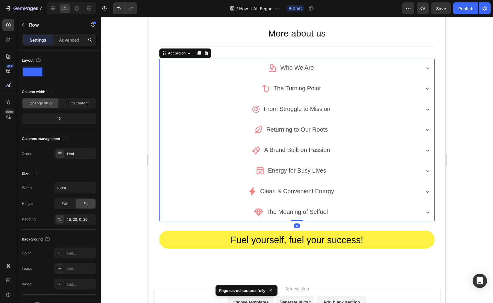
click at [425, 69] on icon at bounding box center [428, 68] width 6 height 6
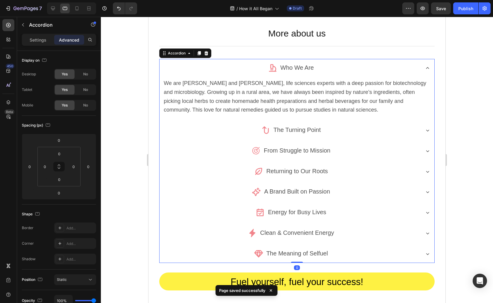
click at [425, 69] on icon at bounding box center [428, 68] width 6 height 6
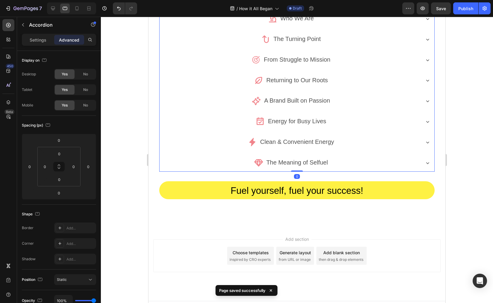
scroll to position [611, 0]
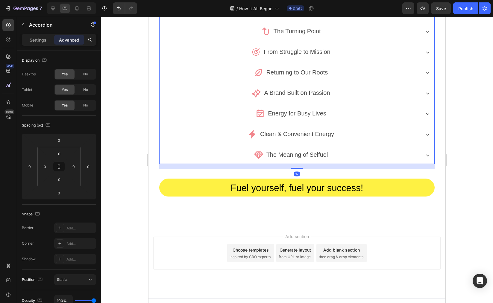
drag, startPoint x: 295, startPoint y: 161, endPoint x: 326, endPoint y: 172, distance: 32.5
click at [293, 168] on div at bounding box center [297, 168] width 12 height 1
type input "20"
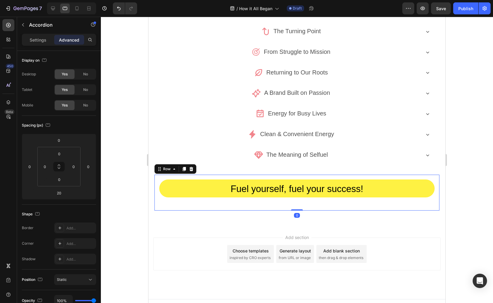
click at [370, 175] on div "Fuel yourself, fuel your success! Heading Fuel yourself, fuel your success! Hea…" at bounding box center [297, 193] width 285 height 36
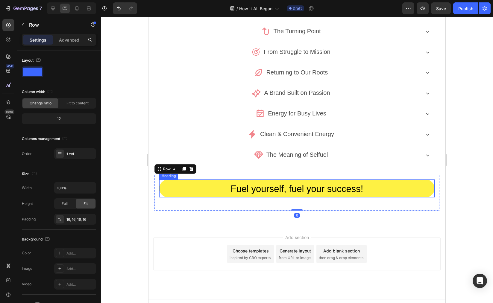
click at [267, 180] on h2 "Fuel yourself, fuel your success!" at bounding box center [296, 189] width 275 height 18
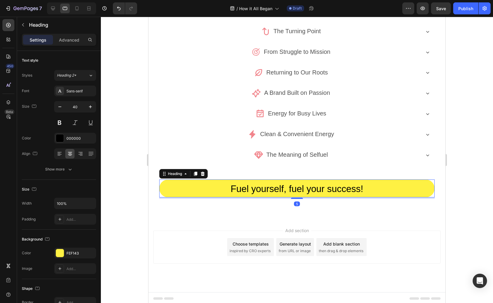
scroll to position [608, 0]
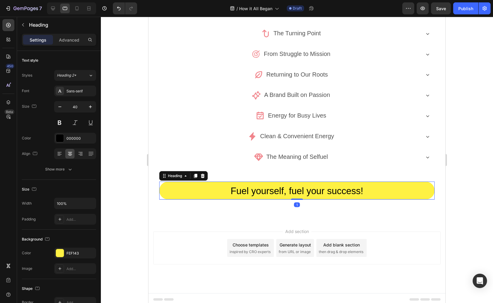
drag, startPoint x: 294, startPoint y: 203, endPoint x: 297, endPoint y: 195, distance: 8.6
click at [297, 195] on div "Fuel yourself, fuel your success! Heading 1" at bounding box center [296, 191] width 275 height 18
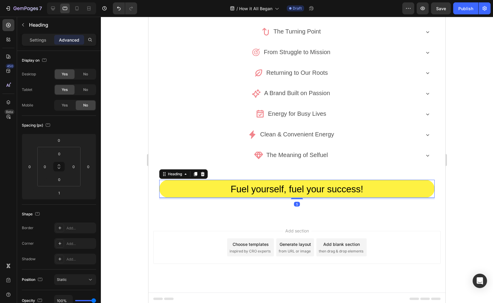
scroll to position [611, 0]
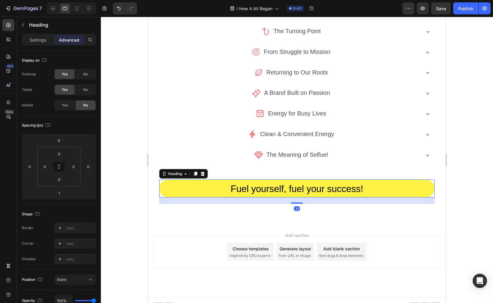
drag, startPoint x: 296, startPoint y: 196, endPoint x: 295, endPoint y: 202, distance: 6.2
click at [295, 202] on div "Fuel yourself, fuel your success! Heading Fuel yourself, fuel your success! Hea…" at bounding box center [297, 192] width 285 height 34
drag, startPoint x: 445, startPoint y: 8, endPoint x: 206, endPoint y: 114, distance: 261.0
click at [445, 8] on span "Save" at bounding box center [441, 8] width 10 height 5
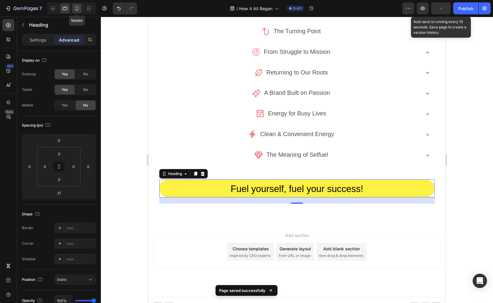
click at [74, 10] on div at bounding box center [77, 9] width 10 height 10
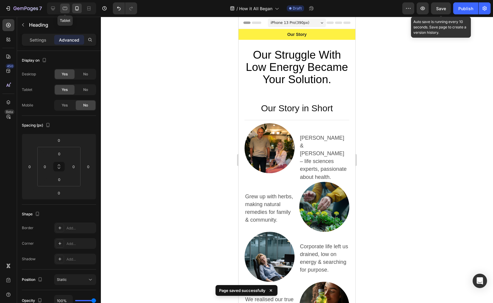
click at [63, 5] on icon at bounding box center [65, 8] width 6 height 6
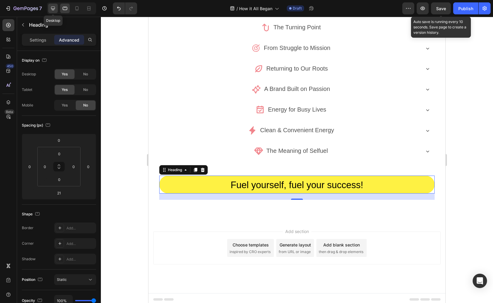
click at [53, 10] on icon at bounding box center [53, 9] width 4 height 4
type input "28"
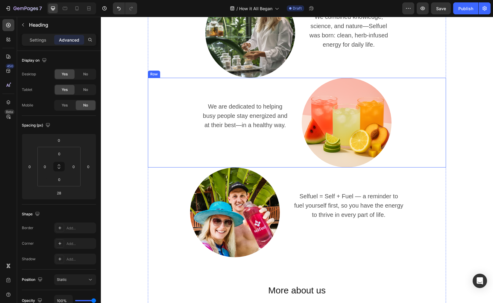
scroll to position [505, 0]
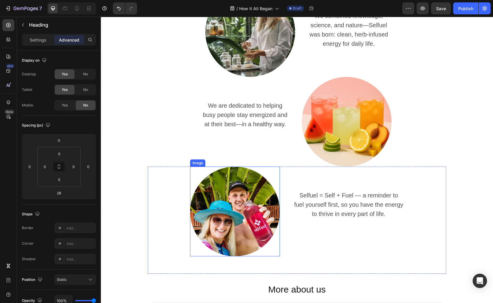
click at [228, 194] on img at bounding box center [235, 212] width 90 height 90
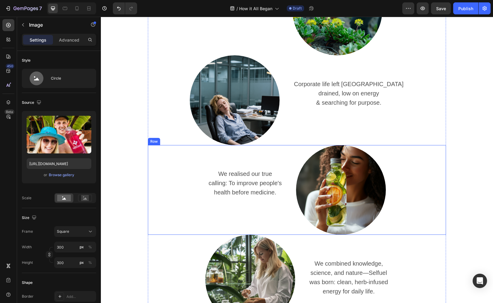
scroll to position [0, 0]
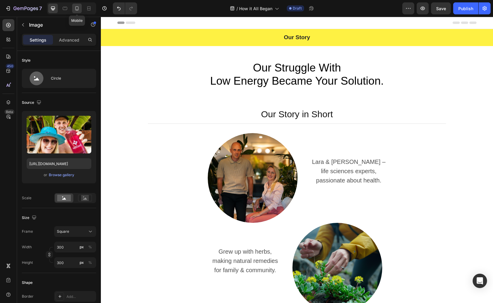
click at [79, 9] on icon at bounding box center [77, 8] width 6 height 6
type input "https://cdn.shopify.com/s/files/1/0913/9139/4172/files/gempages_564224103939048…"
type input "500"
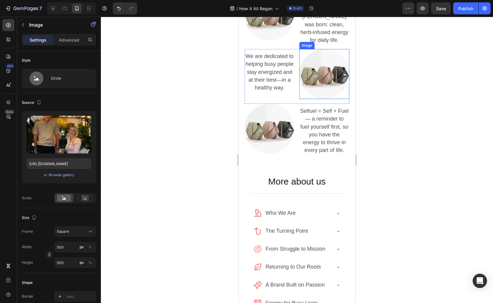
scroll to position [361, 0]
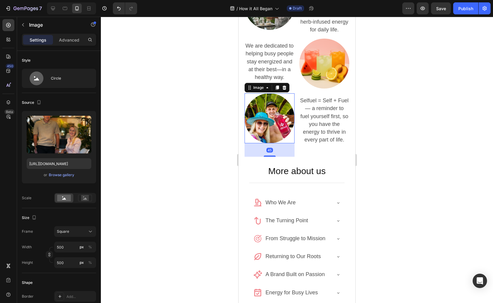
click at [257, 129] on img at bounding box center [270, 118] width 50 height 50
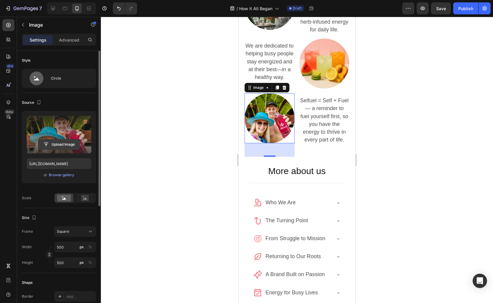
click at [60, 145] on input "file" at bounding box center [58, 145] width 41 height 10
click at [56, 145] on input "file" at bounding box center [58, 145] width 41 height 10
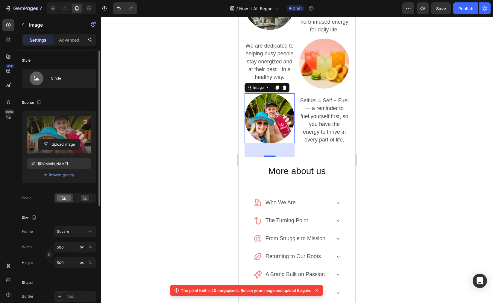
click at [318, 290] on icon at bounding box center [317, 291] width 2 height 2
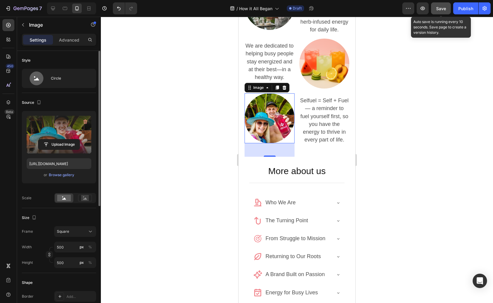
click at [434, 13] on button "Save" at bounding box center [441, 8] width 20 height 12
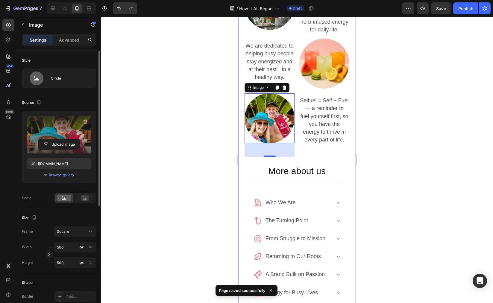
click at [401, 205] on div at bounding box center [297, 160] width 392 height 287
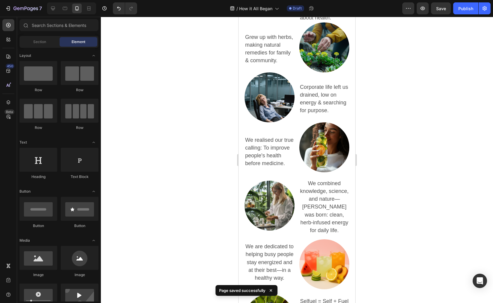
scroll to position [0, 0]
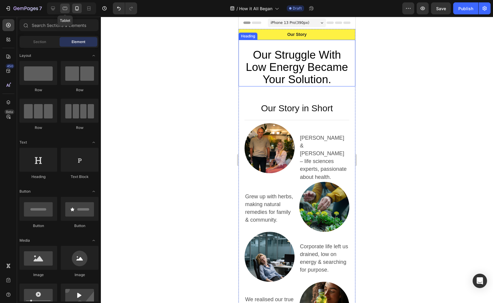
click at [67, 11] on icon at bounding box center [65, 8] width 6 height 6
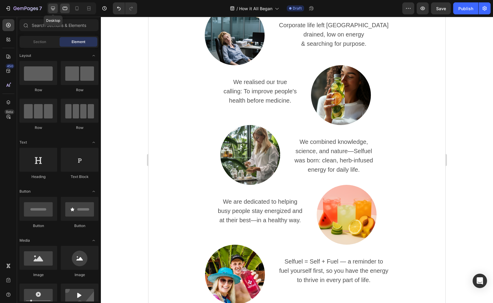
click at [56, 7] on icon at bounding box center [53, 8] width 6 height 6
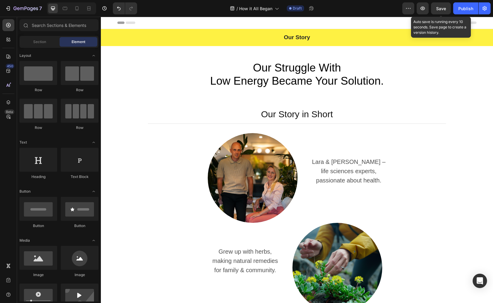
click at [440, 7] on span "Save" at bounding box center [441, 8] width 10 height 5
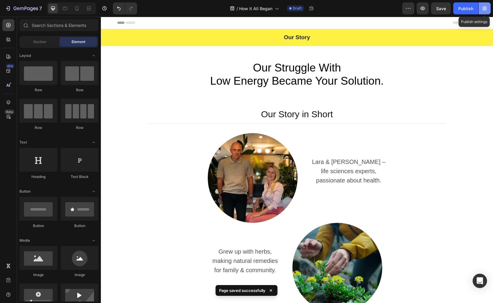
click at [490, 9] on button "button" at bounding box center [485, 8] width 12 height 12
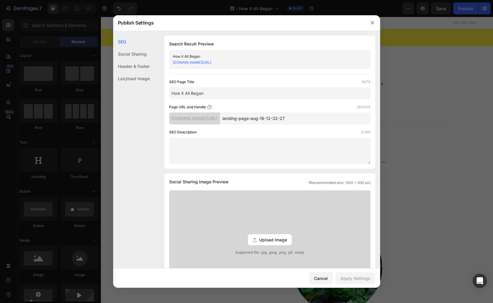
click at [309, 118] on input "landing-page-aug-16-12-32-27" at bounding box center [295, 119] width 151 height 12
drag, startPoint x: 319, startPoint y: 118, endPoint x: 231, endPoint y: 117, distance: 88.0
click at [231, 117] on div "40h00g-kv.myshopify.com/pages/ landing-page-aug-16-12-32-27" at bounding box center [270, 119] width 202 height 12
type input "selfuel_How-It-All-Began"
click at [362, 281] on div "Apply Settings" at bounding box center [355, 278] width 30 height 6
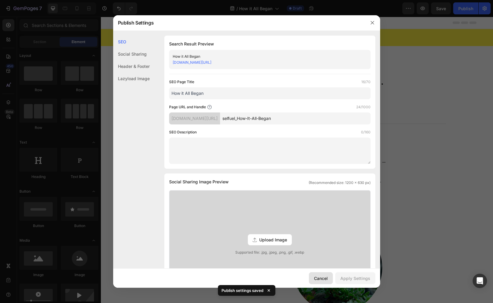
click at [321, 282] on button "Cancel" at bounding box center [321, 279] width 24 height 12
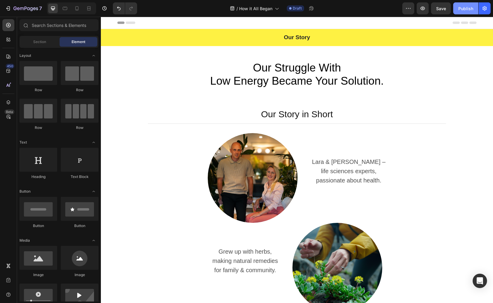
click at [464, 10] on div "Publish" at bounding box center [465, 8] width 15 height 6
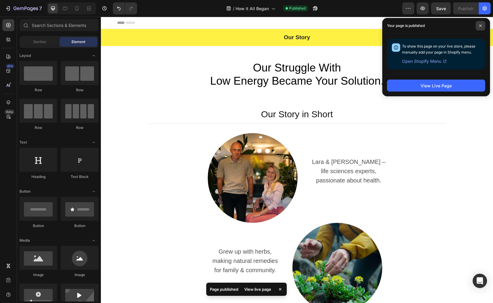
click at [479, 28] on span at bounding box center [481, 26] width 10 height 10
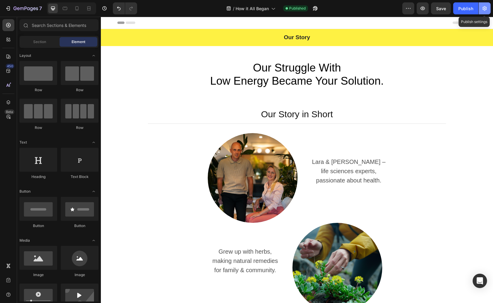
click at [488, 7] on button "button" at bounding box center [485, 8] width 12 height 12
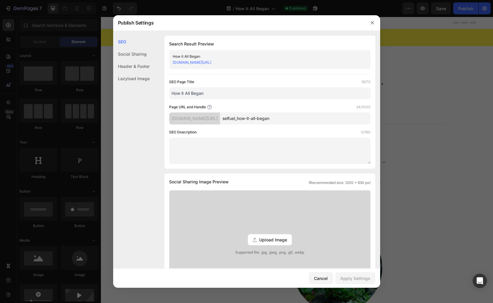
drag, startPoint x: 280, startPoint y: 62, endPoint x: 164, endPoint y: 56, distance: 116.0
click at [162, 56] on div "SEO Search Result Preview How it All Began 40h00g-kv.myshopify.com/pages/selfue…" at bounding box center [246, 269] width 267 height 466
click at [269, 66] on div "How it All Began 40h00g-kv.myshopify.com/pages/selfuel_how-it-all-began" at bounding box center [270, 59] width 202 height 19
drag, startPoint x: 287, startPoint y: 60, endPoint x: 171, endPoint y: 60, distance: 116.2
click at [171, 60] on div "How it All Began 40h00g-kv.myshopify.com/pages/selfuel_how-it-all-began" at bounding box center [270, 59] width 202 height 19
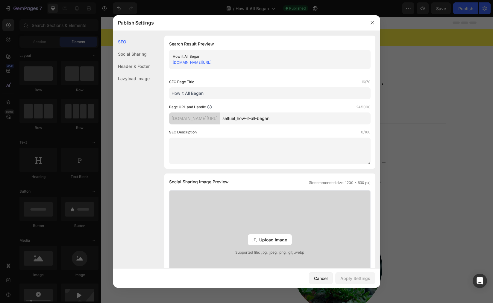
copy link "[DOMAIN_NAME][URL]"
click at [373, 21] on icon "button" at bounding box center [372, 22] width 5 height 5
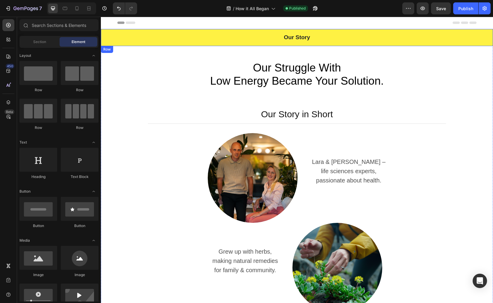
click at [180, 29] on div "Our Story Text Block Row" at bounding box center [297, 37] width 392 height 17
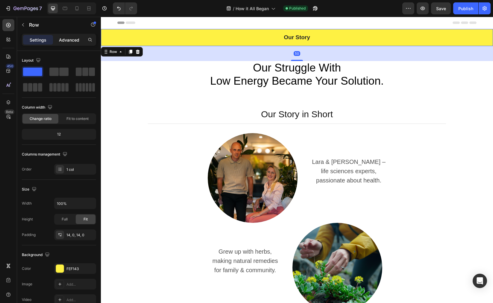
click at [72, 36] on div "Advanced" at bounding box center [69, 40] width 30 height 10
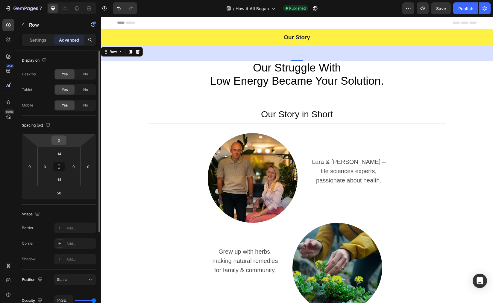
click at [61, 137] on input "0" at bounding box center [59, 140] width 12 height 9
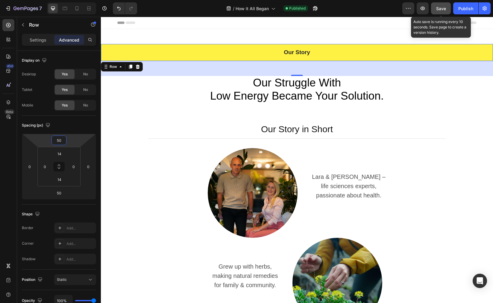
type input "50"
click at [442, 4] on button "Save" at bounding box center [441, 8] width 20 height 12
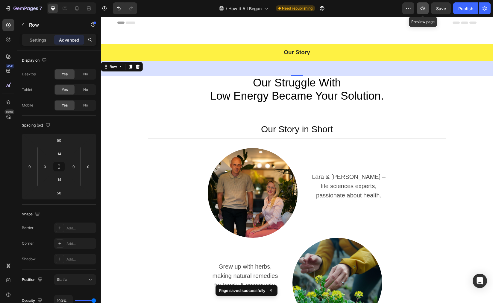
click at [419, 9] on button "button" at bounding box center [423, 8] width 12 height 12
click at [205, 59] on div "Our Story Text Block Row 50" at bounding box center [297, 52] width 392 height 17
click at [42, 44] on div "Settings" at bounding box center [38, 40] width 30 height 10
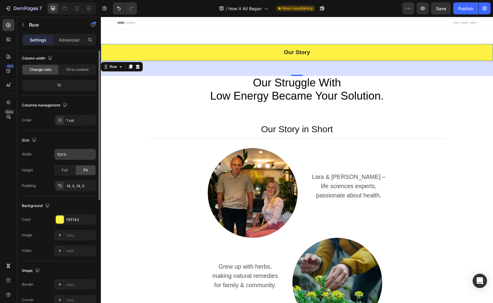
scroll to position [96, 0]
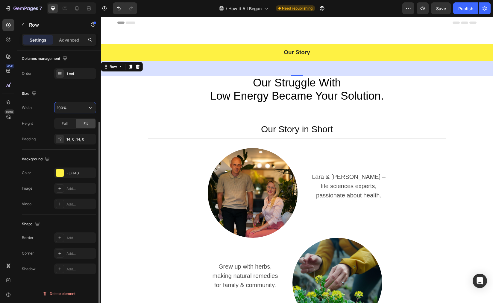
click at [71, 107] on input "100%" at bounding box center [75, 107] width 41 height 11
click at [87, 106] on icon "button" at bounding box center [90, 108] width 6 height 6
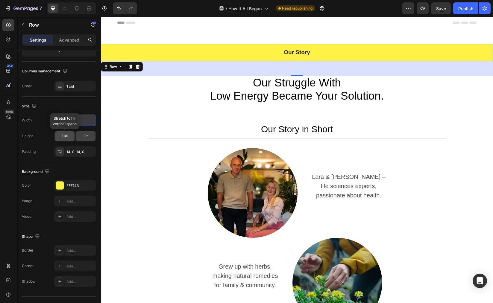
click at [67, 134] on span "Full" at bounding box center [65, 136] width 6 height 5
click at [84, 137] on span "Fit" at bounding box center [86, 136] width 4 height 5
click at [84, 120] on input "100%" at bounding box center [75, 120] width 41 height 11
click at [89, 120] on icon "button" at bounding box center [90, 120] width 6 height 6
click at [76, 136] on p "Default 1200px" at bounding box center [74, 135] width 34 height 5
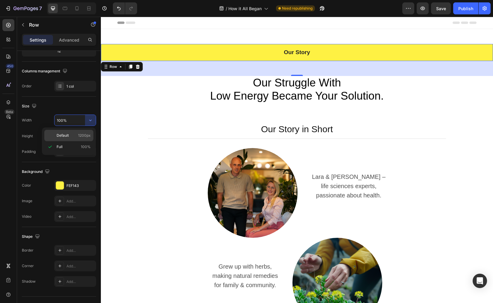
type input "1200"
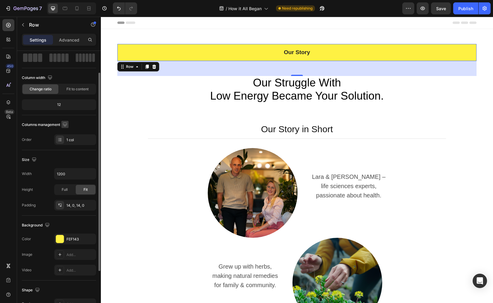
scroll to position [20, 0]
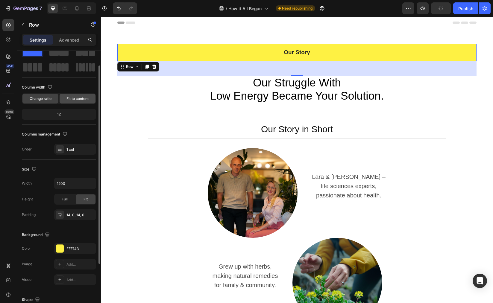
click at [81, 99] on span "Fit to content" at bounding box center [77, 98] width 22 height 5
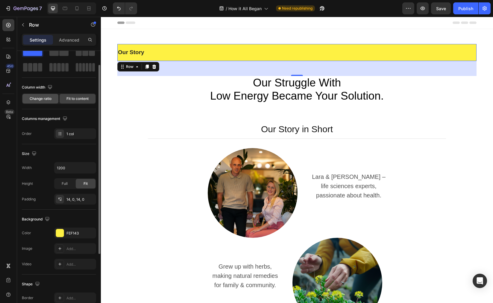
click at [48, 99] on span "Change ratio" at bounding box center [41, 98] width 22 height 5
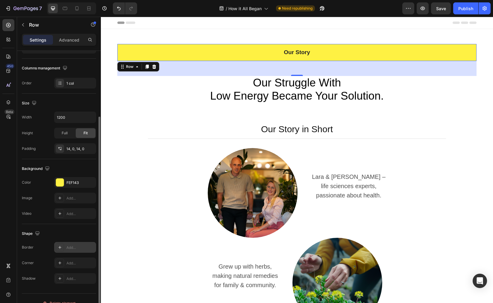
scroll to position [96, 0]
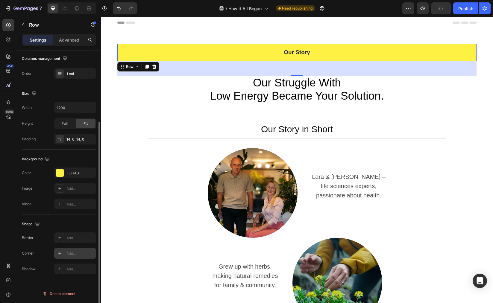
click at [80, 249] on div "Add..." at bounding box center [75, 253] width 42 height 11
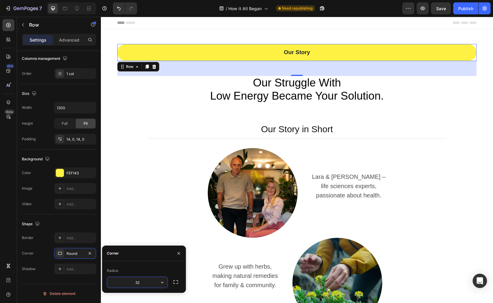
type input "32"
click at [74, 218] on div "Shape Border Add... Corner 32, 32, 32, 32 Shadow Add..." at bounding box center [59, 247] width 74 height 65
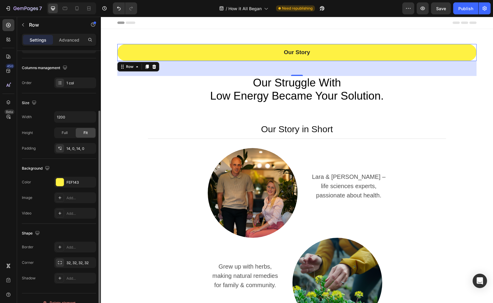
scroll to position [84, 0]
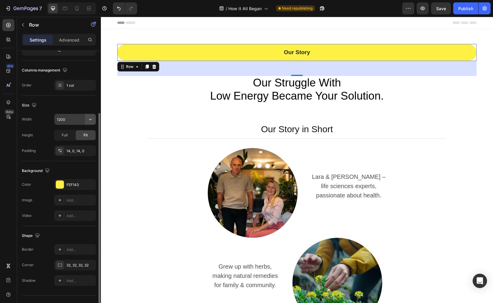
click at [88, 123] on button "button" at bounding box center [90, 119] width 11 height 11
click at [66, 119] on input "1200" at bounding box center [75, 119] width 41 height 11
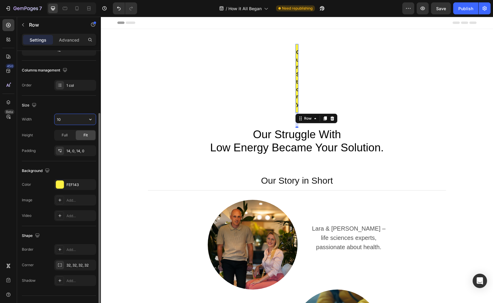
type input "1"
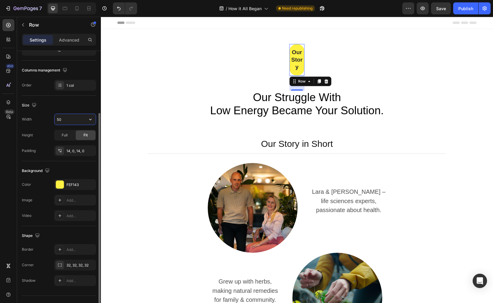
type input "500"
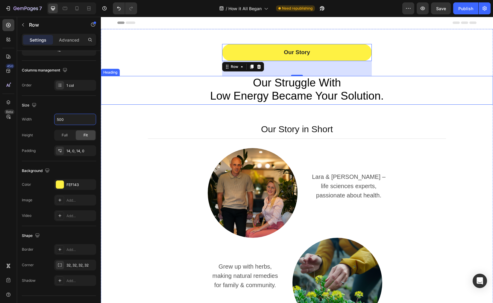
click at [445, 104] on div "Our Struggle With Low Energy Became Your Solution. Heading" at bounding box center [297, 90] width 392 height 29
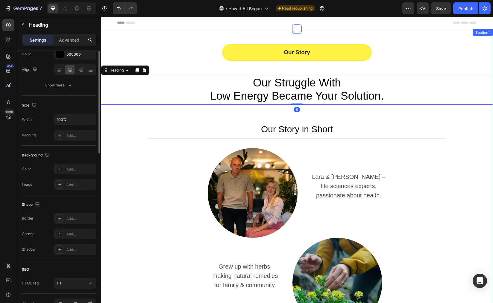
scroll to position [0, 0]
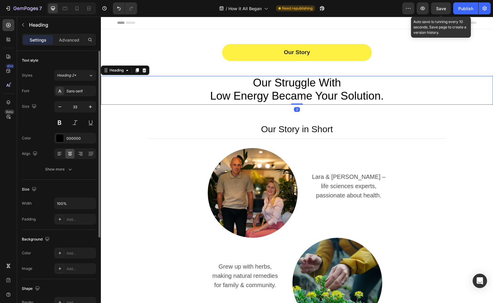
click at [443, 5] on div "Save" at bounding box center [441, 8] width 10 height 6
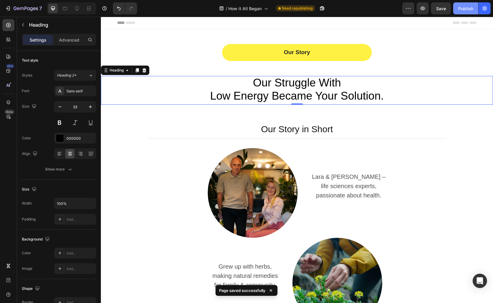
click at [467, 11] on div "Publish" at bounding box center [465, 8] width 15 height 6
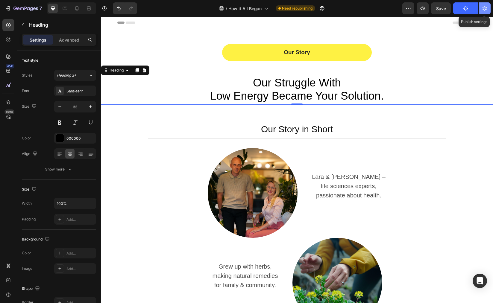
click at [483, 5] on icon "button" at bounding box center [485, 8] width 6 height 6
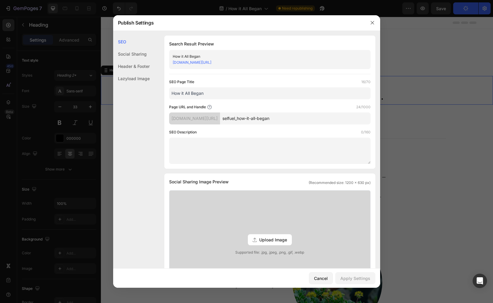
drag, startPoint x: 284, startPoint y: 63, endPoint x: 146, endPoint y: 59, distance: 137.8
click at [145, 59] on div "SEO Social Sharing Header & Footer Lazyload Image SEO Search Result Preview How…" at bounding box center [246, 269] width 267 height 466
click at [211, 63] on link "40h00g-kv.myshopify.com/pages/selfuel_how-it-all-began" at bounding box center [192, 62] width 39 height 4
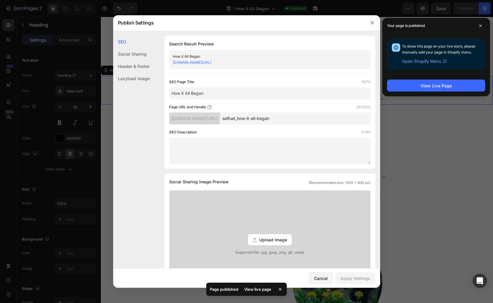
drag, startPoint x: 282, startPoint y: 52, endPoint x: 290, endPoint y: 58, distance: 9.4
click at [282, 52] on div "How it All Began 40h00g-kv.myshopify.com/pages/selfuel_how-it-all-began" at bounding box center [270, 59] width 202 height 19
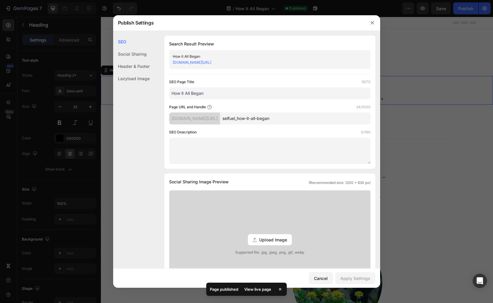
drag, startPoint x: 259, startPoint y: 65, endPoint x: 173, endPoint y: 63, distance: 85.7
click at [173, 63] on div "How it All Began 40h00g-kv.myshopify.com/pages/selfuel_how-it-all-began" at bounding box center [270, 59] width 202 height 19
copy link "40h00g-kv.myshopify.com/pages/selfuel_how-it-all-began"
click at [373, 22] on icon "button" at bounding box center [372, 22] width 3 height 3
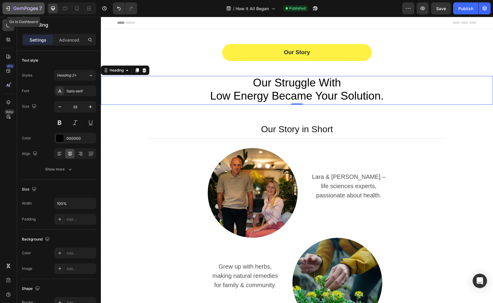
click at [25, 10] on icon "button" at bounding box center [25, 8] width 25 height 5
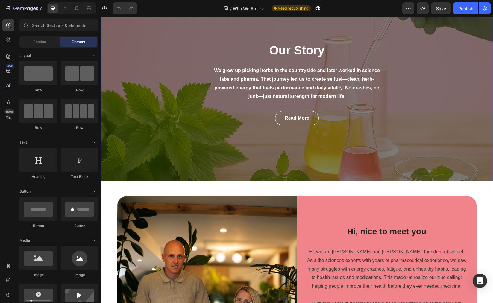
scroll to position [28, 0]
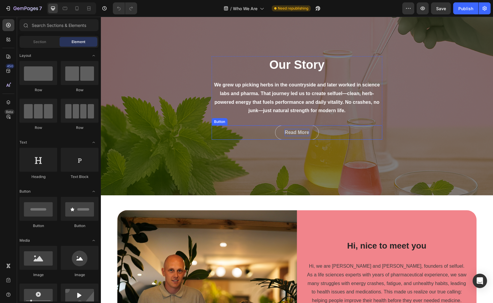
click at [291, 133] on div "Read More" at bounding box center [297, 132] width 25 height 7
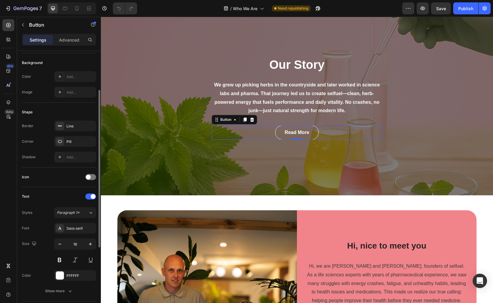
scroll to position [99, 0]
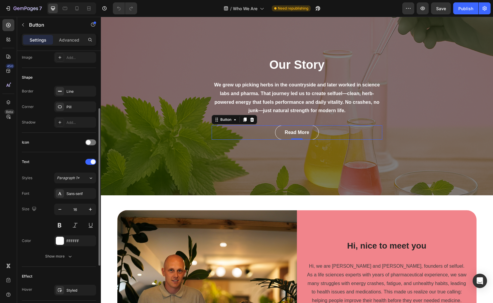
drag, startPoint x: 72, startPoint y: 256, endPoint x: 75, endPoint y: 248, distance: 8.6
click at [72, 256] on icon "button" at bounding box center [70, 257] width 6 height 6
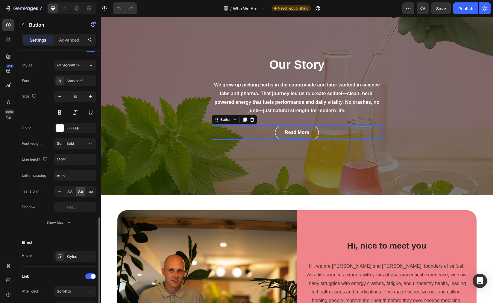
scroll to position [252, 0]
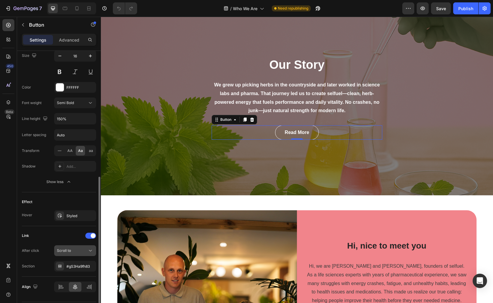
click at [85, 252] on div "Scroll to" at bounding box center [72, 250] width 31 height 5
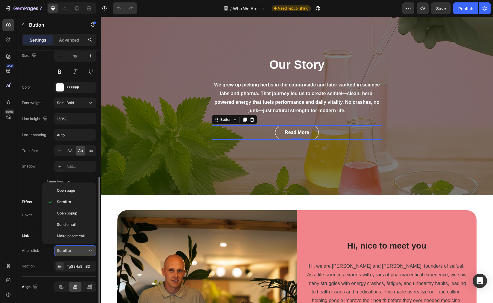
click at [85, 252] on div "Scroll to" at bounding box center [72, 250] width 31 height 5
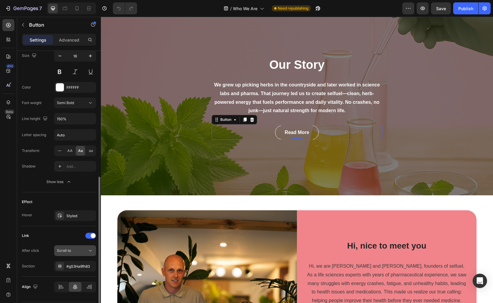
click at [81, 253] on div "Scroll to" at bounding box center [72, 250] width 31 height 5
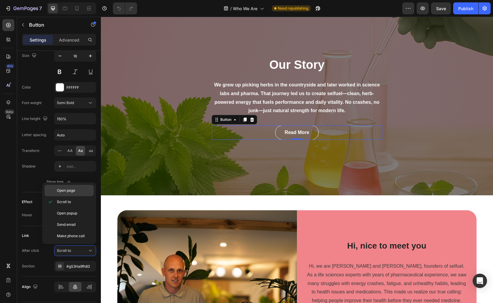
click at [70, 186] on div "Open page" at bounding box center [69, 190] width 49 height 11
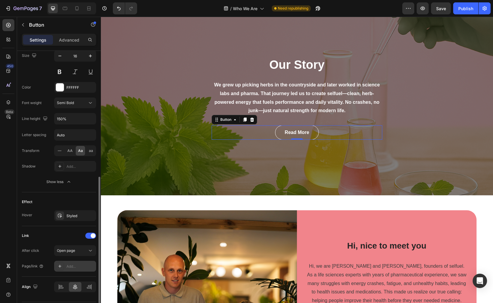
click at [81, 270] on div "Add..." at bounding box center [75, 266] width 42 height 11
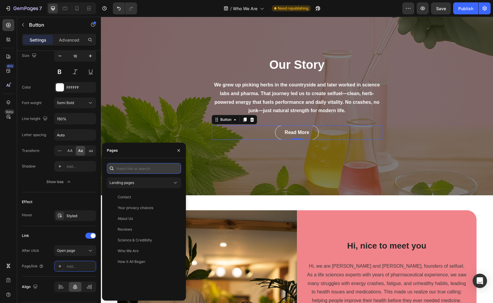
click at [135, 172] on input "text" at bounding box center [144, 168] width 74 height 11
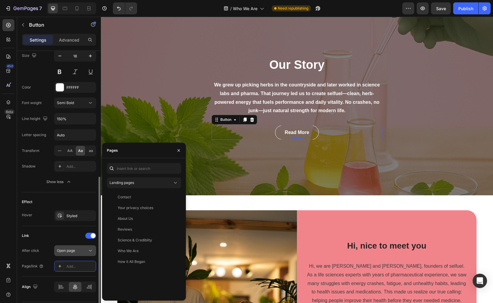
click at [90, 247] on button "Open page" at bounding box center [75, 251] width 42 height 11
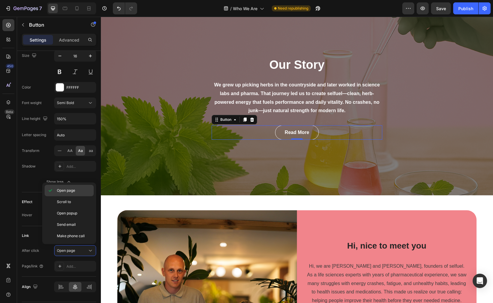
click at [83, 189] on p "Open page" at bounding box center [74, 190] width 34 height 5
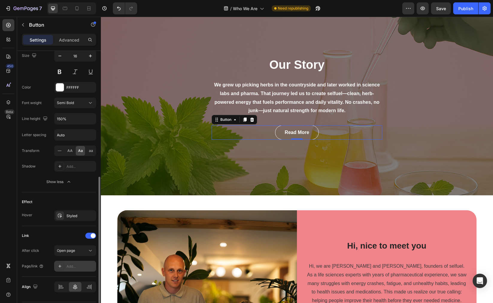
click at [78, 268] on div "Add..." at bounding box center [80, 266] width 28 height 5
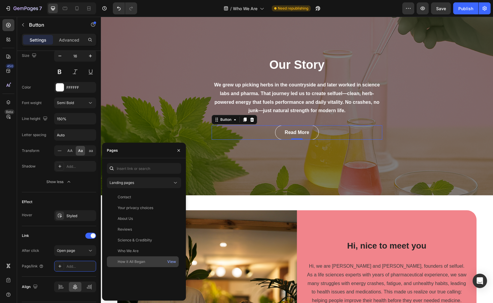
click at [123, 263] on div "How it All Began" at bounding box center [132, 261] width 28 height 5
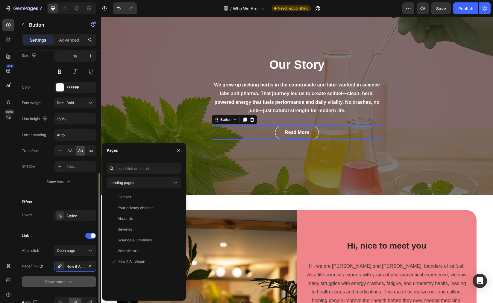
click at [68, 279] on icon "button" at bounding box center [70, 282] width 6 height 6
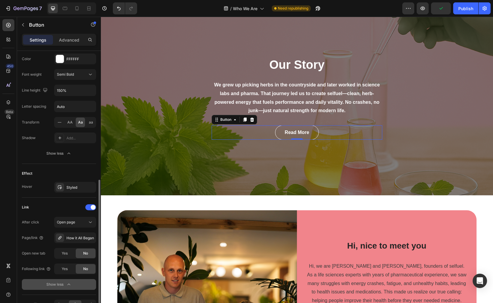
scroll to position [282, 0]
click at [66, 270] on span "Yes" at bounding box center [65, 267] width 6 height 5
click at [84, 266] on span "No" at bounding box center [85, 267] width 5 height 5
click at [84, 235] on div "How it All Began" at bounding box center [75, 236] width 42 height 11
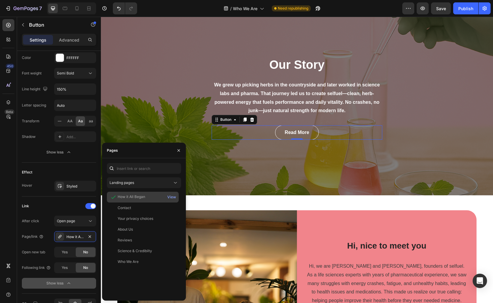
click at [132, 195] on div "How it All Began" at bounding box center [132, 196] width 28 height 5
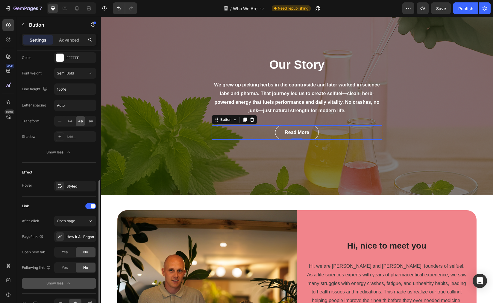
click at [33, 230] on div "After click Open page Page/link How it All Began Open new tab Yes No Following …" at bounding box center [59, 252] width 74 height 73
click at [438, 9] on span "Save" at bounding box center [441, 8] width 10 height 5
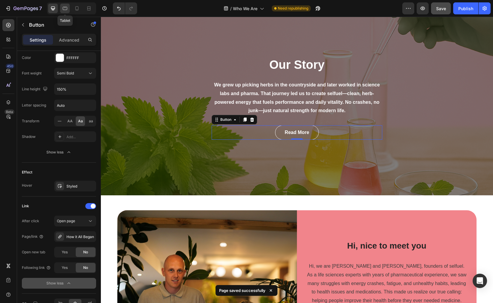
click at [63, 9] on icon at bounding box center [65, 8] width 6 height 6
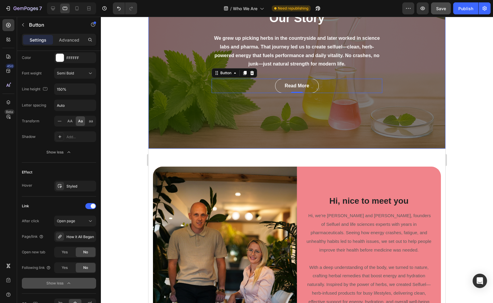
scroll to position [4, 0]
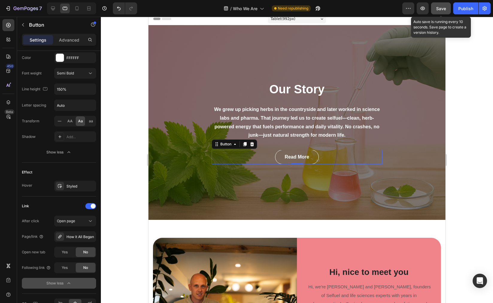
click at [441, 10] on span "Save" at bounding box center [441, 8] width 10 height 5
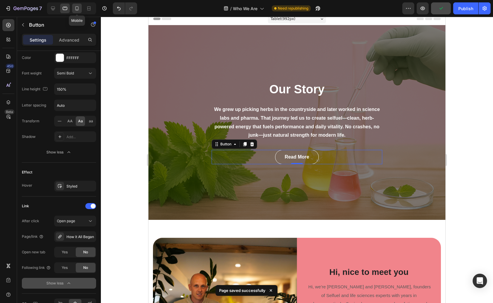
click at [80, 8] on div at bounding box center [77, 9] width 10 height 10
type input "14"
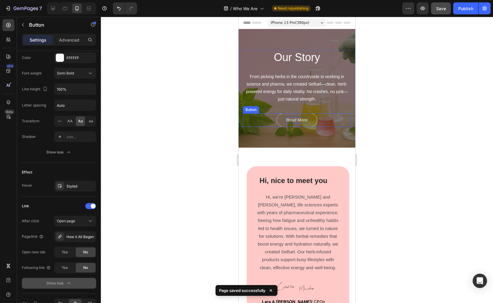
click at [293, 122] on p "Read more" at bounding box center [297, 120] width 22 height 6
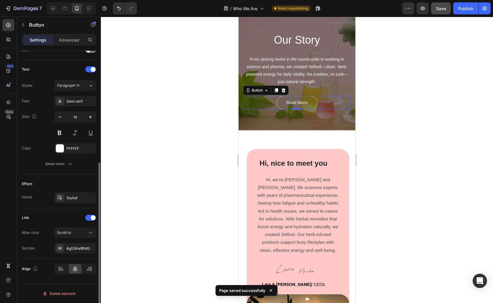
scroll to position [28, 0]
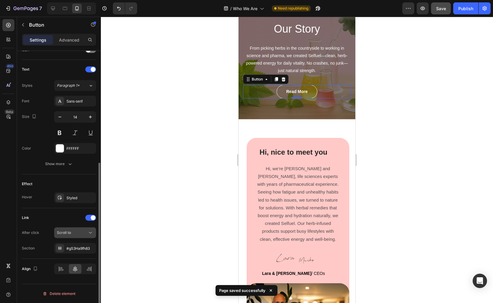
click at [81, 234] on div "Scroll to" at bounding box center [72, 232] width 31 height 5
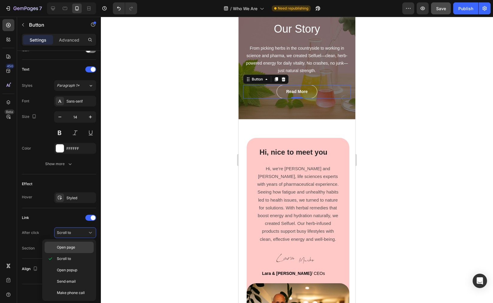
click at [78, 249] on p "Open page" at bounding box center [74, 247] width 34 height 5
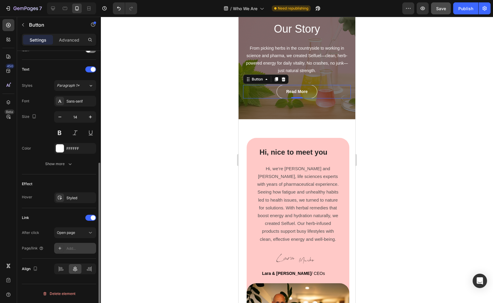
click at [77, 250] on div "Add..." at bounding box center [80, 248] width 28 height 5
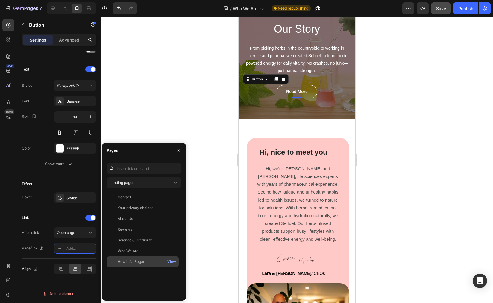
click at [135, 261] on div "How it All Began" at bounding box center [132, 261] width 28 height 5
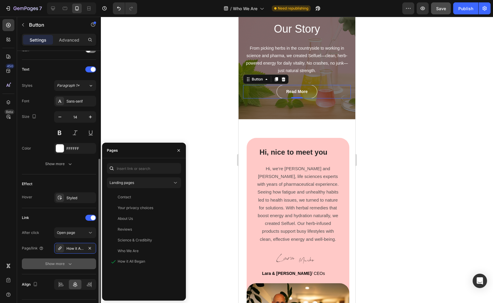
click at [67, 264] on icon "button" at bounding box center [70, 264] width 6 height 6
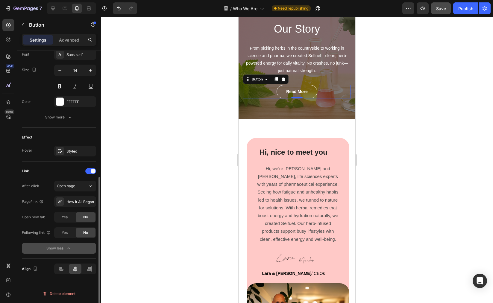
scroll to position [190, 0]
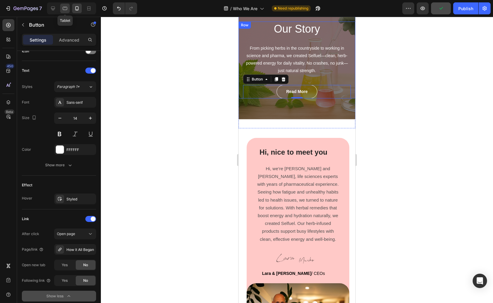
click at [66, 8] on icon at bounding box center [65, 8] width 6 height 6
type input "16"
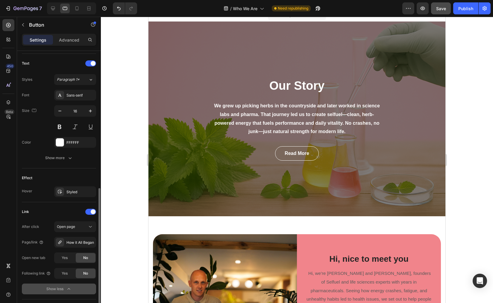
scroll to position [219, 0]
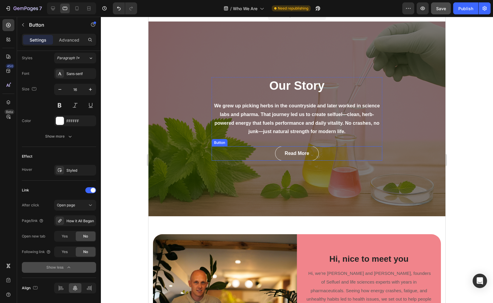
click at [270, 154] on div "Read More Button" at bounding box center [297, 153] width 171 height 14
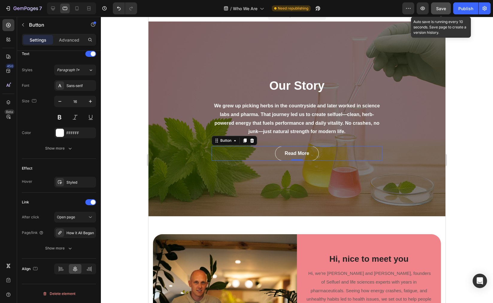
click at [443, 10] on span "Save" at bounding box center [441, 8] width 10 height 5
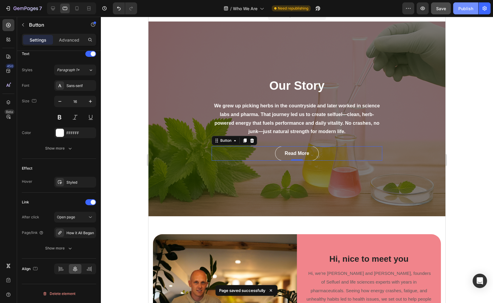
click at [463, 11] on div "Publish" at bounding box center [465, 8] width 15 height 6
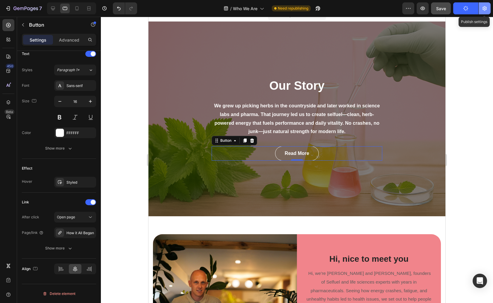
click at [487, 10] on icon "button" at bounding box center [485, 8] width 6 height 6
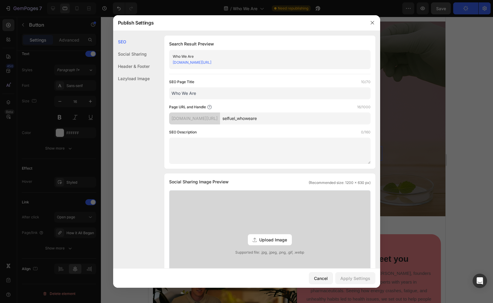
click at [289, 120] on input "selfuel_whoweare" at bounding box center [295, 119] width 151 height 12
click at [269, 119] on input "selfuel_whoweare" at bounding box center [295, 119] width 151 height 12
click at [276, 120] on input "selfuel_who-weare" at bounding box center [295, 119] width 151 height 12
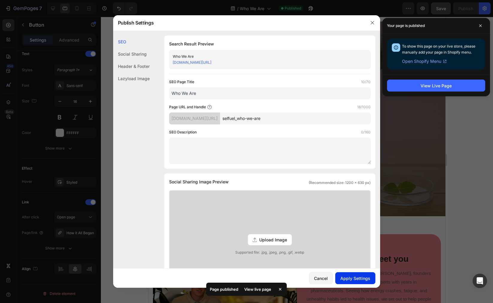
type input "selfuel_who-we-are"
click at [361, 278] on div "Apply Settings" at bounding box center [355, 278] width 30 height 6
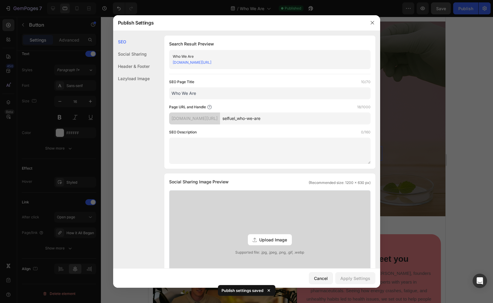
drag, startPoint x: 295, startPoint y: 63, endPoint x: 167, endPoint y: 60, distance: 127.3
click at [167, 60] on div "Search Result Preview Who We Are [DOMAIN_NAME][URL] SEO Page Title 10/70 Who We…" at bounding box center [269, 102] width 211 height 133
copy link "[DOMAIN_NAME][URL]"
drag, startPoint x: 315, startPoint y: 280, endPoint x: 246, endPoint y: 132, distance: 163.6
click at [315, 280] on div "Cancel" at bounding box center [321, 278] width 14 height 6
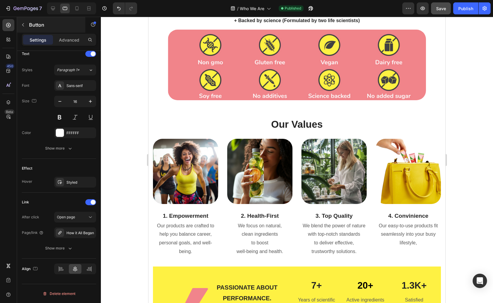
scroll to position [0, 0]
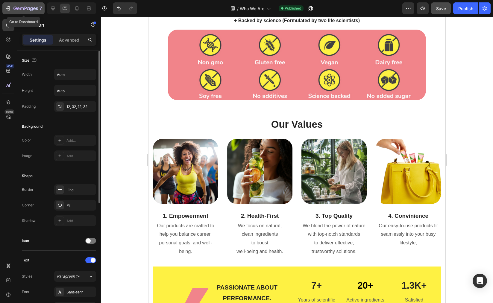
click at [32, 11] on icon "button" at bounding box center [25, 8] width 25 height 5
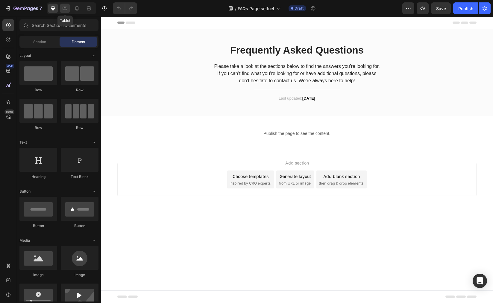
click at [66, 8] on icon at bounding box center [65, 8] width 6 height 6
click at [79, 9] on icon at bounding box center [77, 8] width 6 height 6
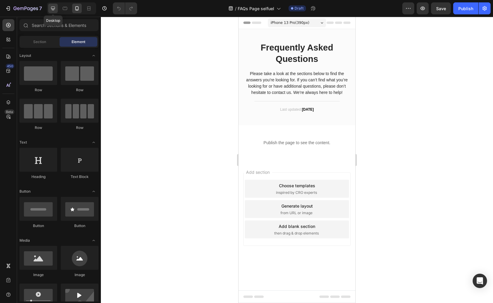
click at [55, 13] on div at bounding box center [53, 9] width 10 height 10
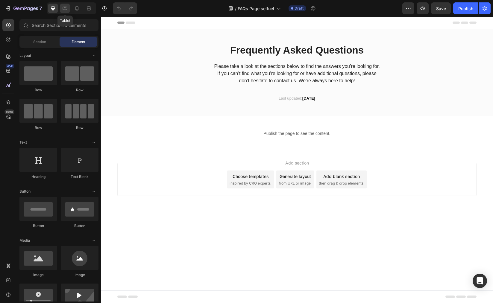
click at [63, 11] on icon at bounding box center [65, 8] width 6 height 6
click at [76, 11] on icon at bounding box center [77, 8] width 6 height 6
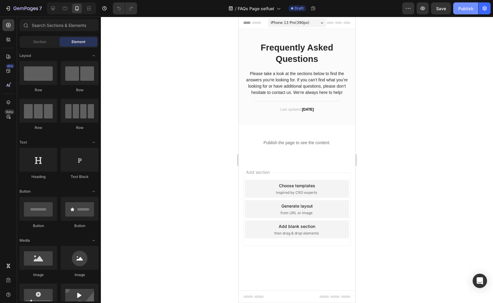
click at [464, 7] on div "Publish" at bounding box center [465, 8] width 15 height 6
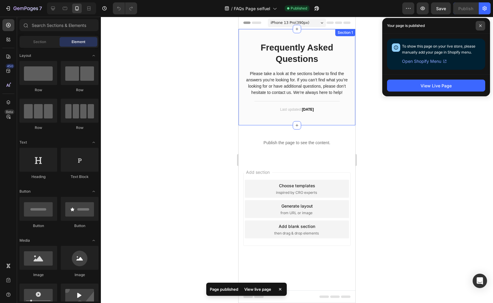
click at [478, 25] on span at bounding box center [481, 26] width 10 height 10
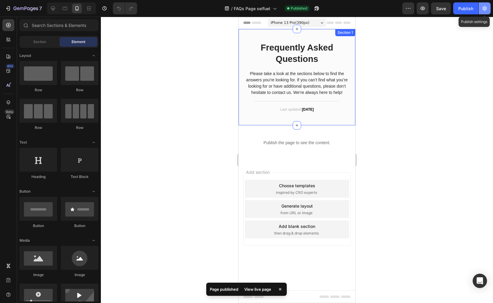
click at [483, 7] on icon "button" at bounding box center [485, 8] width 6 height 6
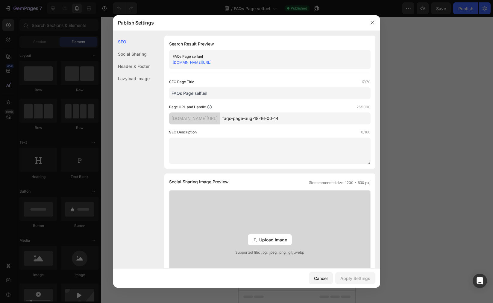
drag, startPoint x: 305, startPoint y: 120, endPoint x: 242, endPoint y: 118, distance: 62.6
click at [242, 118] on div "[DOMAIN_NAME][URL] faqs-page-aug-18-16-00-14" at bounding box center [270, 119] width 202 height 12
click at [281, 116] on input "selfuel_FAQ" at bounding box center [295, 119] width 151 height 12
type input "selfuel_FAQ"
drag, startPoint x: 264, startPoint y: 63, endPoint x: 161, endPoint y: 61, distance: 103.6
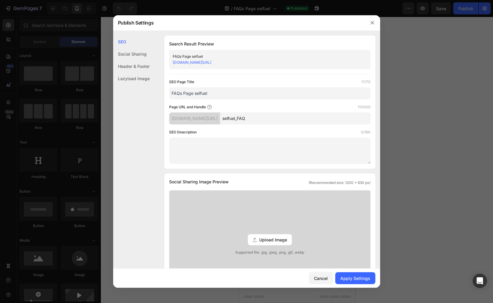
click at [161, 61] on div "SEO Search Result Preview FAQs Page selfuel [DOMAIN_NAME][URL] SEO Page Title 1…" at bounding box center [246, 269] width 267 height 466
copy link "[DOMAIN_NAME][URL]"
click at [361, 281] on div "Apply Settings" at bounding box center [355, 278] width 30 height 6
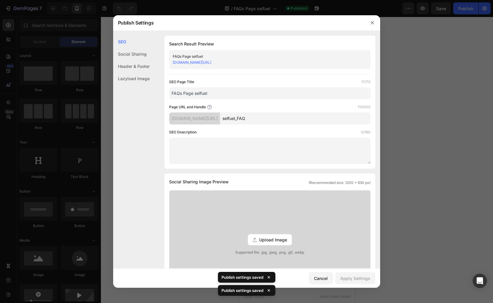
drag, startPoint x: 272, startPoint y: 277, endPoint x: 270, endPoint y: 279, distance: 3.2
click at [272, 285] on div "Publish settings saved" at bounding box center [246, 290] width 57 height 11
click at [269, 280] on icon at bounding box center [269, 278] width 6 height 6
click at [269, 291] on icon at bounding box center [269, 291] width 2 height 2
click at [323, 280] on div "Cancel" at bounding box center [321, 278] width 14 height 6
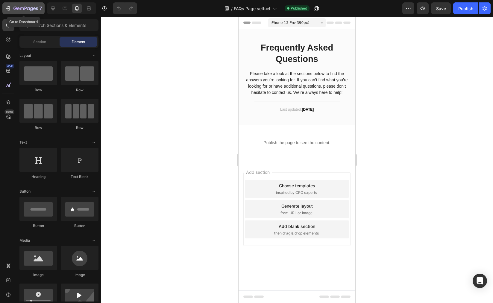
click at [21, 10] on icon "button" at bounding box center [25, 8] width 25 height 5
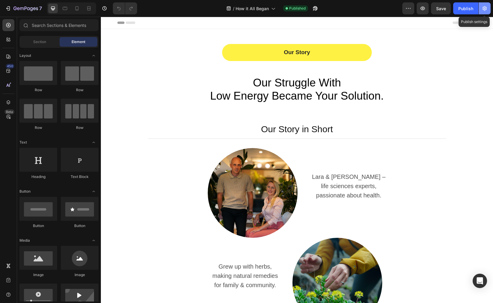
click at [484, 7] on icon "button" at bounding box center [485, 8] width 4 height 4
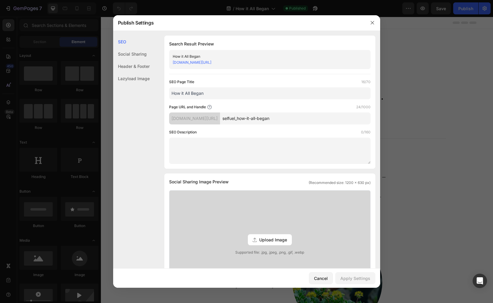
drag, startPoint x: 283, startPoint y: 64, endPoint x: 157, endPoint y: 60, distance: 125.5
click at [157, 60] on div "SEO Search Result Preview How it All Began [DOMAIN_NAME][URL] SEO Page Title 16…" at bounding box center [246, 269] width 267 height 466
copy link "[DOMAIN_NAME][URL]"
click at [291, 95] on input "How it All Began" at bounding box center [270, 93] width 202 height 12
drag, startPoint x: 371, startPoint y: 19, endPoint x: 271, endPoint y: 2, distance: 102.0
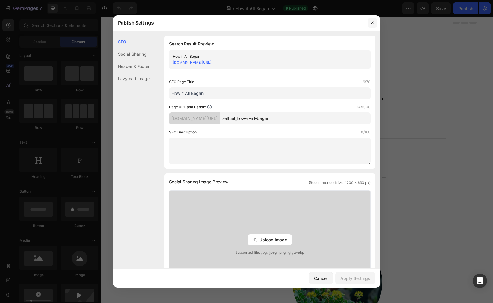
click at [371, 19] on button "button" at bounding box center [373, 23] width 10 height 10
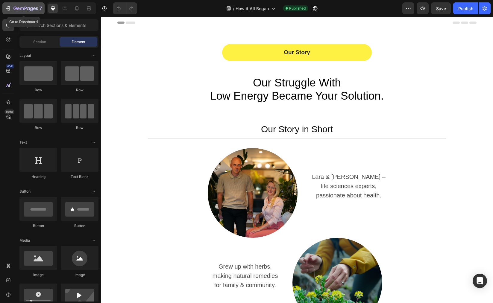
click at [18, 8] on icon "button" at bounding box center [18, 8] width 3 height 3
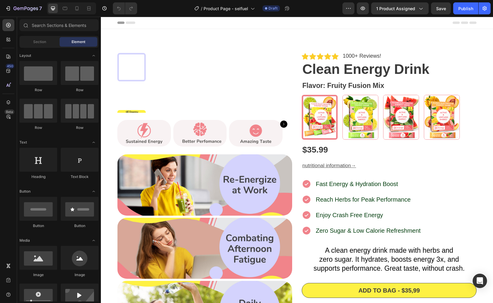
radio input "false"
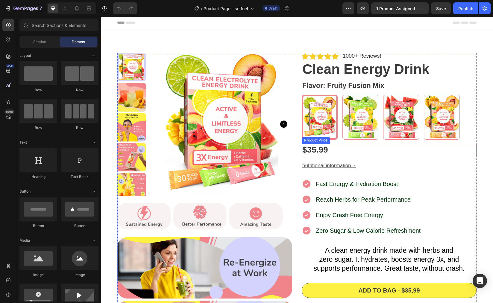
click at [311, 151] on div "$35.99" at bounding box center [389, 150] width 175 height 12
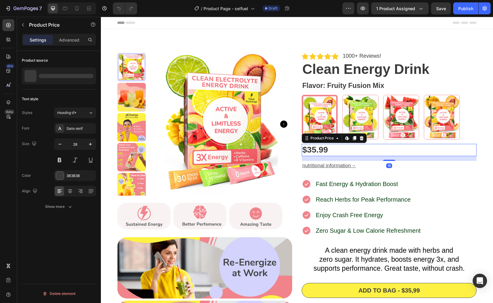
click at [321, 151] on div "$35.99" at bounding box center [389, 150] width 175 height 12
click at [410, 12] on button "1 product assigned" at bounding box center [399, 8] width 57 height 12
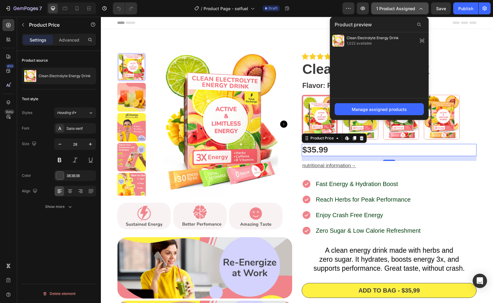
click at [410, 12] on button "1 product assigned" at bounding box center [399, 8] width 57 height 12
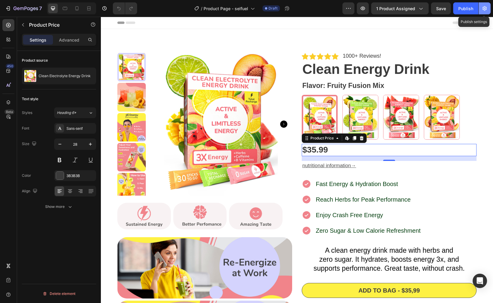
click at [482, 7] on icon "button" at bounding box center [485, 8] width 6 height 6
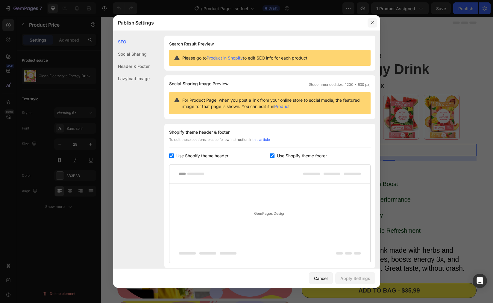
click at [371, 23] on icon "button" at bounding box center [372, 22] width 5 height 5
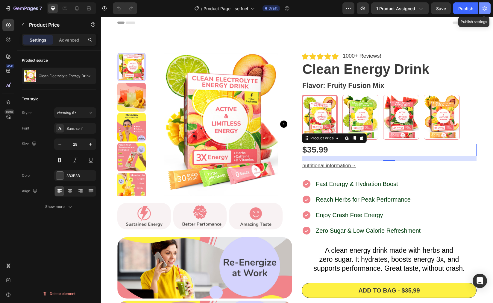
click at [487, 12] on button "button" at bounding box center [485, 8] width 12 height 12
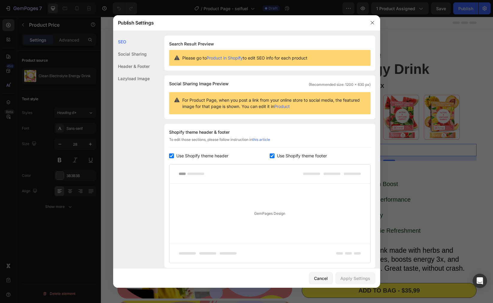
click at [122, 60] on div "Social Sharing" at bounding box center [131, 66] width 37 height 12
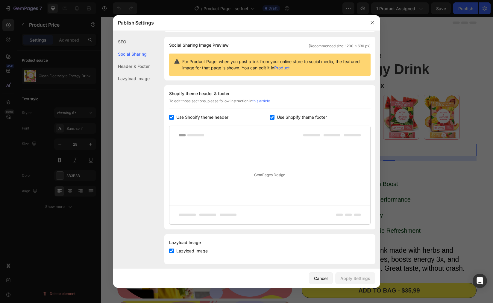
click at [126, 72] on div "Header & Footer" at bounding box center [131, 78] width 37 height 12
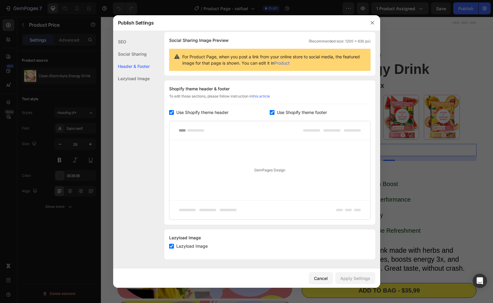
click at [125, 77] on div "Lazyload Image" at bounding box center [131, 78] width 37 height 12
click at [375, 25] on button "button" at bounding box center [373, 23] width 10 height 10
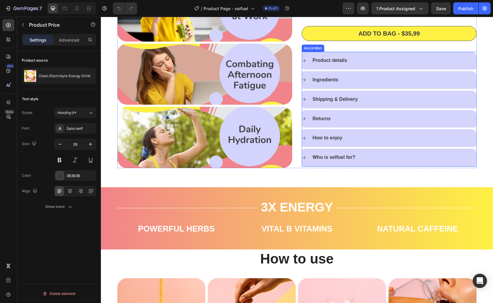
scroll to position [135, 0]
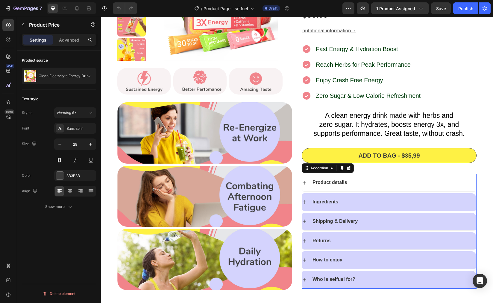
click at [304, 185] on icon at bounding box center [304, 183] width 5 height 5
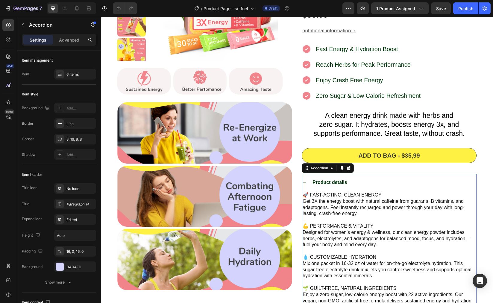
click at [304, 185] on icon at bounding box center [304, 183] width 5 height 5
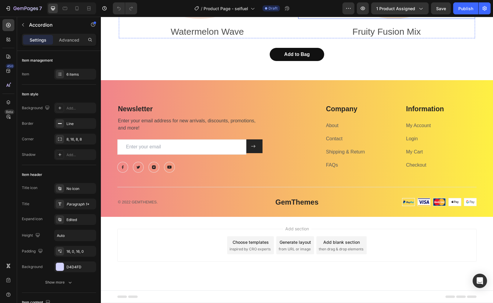
scroll to position [2665, 0]
click at [486, 4] on button "button" at bounding box center [485, 8] width 12 height 12
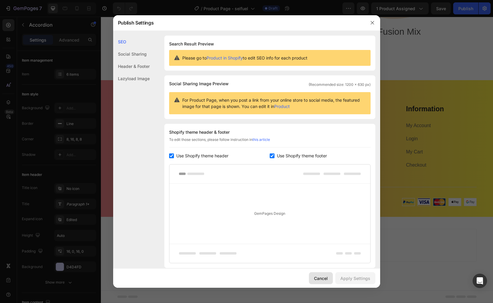
click at [318, 276] on div "Cancel" at bounding box center [321, 278] width 14 height 6
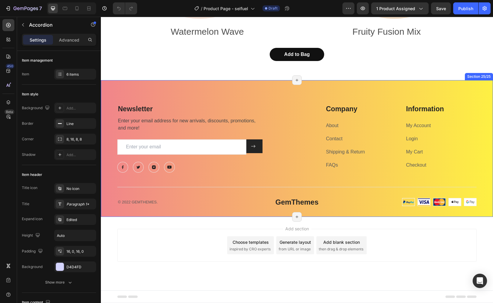
scroll to position [2753, 0]
click at [116, 127] on div "Newsletter Heading Enter your email address for new arrivals, discounts, promot…" at bounding box center [297, 148] width 392 height 137
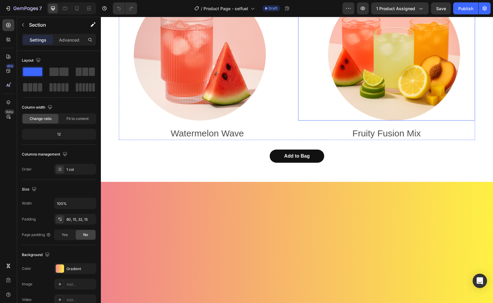
scroll to position [2789, 0]
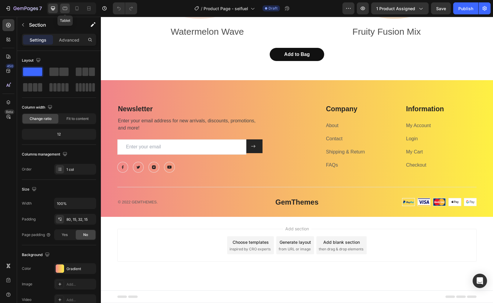
click at [62, 7] on icon at bounding box center [65, 8] width 6 height 6
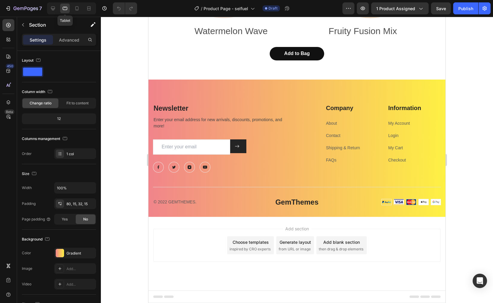
scroll to position [2678, 0]
click at [57, 8] on div at bounding box center [53, 9] width 10 height 10
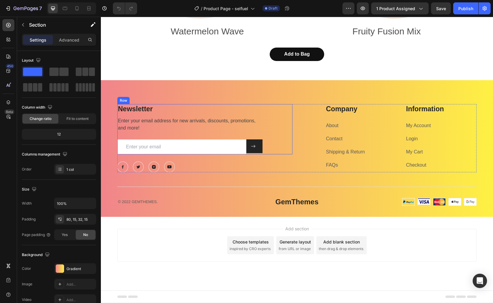
scroll to position [2860, 0]
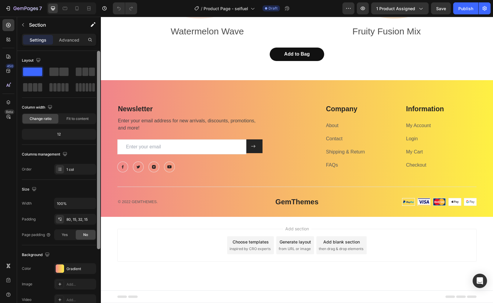
click at [99, 136] on div at bounding box center [98, 150] width 3 height 199
click at [131, 138] on div "Newsletter Heading Enter your email address for new arrivals, discounts, promot…" at bounding box center [297, 148] width 392 height 137
click at [479, 168] on div "Newsletter Heading Enter your email address for new arrivals, discounts, promot…" at bounding box center [296, 155] width 383 height 103
click at [172, 217] on div "Newsletter Heading Enter your email address for new arrivals, discounts, promot…" at bounding box center [297, 148] width 392 height 137
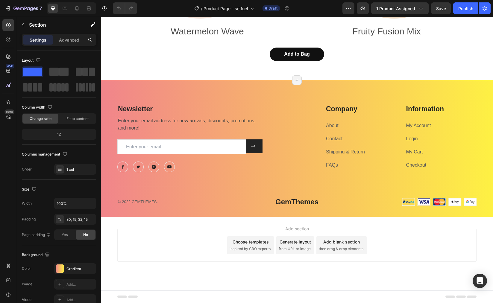
scroll to position [2913, 0]
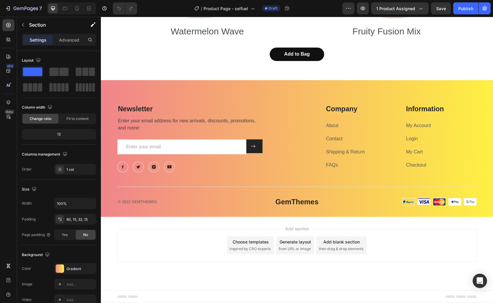
click at [160, 92] on div "Newsletter Heading Enter your email address for new arrivals, discounts, promot…" at bounding box center [297, 148] width 392 height 137
click at [191, 87] on div "Newsletter Heading Enter your email address for new arrivals, discounts, promot…" at bounding box center [297, 148] width 392 height 137
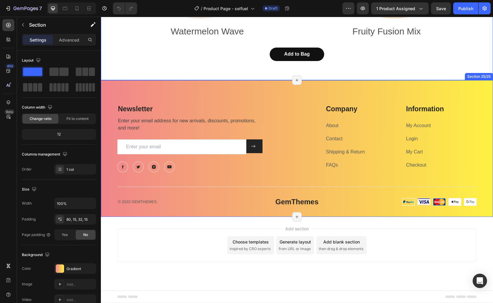
click at [358, 88] on div "Newsletter Heading Enter your email address for new arrivals, discounts, promot…" at bounding box center [297, 148] width 392 height 137
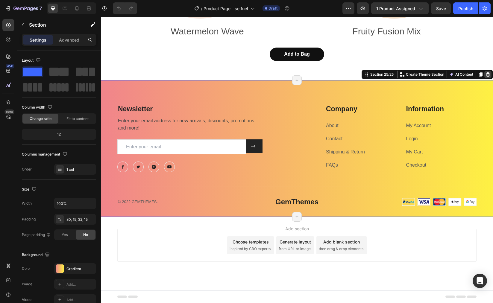
click at [486, 72] on icon at bounding box center [488, 74] width 5 height 5
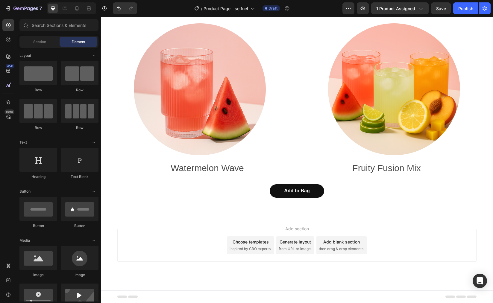
scroll to position [2776, 0]
click at [66, 11] on div at bounding box center [65, 9] width 10 height 10
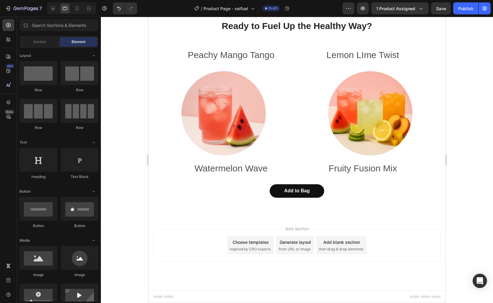
scroll to position [2557, 0]
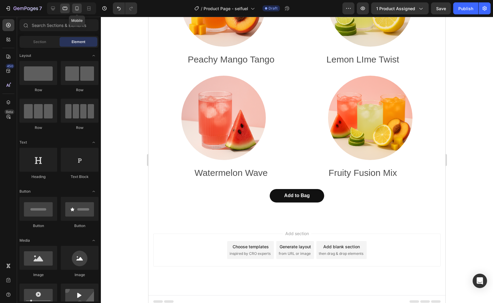
click at [77, 6] on icon at bounding box center [77, 8] width 6 height 6
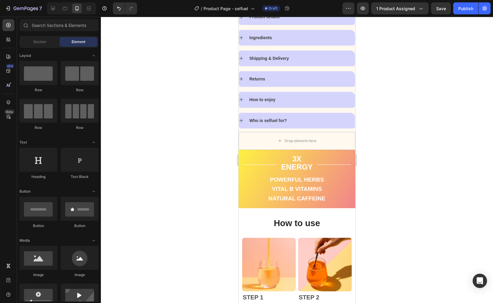
scroll to position [374, 0]
click at [55, 11] on icon at bounding box center [53, 8] width 6 height 6
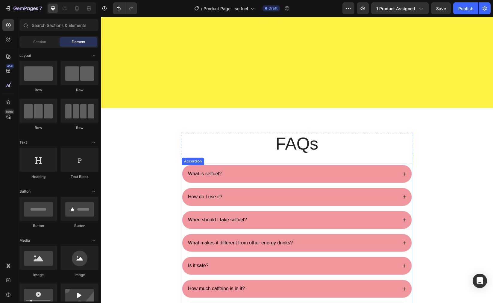
scroll to position [1673, 0]
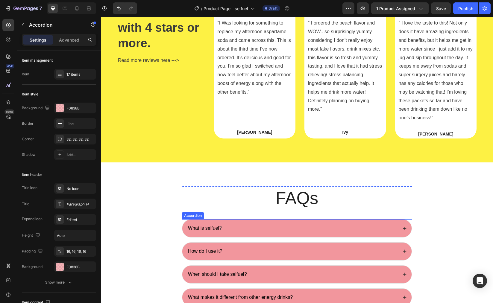
click at [397, 228] on div "What is selfuel ?" at bounding box center [296, 229] width 229 height 18
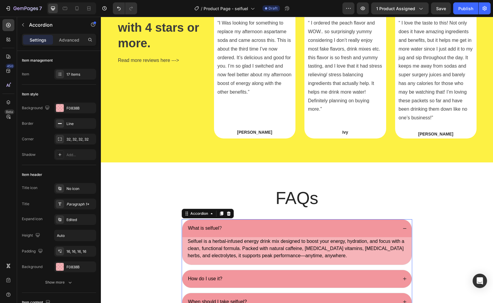
click at [397, 227] on div "What is selfuel ?" at bounding box center [296, 229] width 229 height 18
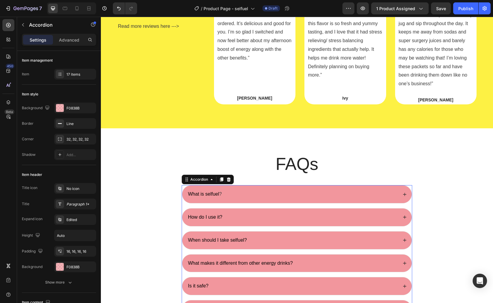
scroll to position [1715, 0]
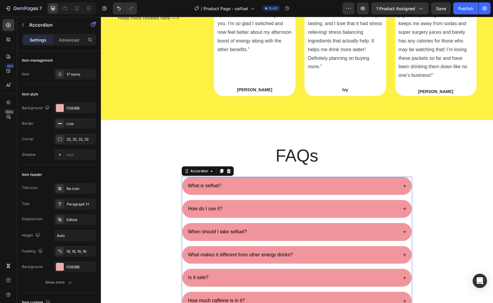
click at [387, 212] on div "How do I use it?" at bounding box center [292, 209] width 211 height 8
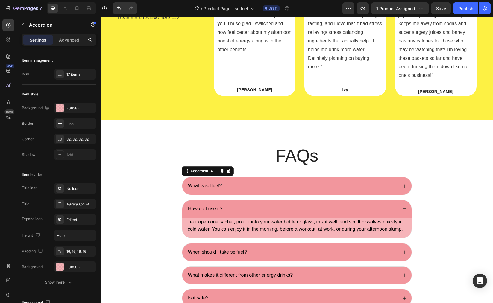
click at [387, 212] on div "How do I use it?" at bounding box center [292, 209] width 211 height 8
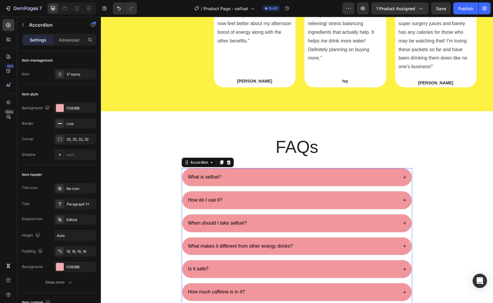
scroll to position [1724, 0]
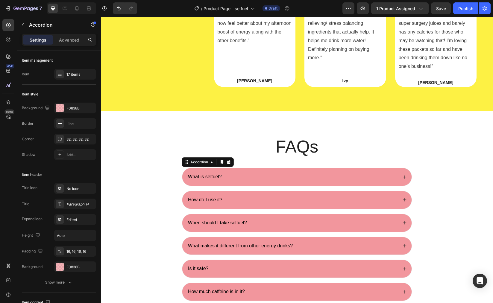
click at [390, 222] on div "When should I take selfuel?" at bounding box center [292, 223] width 211 height 8
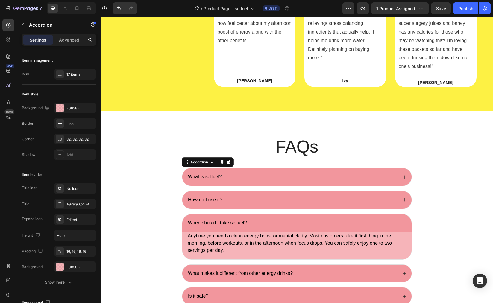
click at [390, 222] on div "When should I take selfuel?" at bounding box center [292, 223] width 211 height 8
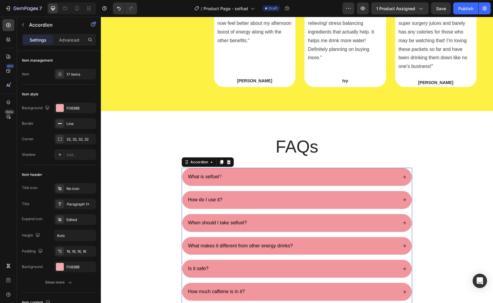
scroll to position [1840, 0]
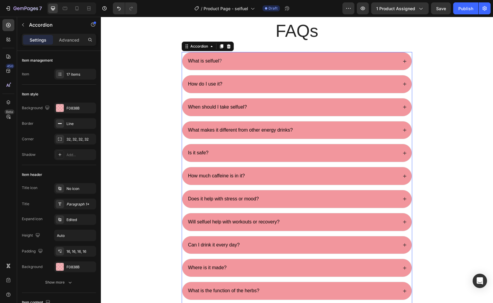
click at [389, 132] on div "What makes it different from other energy drinks?" at bounding box center [292, 130] width 211 height 8
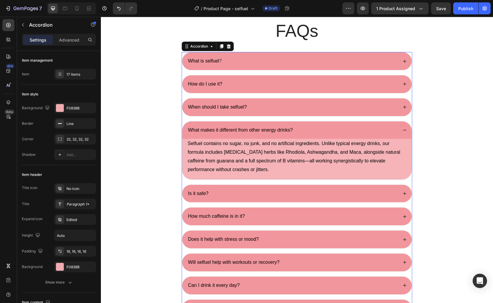
click at [385, 130] on div "What makes it different from other energy drinks?" at bounding box center [292, 130] width 211 height 8
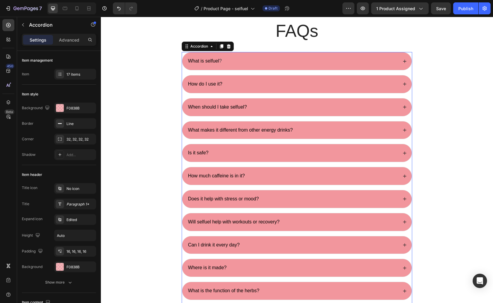
click at [399, 155] on div "Is it safe?" at bounding box center [296, 153] width 229 height 18
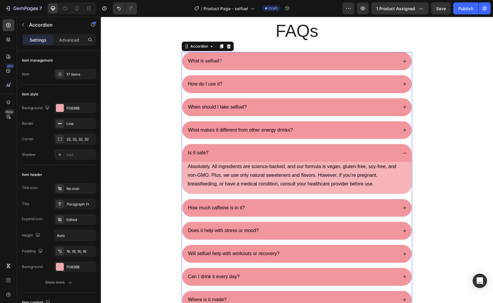
click at [399, 155] on div "Is it safe?" at bounding box center [296, 153] width 229 height 18
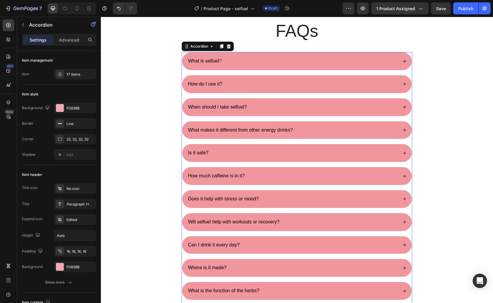
click at [392, 172] on div "How much caffeine is in it?" at bounding box center [292, 176] width 211 height 8
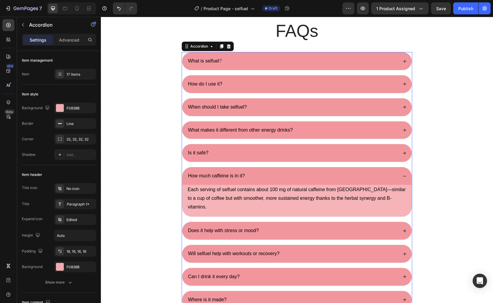
click at [392, 172] on div "How much caffeine is in it?" at bounding box center [292, 176] width 211 height 8
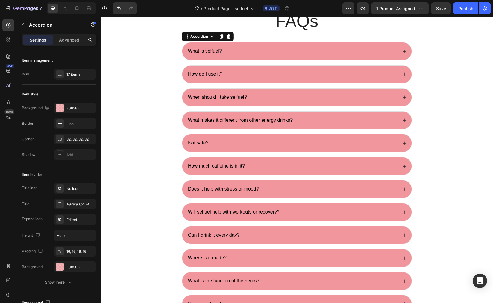
scroll to position [1851, 0]
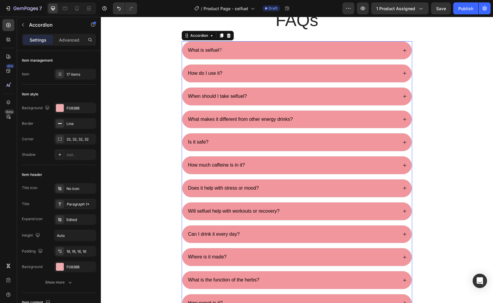
click at [383, 183] on div "Does it help with stress or mood?" at bounding box center [296, 189] width 229 height 18
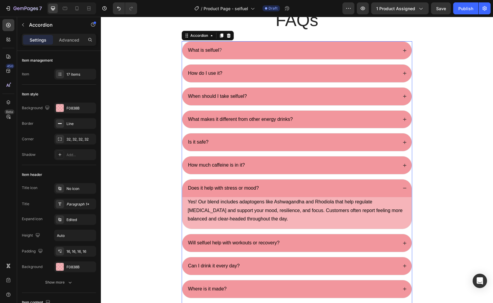
click at [383, 183] on div "Does it help with stress or mood?" at bounding box center [296, 189] width 229 height 18
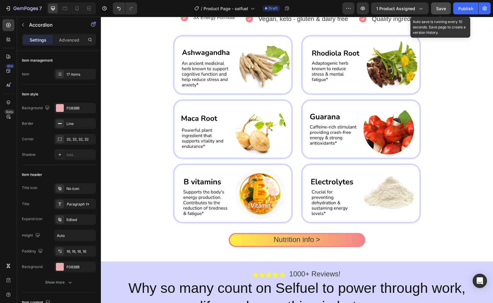
click at [441, 10] on span "Save" at bounding box center [441, 8] width 10 height 5
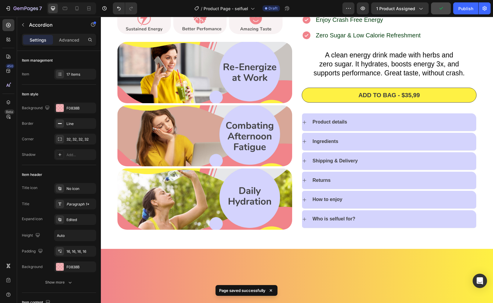
scroll to position [0, 0]
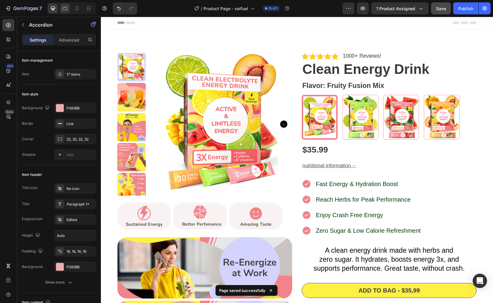
click at [60, 5] on div at bounding box center [65, 9] width 10 height 10
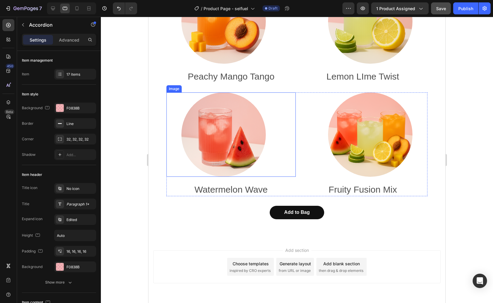
scroll to position [2494, 0]
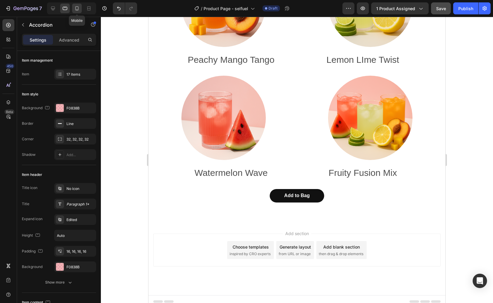
click at [73, 8] on div at bounding box center [77, 9] width 10 height 10
type input "14"
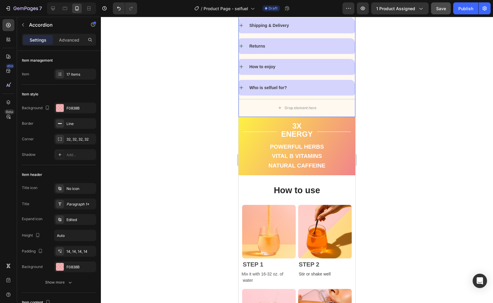
scroll to position [408, 0]
click at [243, 100] on div "Drop element here" at bounding box center [297, 108] width 117 height 18
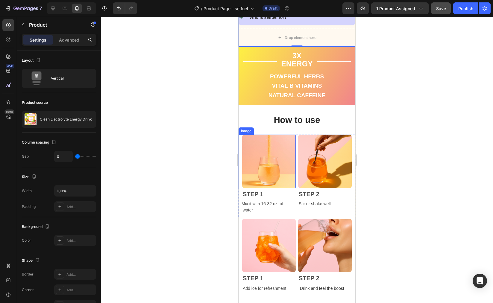
scroll to position [191, 0]
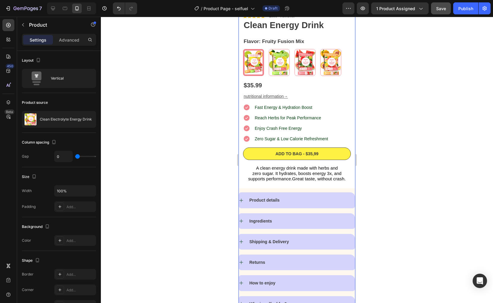
click at [342, 186] on div "Product Images Image Image Image Row Icon Icon Icon Icon Icon Icon List 1000+ R…" at bounding box center [297, 76] width 117 height 477
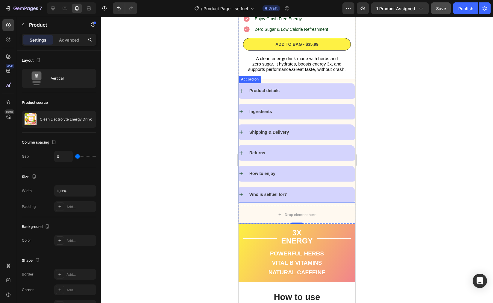
scroll to position [300, 0]
click at [257, 207] on div "Drop element here" at bounding box center [297, 215] width 117 height 18
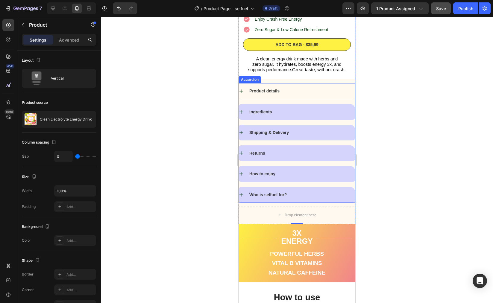
click at [265, 88] on p "Product details" at bounding box center [264, 90] width 30 height 5
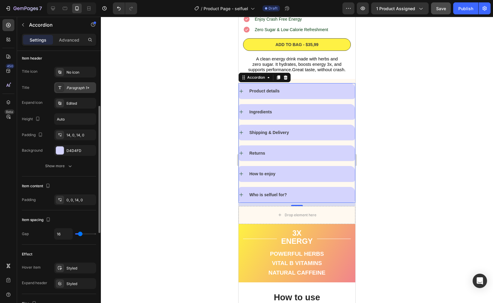
scroll to position [126, 0]
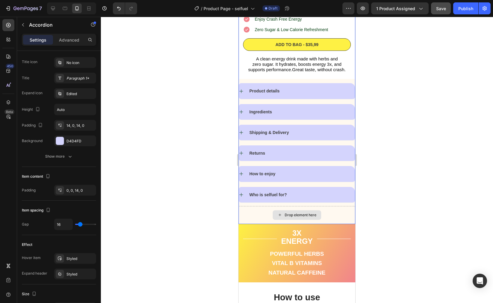
click at [245, 209] on div "Drop element here" at bounding box center [297, 215] width 117 height 18
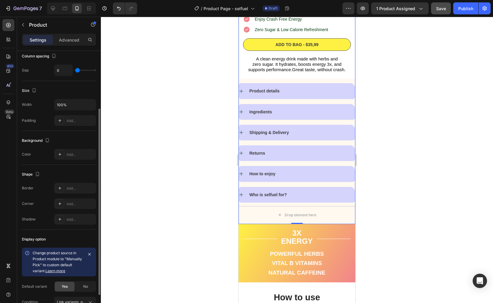
scroll to position [0, 0]
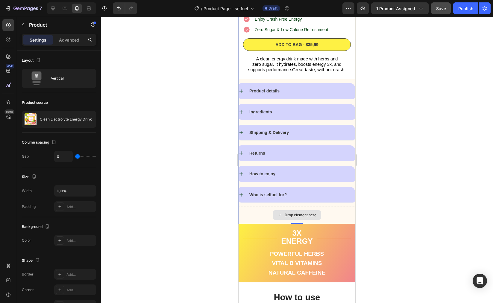
click at [310, 206] on div "Drop element here" at bounding box center [297, 215] width 117 height 18
click at [338, 207] on div "Drop element here" at bounding box center [297, 215] width 117 height 18
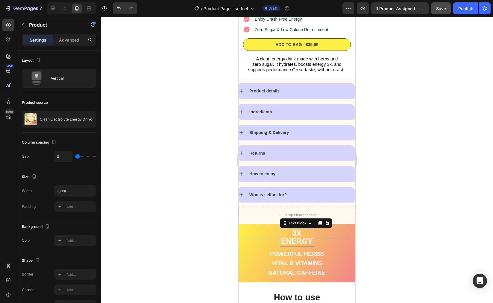
click at [292, 231] on strong "3X ENERGY" at bounding box center [297, 237] width 32 height 17
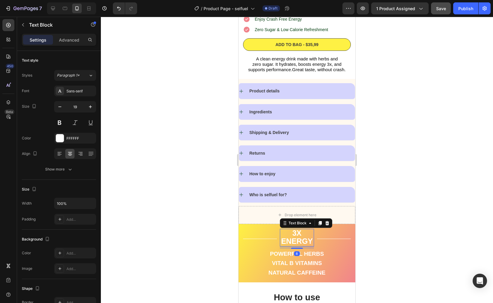
click at [302, 240] on strong "3X ENERGY" at bounding box center [297, 237] width 32 height 17
click at [298, 243] on p "3X ENERGY" at bounding box center [297, 238] width 33 height 16
click at [305, 242] on p "3X ENERGY" at bounding box center [297, 238] width 33 height 16
click at [281, 237] on p "3X ENERGY" at bounding box center [297, 238] width 33 height 16
click at [305, 238] on strong "ENERGY" at bounding box center [297, 241] width 32 height 8
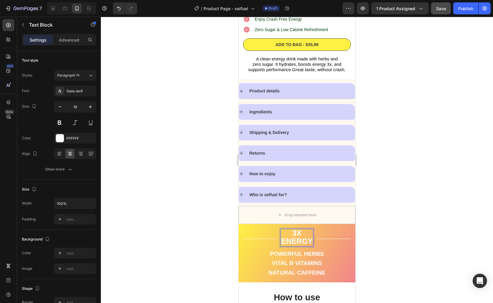
click at [309, 238] on p "ENERGY" at bounding box center [297, 242] width 32 height 8
click at [295, 244] on strong "ENERGY" at bounding box center [297, 241] width 32 height 8
click at [293, 244] on strong "ENERGY" at bounding box center [297, 241] width 32 height 8
click at [289, 242] on p "ENERGY" at bounding box center [297, 242] width 32 height 8
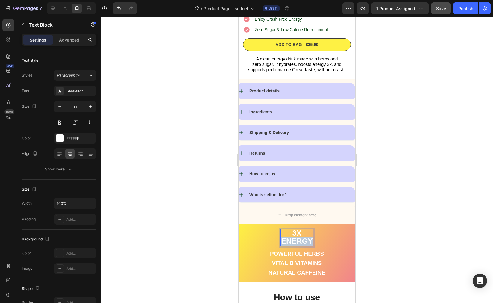
click at [289, 242] on p "ENERGY" at bounding box center [297, 242] width 32 height 8
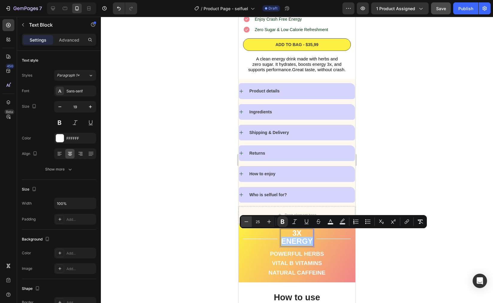
click at [250, 222] on button "Minus" at bounding box center [246, 222] width 11 height 11
type input "24"
click at [398, 244] on div at bounding box center [297, 160] width 392 height 287
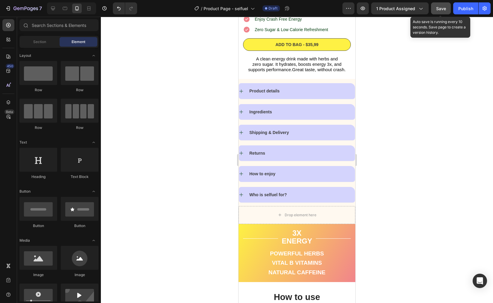
click at [440, 4] on button "Save" at bounding box center [441, 8] width 20 height 12
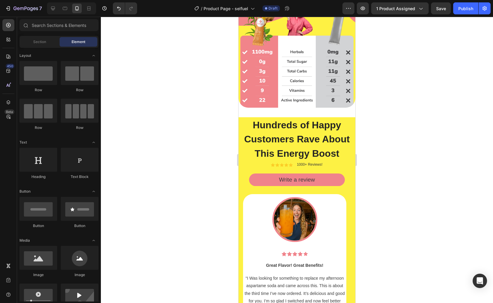
scroll to position [1409, 0]
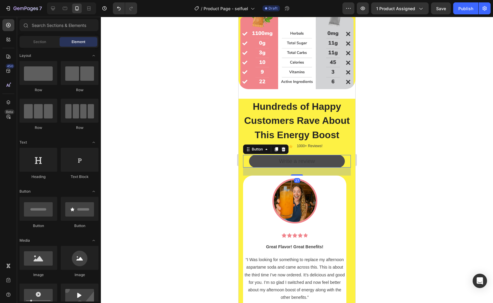
click at [313, 168] on button "Write a review" at bounding box center [297, 161] width 96 height 13
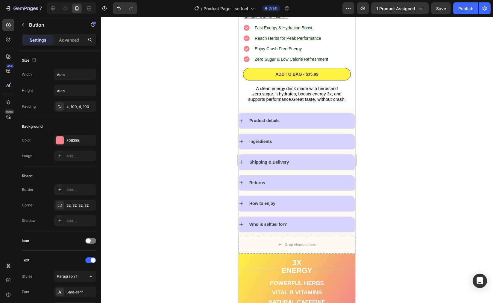
scroll to position [0, 0]
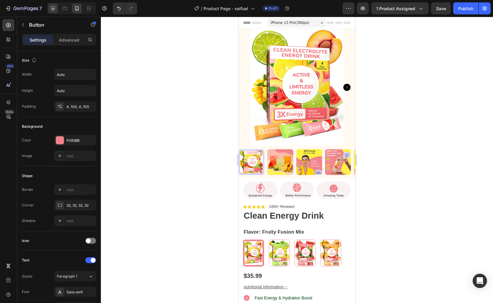
click at [52, 11] on icon at bounding box center [53, 8] width 6 height 6
type input "16"
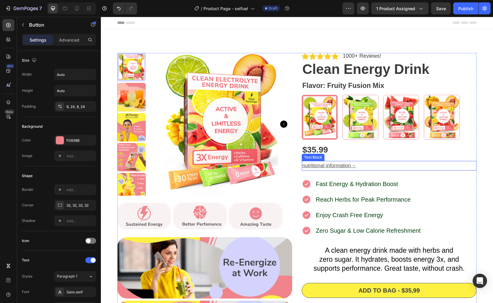
scroll to position [42, 0]
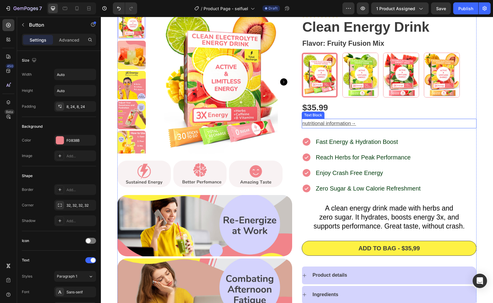
click at [329, 123] on u "nutritional information" at bounding box center [326, 124] width 49 height 6
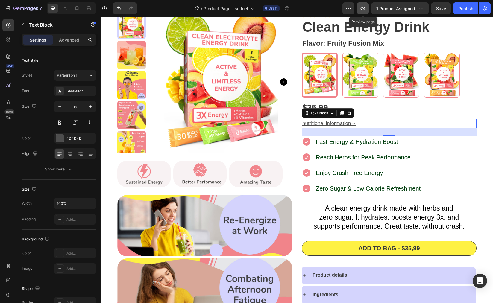
click at [364, 6] on icon "button" at bounding box center [363, 8] width 6 height 6
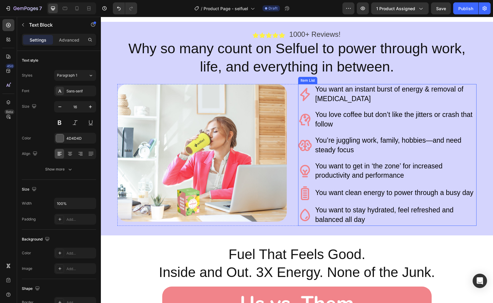
scroll to position [892, 0]
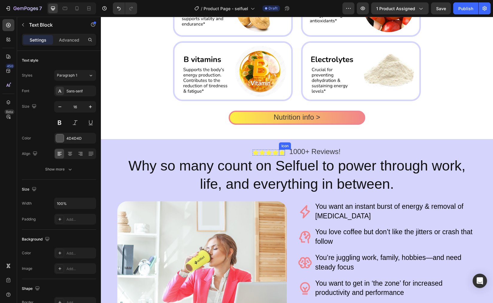
click at [280, 153] on icon at bounding box center [282, 153] width 6 height 6
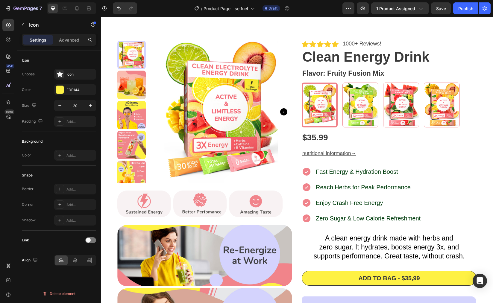
scroll to position [0, 0]
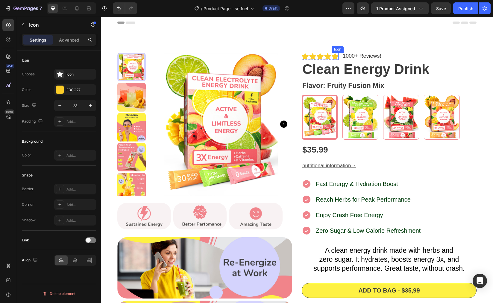
click at [332, 54] on icon at bounding box center [335, 56] width 7 height 7
click at [62, 75] on icon at bounding box center [60, 74] width 6 height 6
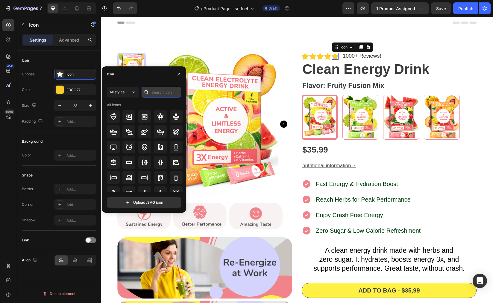
click at [156, 91] on input "text" at bounding box center [162, 92] width 40 height 11
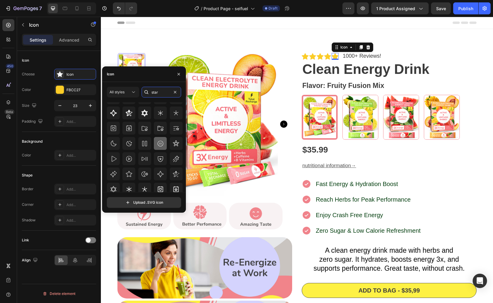
scroll to position [66, 0]
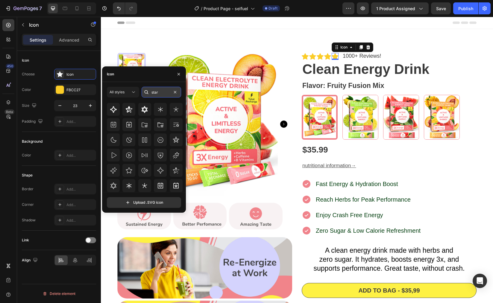
click at [164, 93] on input "star" at bounding box center [162, 92] width 40 height 11
type input "star"
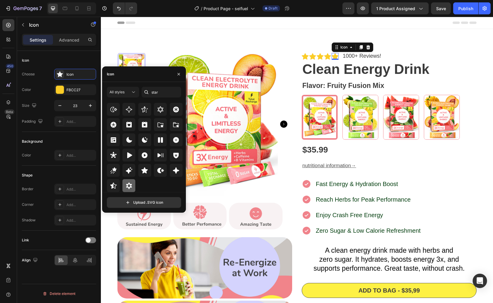
drag, startPoint x: 113, startPoint y: 187, endPoint x: 128, endPoint y: 181, distance: 16.6
click at [113, 187] on icon at bounding box center [113, 186] width 6 height 6
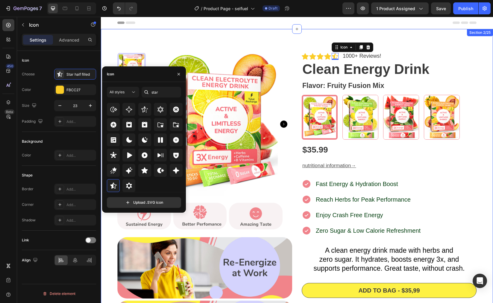
click at [431, 36] on div "Icon Icon Icon Icon Icon 0 Icon List 1000+ Reviews! Text Block Row Clean Energy…" at bounding box center [297, 237] width 392 height 416
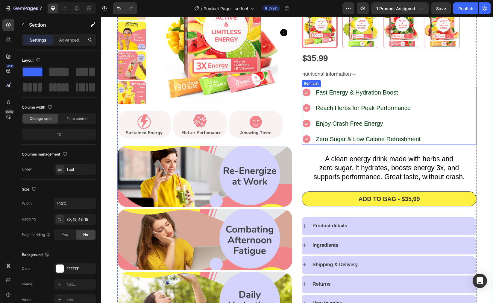
scroll to position [95, 0]
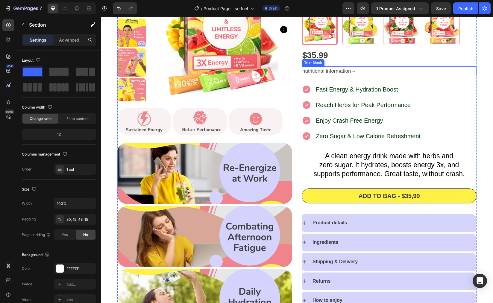
click at [326, 70] on u "nutritional information" at bounding box center [326, 71] width 49 height 6
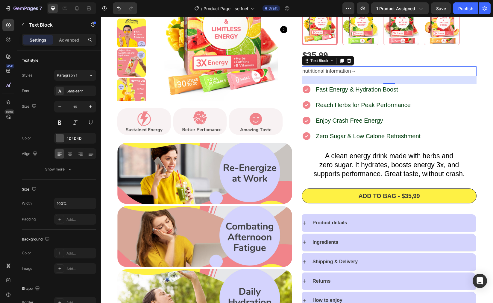
click at [317, 73] on u "nutritional information" at bounding box center [326, 71] width 49 height 6
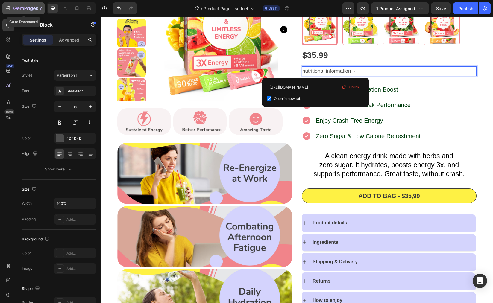
click at [21, 9] on icon "button" at bounding box center [25, 8] width 25 height 5
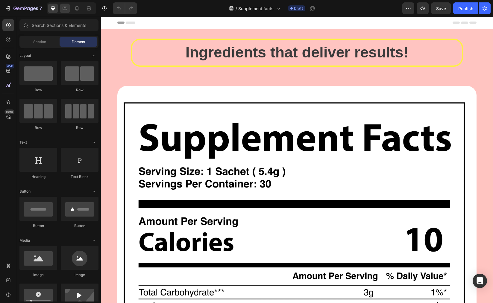
click at [69, 11] on div at bounding box center [65, 9] width 10 height 10
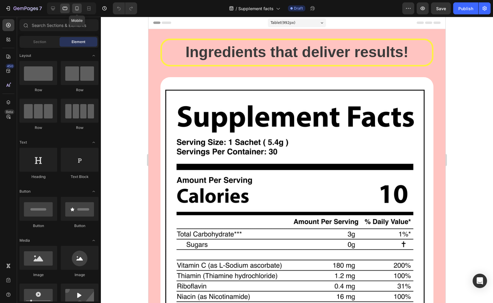
click at [77, 7] on icon at bounding box center [77, 8] width 6 height 6
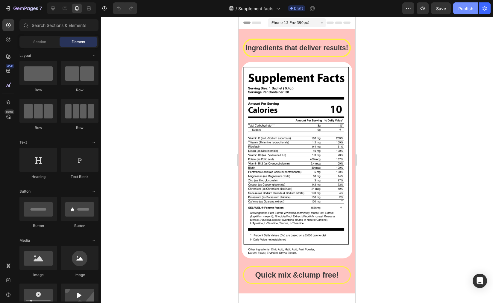
click at [464, 13] on button "Publish" at bounding box center [465, 8] width 25 height 12
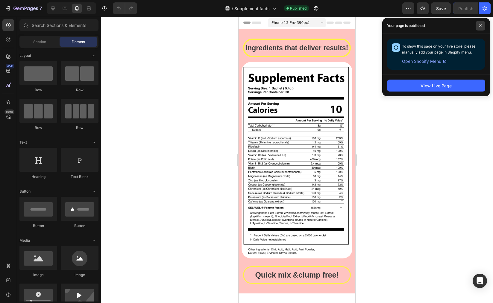
click at [481, 23] on span at bounding box center [481, 26] width 10 height 10
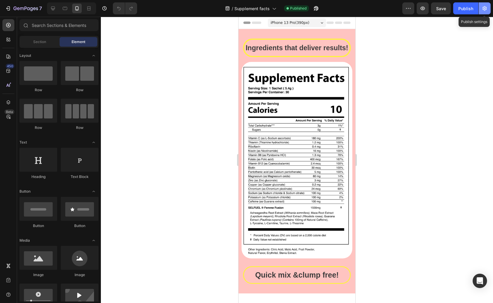
click at [486, 9] on icon "button" at bounding box center [485, 8] width 6 height 6
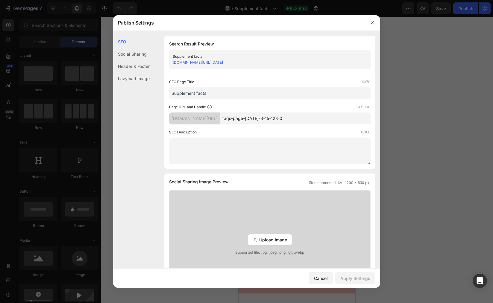
click at [303, 120] on input "faqs-page-[DATE]-3-15-12-50" at bounding box center [295, 119] width 151 height 12
drag, startPoint x: 304, startPoint y: 119, endPoint x: 227, endPoint y: 112, distance: 77.3
click at [227, 113] on div "[DOMAIN_NAME][URL] faqs-page-[DATE]-3-15-12-50" at bounding box center [270, 119] width 202 height 12
type input "selfuel_supplement-facts"
click at [361, 280] on div "Apply Settings" at bounding box center [355, 278] width 30 height 6
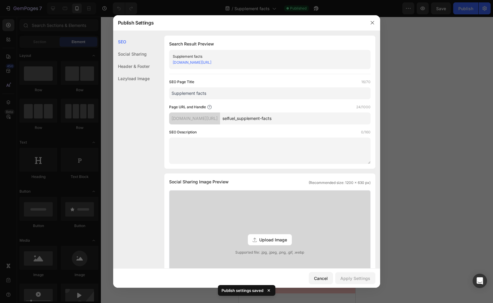
click at [304, 122] on input "selfuel_supplement-facts" at bounding box center [295, 119] width 151 height 12
drag, startPoint x: 294, startPoint y: 64, endPoint x: 163, endPoint y: 63, distance: 131.2
click at [163, 63] on div "SEO Search Result Preview Supplement facts [DOMAIN_NAME][URL] SEO Page Title 16…" at bounding box center [246, 269] width 267 height 466
copy link "[DOMAIN_NAME][URL]"
click at [373, 22] on icon "button" at bounding box center [372, 22] width 5 height 5
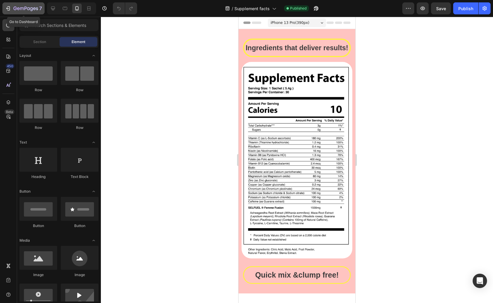
click at [30, 9] on icon "button" at bounding box center [25, 8] width 25 height 5
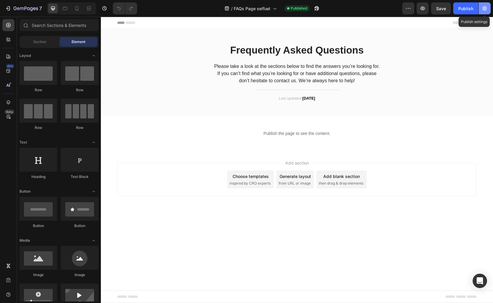
click at [484, 11] on icon "button" at bounding box center [485, 8] width 6 height 6
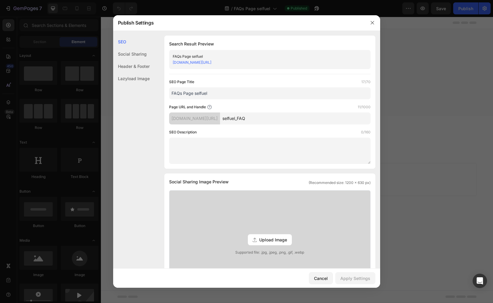
drag, startPoint x: 262, startPoint y: 64, endPoint x: 160, endPoint y: 62, distance: 102.1
click at [160, 62] on div "SEO Search Result Preview FAQs Page selfuel [DOMAIN_NAME][URL] SEO Page Title 1…" at bounding box center [246, 269] width 267 height 466
copy link "[DOMAIN_NAME][URL]"
click at [372, 24] on icon "button" at bounding box center [372, 22] width 5 height 5
click at [372, 24] on div "Header" at bounding box center [296, 23] width 359 height 12
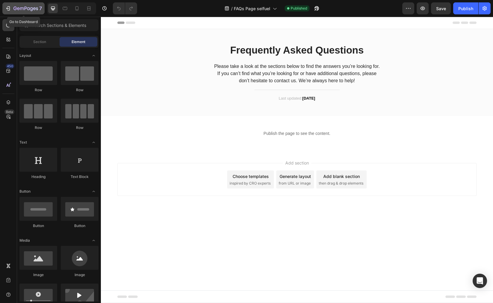
click at [22, 10] on icon "button" at bounding box center [25, 8] width 25 height 5
